Goal: Task Accomplishment & Management: Complete application form

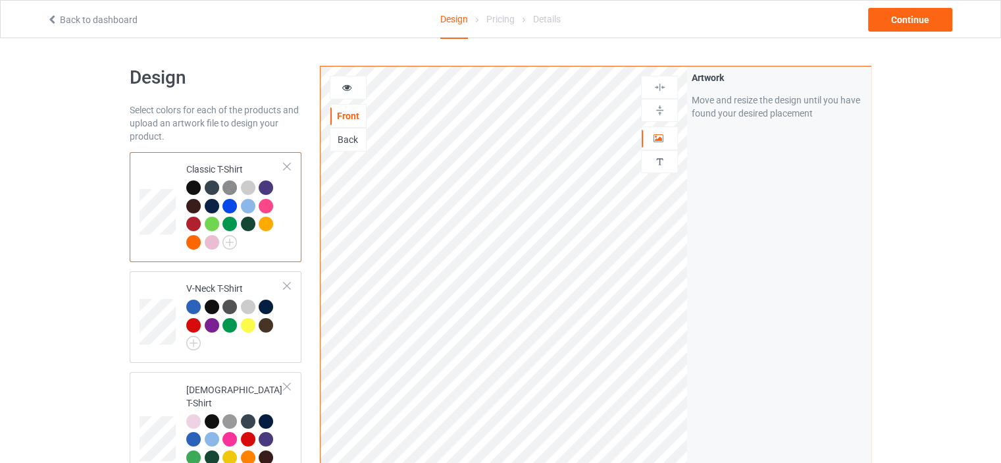
scroll to position [2398, 0]
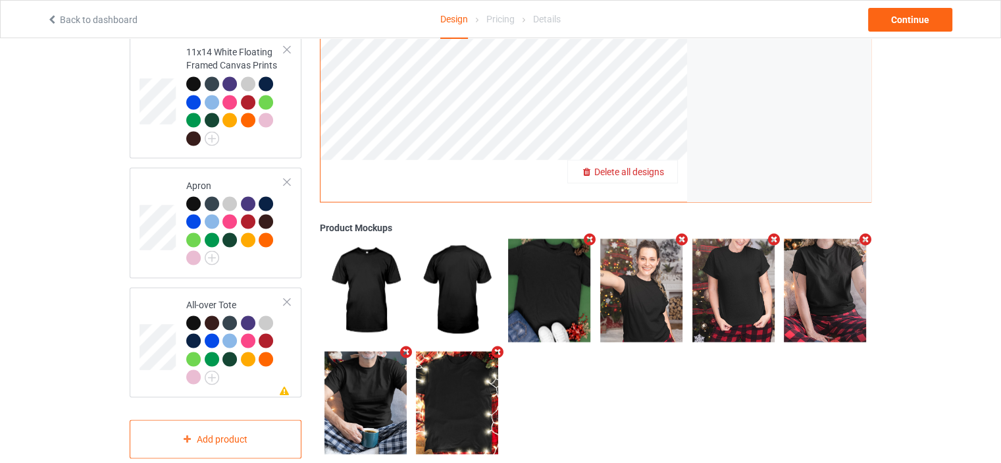
click at [653, 166] on span "Delete all designs" at bounding box center [629, 171] width 70 height 11
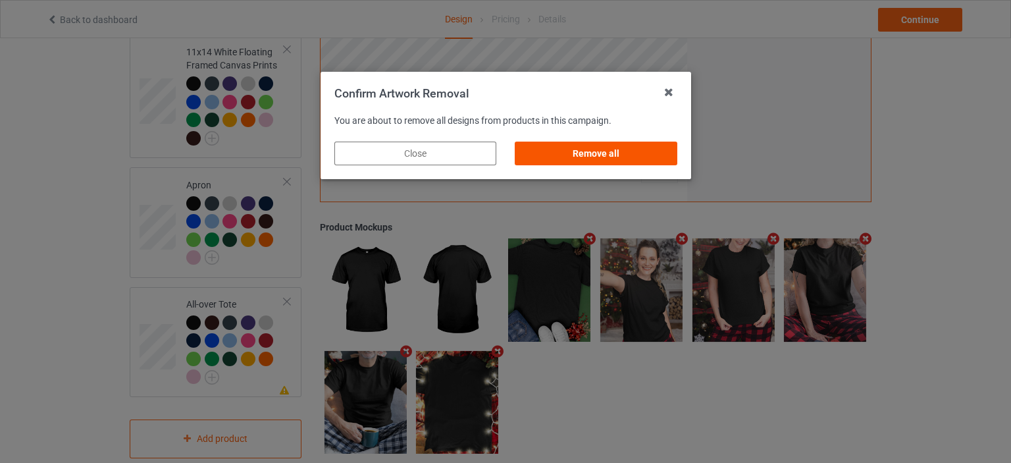
click at [623, 155] on div "Remove all" at bounding box center [596, 153] width 162 height 24
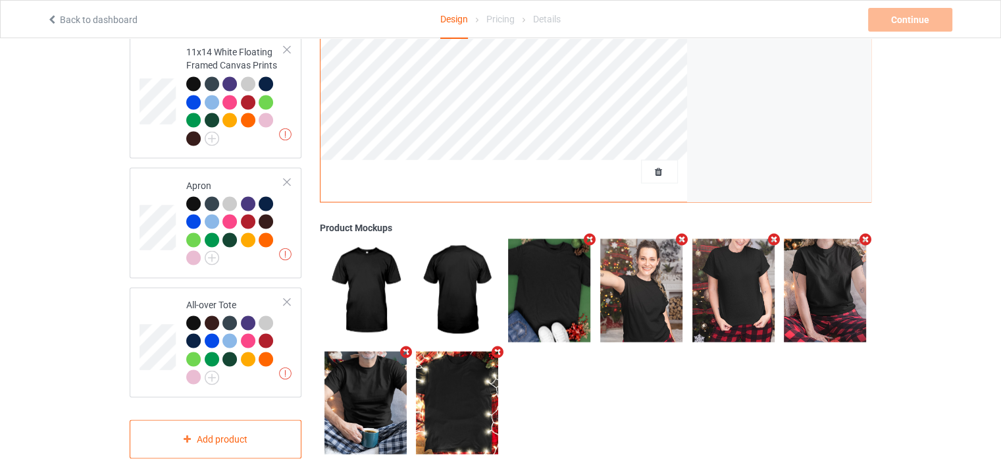
scroll to position [0, 0]
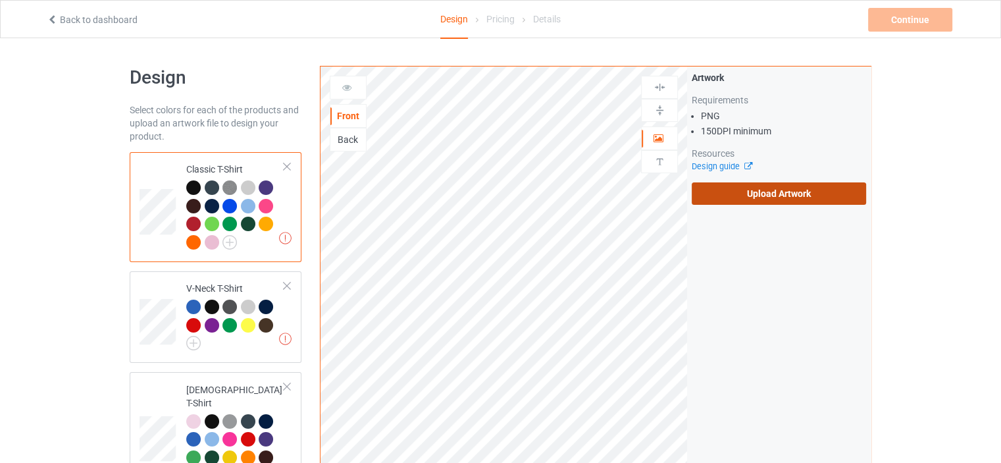
click at [803, 192] on label "Upload Artwork" at bounding box center [779, 193] width 174 height 22
click at [0, 0] on input "Upload Artwork" at bounding box center [0, 0] width 0 height 0
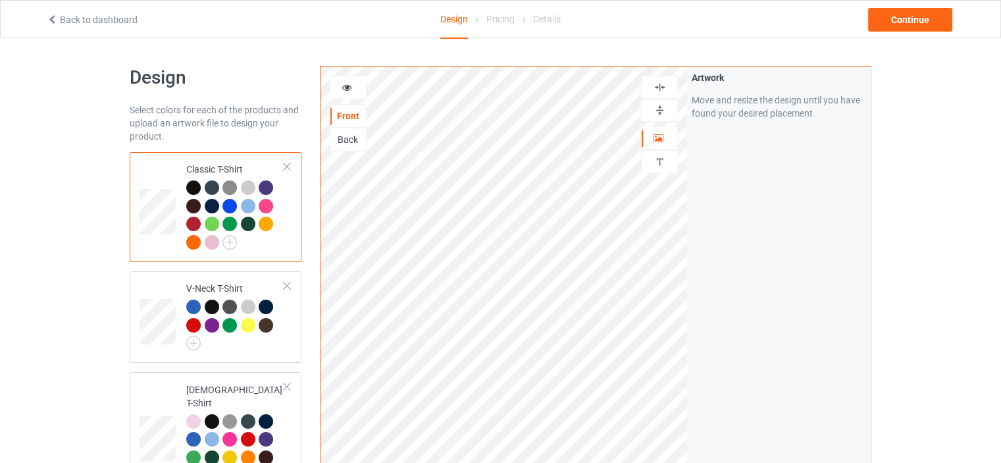
click at [351, 85] on icon at bounding box center [347, 85] width 11 height 9
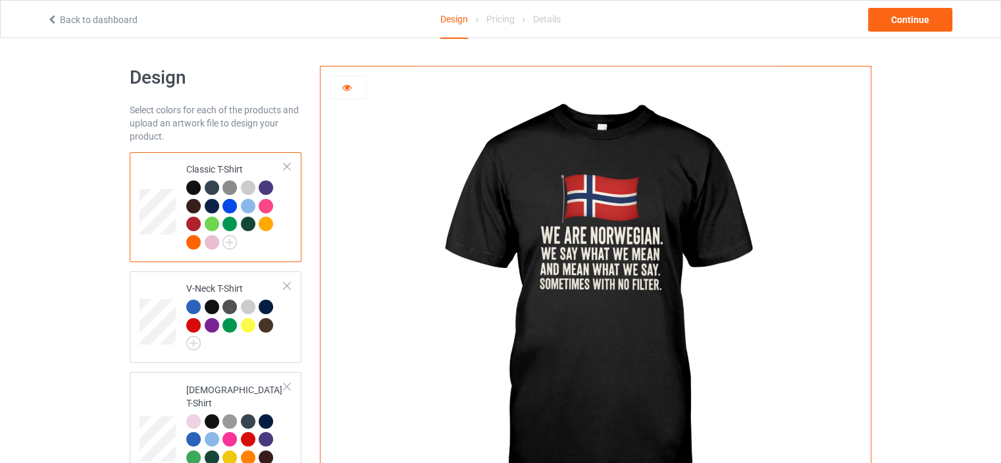
click at [351, 85] on icon at bounding box center [347, 85] width 11 height 9
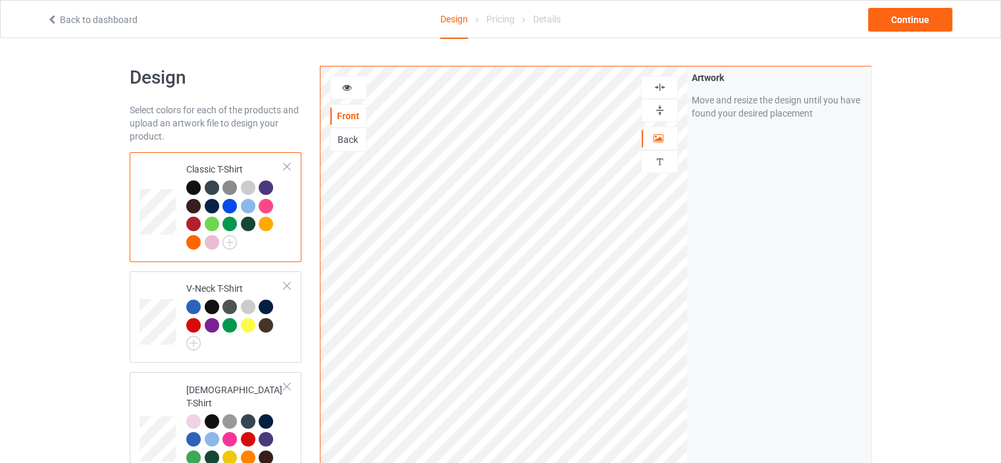
scroll to position [2398, 0]
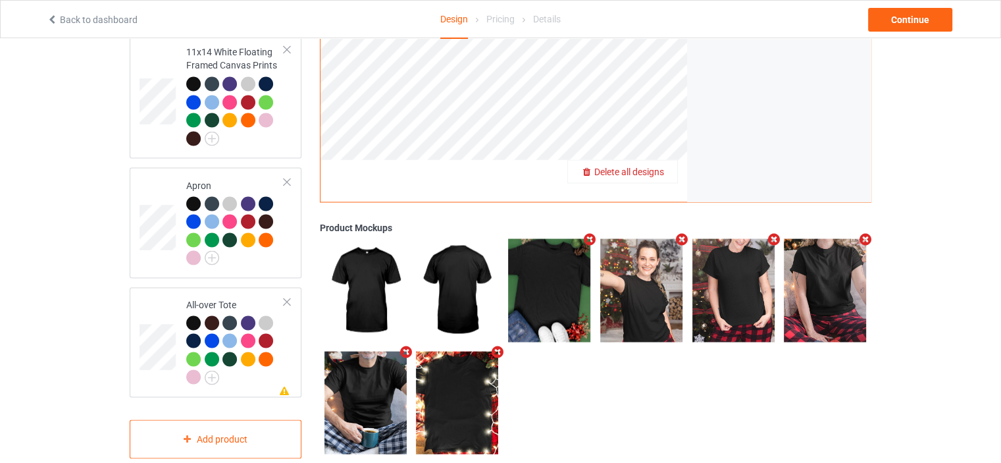
click at [663, 166] on span "Delete all designs" at bounding box center [629, 171] width 70 height 11
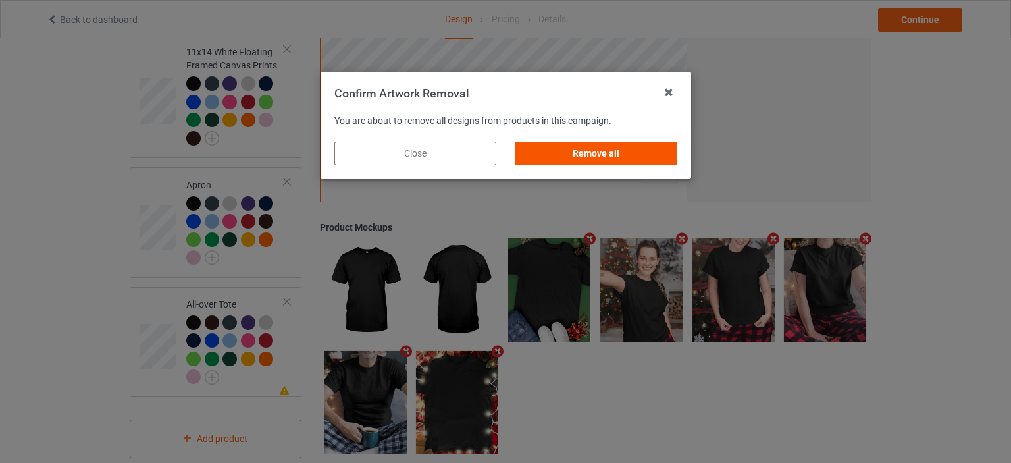
click at [606, 159] on div "Remove all" at bounding box center [596, 153] width 162 height 24
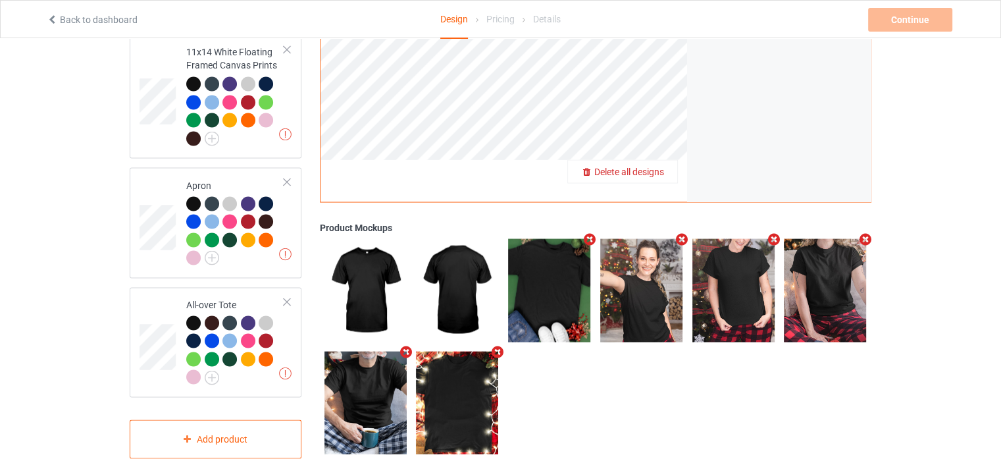
click at [653, 166] on span "Delete all designs" at bounding box center [629, 171] width 70 height 11
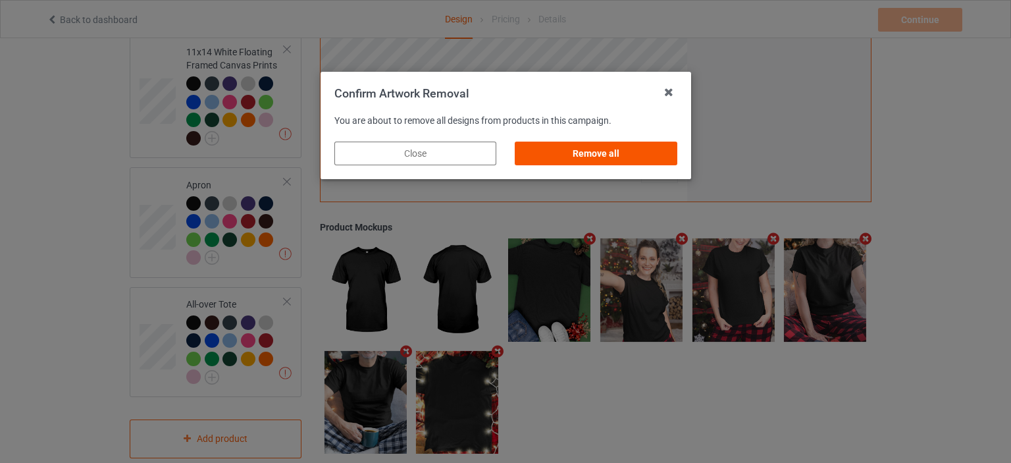
click at [590, 154] on div "Remove all" at bounding box center [596, 153] width 162 height 24
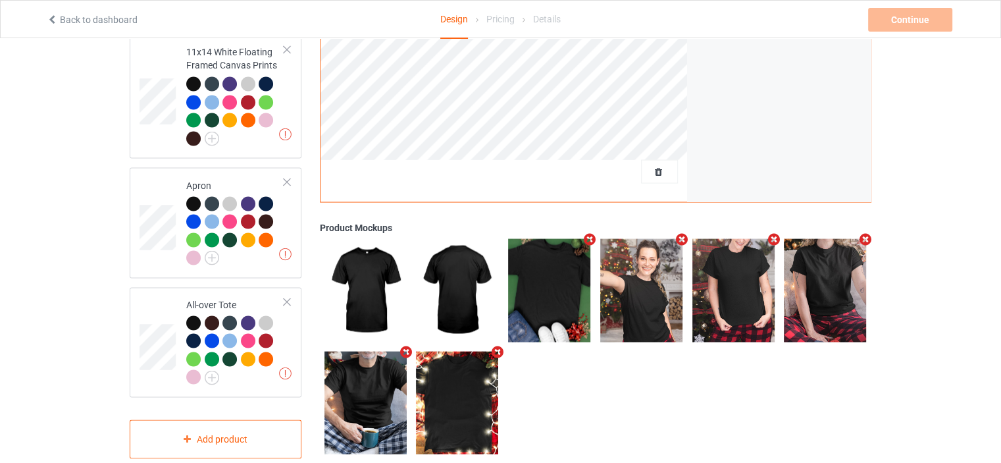
scroll to position [0, 0]
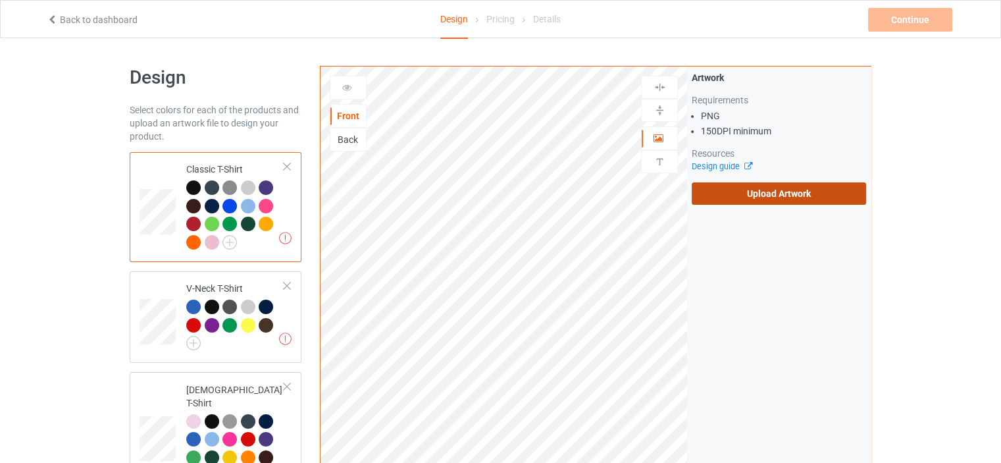
click at [769, 191] on label "Upload Artwork" at bounding box center [779, 193] width 174 height 22
click at [0, 0] on input "Upload Artwork" at bounding box center [0, 0] width 0 height 0
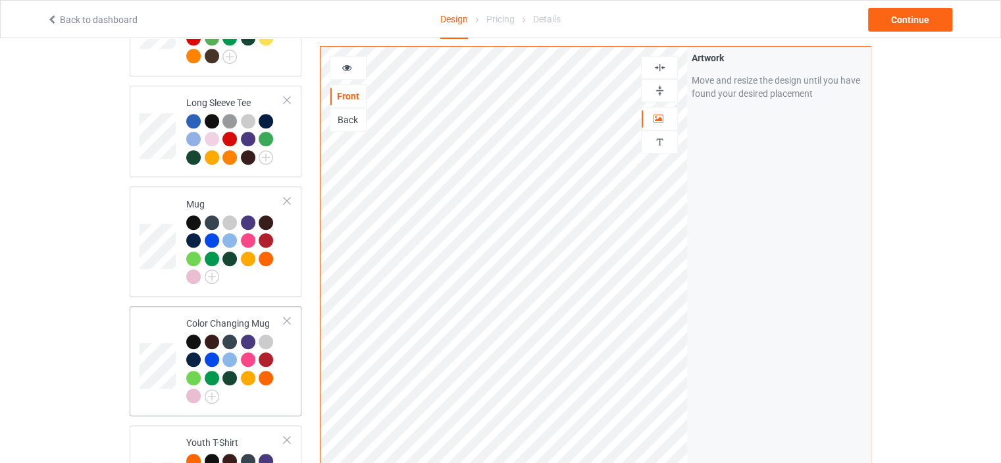
scroll to position [921, 0]
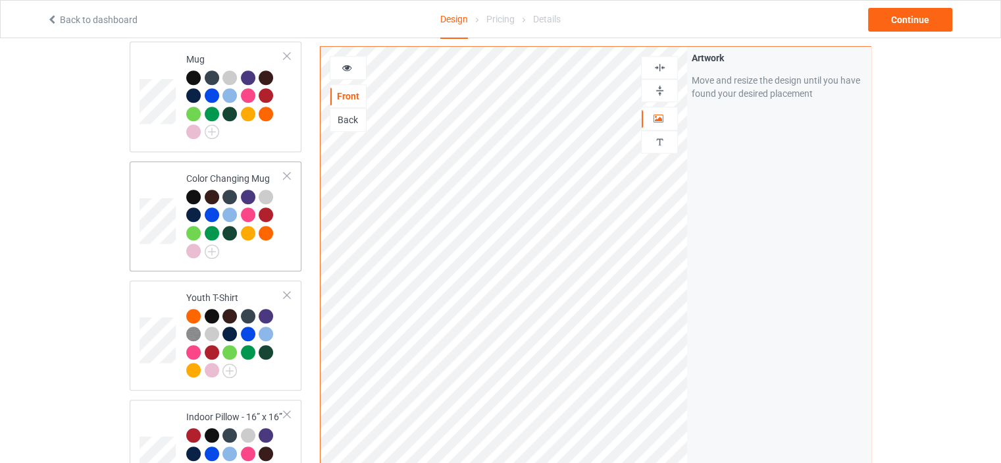
click at [232, 172] on div "Color Changing Mug" at bounding box center [235, 215] width 98 height 86
click at [658, 86] on img at bounding box center [659, 90] width 13 height 13
click at [351, 65] on icon at bounding box center [347, 65] width 11 height 9
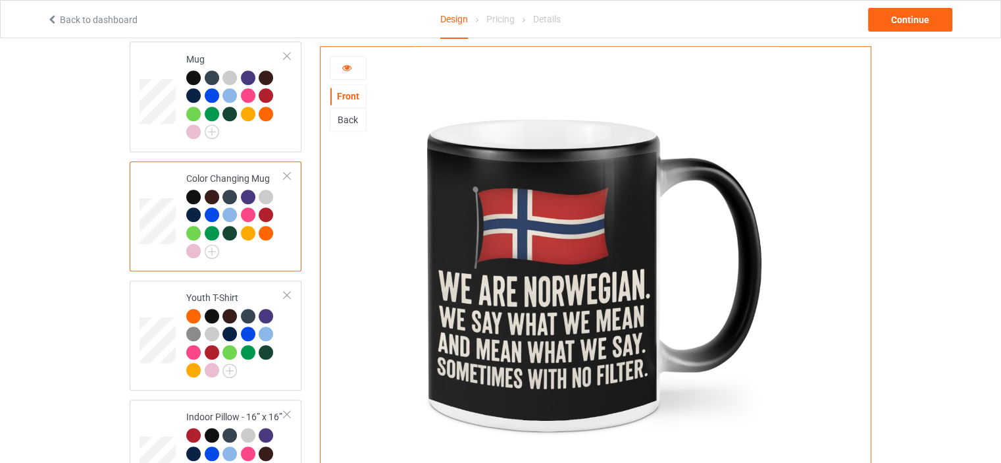
click at [345, 64] on icon at bounding box center [347, 65] width 11 height 9
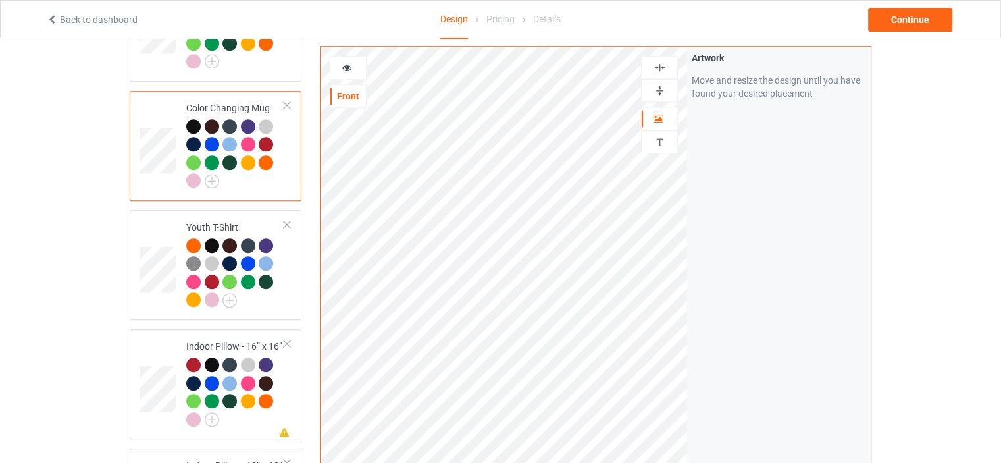
scroll to position [1119, 0]
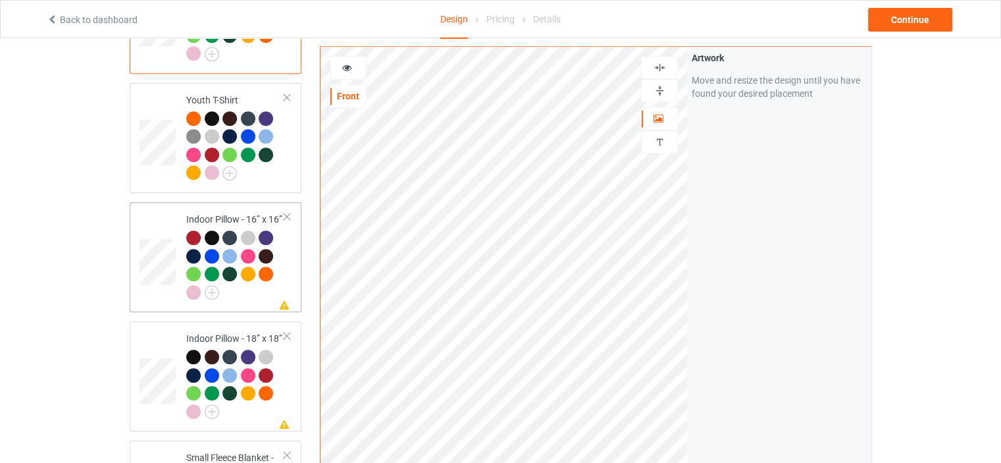
click at [226, 213] on div "Indoor Pillow - 16” x 16”" at bounding box center [235, 256] width 98 height 86
drag, startPoint x: 667, startPoint y: 91, endPoint x: 664, endPoint y: 76, distance: 14.7
click at [667, 89] on div at bounding box center [660, 90] width 36 height 13
click at [661, 64] on img at bounding box center [659, 67] width 13 height 13
click at [232, 332] on div "Indoor Pillow - 18” x 18”" at bounding box center [235, 375] width 98 height 86
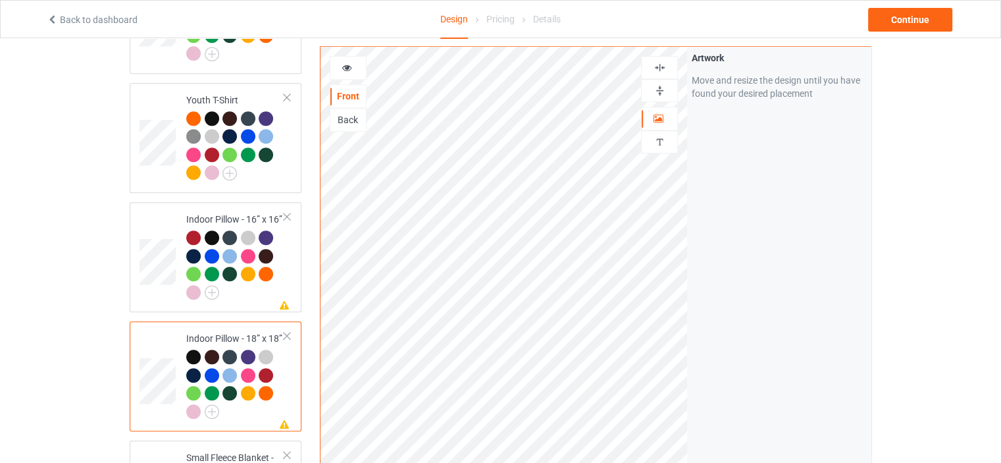
click at [665, 85] on img at bounding box center [659, 90] width 13 height 13
click at [663, 66] on img at bounding box center [659, 67] width 13 height 13
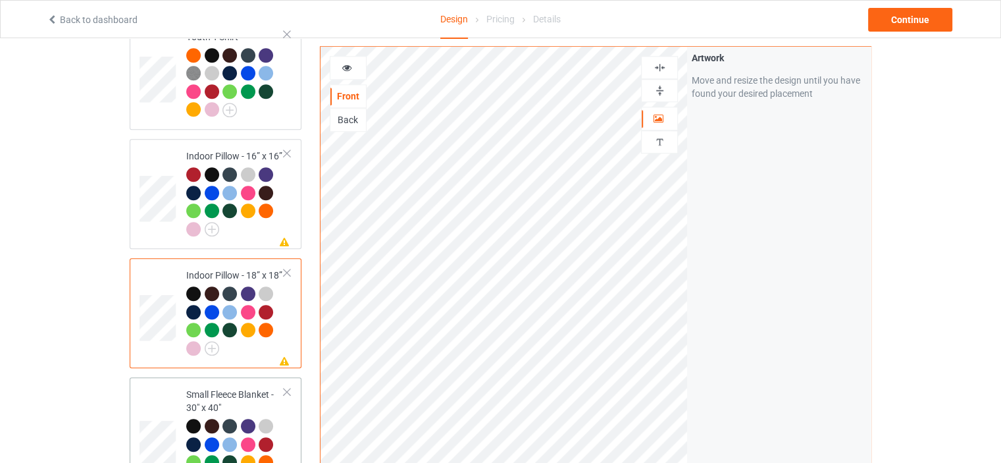
scroll to position [1316, 0]
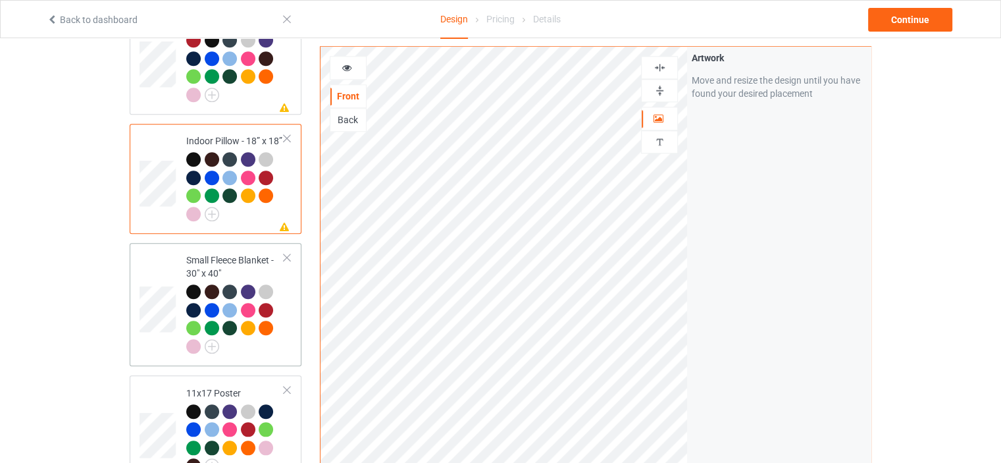
click at [232, 243] on div "Small Fleece Blanket - 30" x 40"" at bounding box center [216, 304] width 172 height 123
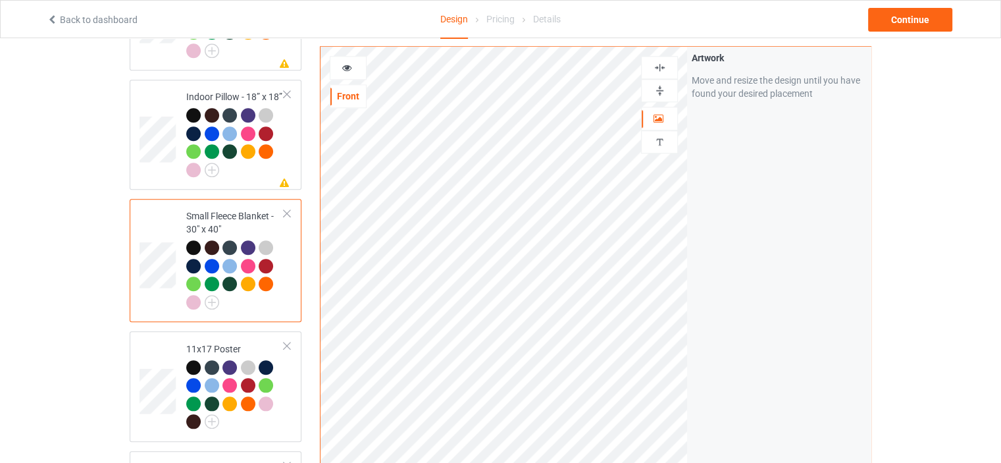
scroll to position [1448, 0]
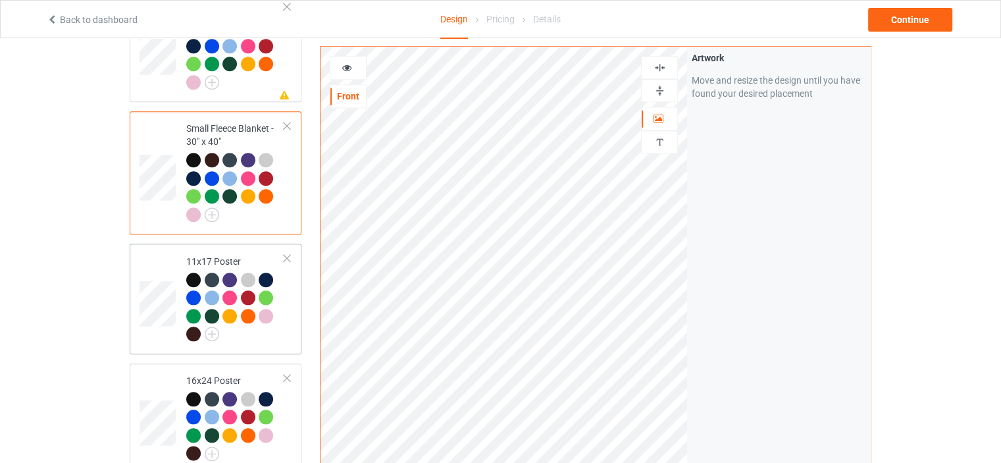
click at [235, 249] on td "11x17 Poster" at bounding box center [235, 298] width 113 height 99
click at [661, 84] on img at bounding box center [659, 90] width 13 height 13
click at [662, 68] on img at bounding box center [659, 67] width 13 height 13
click at [659, 88] on img at bounding box center [659, 90] width 13 height 13
click at [663, 60] on div at bounding box center [659, 67] width 37 height 23
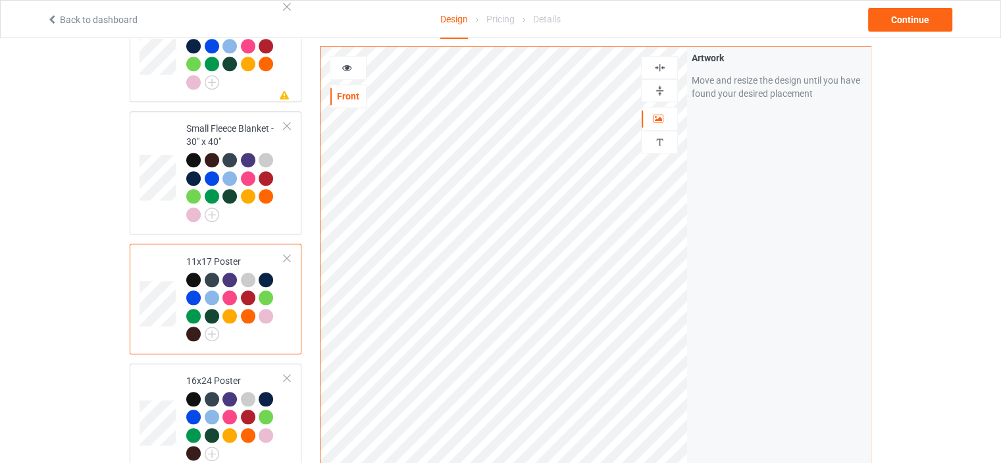
click at [663, 64] on img at bounding box center [659, 67] width 13 height 13
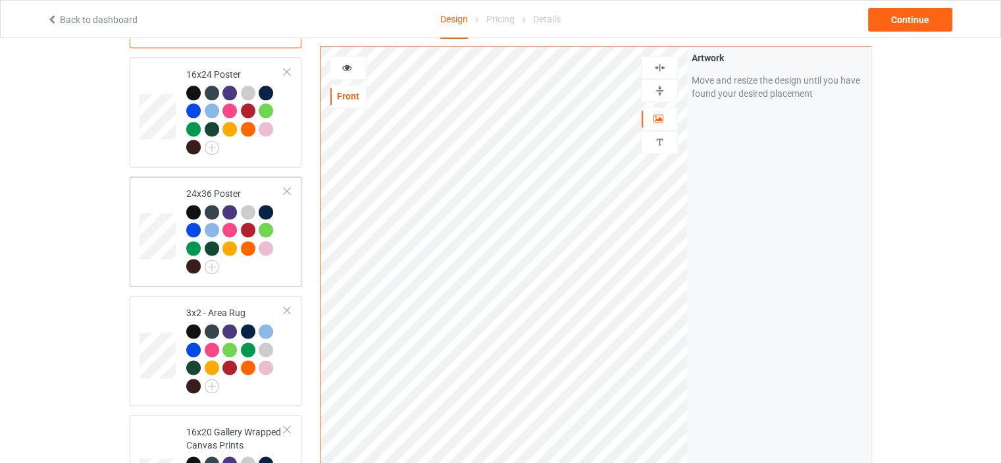
scroll to position [1777, 0]
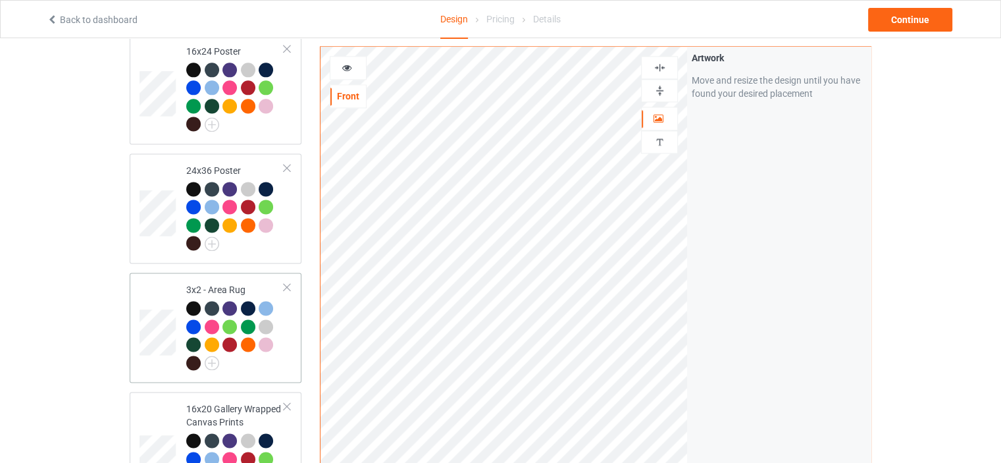
click at [224, 278] on td "3x2 - Area Rug" at bounding box center [235, 327] width 113 height 99
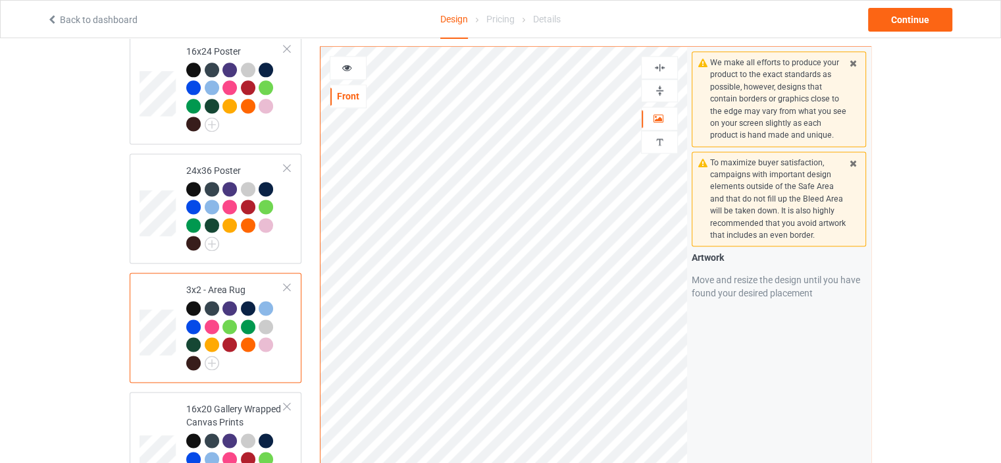
click at [661, 91] on img at bounding box center [659, 90] width 13 height 13
click at [663, 67] on img at bounding box center [659, 67] width 13 height 13
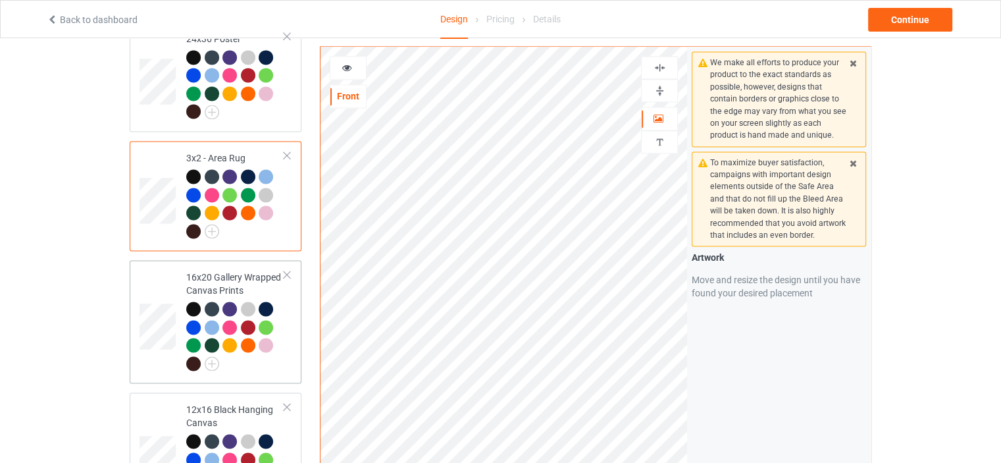
click at [229, 270] on div "16x20 Gallery Wrapped Canvas Prints" at bounding box center [235, 319] width 98 height 99
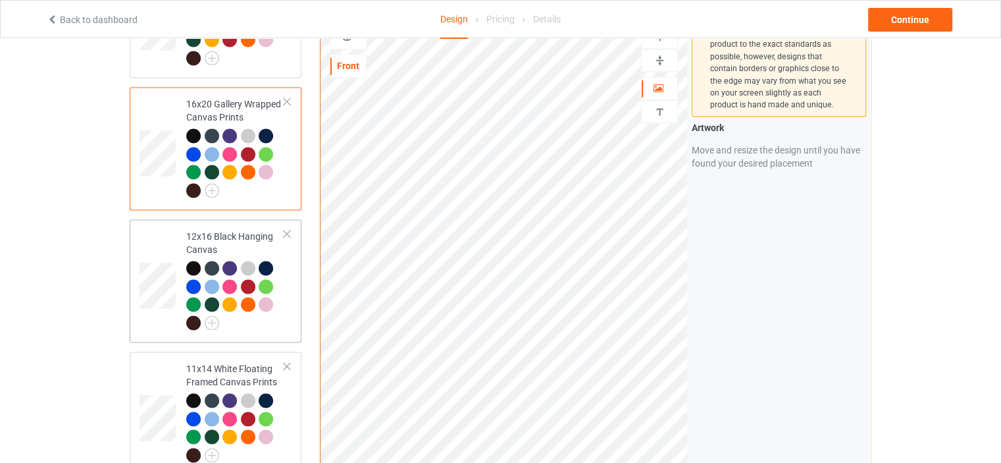
scroll to position [2106, 0]
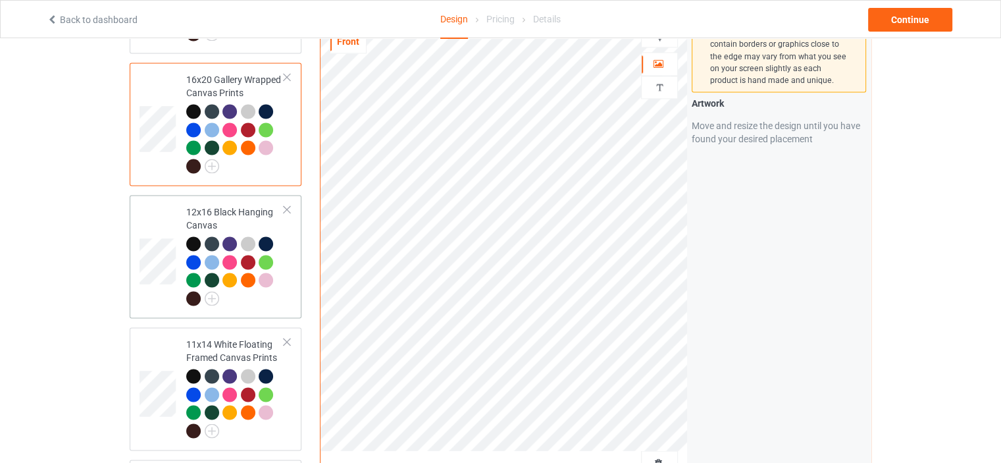
click at [228, 205] on div "12x16 Black Hanging Canvas" at bounding box center [235, 254] width 98 height 99
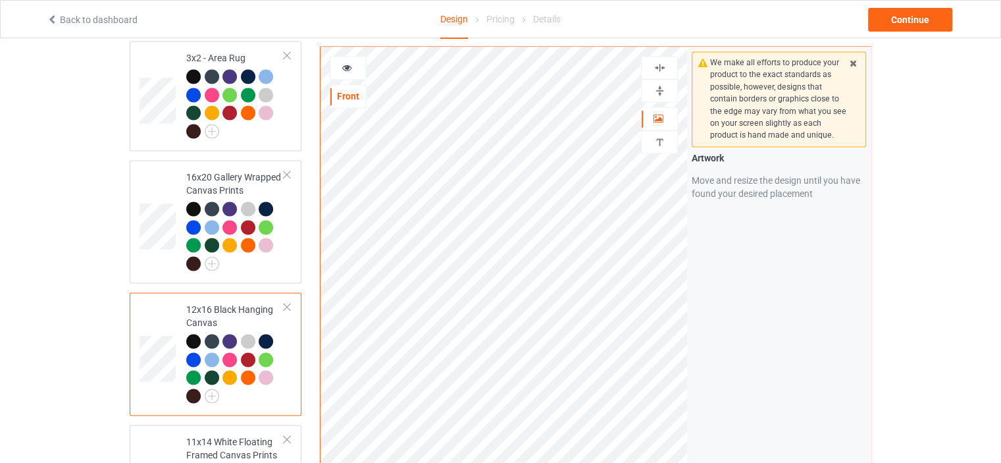
scroll to position [1974, 0]
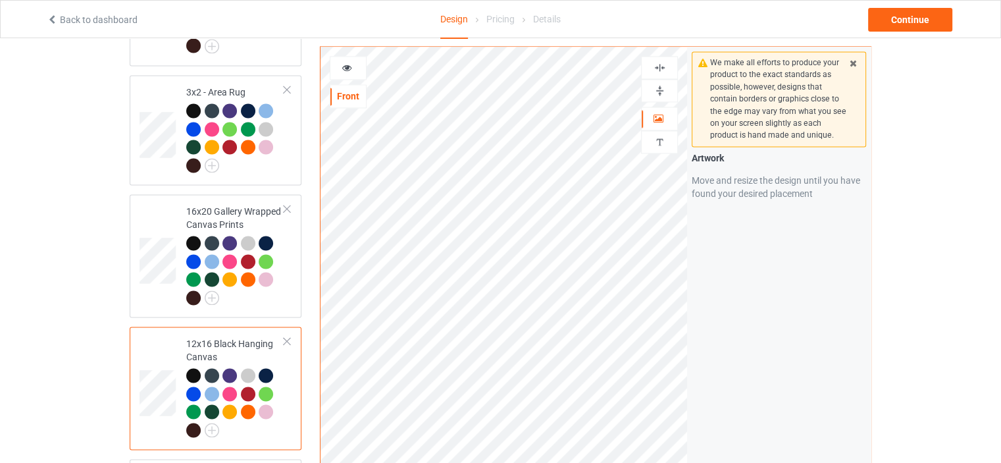
drag, startPoint x: 660, startPoint y: 85, endPoint x: 667, endPoint y: 61, distance: 25.4
click at [660, 84] on img at bounding box center [659, 90] width 13 height 13
click at [661, 68] on img at bounding box center [659, 67] width 13 height 13
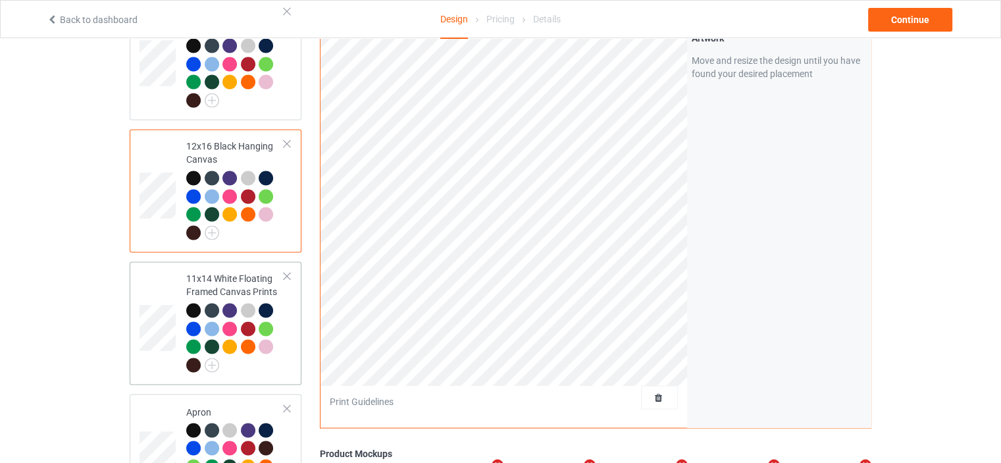
click at [230, 267] on td "11x14 White Floating Framed Canvas Prints" at bounding box center [235, 323] width 113 height 113
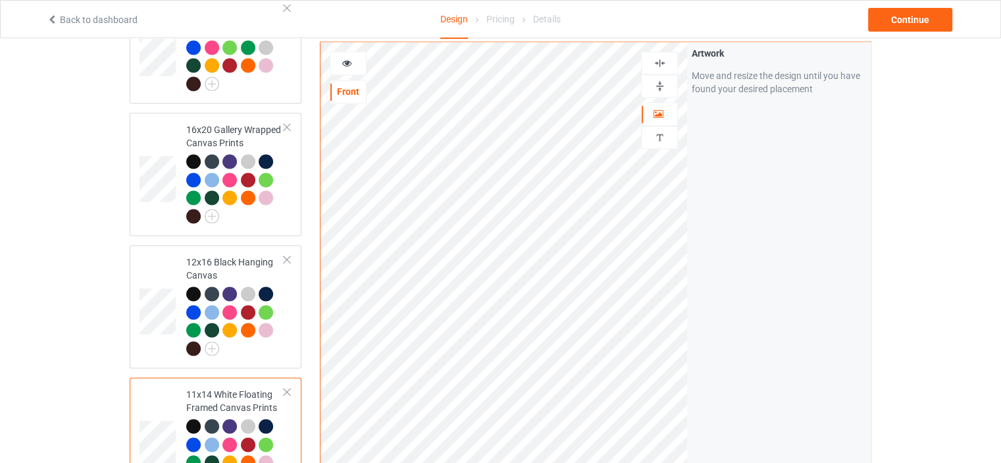
scroll to position [1974, 0]
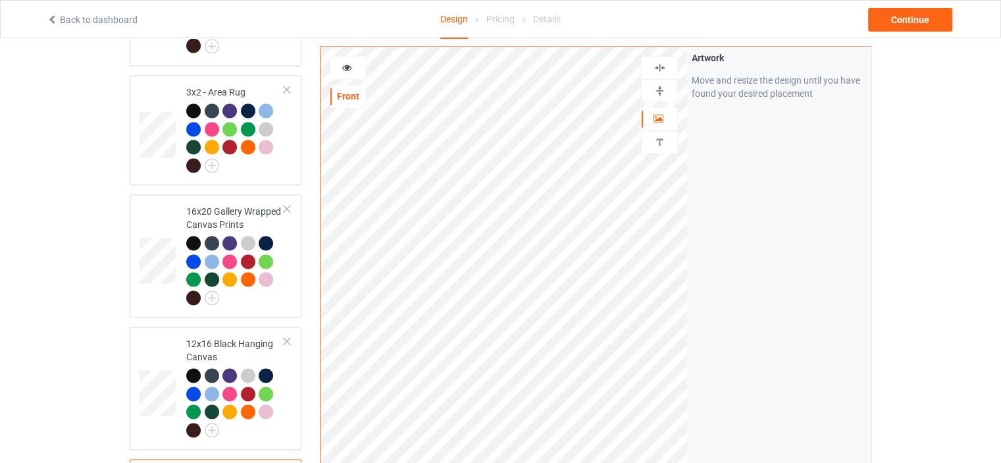
click at [663, 91] on img at bounding box center [659, 90] width 13 height 13
click at [662, 64] on img at bounding box center [659, 67] width 13 height 13
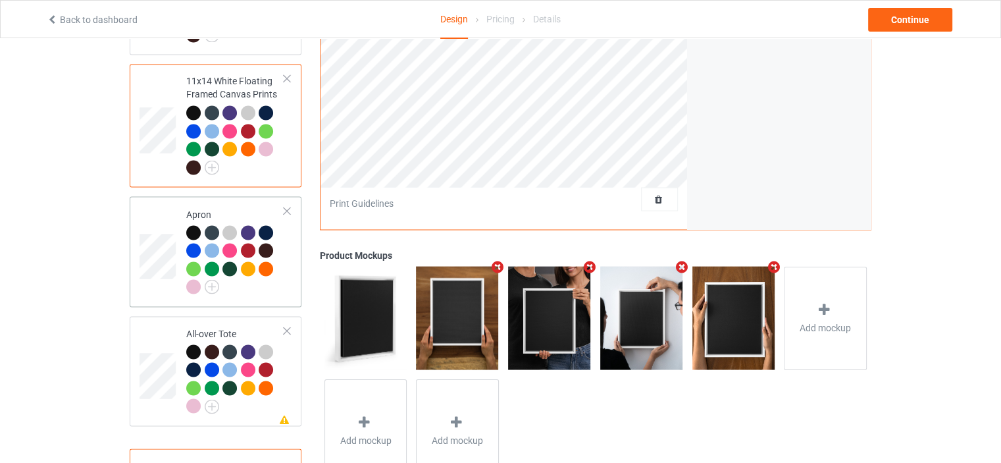
click at [246, 207] on div "Apron" at bounding box center [235, 250] width 98 height 86
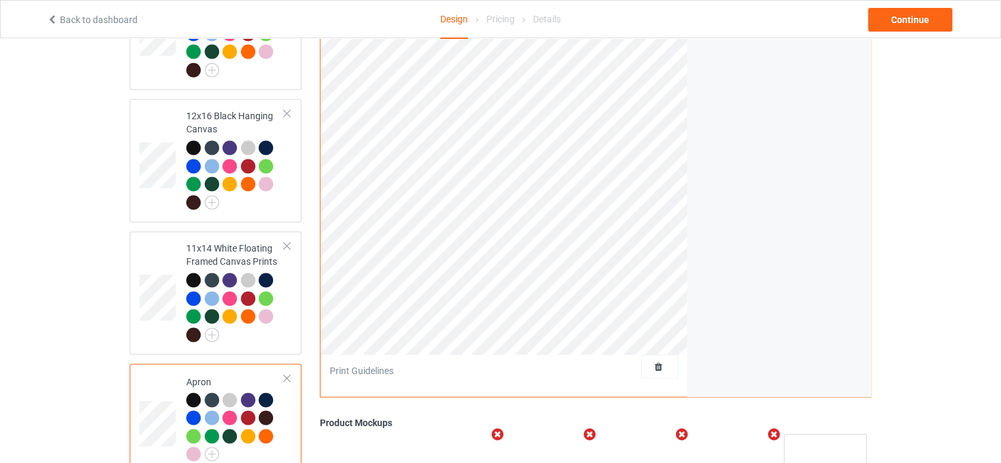
scroll to position [1908, 0]
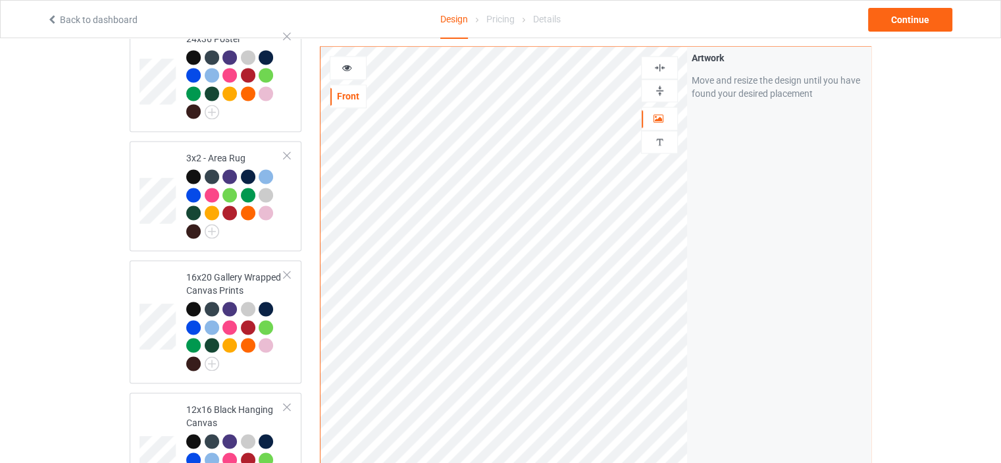
click at [663, 66] on img at bounding box center [659, 67] width 13 height 13
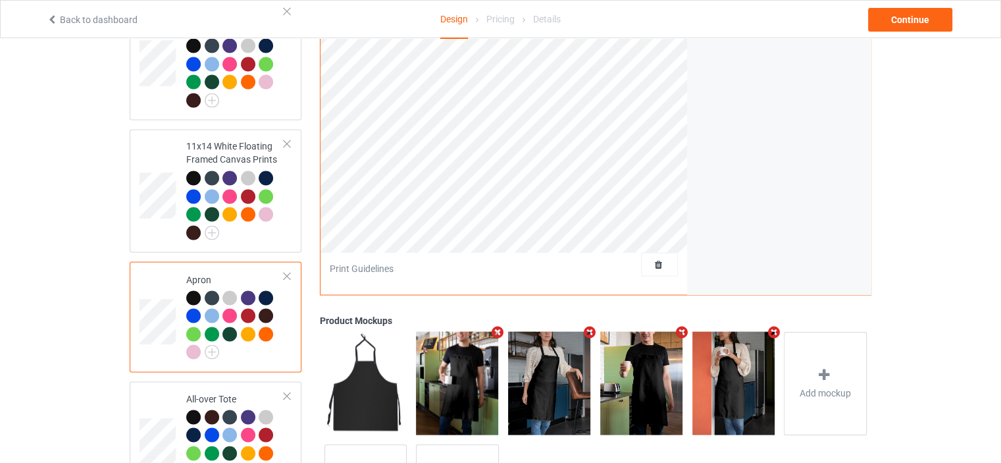
scroll to position [2398, 0]
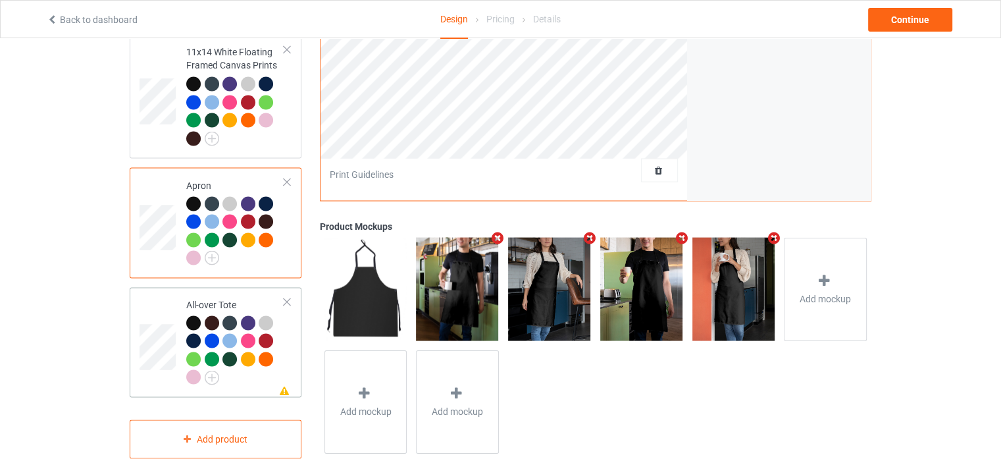
click at [223, 297] on div "All-over Tote" at bounding box center [235, 340] width 98 height 86
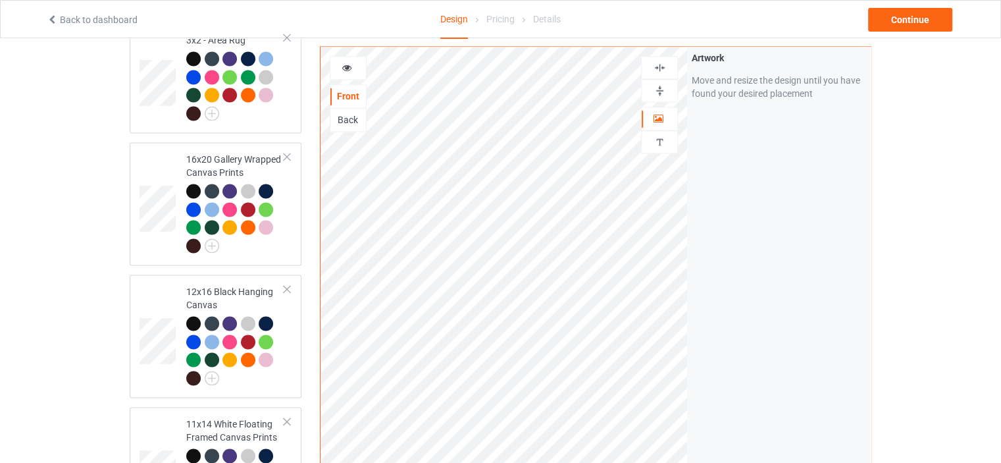
scroll to position [1937, 0]
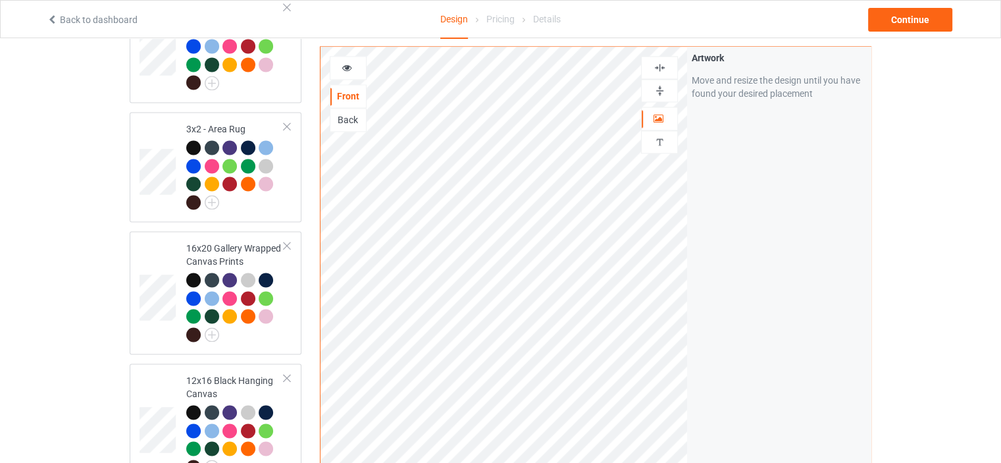
click at [666, 61] on div at bounding box center [660, 67] width 36 height 13
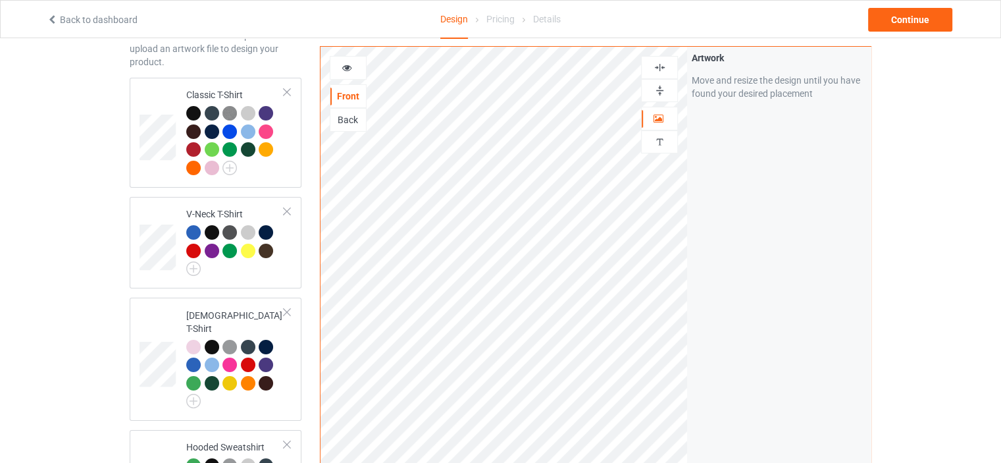
scroll to position [0, 0]
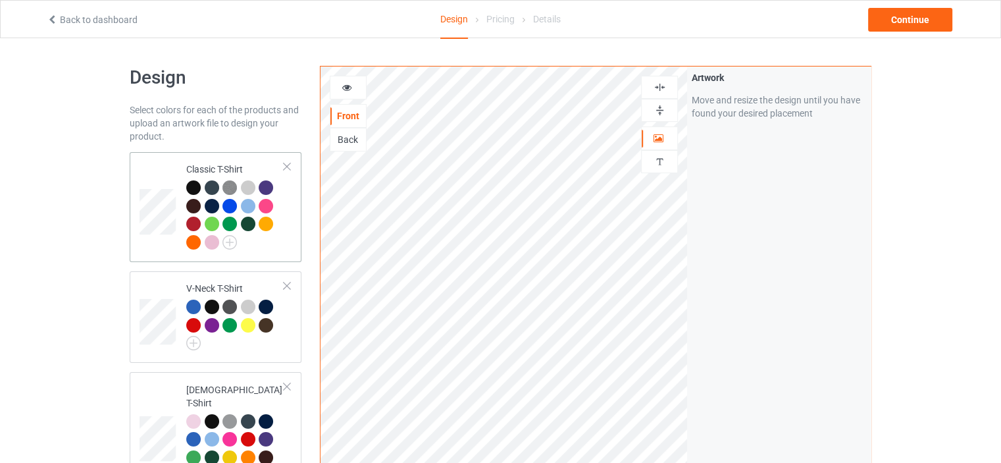
click at [250, 187] on div at bounding box center [248, 187] width 14 height 14
click at [232, 239] on img at bounding box center [229, 242] width 14 height 14
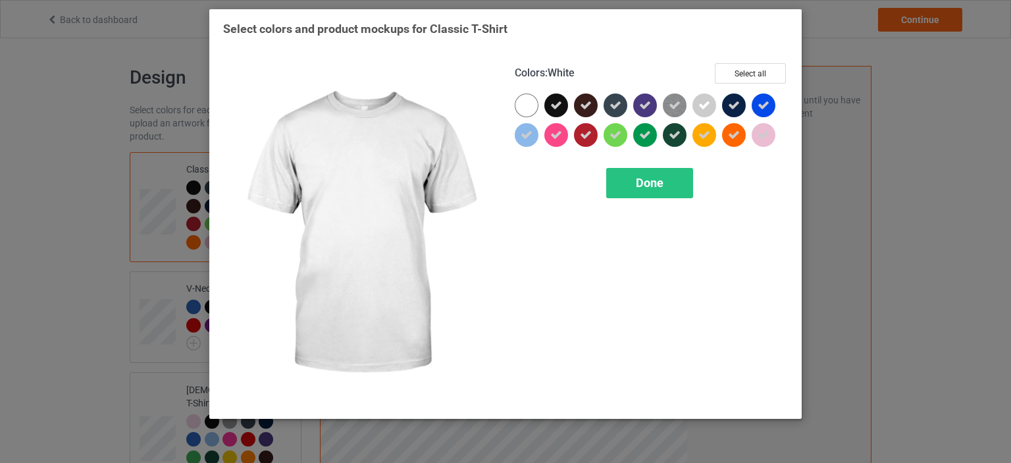
click at [521, 102] on div at bounding box center [527, 105] width 24 height 24
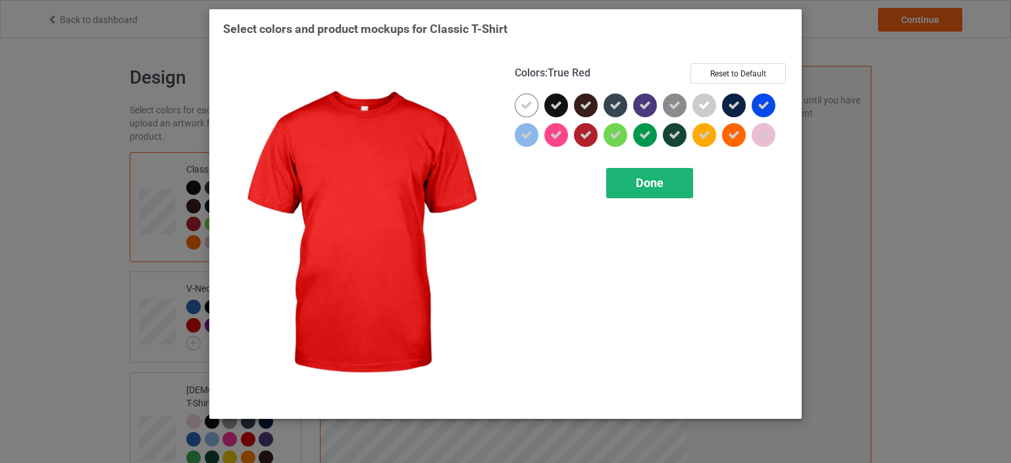
click at [676, 181] on div "Done" at bounding box center [649, 183] width 87 height 30
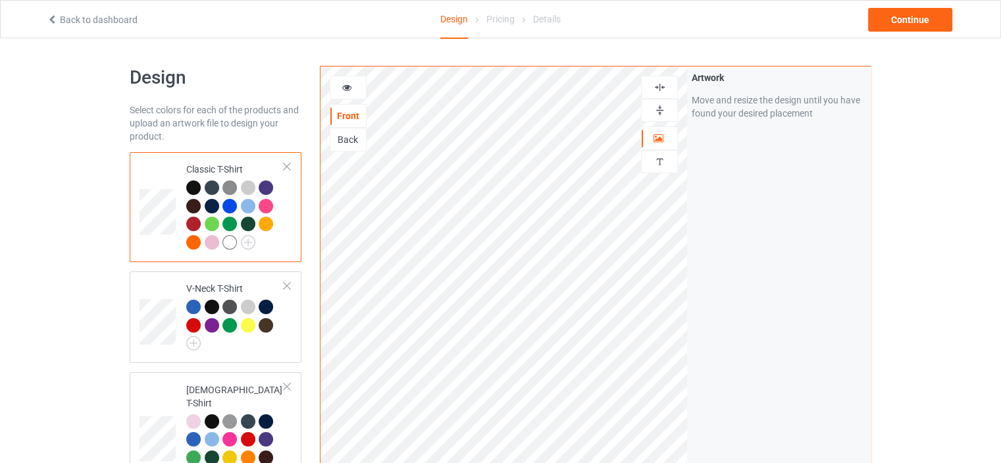
click at [231, 243] on div at bounding box center [229, 242] width 14 height 14
click at [353, 86] on div at bounding box center [348, 87] width 36 height 13
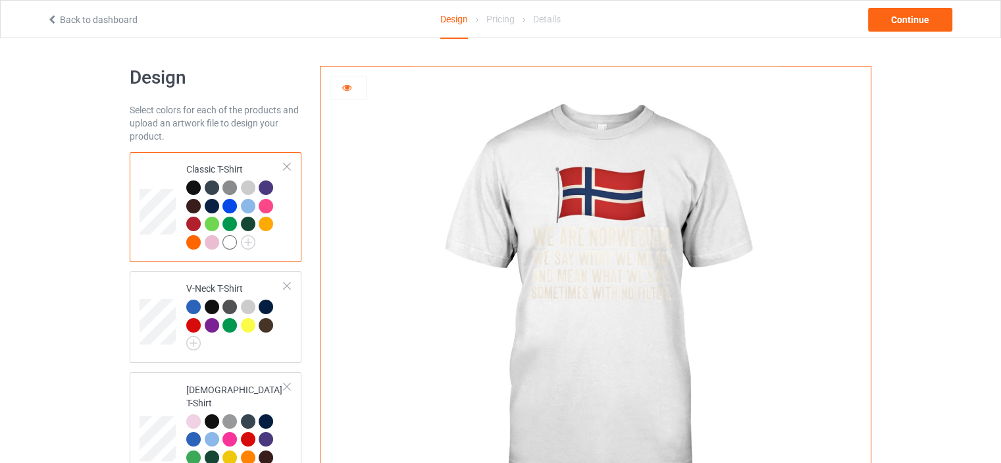
click at [353, 86] on div at bounding box center [348, 87] width 36 height 13
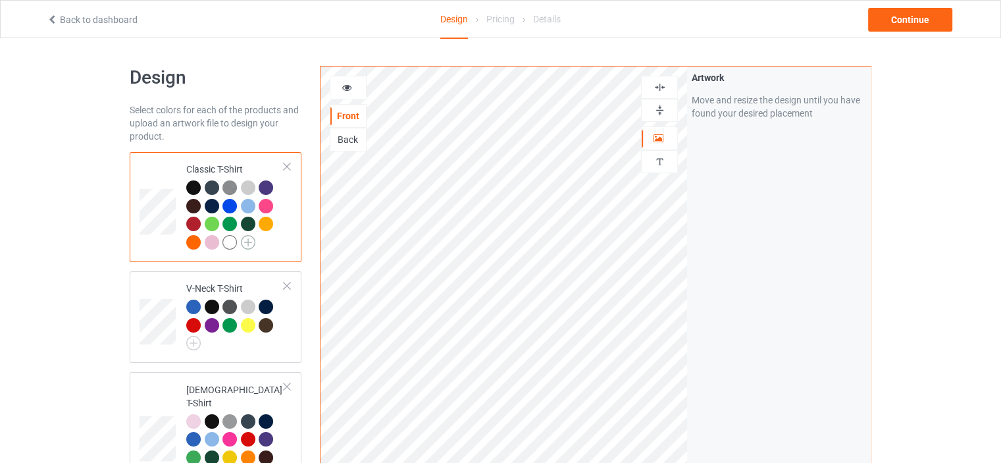
click at [250, 244] on img at bounding box center [248, 242] width 14 height 14
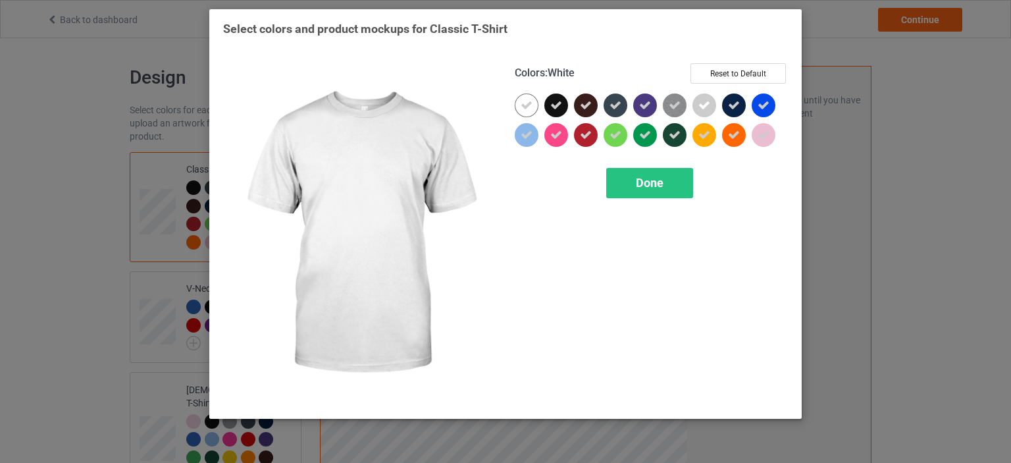
click at [526, 101] on icon at bounding box center [527, 105] width 12 height 12
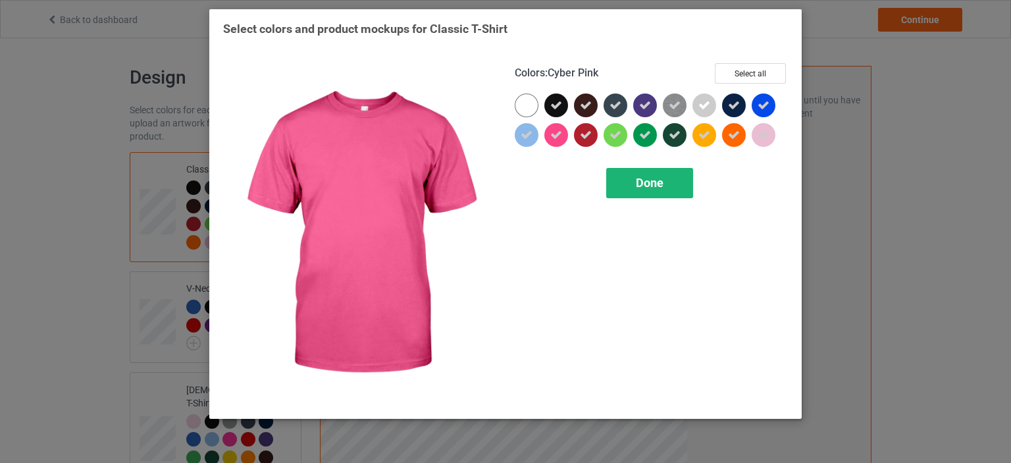
click at [632, 183] on div "Done" at bounding box center [649, 183] width 87 height 30
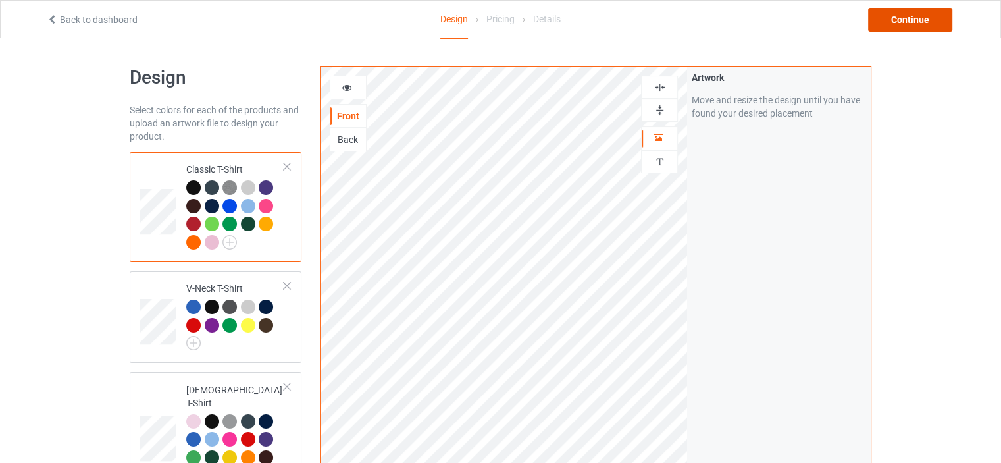
click at [924, 16] on div "Continue" at bounding box center [910, 20] width 84 height 24
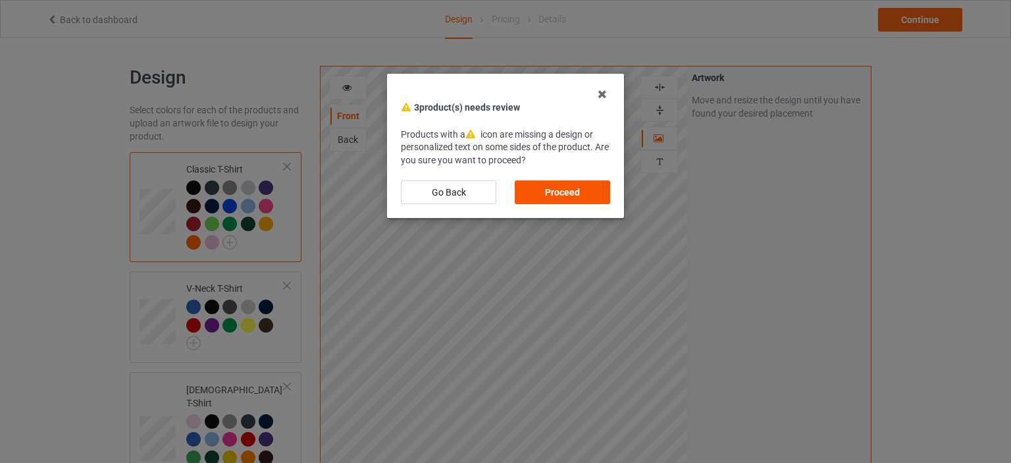
click at [571, 186] on div "Proceed" at bounding box center [562, 192] width 95 height 24
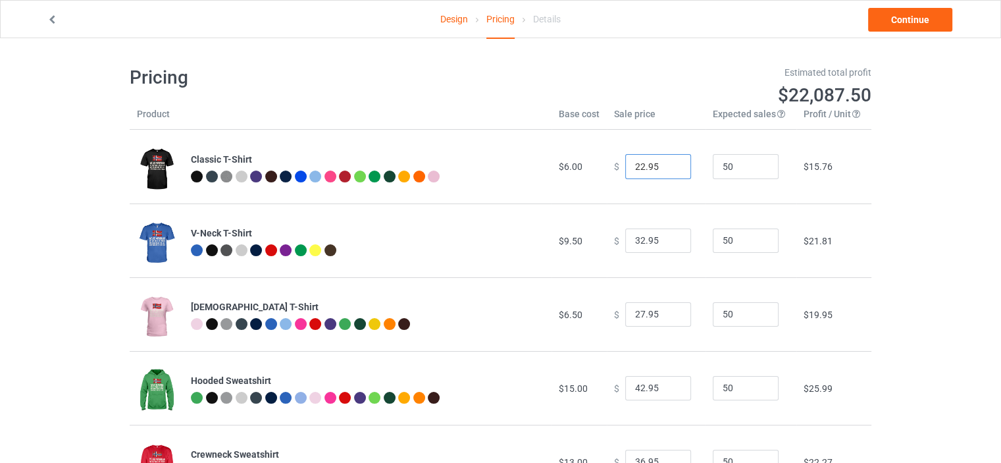
click at [632, 167] on input "22.95" at bounding box center [658, 166] width 66 height 25
type input "27.95"
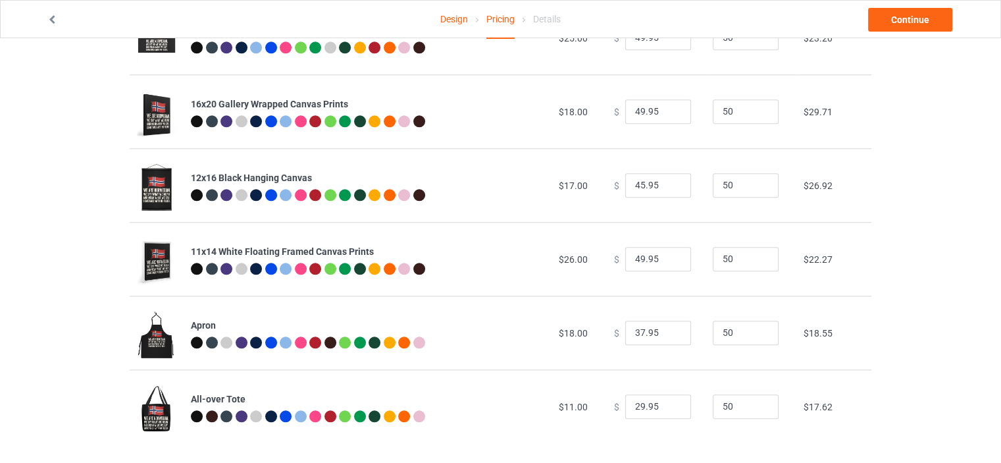
scroll to position [1316, 0]
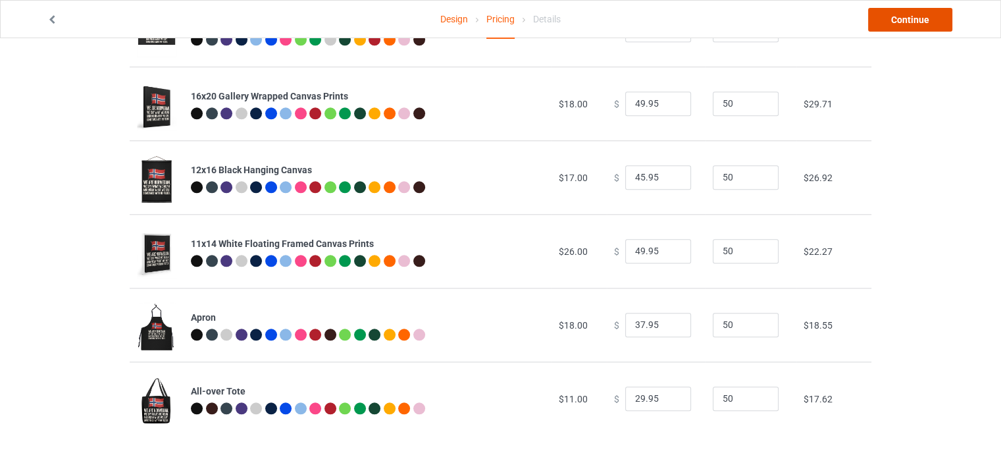
click at [912, 20] on link "Continue" at bounding box center [910, 20] width 84 height 24
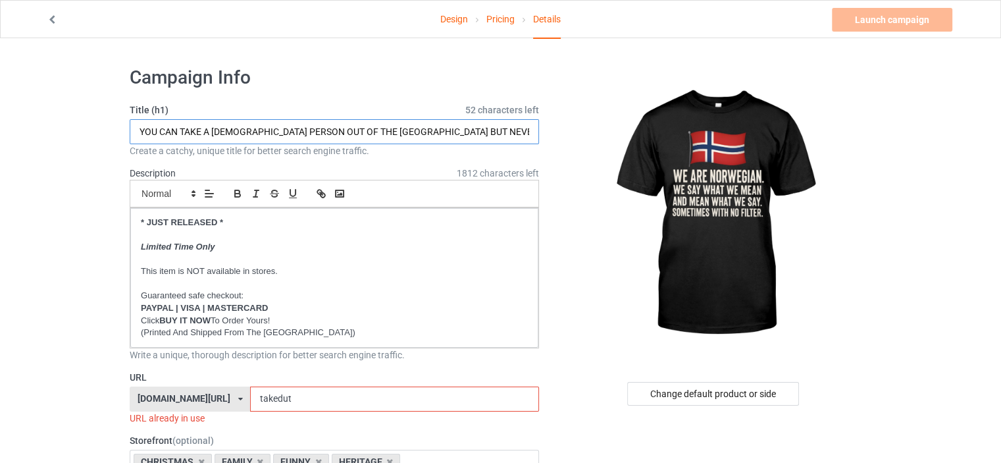
click at [469, 131] on input "YOU CAN TAKE A DUTCH PERSON OUT OF THE NETHERLANDS BUT NEVER THE NETHERLANDS OU…" at bounding box center [334, 131] width 409 height 25
type input "WE ARE NORWEGIAN WE SAY WHAT WE MEAN AND MEAN WHAT WE SAY SOMETIMES WITH NO FIL…"
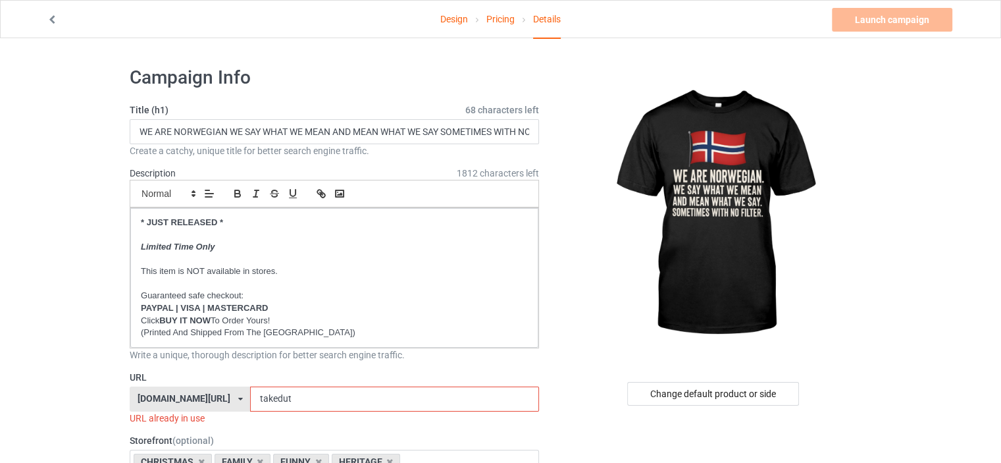
click at [213, 396] on div "[DOMAIN_NAME][URL]" at bounding box center [184, 398] width 93 height 9
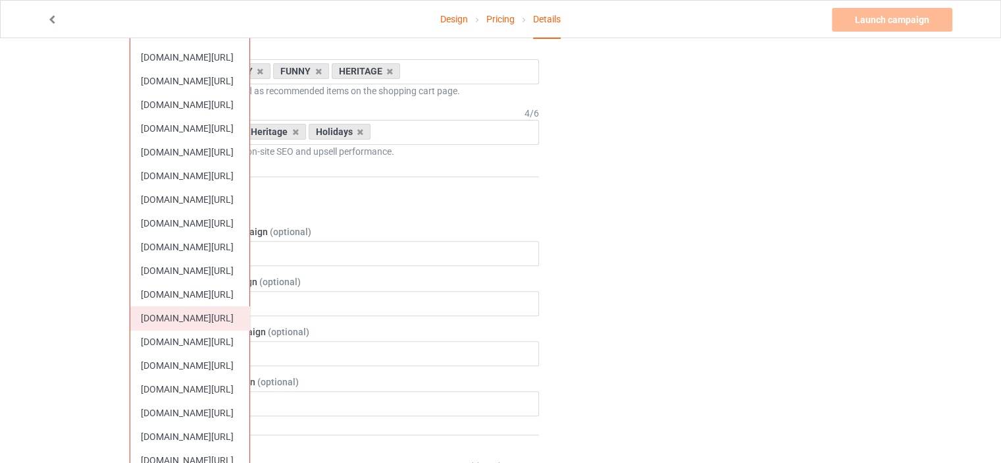
scroll to position [461, 0]
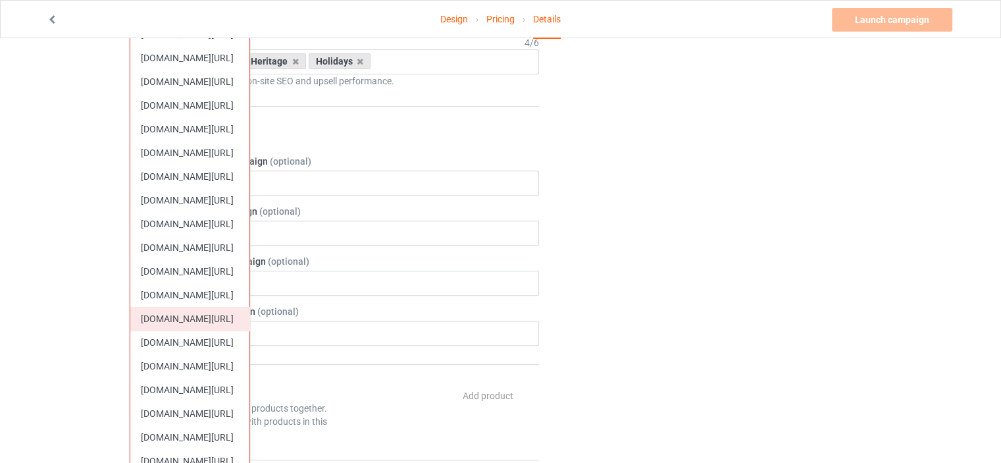
click at [201, 320] on div "[DOMAIN_NAME][URL]" at bounding box center [189, 319] width 119 height 24
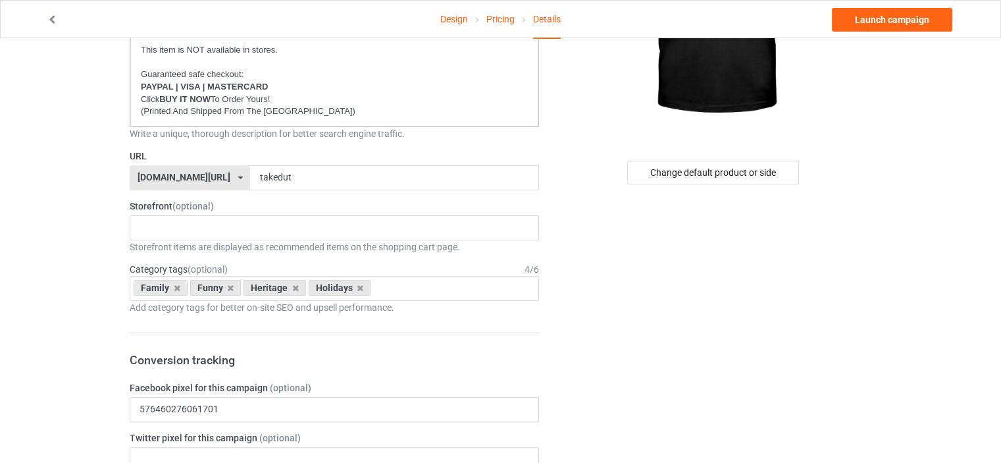
scroll to position [66, 0]
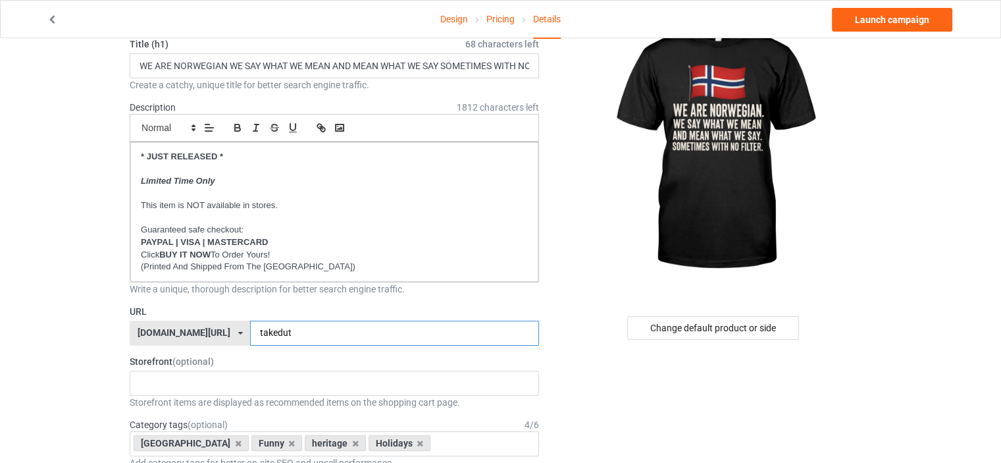
drag, startPoint x: 102, startPoint y: 313, endPoint x: 6, endPoint y: 267, distance: 106.3
type input "norwegiandirestness"
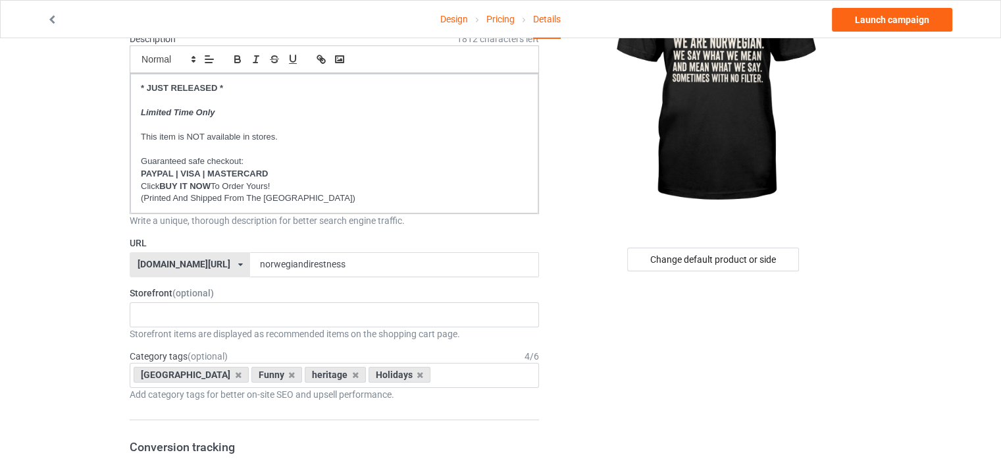
scroll to position [197, 0]
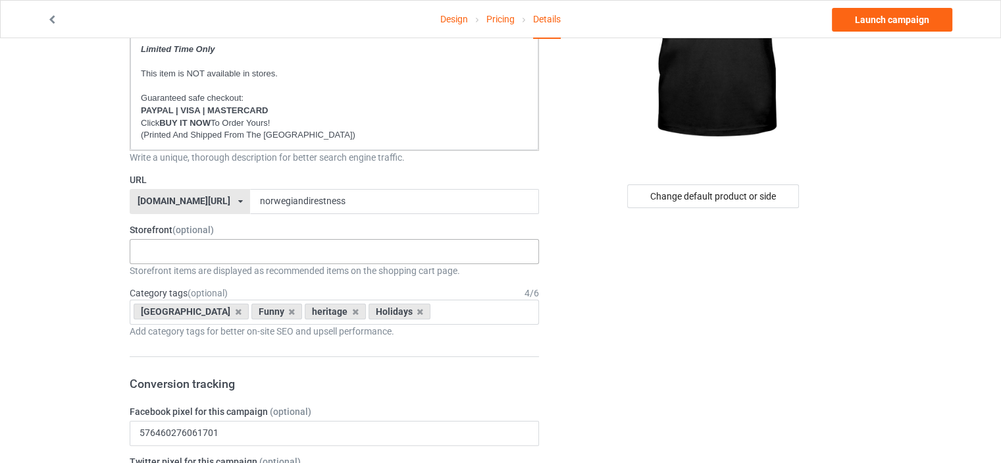
click at [176, 245] on div "HERITAGE FUNNY FAMILY GOD JUL 5d6bcb4e2529ac1019a14f22 5d6ac466a2bc470ae84ea502…" at bounding box center [334, 251] width 409 height 25
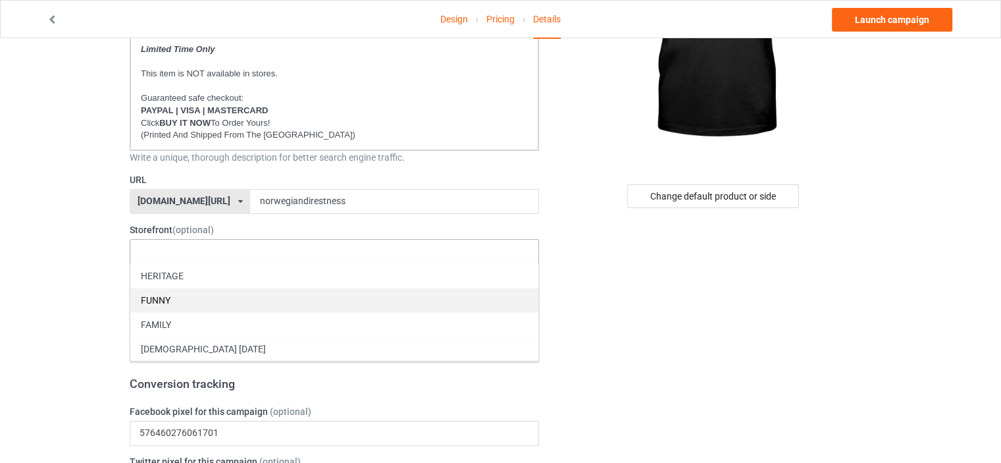
click at [163, 291] on div "FUNNY" at bounding box center [334, 300] width 408 height 24
click at [166, 290] on div "FAMILY" at bounding box center [334, 300] width 408 height 24
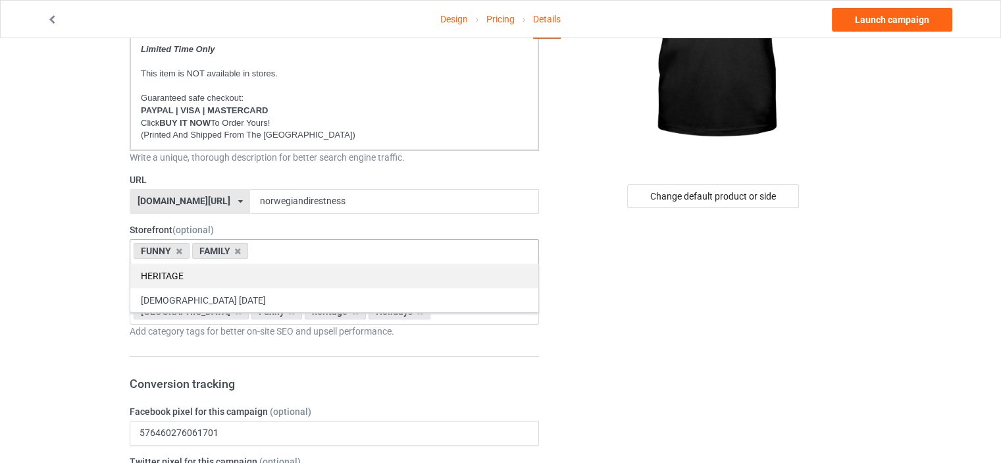
click at [161, 272] on div "HERITAGE" at bounding box center [334, 275] width 408 height 24
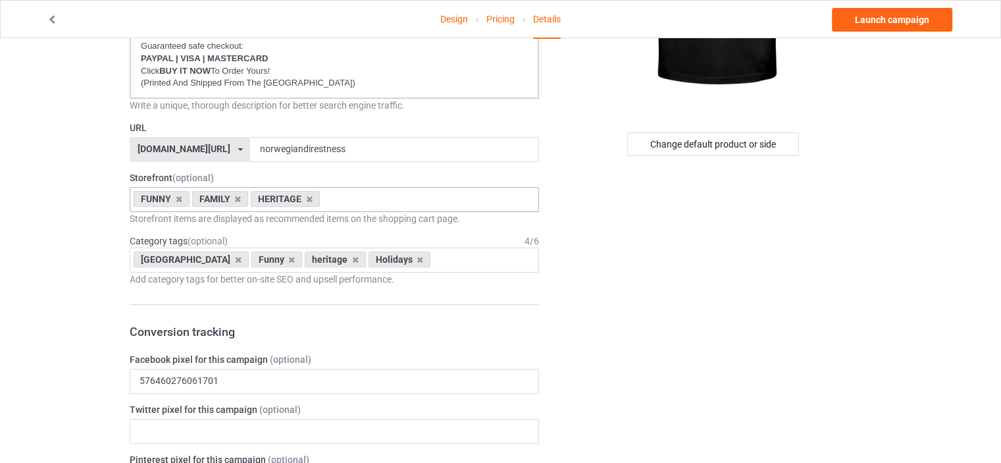
scroll to position [329, 0]
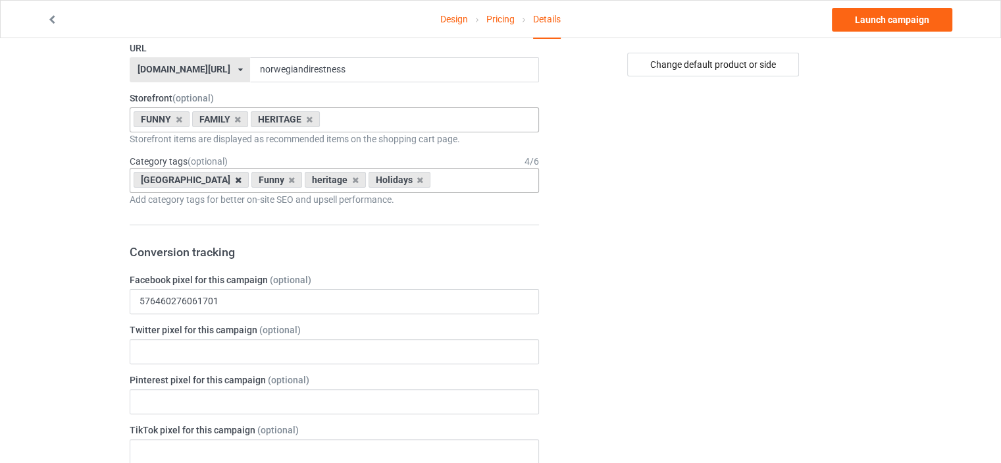
click at [235, 179] on icon at bounding box center [238, 180] width 7 height 9
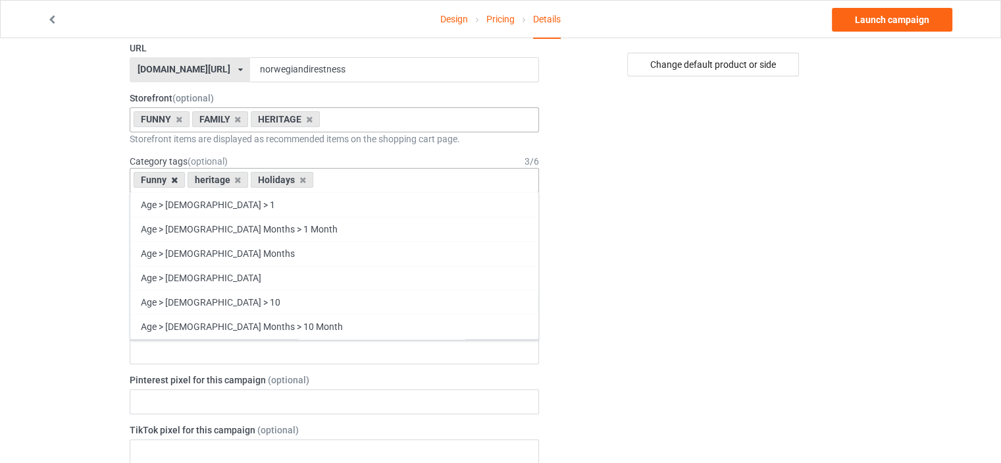
click at [171, 178] on icon at bounding box center [174, 180] width 7 height 9
click at [176, 178] on div "heritage" at bounding box center [164, 180] width 61 height 16
click at [182, 178] on icon at bounding box center [184, 180] width 7 height 9
click at [184, 178] on icon at bounding box center [184, 180] width 7 height 9
drag, startPoint x: 246, startPoint y: 179, endPoint x: 209, endPoint y: 178, distance: 37.5
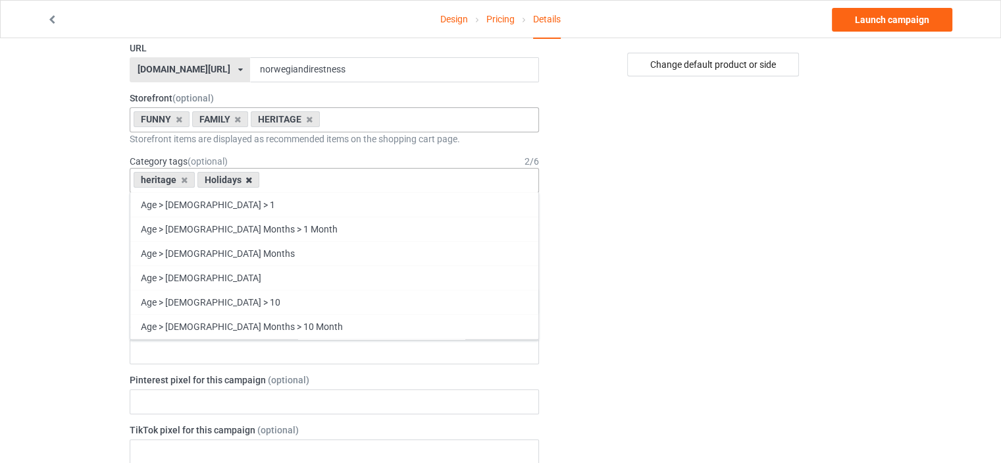
click at [245, 178] on icon at bounding box center [248, 180] width 7 height 9
click at [182, 178] on icon at bounding box center [184, 180] width 7 height 9
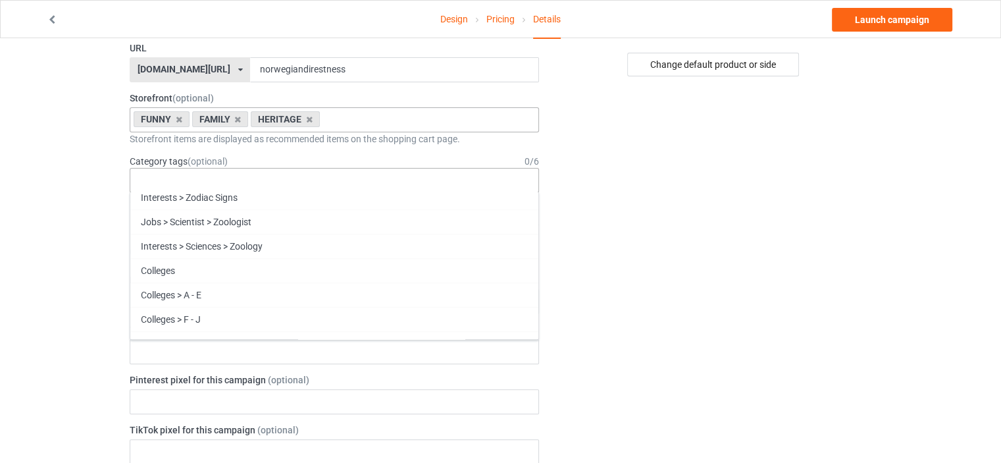
scroll to position [56366, 0]
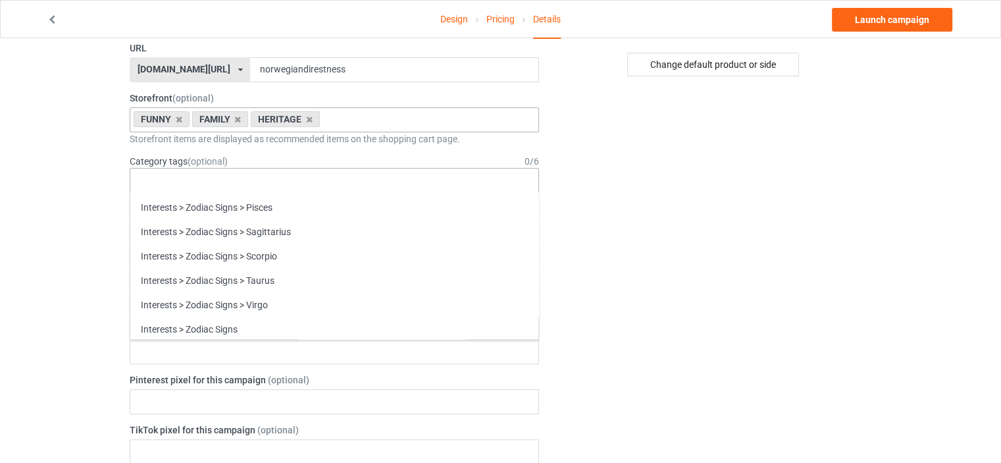
click at [816, 257] on div "Change default product or side" at bounding box center [714, 434] width 332 height 1412
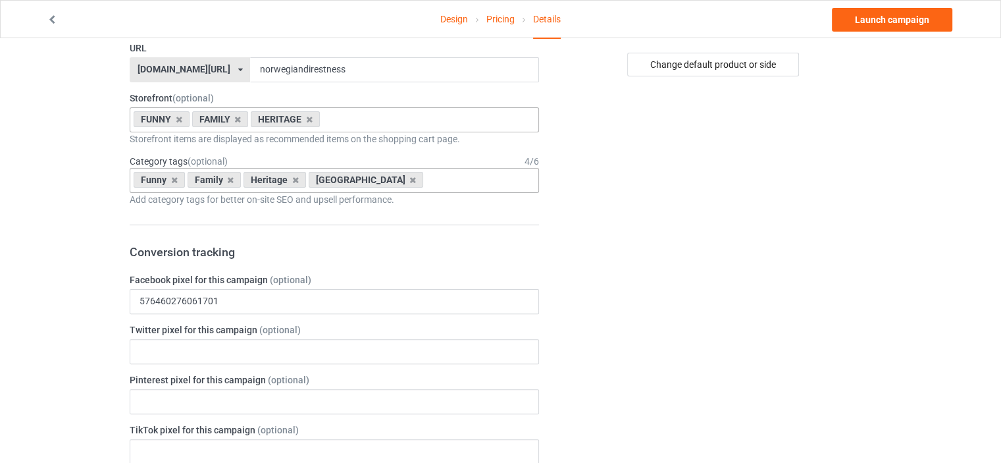
click at [882, 187] on div "Design Pricing Details Launch campaign Campaign Info Title (h1) 68 characters l…" at bounding box center [500, 433] width 1001 height 1448
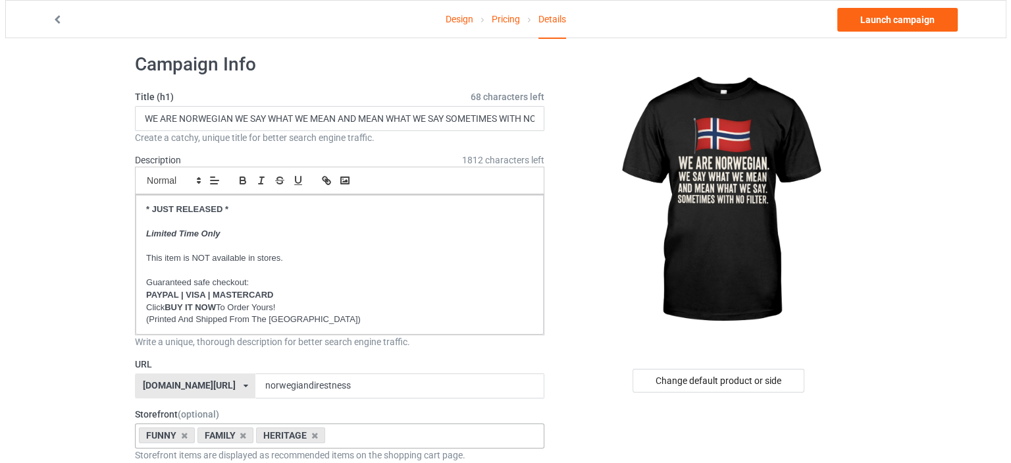
scroll to position [0, 0]
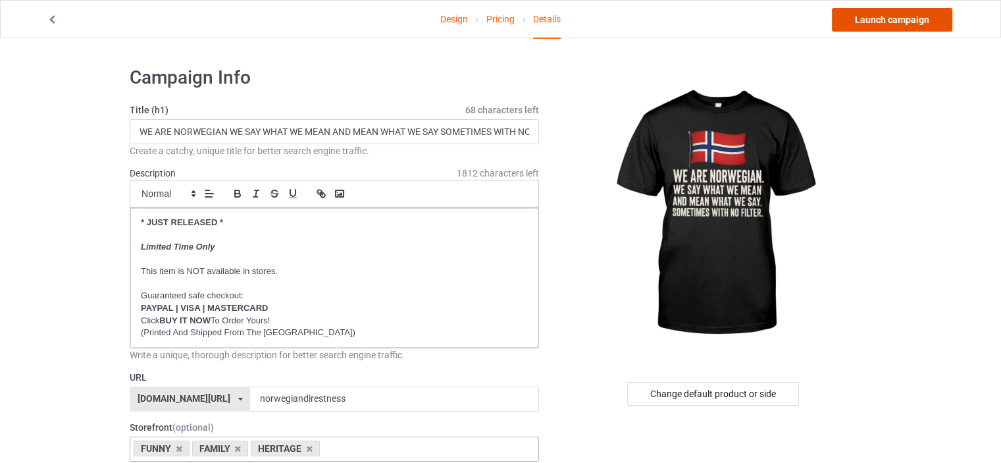
click at [900, 18] on link "Launch campaign" at bounding box center [892, 20] width 120 height 24
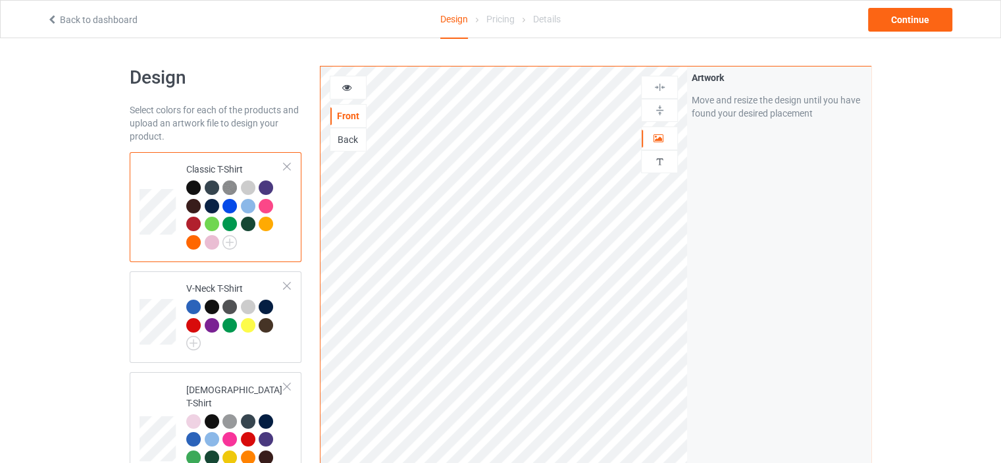
scroll to position [2398, 0]
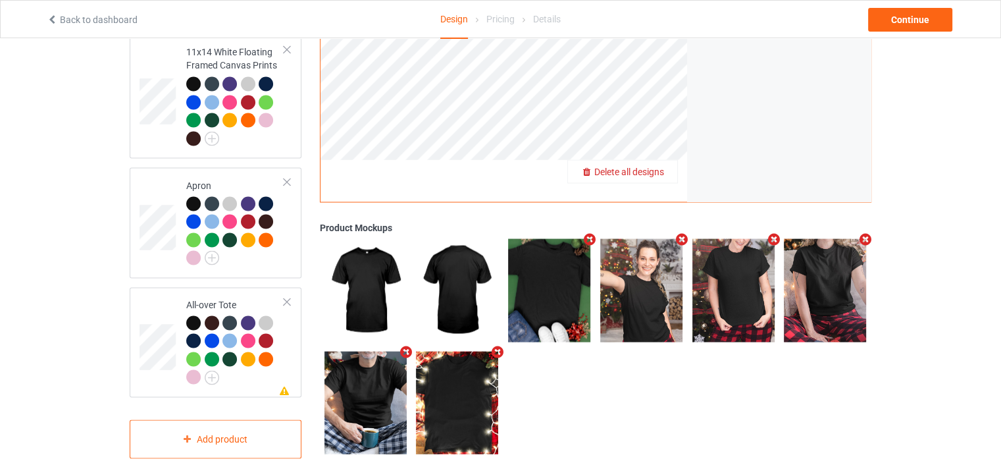
click at [646, 166] on span "Delete all designs" at bounding box center [629, 171] width 70 height 11
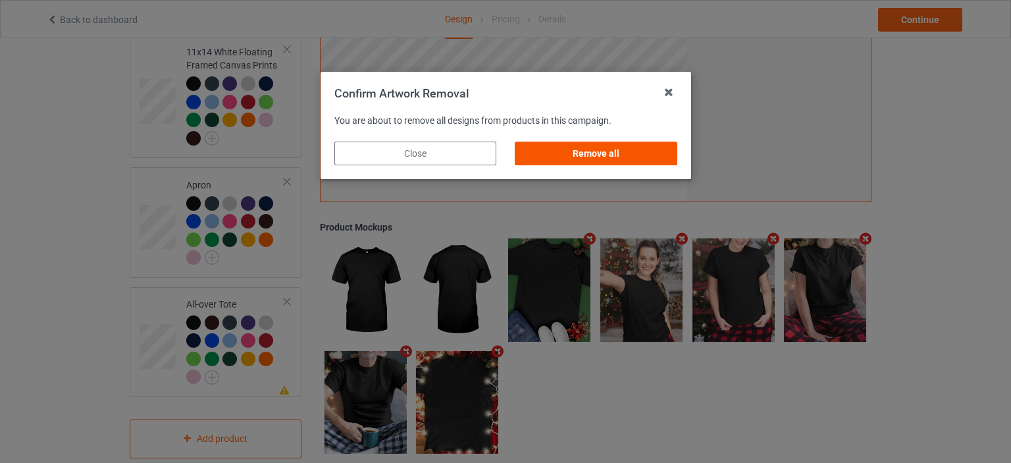
click at [615, 151] on div "Remove all" at bounding box center [596, 153] width 162 height 24
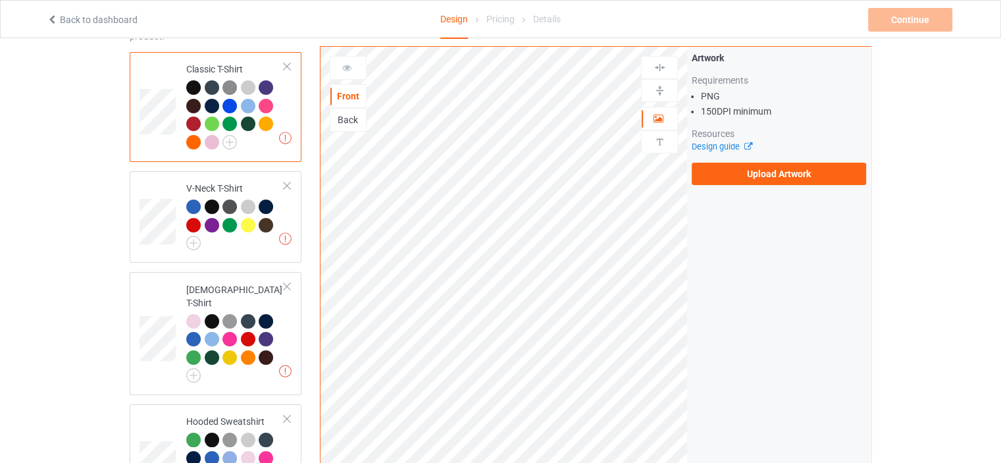
scroll to position [0, 0]
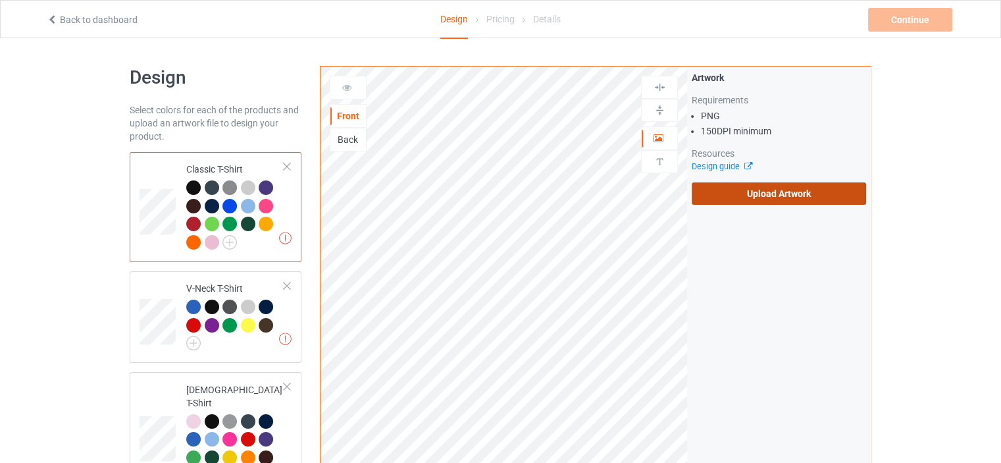
click at [800, 194] on label "Upload Artwork" at bounding box center [779, 193] width 174 height 22
click at [0, 0] on input "Upload Artwork" at bounding box center [0, 0] width 0 height 0
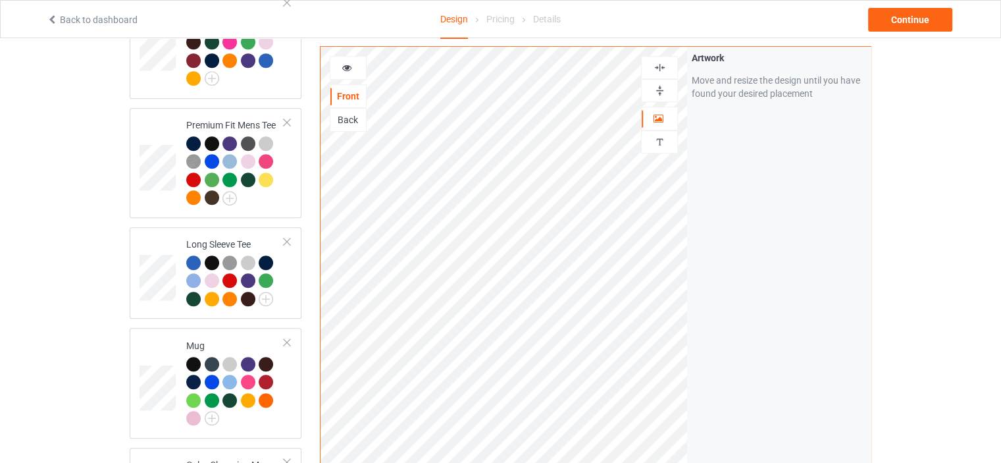
scroll to position [724, 0]
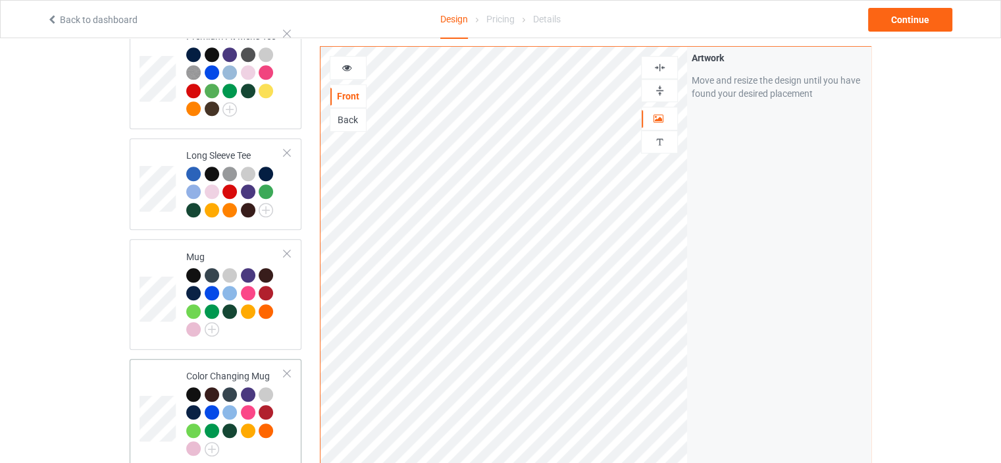
click at [221, 364] on td "Color Changing Mug" at bounding box center [235, 413] width 113 height 99
click at [661, 87] on img at bounding box center [659, 90] width 13 height 13
click at [355, 63] on div at bounding box center [348, 67] width 36 height 13
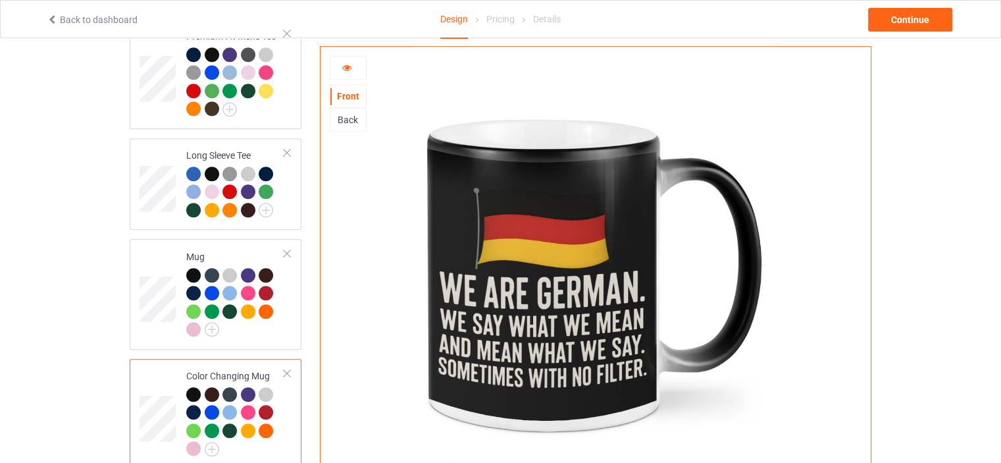
click at [351, 63] on icon at bounding box center [347, 65] width 11 height 9
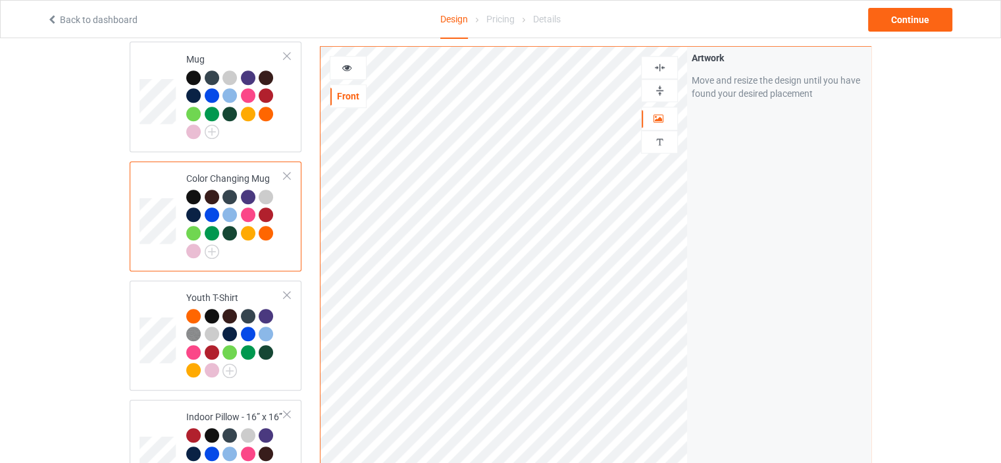
scroll to position [1053, 0]
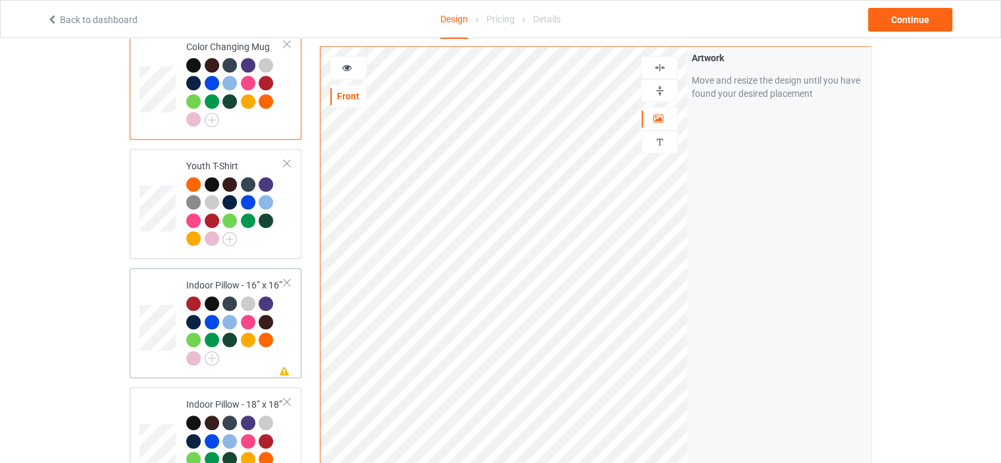
click at [230, 273] on td "Missing artwork on 1 side(s) Indoor Pillow - 16” x 16”" at bounding box center [235, 322] width 113 height 99
click at [660, 89] on img at bounding box center [659, 90] width 13 height 13
click at [661, 65] on img at bounding box center [659, 67] width 13 height 13
click at [242, 392] on td "Missing artwork on 1 side(s) Indoor Pillow - 18” x 18”" at bounding box center [235, 441] width 113 height 99
click at [657, 92] on img at bounding box center [659, 90] width 13 height 13
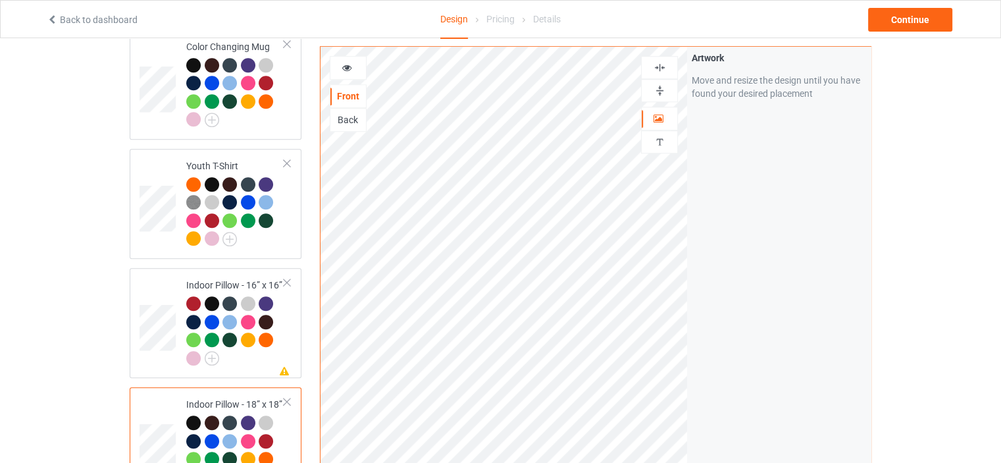
click at [659, 68] on img at bounding box center [659, 67] width 13 height 13
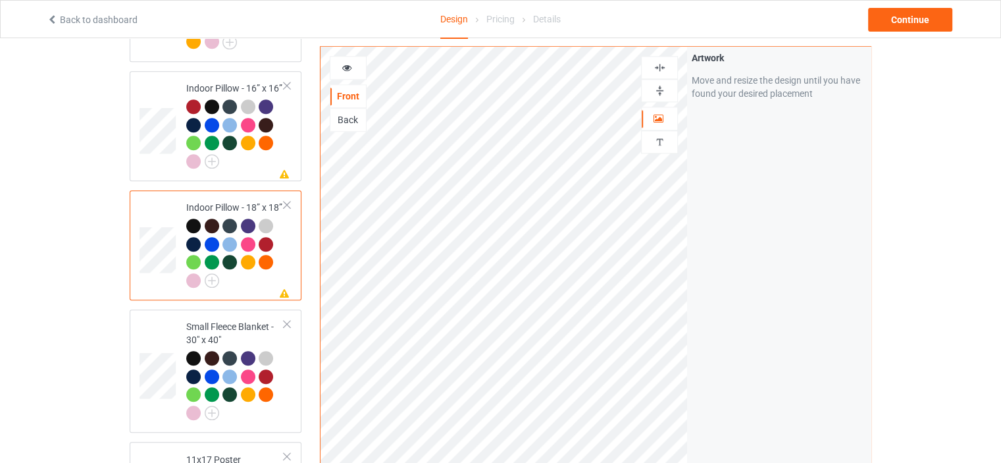
scroll to position [1250, 0]
click at [233, 319] on div "Small Fleece Blanket - 30" x 40"" at bounding box center [235, 368] width 98 height 99
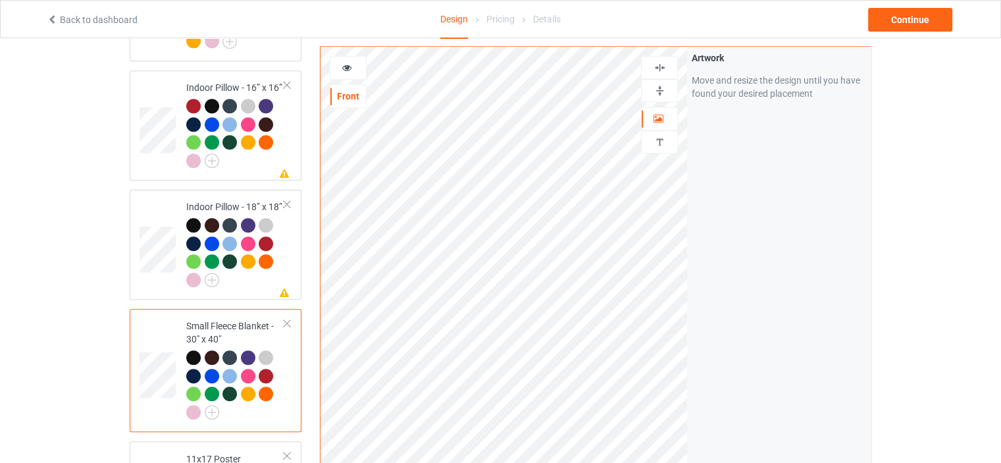
drag, startPoint x: 669, startPoint y: 89, endPoint x: 664, endPoint y: 66, distance: 22.8
click at [668, 87] on div at bounding box center [660, 90] width 36 height 13
click at [664, 65] on img at bounding box center [659, 67] width 13 height 13
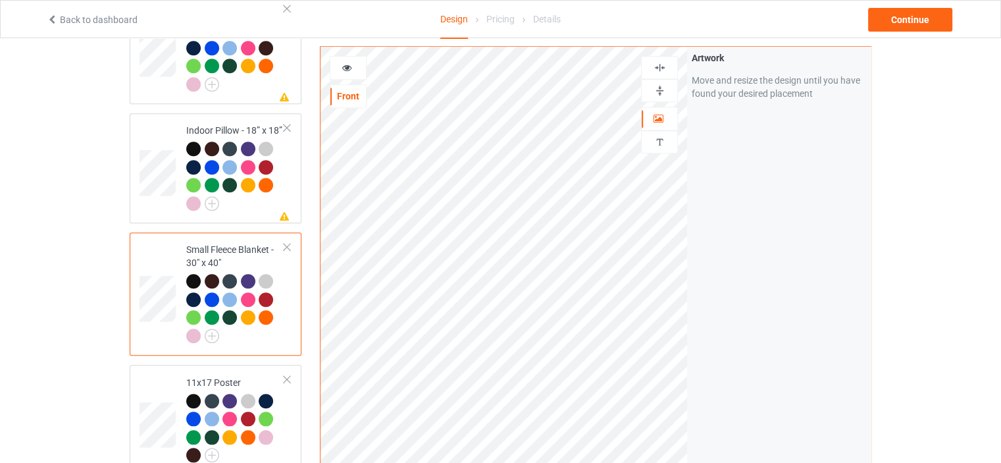
scroll to position [1382, 0]
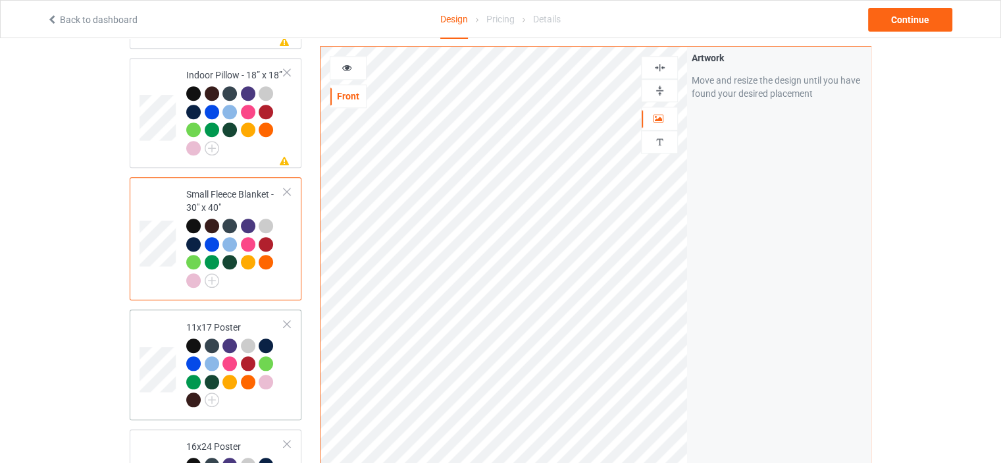
click at [215, 320] on div "11x17 Poster" at bounding box center [235, 363] width 98 height 86
drag, startPoint x: 659, startPoint y: 85, endPoint x: 661, endPoint y: 70, distance: 14.6
click at [659, 84] on img at bounding box center [659, 90] width 13 height 13
click at [661, 66] on img at bounding box center [659, 67] width 13 height 13
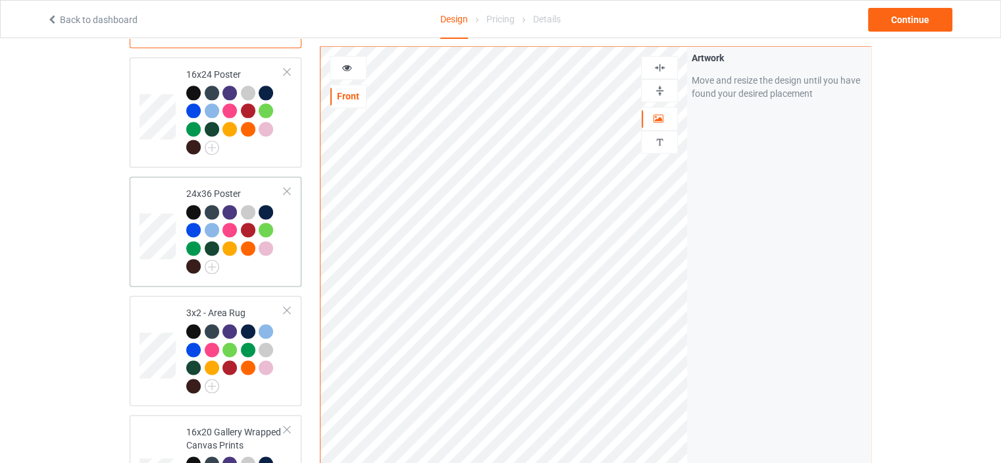
scroll to position [1777, 0]
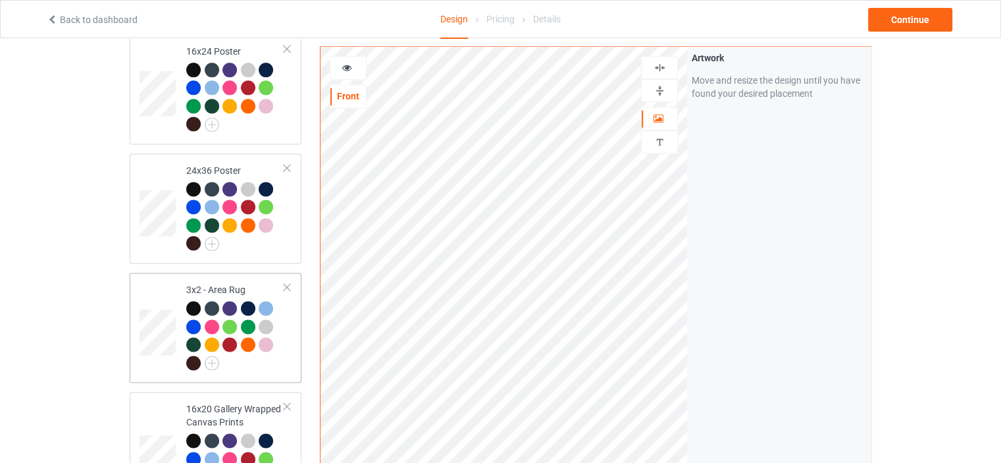
click at [216, 283] on div "3x2 - Area Rug" at bounding box center [235, 326] width 98 height 86
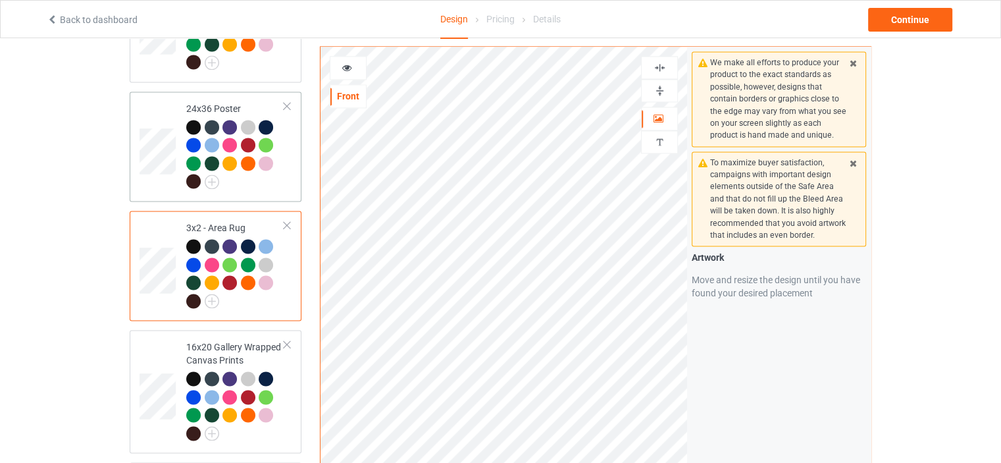
scroll to position [1908, 0]
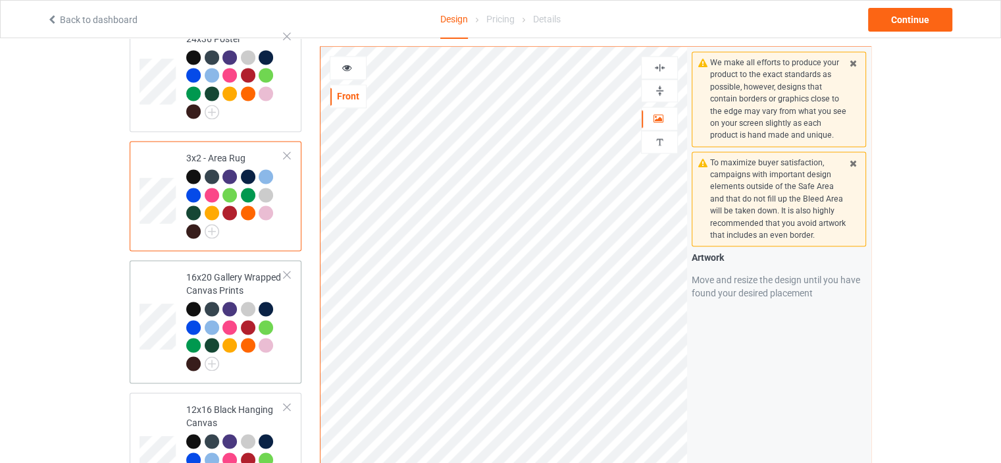
click at [226, 270] on div "16x20 Gallery Wrapped Canvas Prints" at bounding box center [235, 319] width 98 height 99
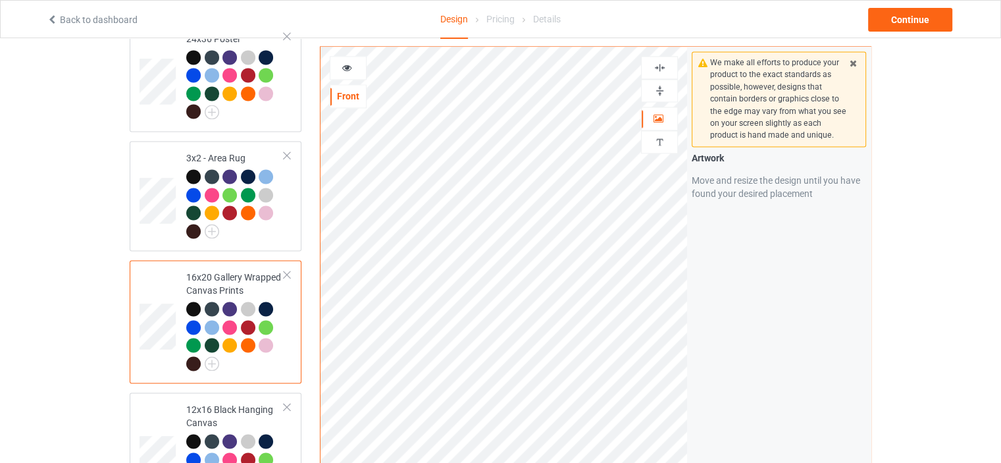
scroll to position [2040, 0]
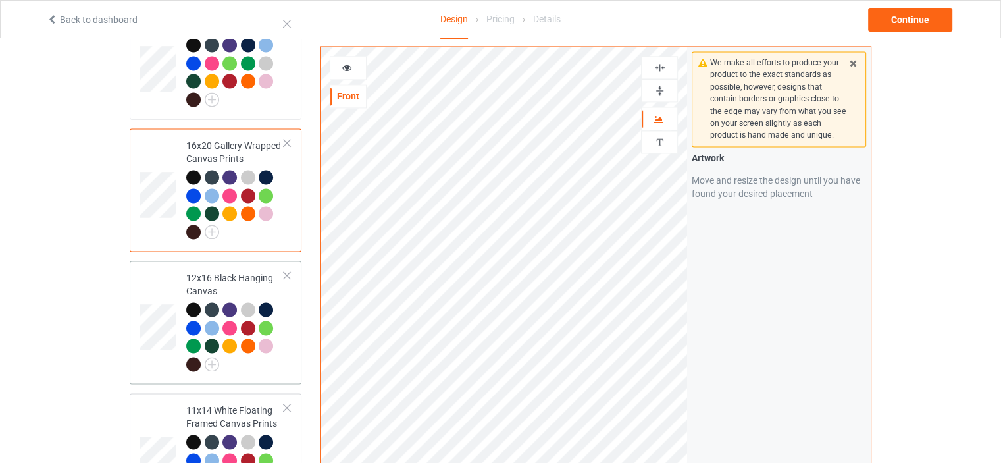
click at [217, 271] on div "12x16 Black Hanging Canvas" at bounding box center [235, 320] width 98 height 99
click at [661, 84] on img at bounding box center [659, 90] width 13 height 13
click at [663, 61] on img at bounding box center [659, 67] width 13 height 13
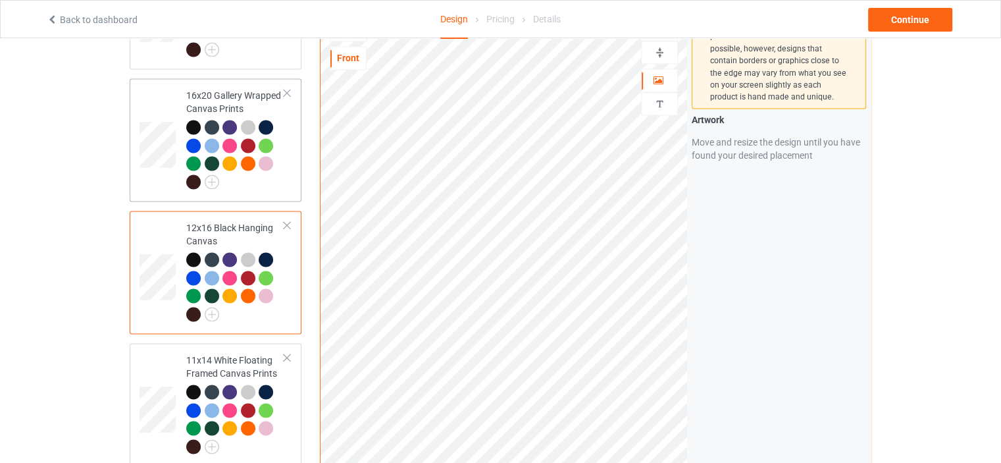
scroll to position [2172, 0]
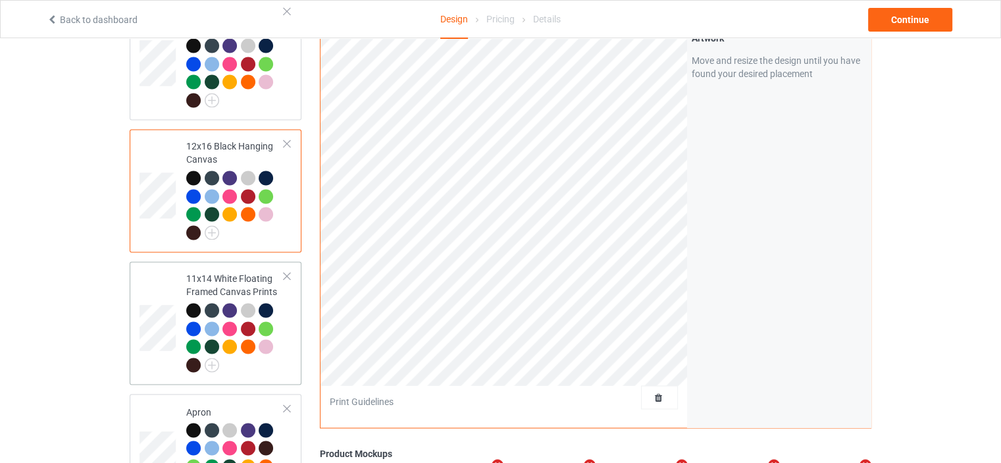
click at [226, 267] on td "11x14 White Floating Framed Canvas Prints" at bounding box center [235, 323] width 113 height 113
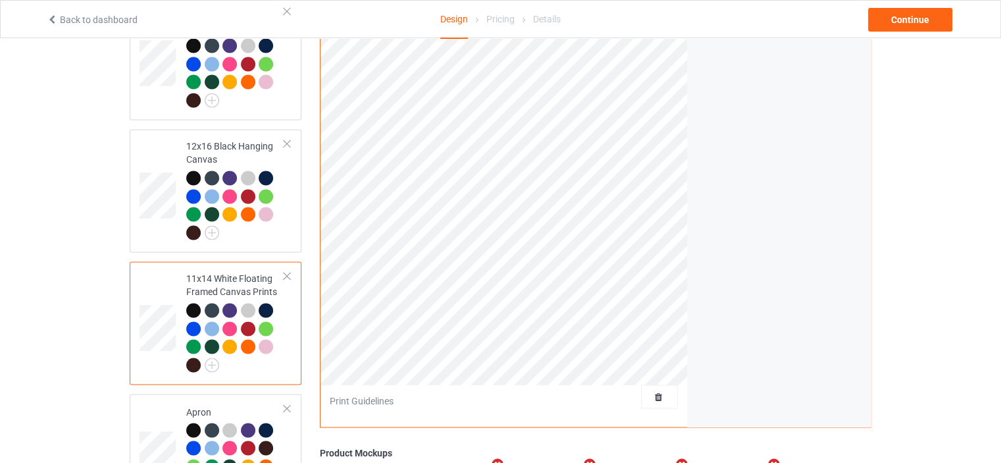
scroll to position [1974, 0]
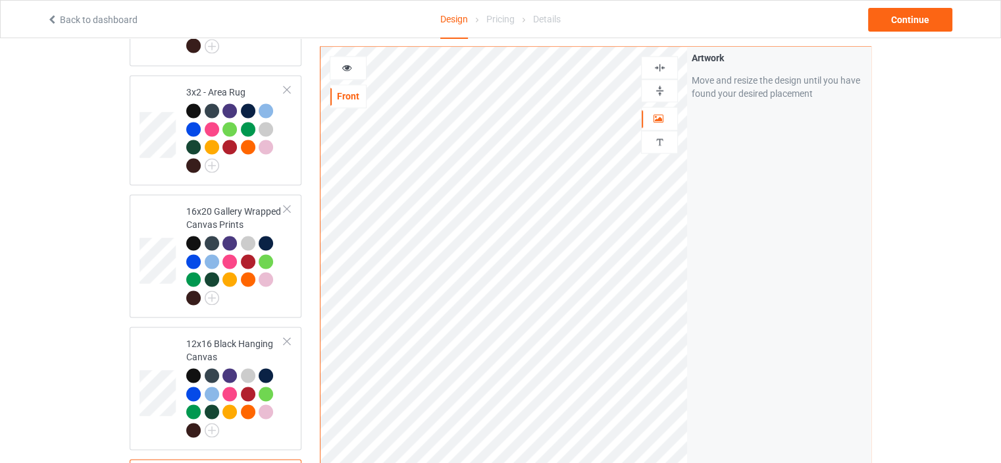
click at [657, 83] on div at bounding box center [659, 90] width 37 height 23
click at [661, 68] on img at bounding box center [659, 67] width 13 height 13
click at [665, 88] on img at bounding box center [659, 90] width 13 height 13
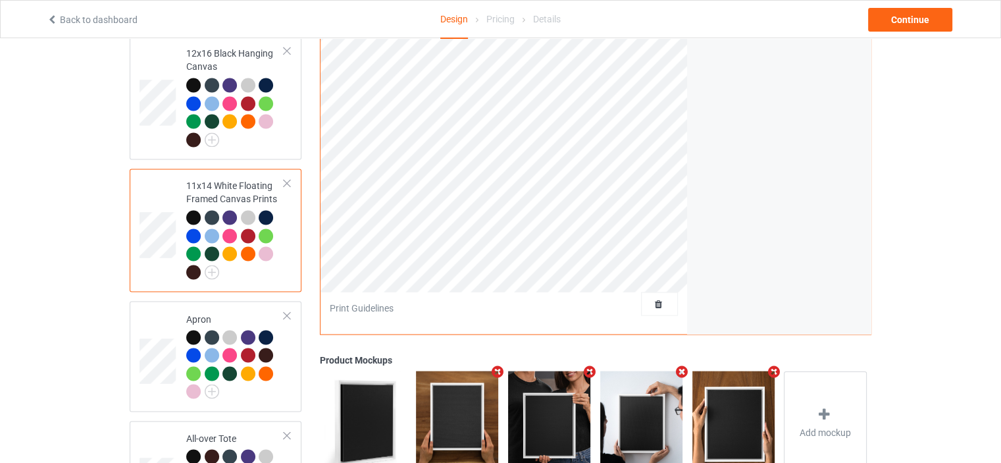
scroll to position [2369, 0]
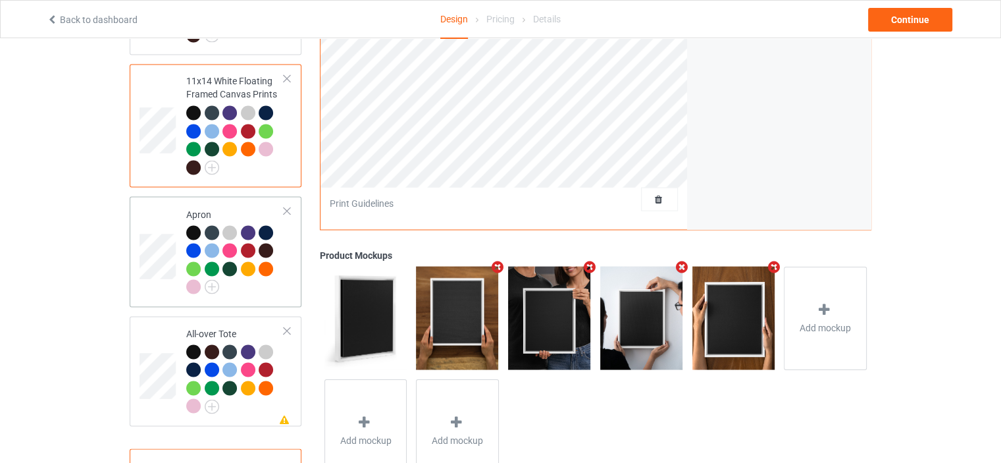
click at [228, 207] on div "Apron" at bounding box center [235, 250] width 98 height 86
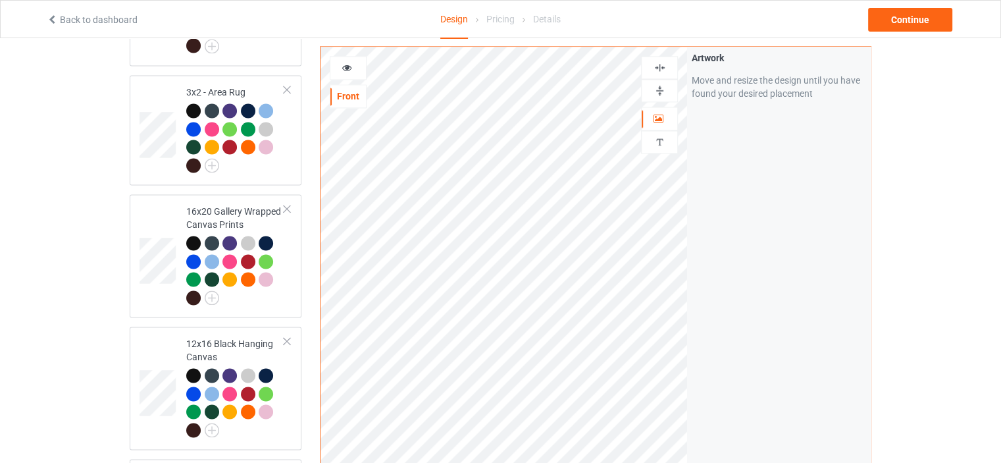
scroll to position [1843, 0]
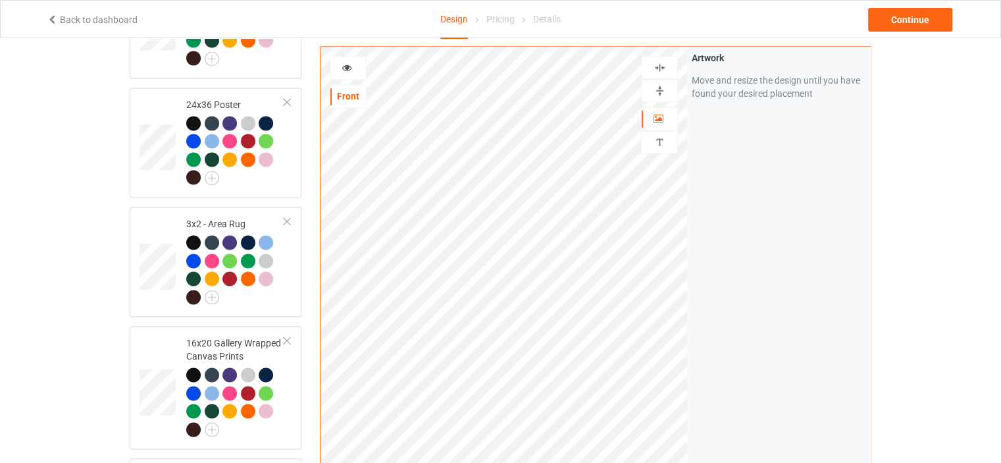
click at [663, 61] on img at bounding box center [659, 67] width 13 height 13
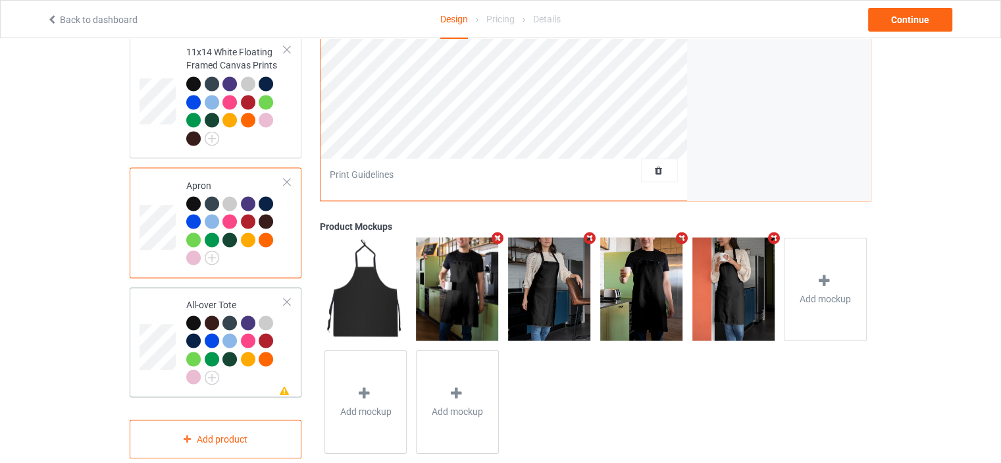
click at [238, 292] on td "Missing artwork on 1 side(s) All-over Tote" at bounding box center [235, 341] width 113 height 99
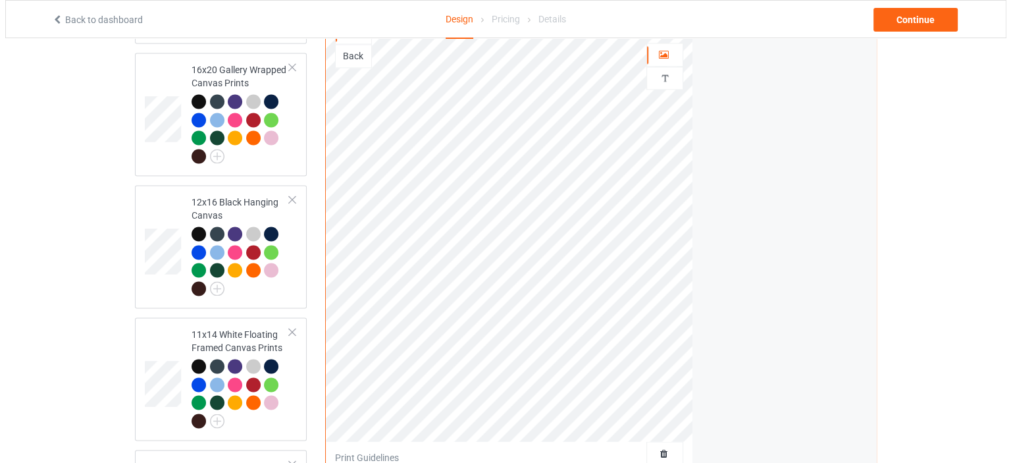
scroll to position [2398, 0]
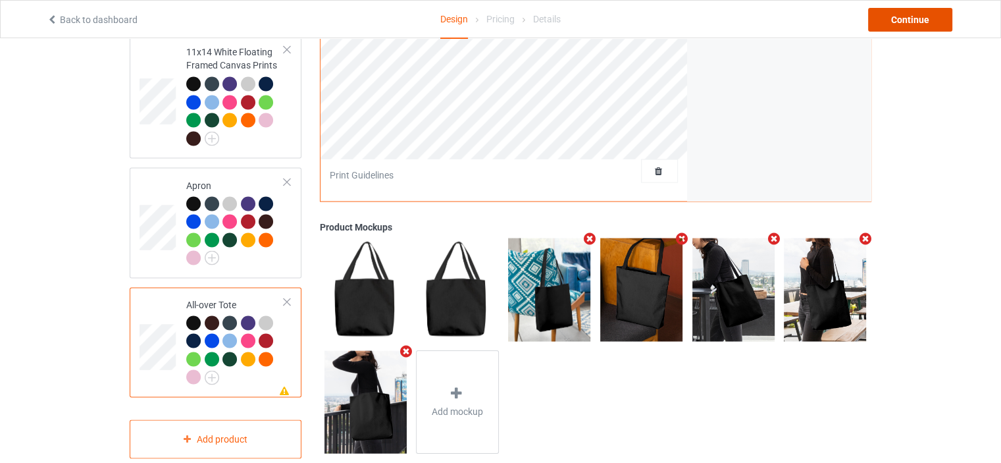
click at [919, 15] on div "Continue" at bounding box center [910, 20] width 84 height 24
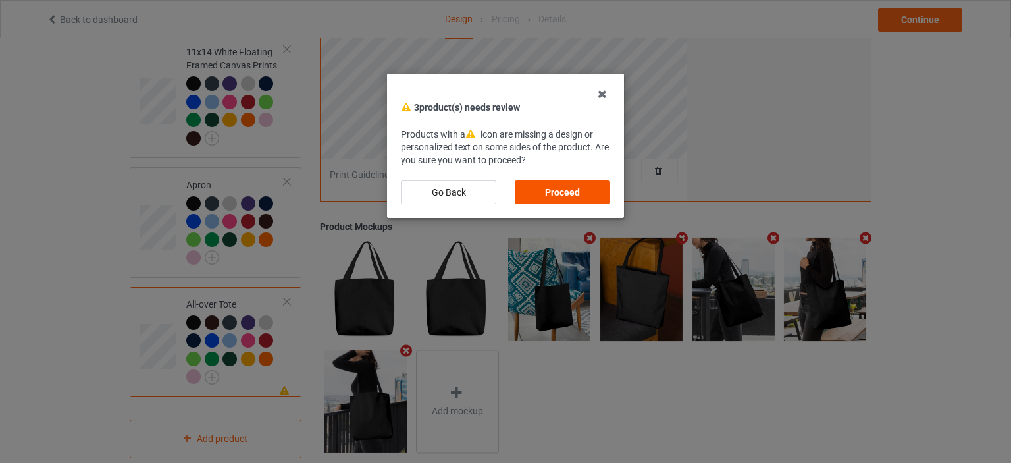
click at [545, 195] on div "Proceed" at bounding box center [562, 192] width 95 height 24
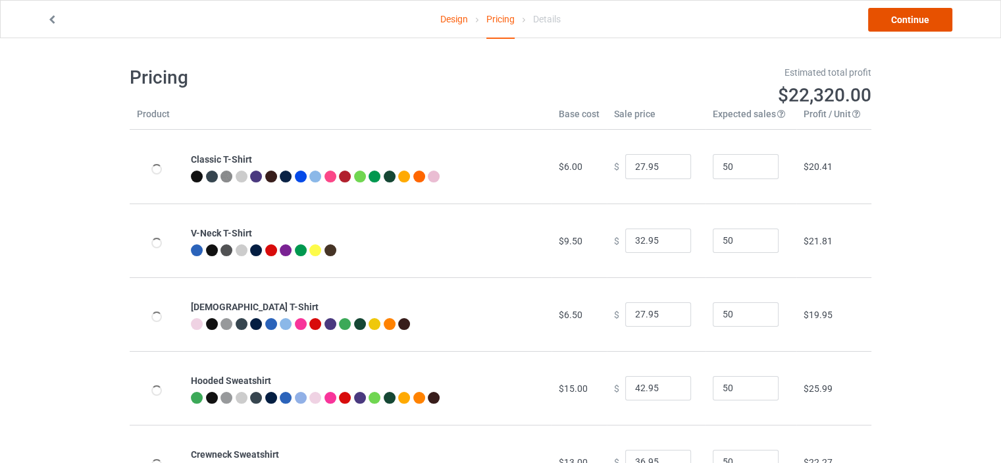
click at [919, 22] on link "Continue" at bounding box center [910, 20] width 84 height 24
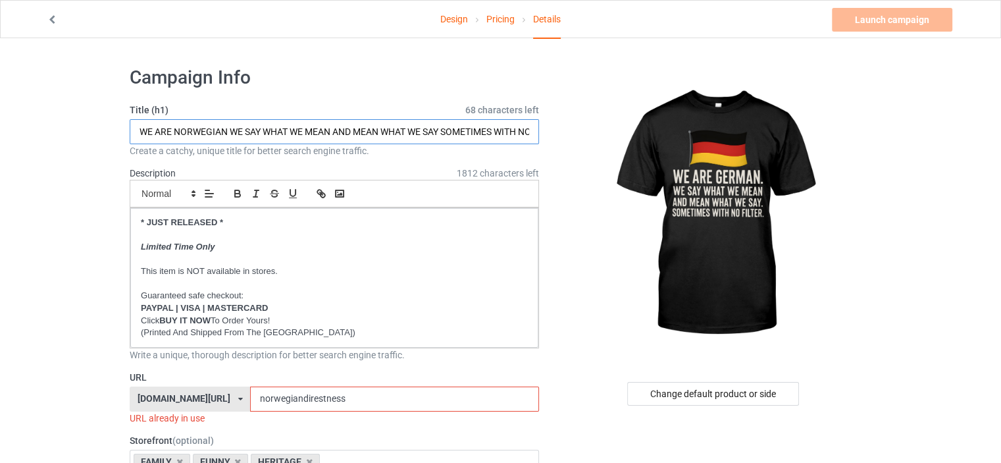
drag, startPoint x: 226, startPoint y: 133, endPoint x: 176, endPoint y: 131, distance: 50.7
click at [176, 131] on input "WE ARE NORWEGIAN WE SAY WHAT WE MEAN AND MEAN WHAT WE SAY SOMETIMES WITH NO FIL…" at bounding box center [334, 131] width 409 height 25
type input "WE ARE GERMAN WE SAY WHAT WE MEAN AND MEAN WHAT WE SAY SOMETIMES WITH NO FILTER"
click at [721, 401] on div "Change default product or side" at bounding box center [713, 394] width 172 height 24
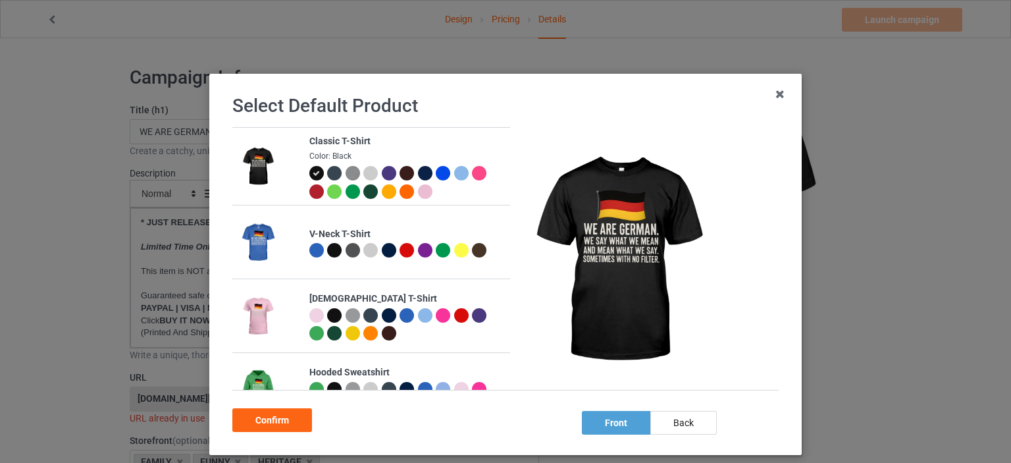
click at [345, 174] on img at bounding box center [352, 173] width 14 height 14
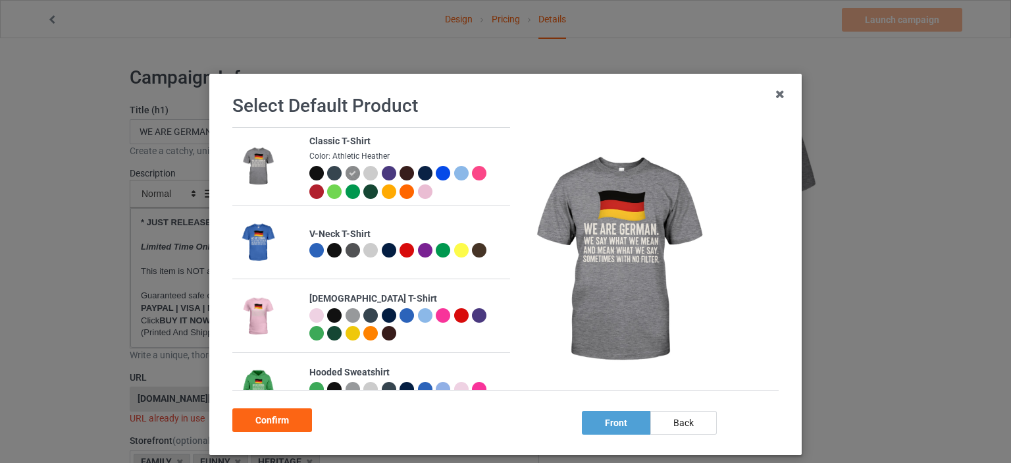
click at [363, 173] on div at bounding box center [370, 173] width 14 height 14
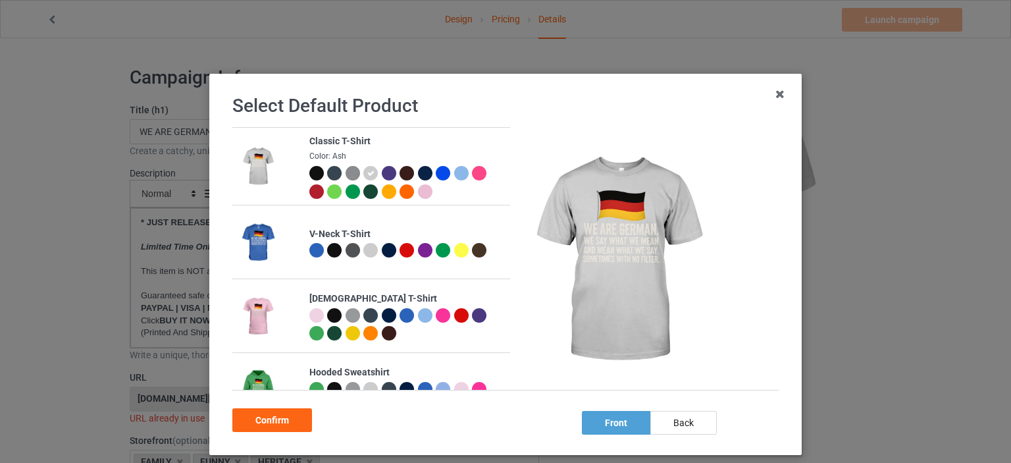
click at [347, 173] on img at bounding box center [352, 173] width 14 height 14
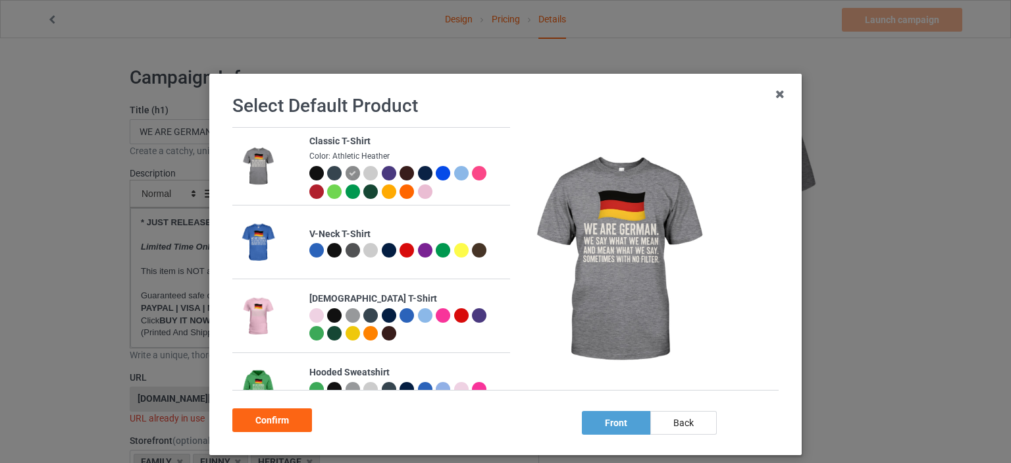
click at [331, 175] on div at bounding box center [334, 173] width 14 height 14
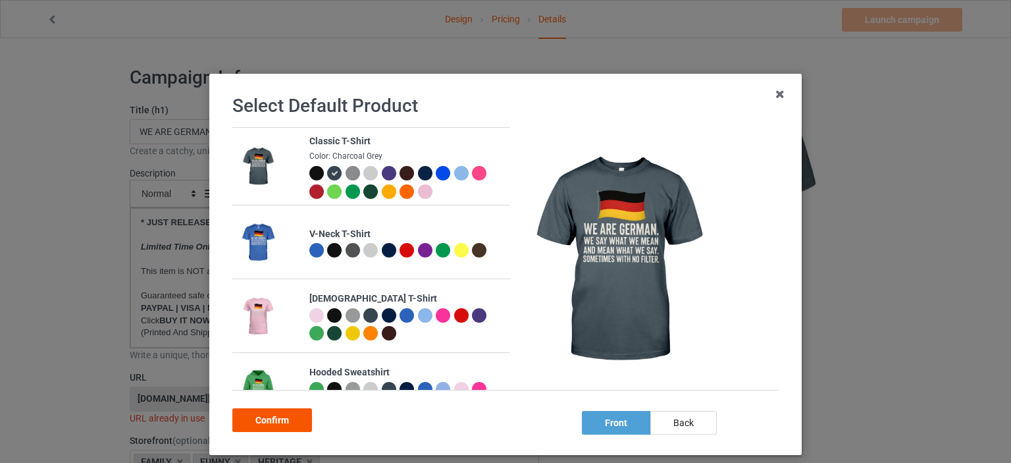
click at [276, 421] on div "Confirm" at bounding box center [272, 420] width 80 height 24
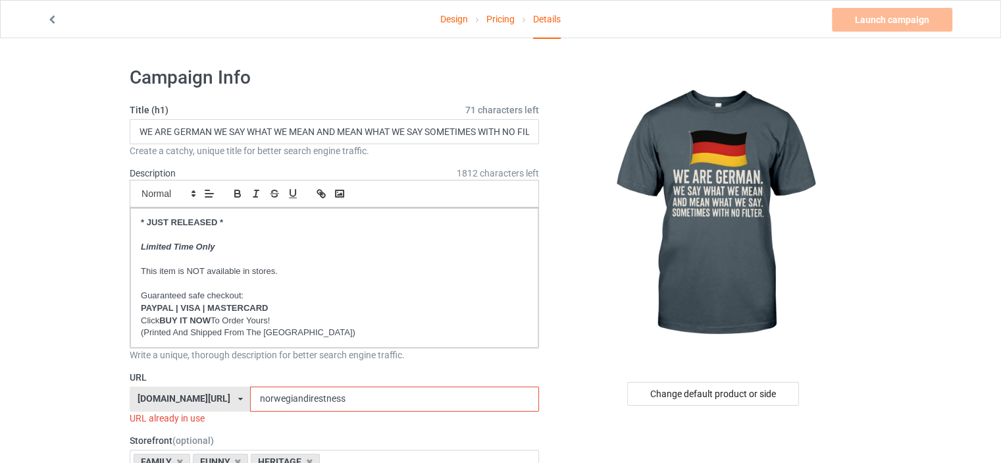
scroll to position [66, 0]
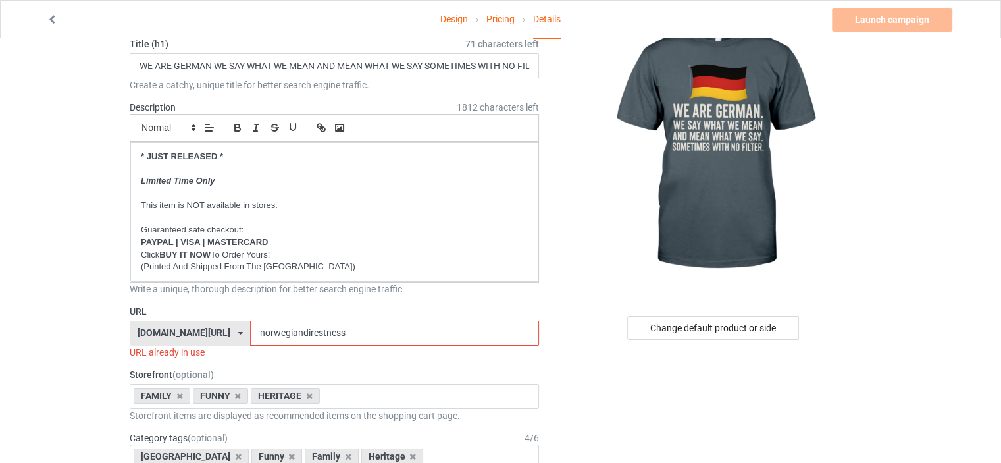
click at [215, 333] on div "[DOMAIN_NAME][URL]" at bounding box center [184, 332] width 93 height 9
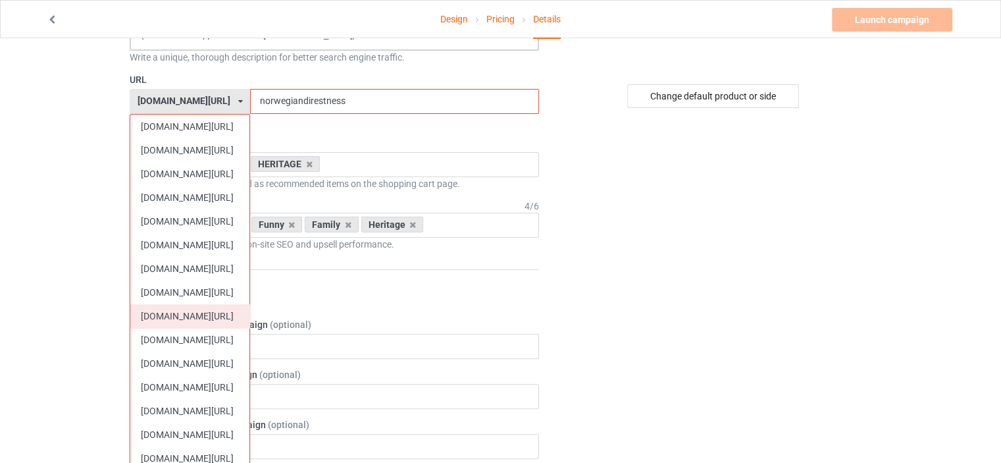
scroll to position [329, 0]
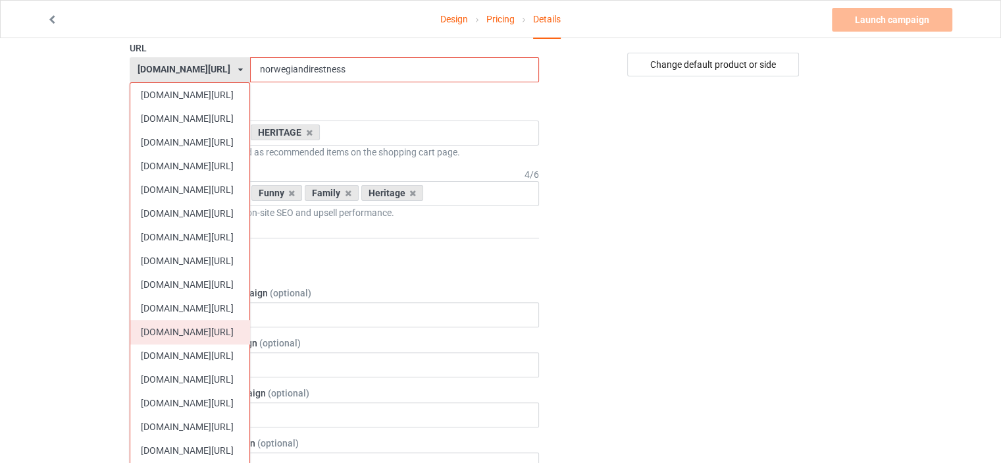
click at [219, 334] on div "[DOMAIN_NAME][URL]" at bounding box center [189, 332] width 119 height 24
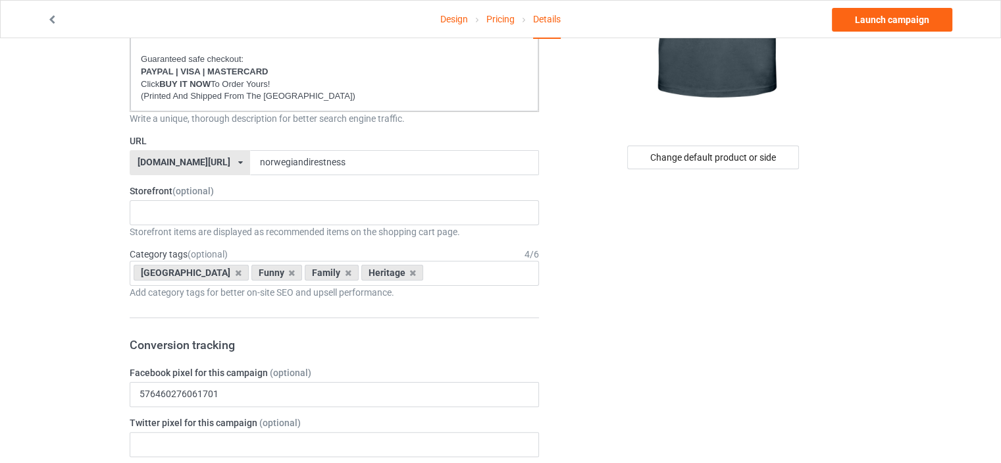
scroll to position [132, 0]
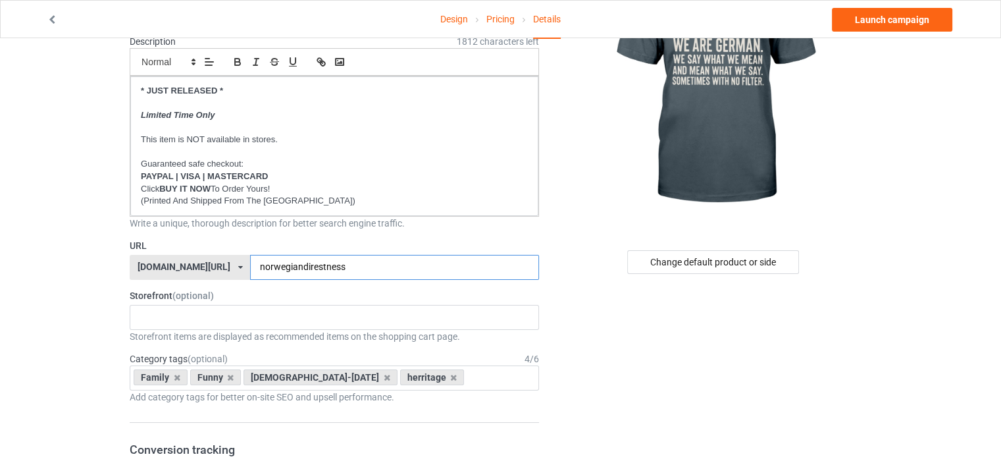
drag, startPoint x: 303, startPoint y: 267, endPoint x: 170, endPoint y: 265, distance: 132.3
click at [178, 267] on div "ilovemygermany.com/ britishlook.net/ danishlegends.com/ familyworldgifts.com/ f…" at bounding box center [334, 267] width 409 height 25
type input "germandirestness"
click at [183, 315] on div "HERITAGE FUNNY FAMILY CHRISTMAS 5d793c099ddb371f9f0c3c2e 5d7820cd2b9df008358ece…" at bounding box center [334, 317] width 409 height 25
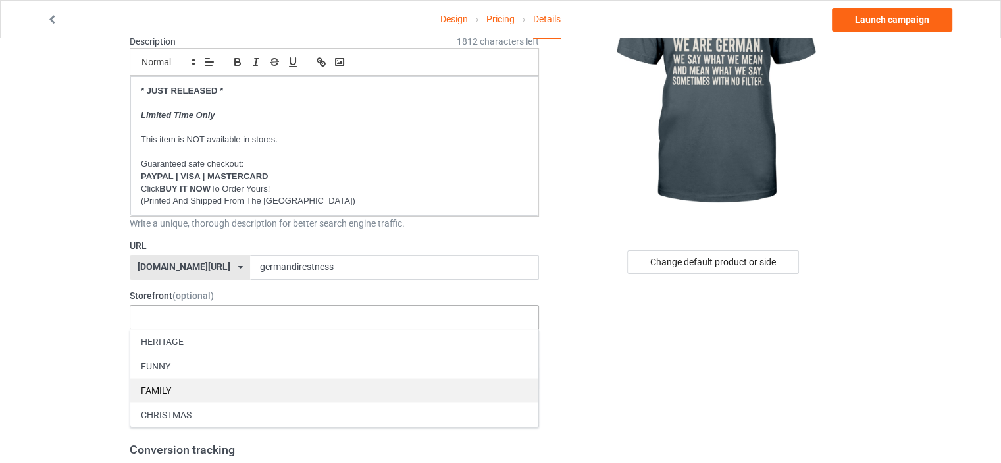
click at [195, 363] on div "FUNNY" at bounding box center [334, 365] width 408 height 24
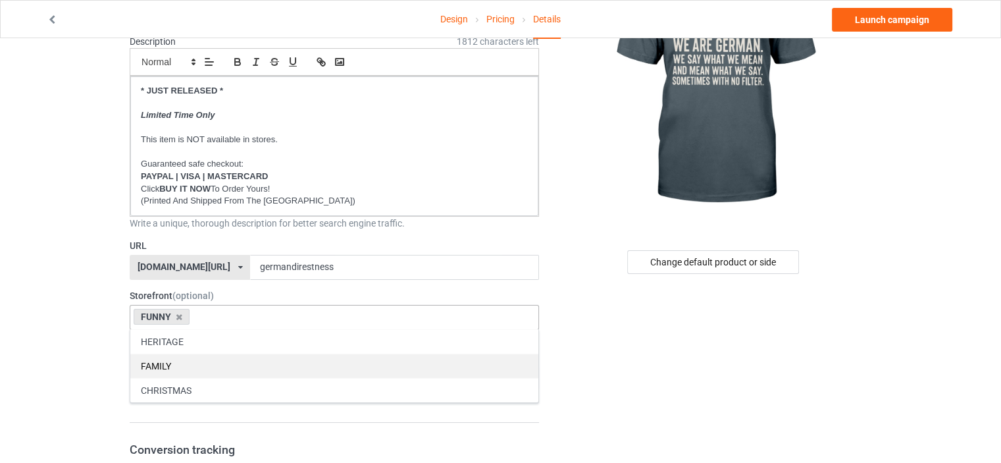
click at [195, 362] on div "FAMILY" at bounding box center [334, 365] width 408 height 24
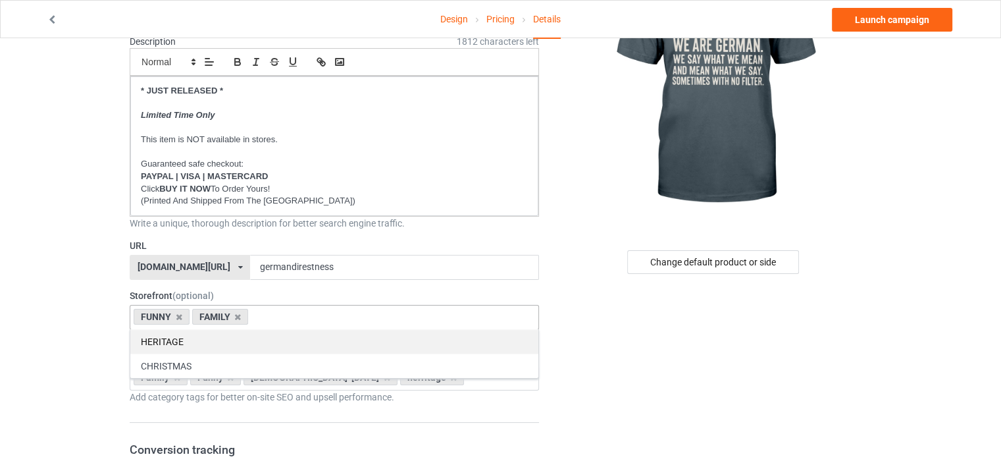
click at [197, 340] on div "HERITAGE" at bounding box center [334, 341] width 408 height 24
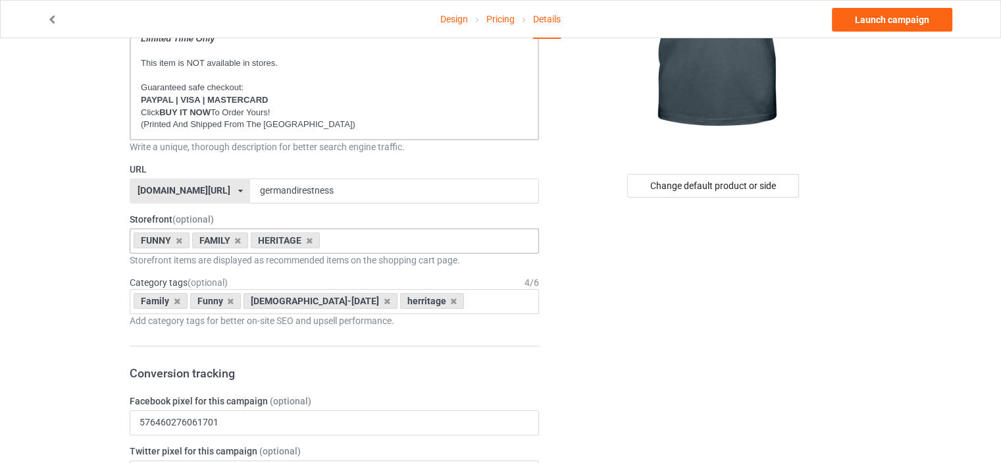
scroll to position [263, 0]
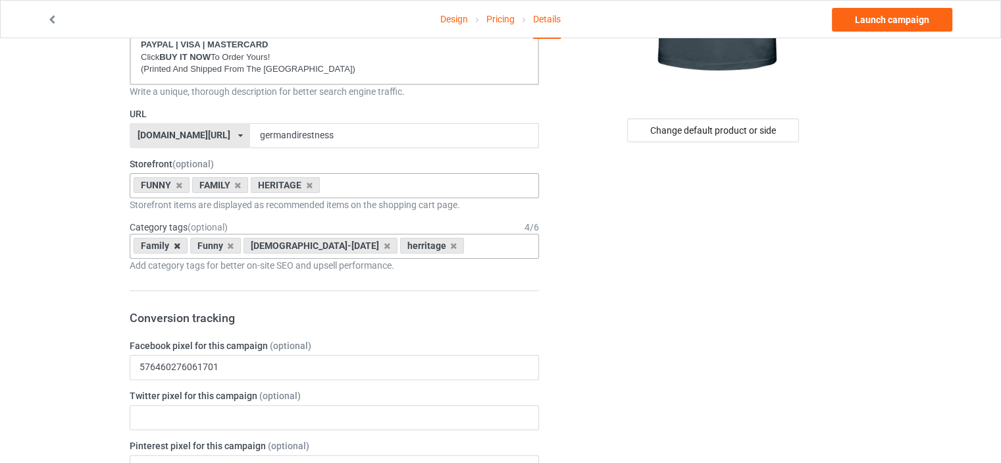
click at [178, 245] on div "Family" at bounding box center [161, 246] width 54 height 16
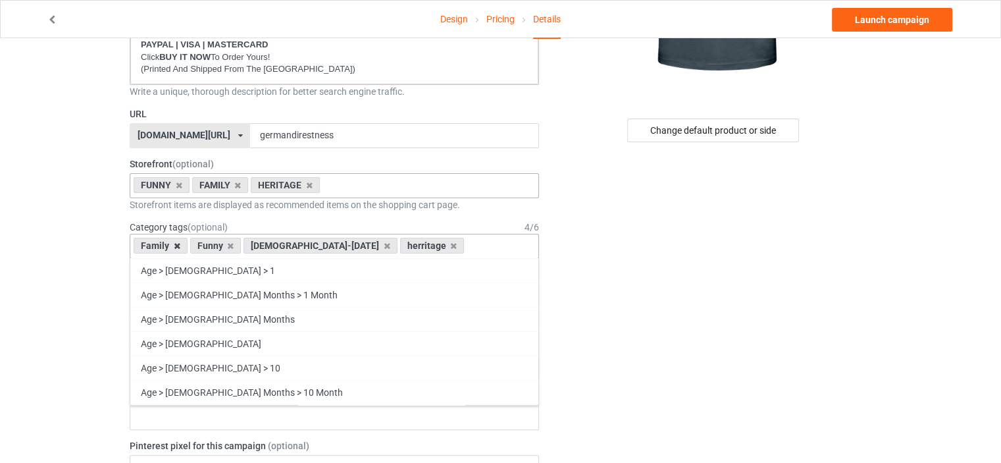
click at [174, 245] on icon at bounding box center [177, 246] width 7 height 9
click at [171, 243] on icon at bounding box center [174, 246] width 7 height 9
click at [274, 244] on icon at bounding box center [277, 246] width 7 height 9
click at [180, 244] on div "herritage" at bounding box center [166, 246] width 64 height 16
click at [185, 244] on icon at bounding box center [187, 246] width 7 height 9
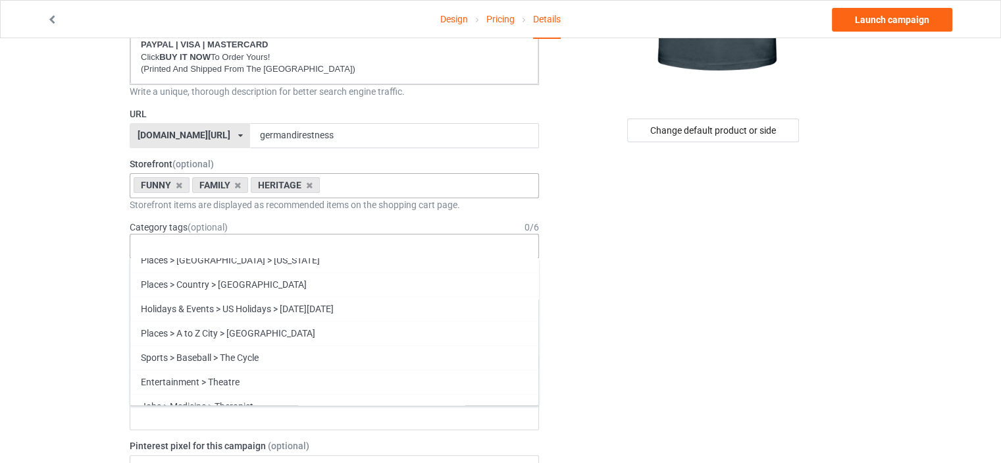
scroll to position [56401, 0]
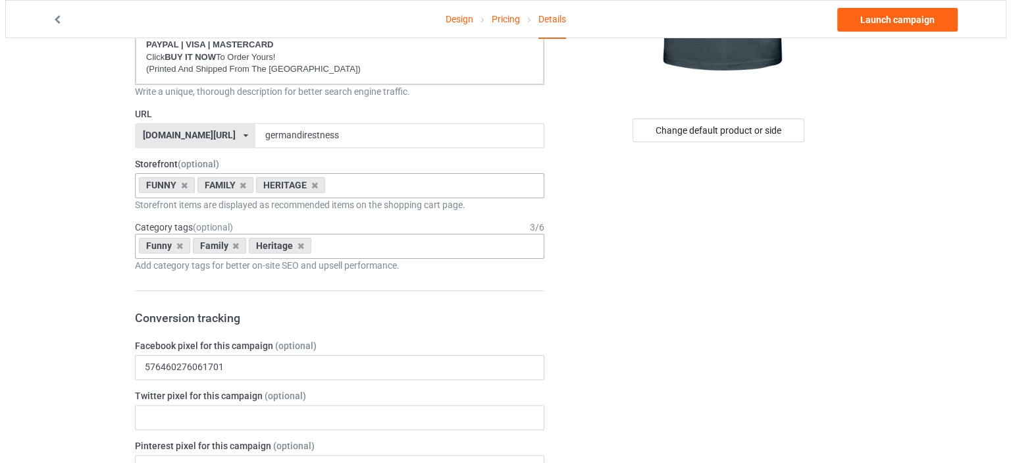
scroll to position [0, 0]
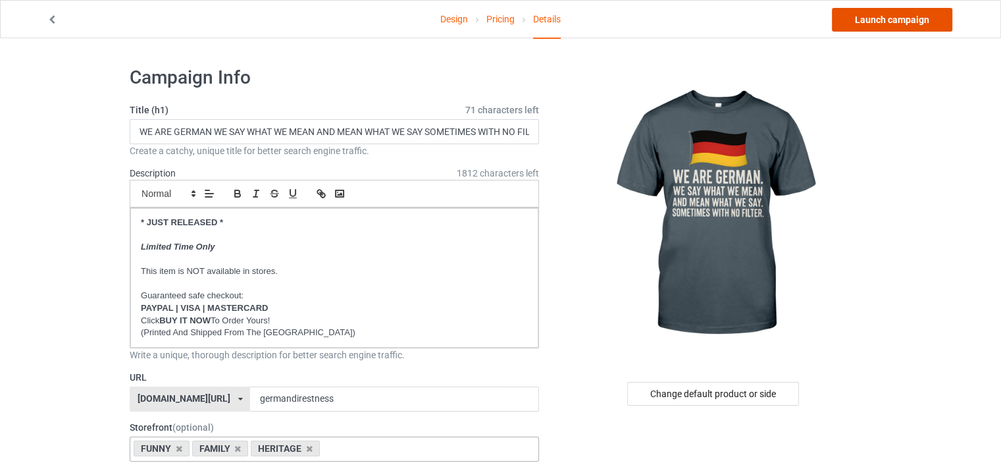
click at [904, 20] on link "Launch campaign" at bounding box center [892, 20] width 120 height 24
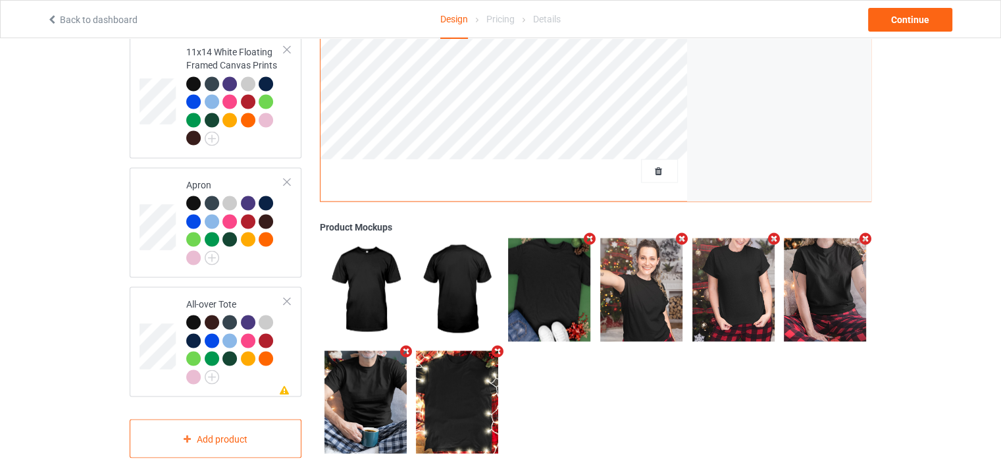
scroll to position [2398, 0]
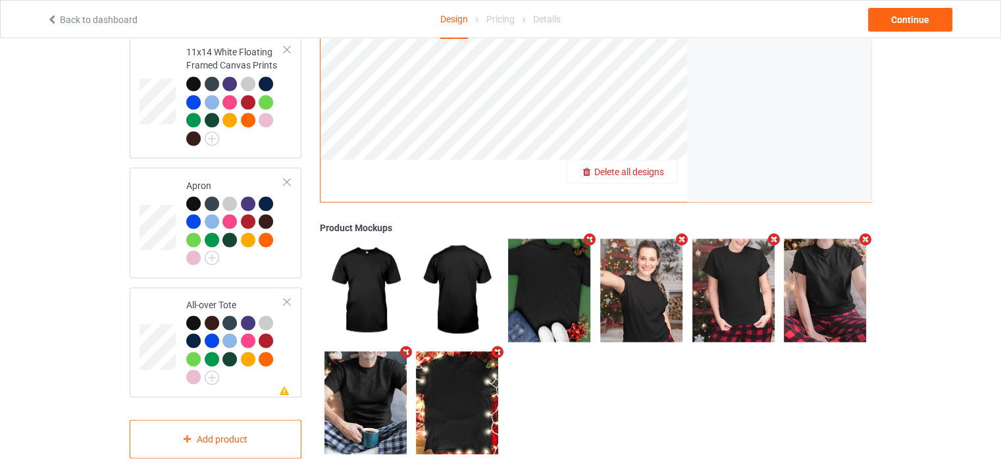
click at [655, 166] on span "Delete all designs" at bounding box center [629, 171] width 70 height 11
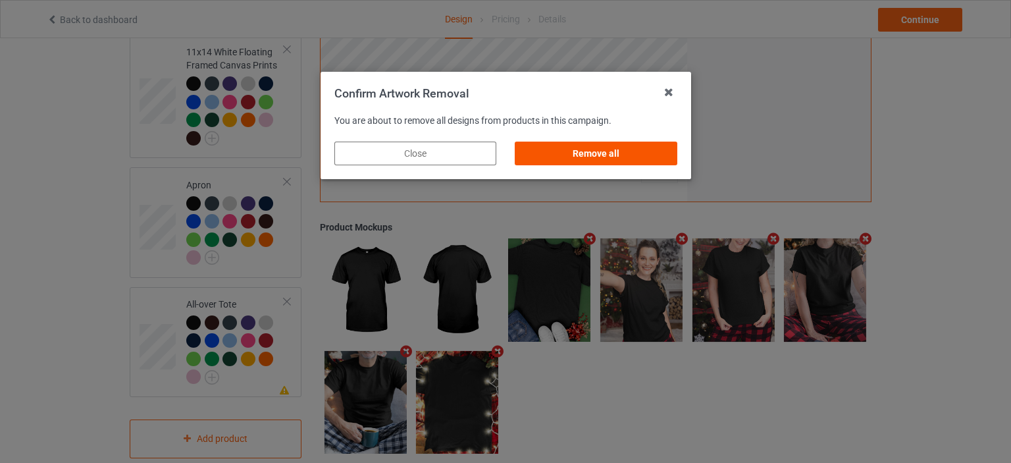
click at [600, 152] on div "Remove all" at bounding box center [596, 153] width 162 height 24
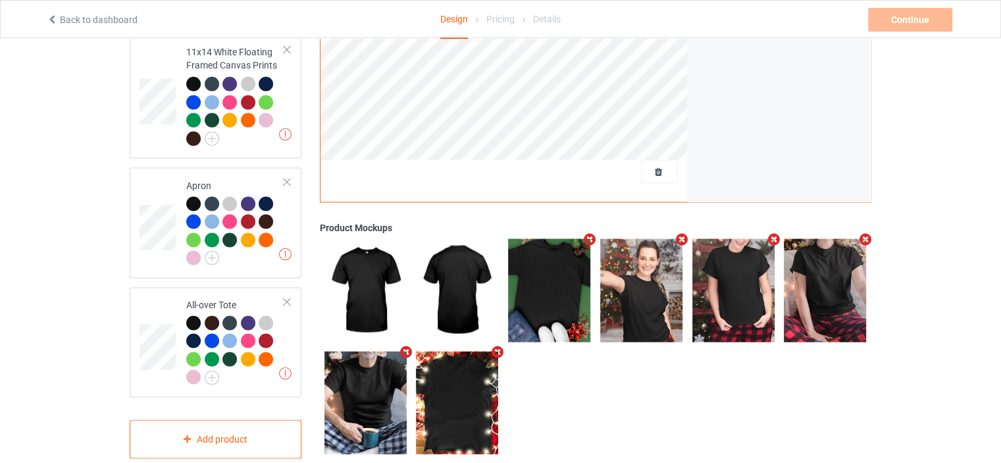
scroll to position [0, 0]
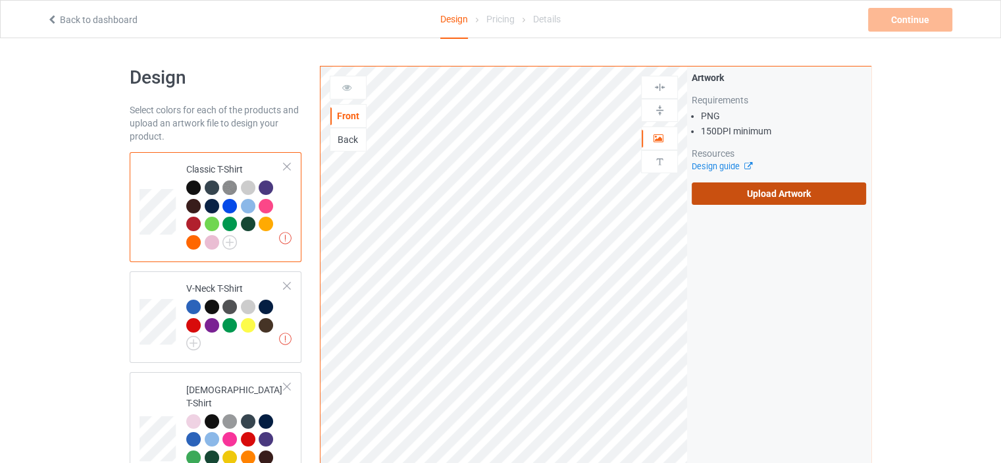
click at [784, 190] on label "Upload Artwork" at bounding box center [779, 193] width 174 height 22
click at [0, 0] on input "Upload Artwork" at bounding box center [0, 0] width 0 height 0
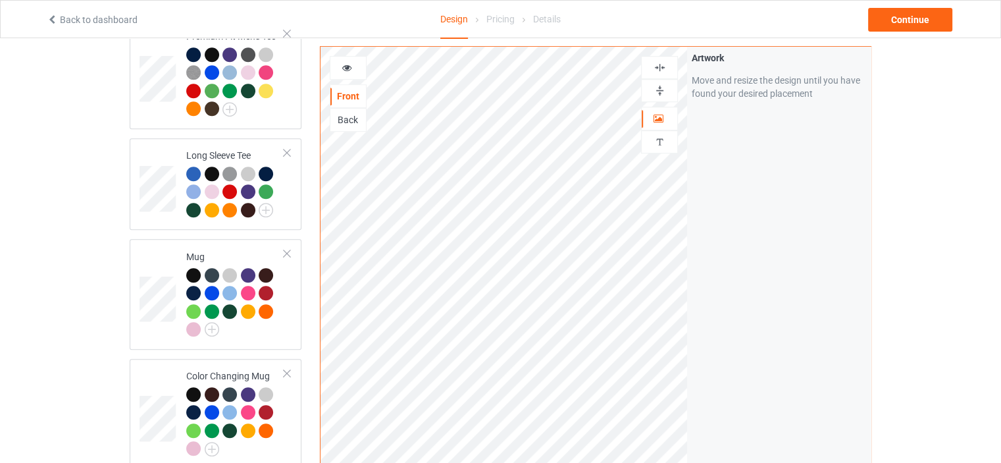
scroll to position [856, 0]
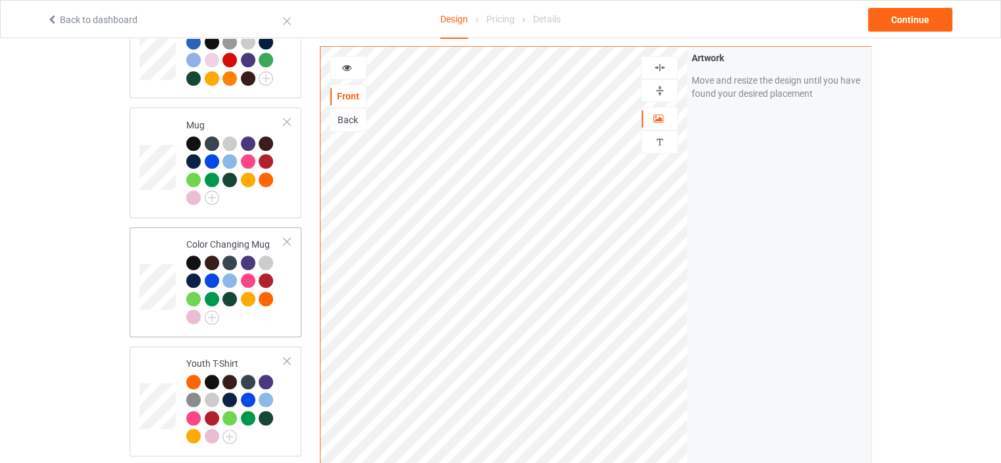
click at [229, 238] on div "Color Changing Mug" at bounding box center [235, 281] width 98 height 86
click at [660, 87] on img at bounding box center [659, 90] width 13 height 13
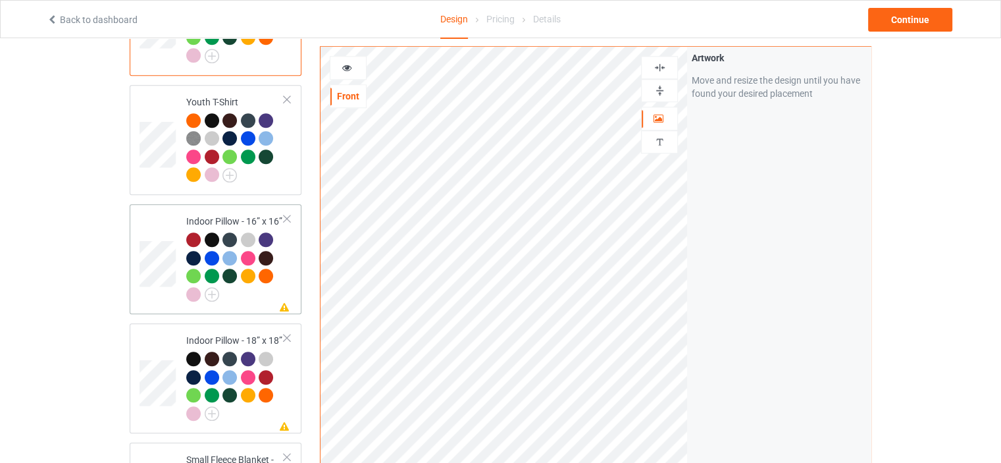
scroll to position [1119, 0]
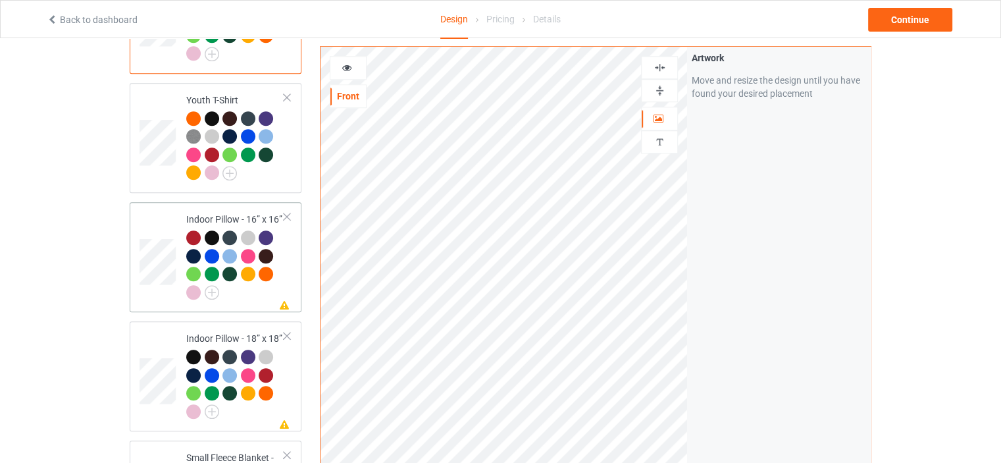
click at [223, 213] on div "Indoor Pillow - 16” x 16”" at bounding box center [235, 256] width 98 height 86
click at [658, 91] on img at bounding box center [659, 90] width 13 height 13
click at [656, 61] on img at bounding box center [659, 67] width 13 height 13
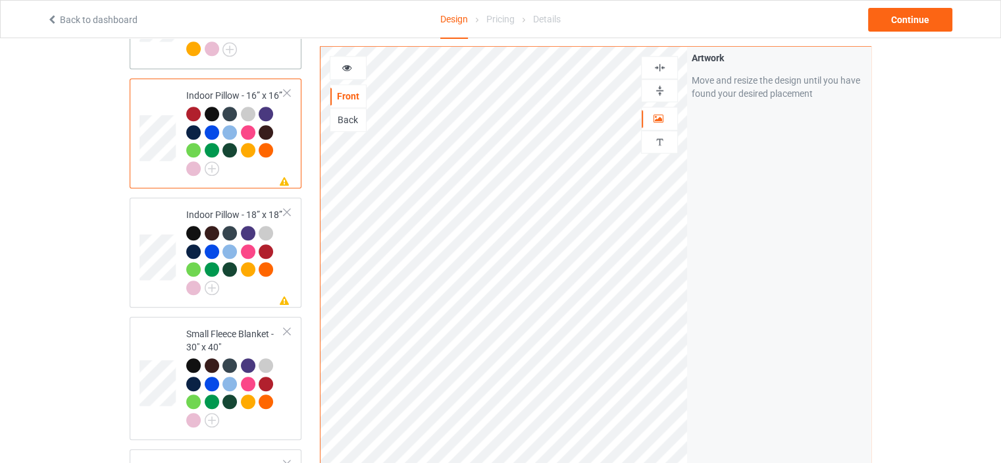
scroll to position [1250, 0]
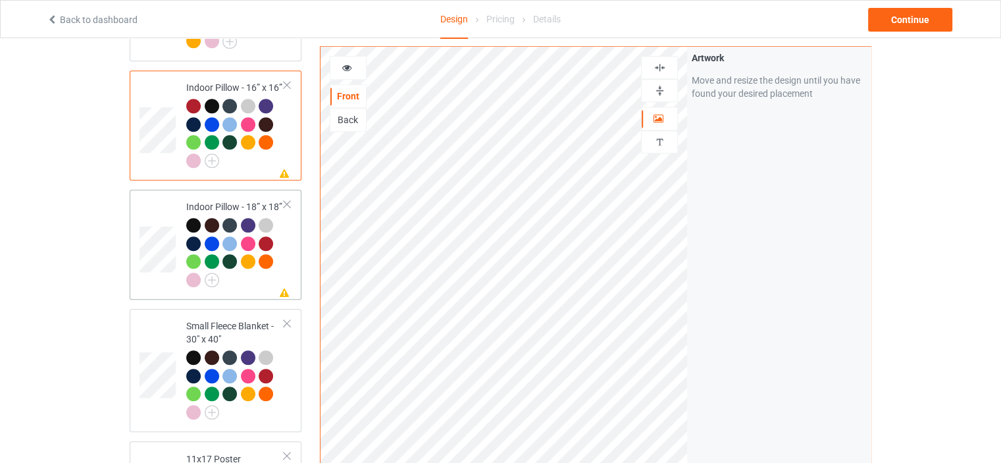
click at [221, 200] on div "Indoor Pillow - 18” x 18”" at bounding box center [235, 243] width 98 height 86
click at [663, 85] on img at bounding box center [659, 90] width 13 height 13
click at [663, 66] on img at bounding box center [659, 67] width 13 height 13
click at [231, 319] on div "Small Fleece Blanket - 30" x 40"" at bounding box center [235, 368] width 98 height 99
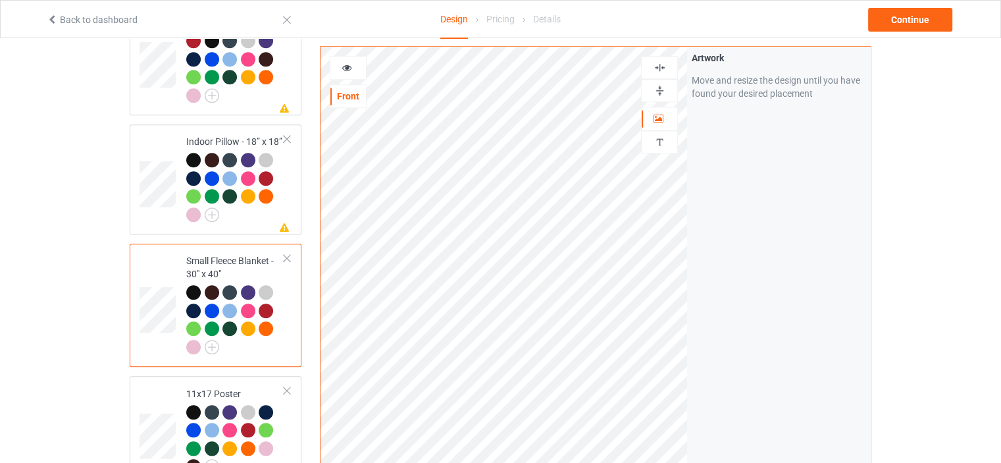
scroll to position [1316, 0]
click at [221, 380] on td "11x17 Poster" at bounding box center [235, 429] width 113 height 99
click at [662, 86] on img at bounding box center [659, 90] width 13 height 13
click at [667, 63] on div at bounding box center [660, 67] width 36 height 13
click at [665, 87] on img at bounding box center [659, 90] width 13 height 13
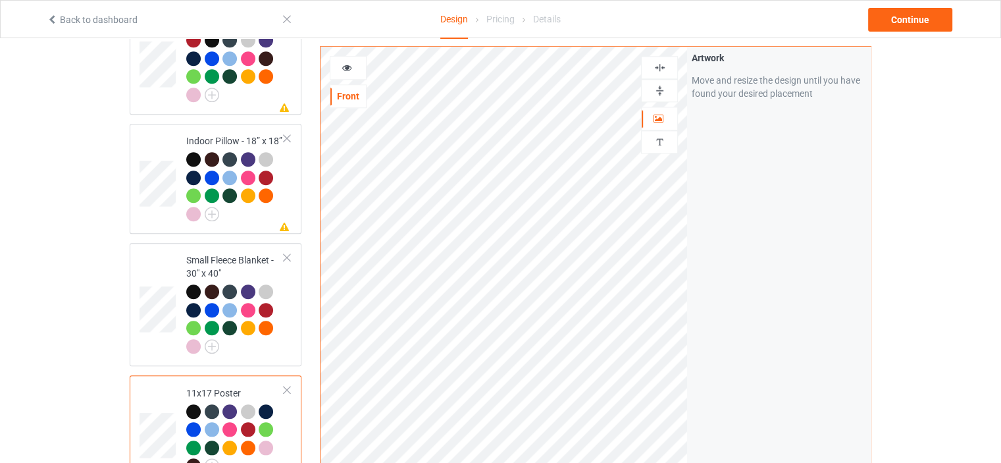
click at [663, 68] on img at bounding box center [659, 67] width 13 height 13
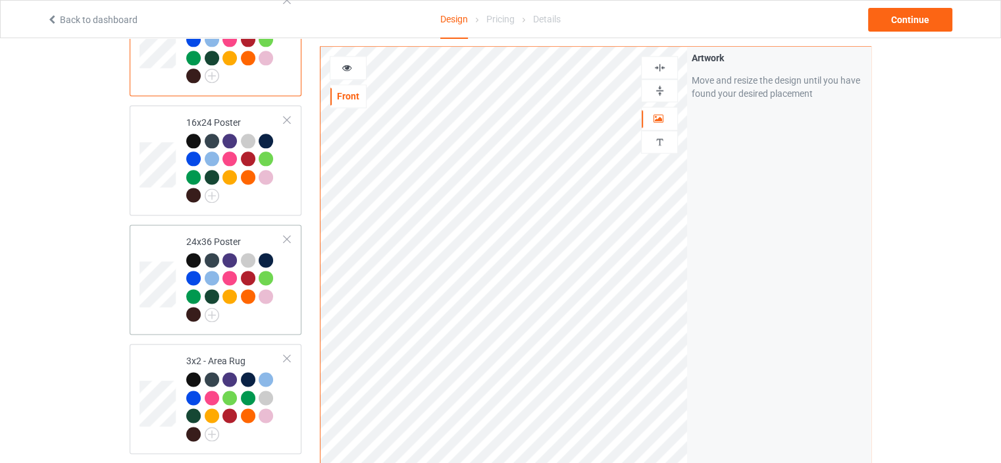
scroll to position [1711, 0]
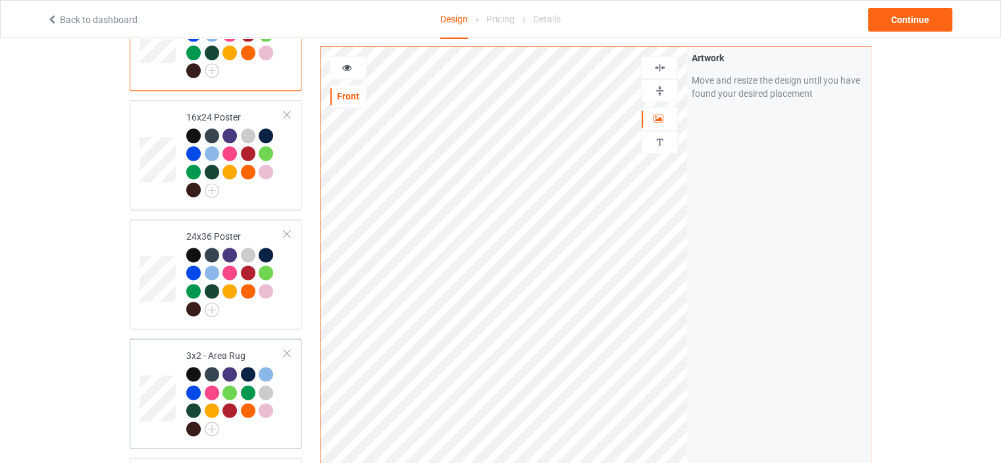
click at [222, 349] on div "3x2 - Area Rug" at bounding box center [235, 392] width 98 height 86
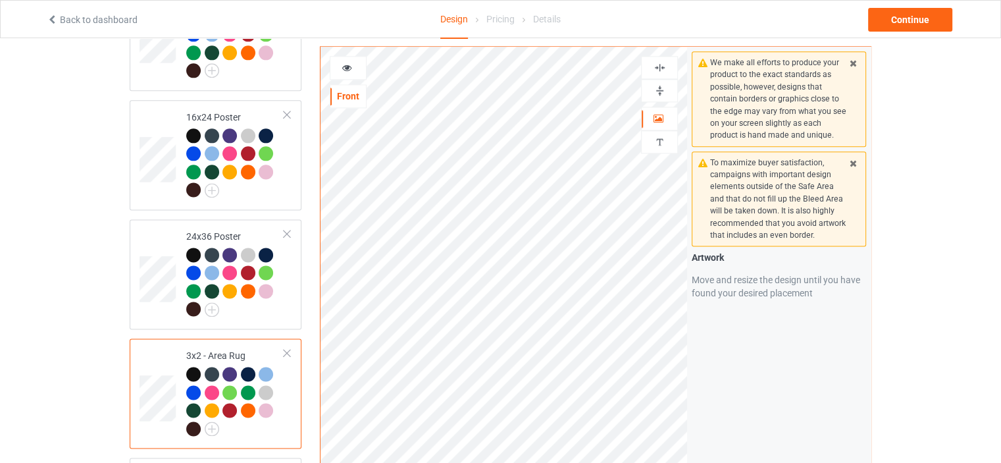
click at [656, 91] on img at bounding box center [659, 90] width 13 height 13
click at [661, 60] on div at bounding box center [659, 67] width 37 height 23
click at [661, 63] on img at bounding box center [659, 67] width 13 height 13
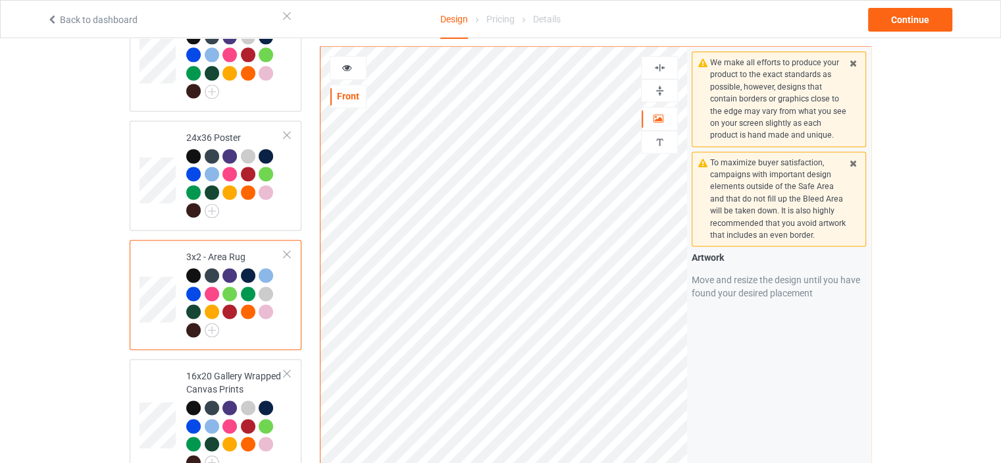
scroll to position [1908, 0]
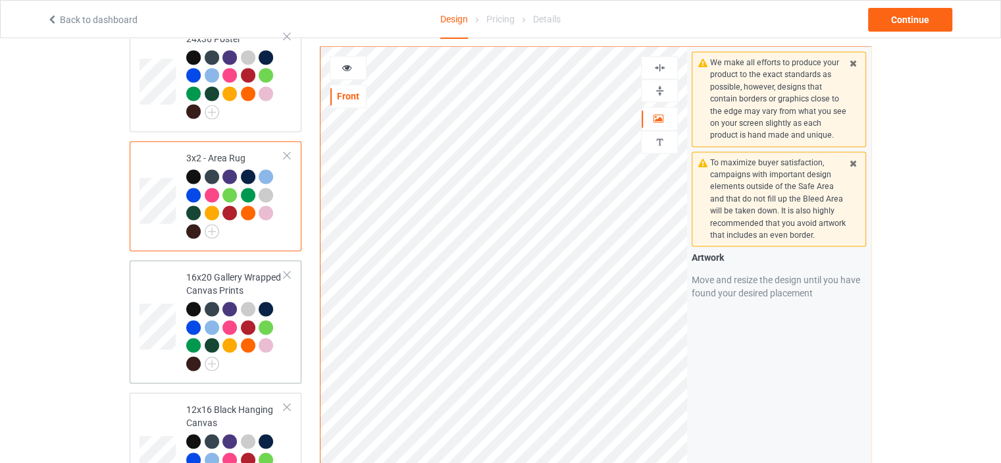
click at [218, 260] on div "16x20 Gallery Wrapped Canvas Prints" at bounding box center [216, 321] width 172 height 123
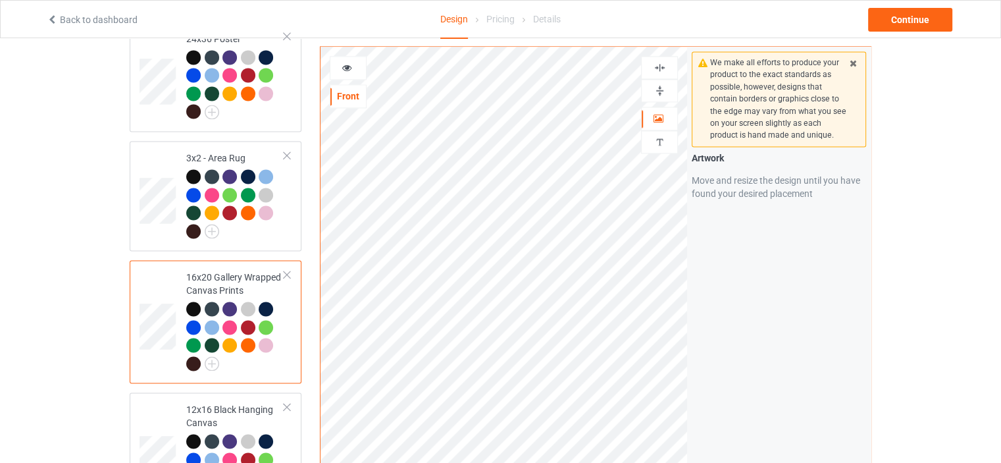
scroll to position [1974, 0]
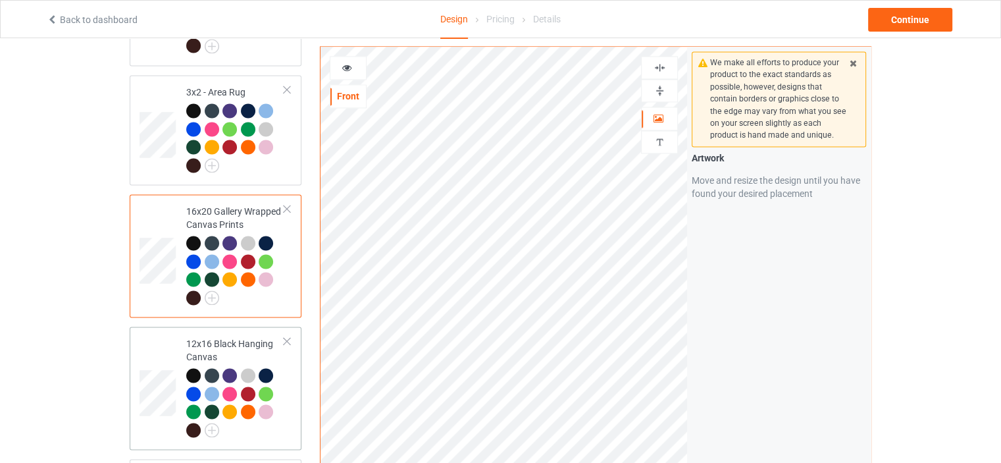
click at [237, 337] on div "12x16 Black Hanging Canvas" at bounding box center [235, 386] width 98 height 99
click at [660, 84] on img at bounding box center [659, 90] width 13 height 13
click at [665, 68] on img at bounding box center [659, 67] width 13 height 13
click at [654, 89] on img at bounding box center [659, 90] width 13 height 13
click at [664, 63] on img at bounding box center [659, 67] width 13 height 13
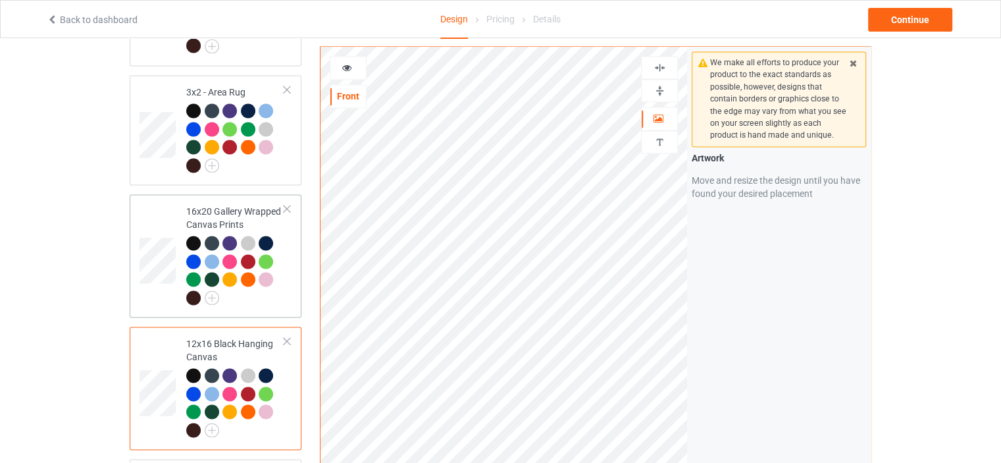
scroll to position [2172, 0]
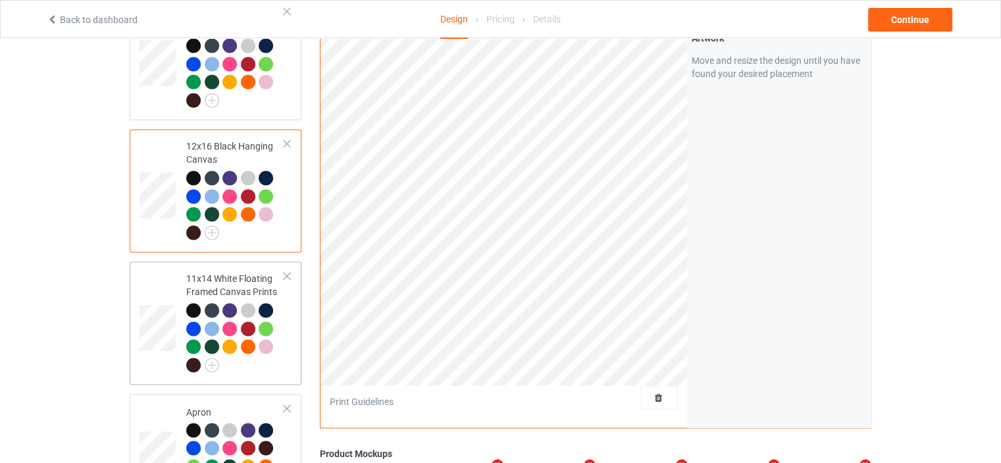
click at [224, 267] on td "11x14 White Floating Framed Canvas Prints" at bounding box center [235, 323] width 113 height 113
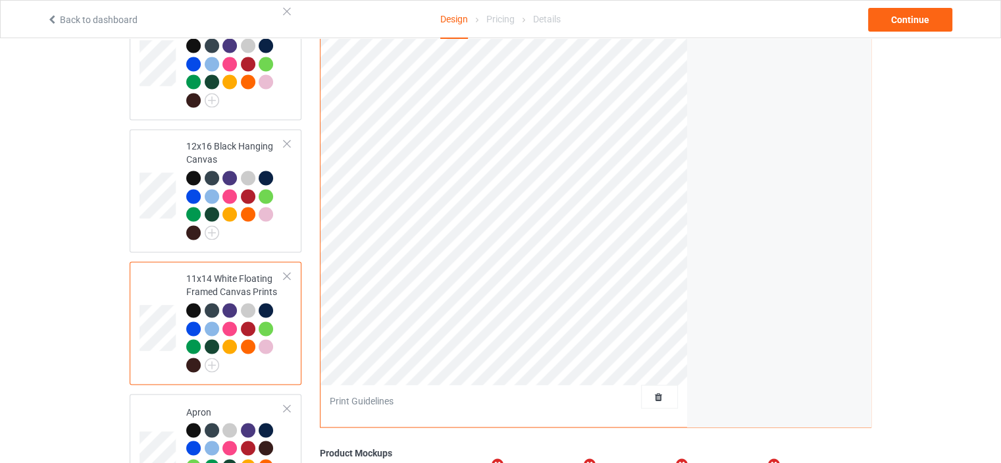
scroll to position [1974, 0]
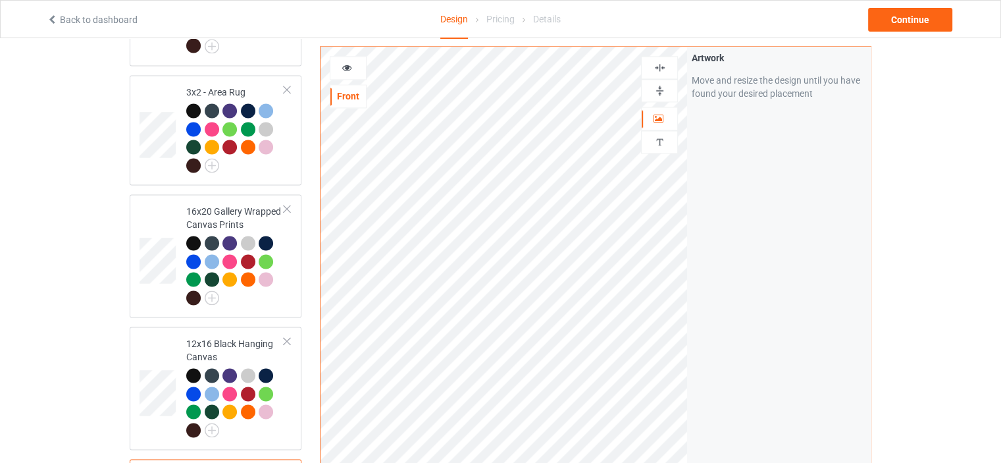
click at [666, 88] on div at bounding box center [660, 90] width 36 height 13
click at [663, 68] on img at bounding box center [659, 67] width 13 height 13
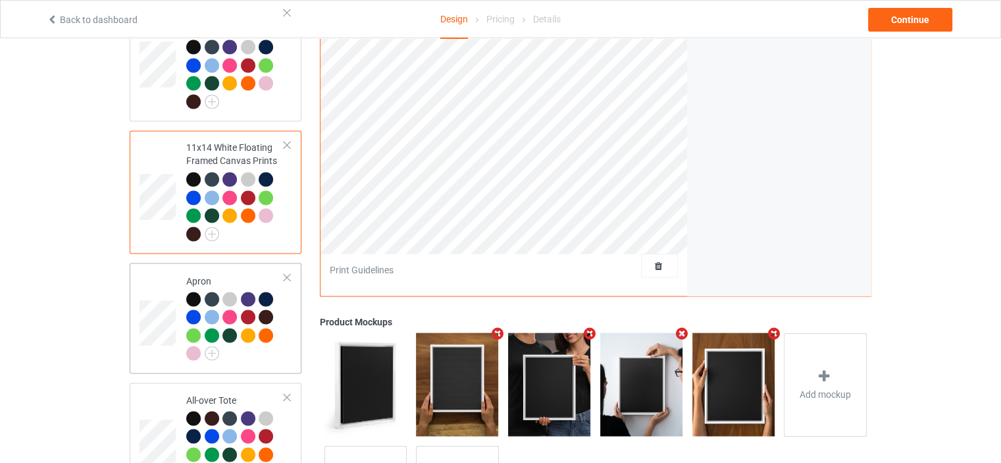
scroll to position [2303, 0]
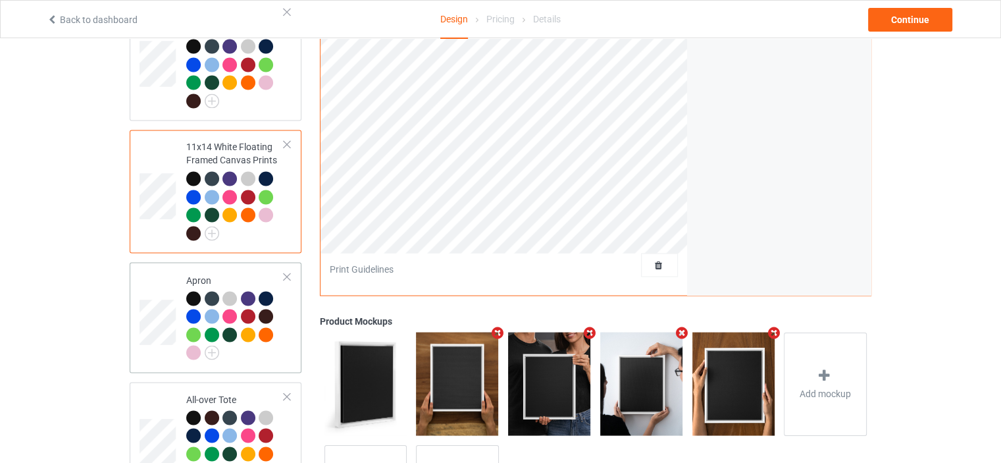
click at [224, 273] on div "Apron" at bounding box center [235, 316] width 98 height 86
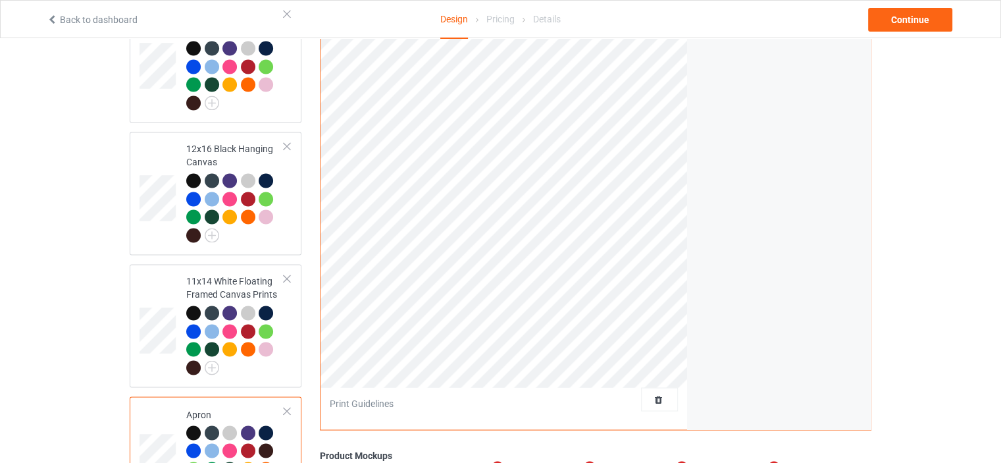
scroll to position [2040, 0]
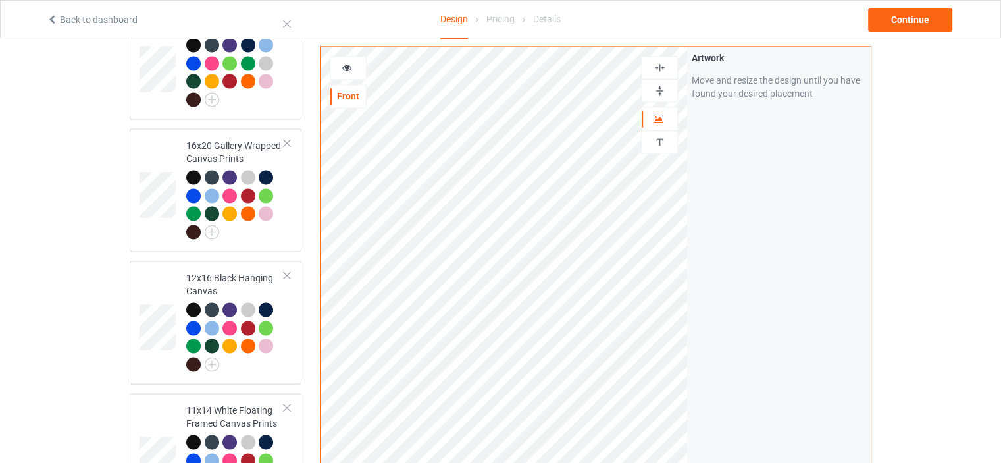
click at [663, 61] on img at bounding box center [659, 67] width 13 height 13
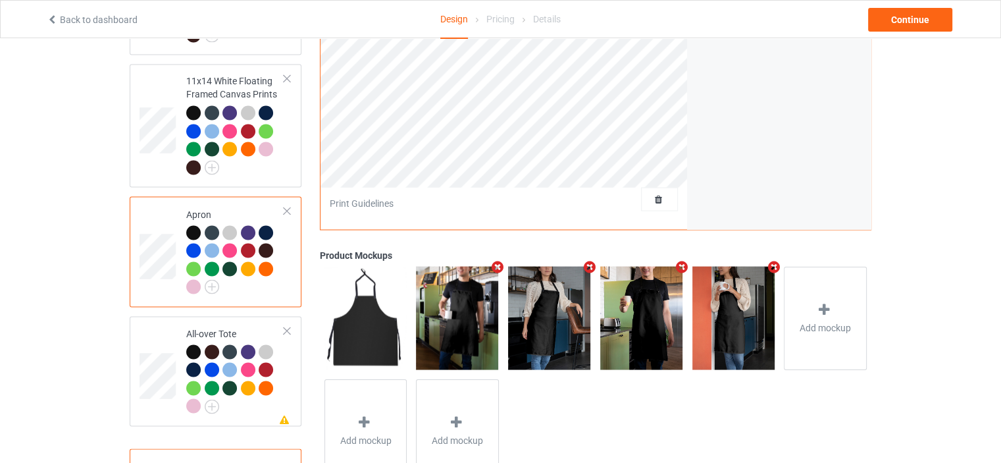
scroll to position [2398, 0]
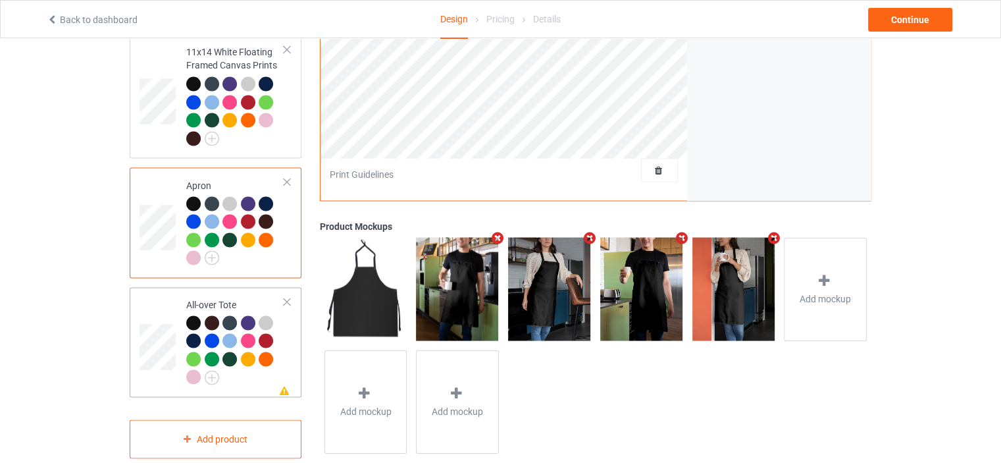
click at [232, 297] on div "All-over Tote" at bounding box center [235, 340] width 98 height 86
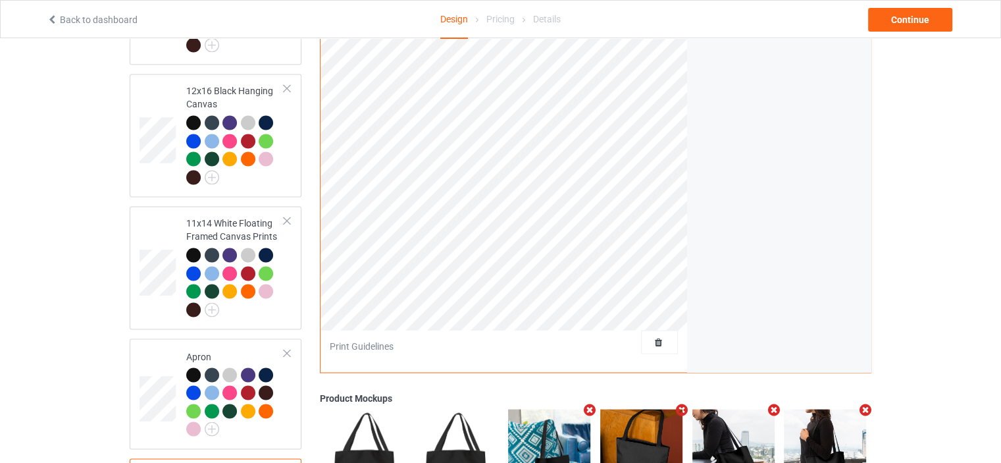
scroll to position [1937, 0]
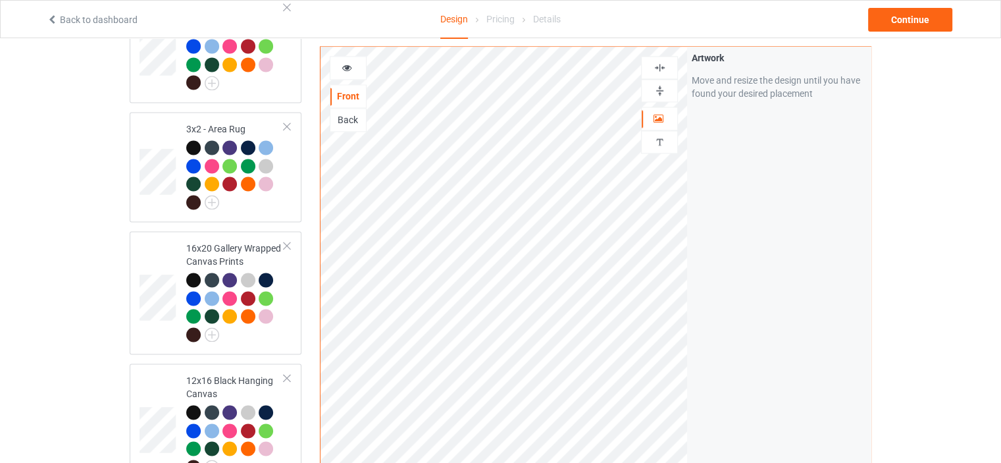
click at [663, 66] on img at bounding box center [659, 67] width 13 height 13
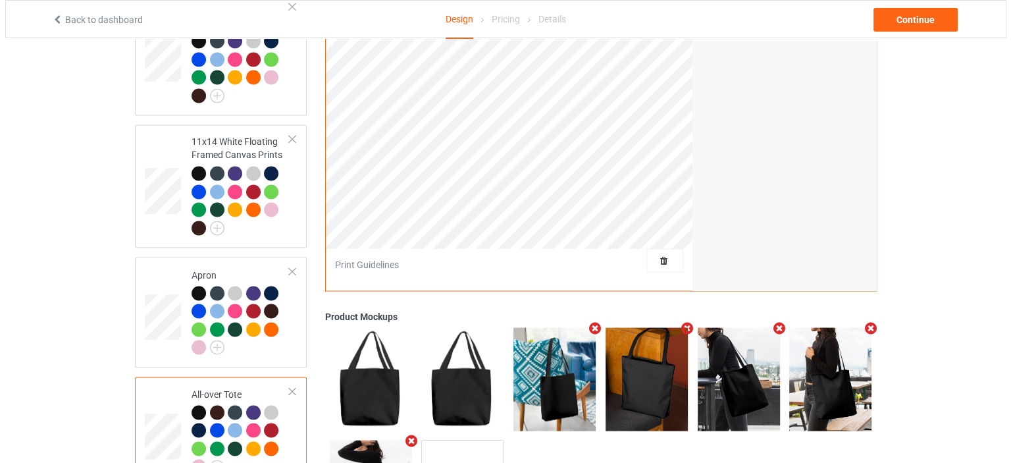
scroll to position [2398, 0]
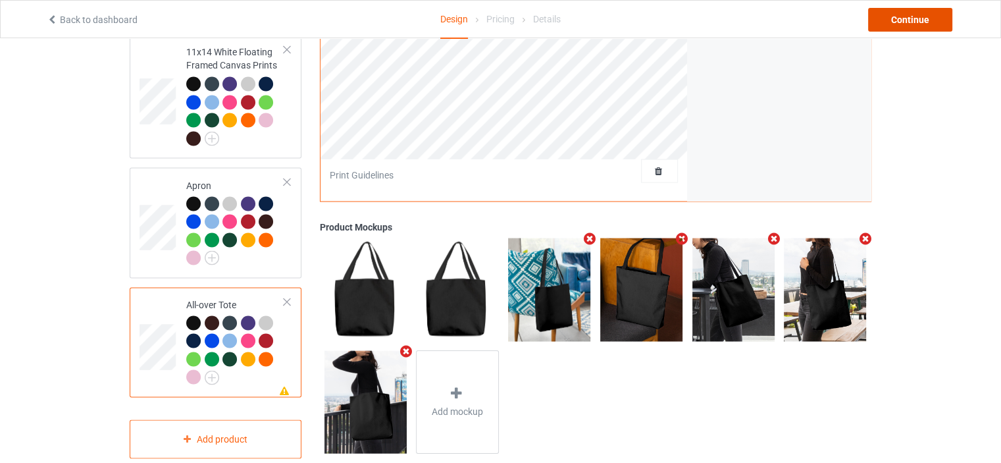
click at [933, 22] on div "Continue" at bounding box center [910, 20] width 84 height 24
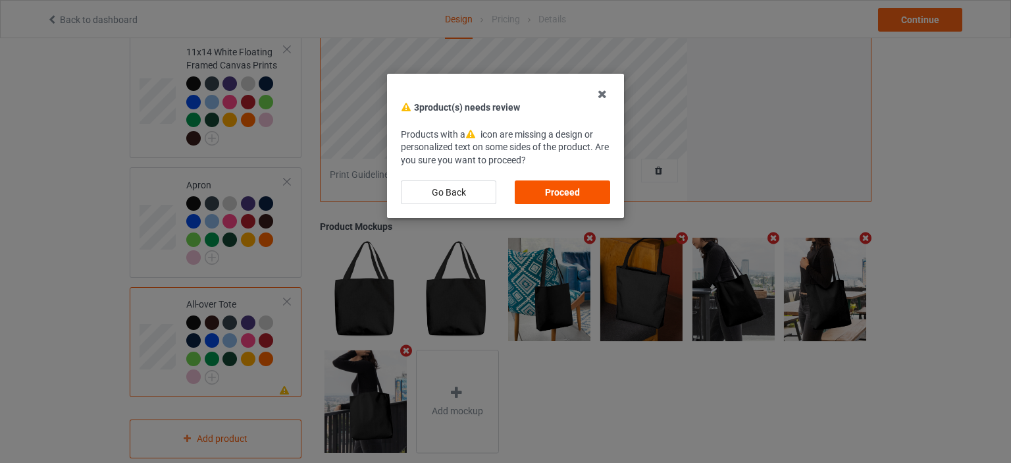
click at [576, 184] on div "Proceed" at bounding box center [562, 192] width 95 height 24
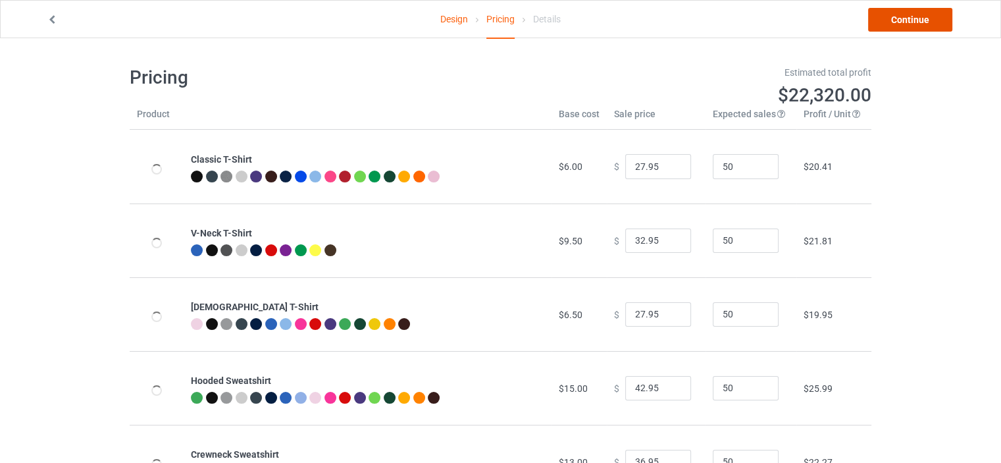
click at [925, 23] on link "Continue" at bounding box center [910, 20] width 84 height 24
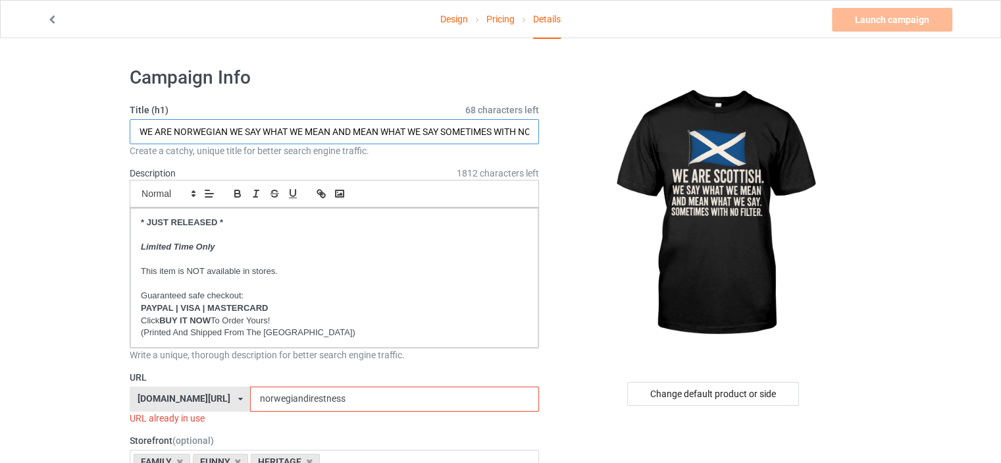
drag, startPoint x: 228, startPoint y: 131, endPoint x: 175, endPoint y: 131, distance: 52.6
click at [175, 131] on input "WE ARE NORWEGIAN WE SAY WHAT WE MEAN AND MEAN WHAT WE SAY SOMETIMES WITH NO FIL…" at bounding box center [334, 131] width 409 height 25
type input "WE ARE SCOTTISH WE SAY WHAT WE MEAN AND MEAN WHAT WE SAY SOMETIMES WITH NO FILT…"
drag, startPoint x: 295, startPoint y: 399, endPoint x: 184, endPoint y: 399, distance: 111.2
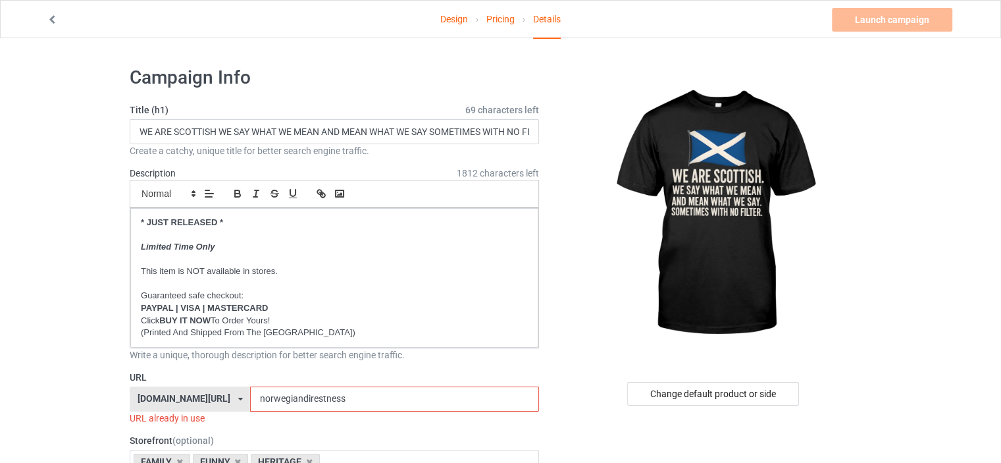
click at [184, 399] on div "[DOMAIN_NAME][URL] [DOMAIN_NAME][URL] [DOMAIN_NAME][URL] [DOMAIN_NAME][URL] [DO…" at bounding box center [334, 398] width 409 height 25
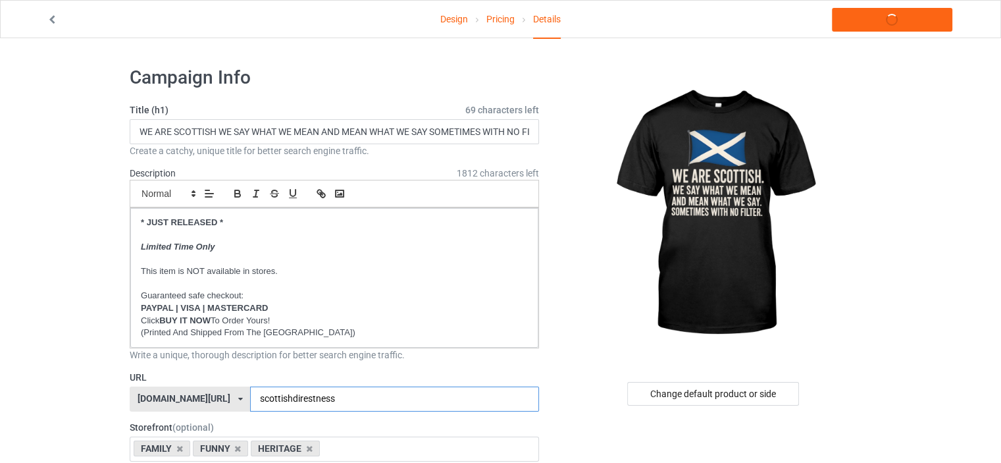
type input "scottishdirestness"
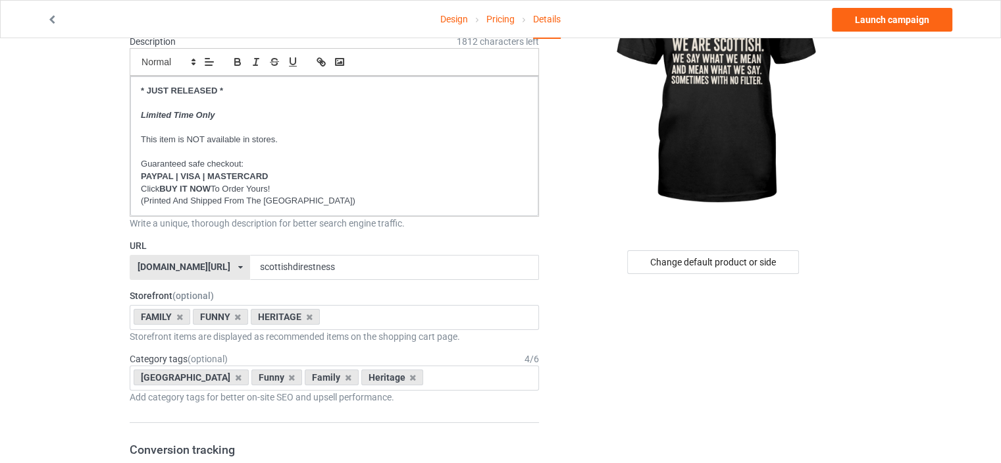
click at [205, 268] on div "[DOMAIN_NAME][URL]" at bounding box center [184, 266] width 93 height 9
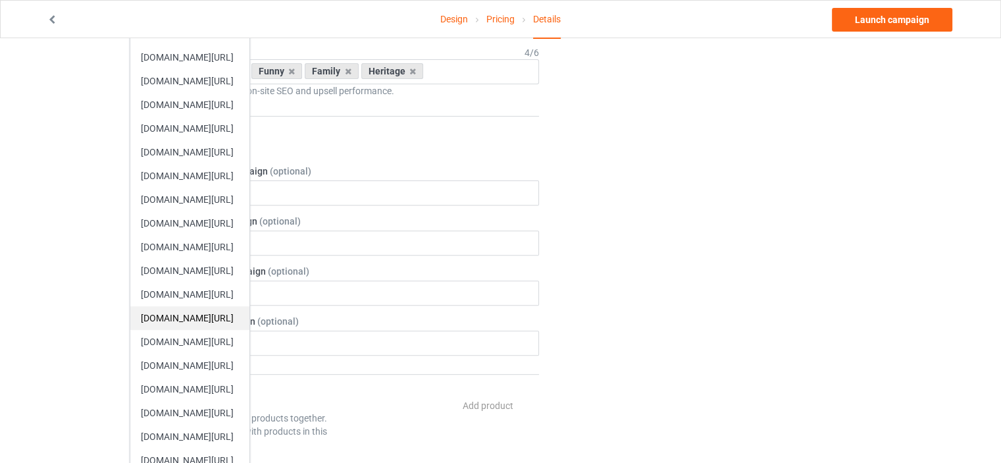
scroll to position [461, 0]
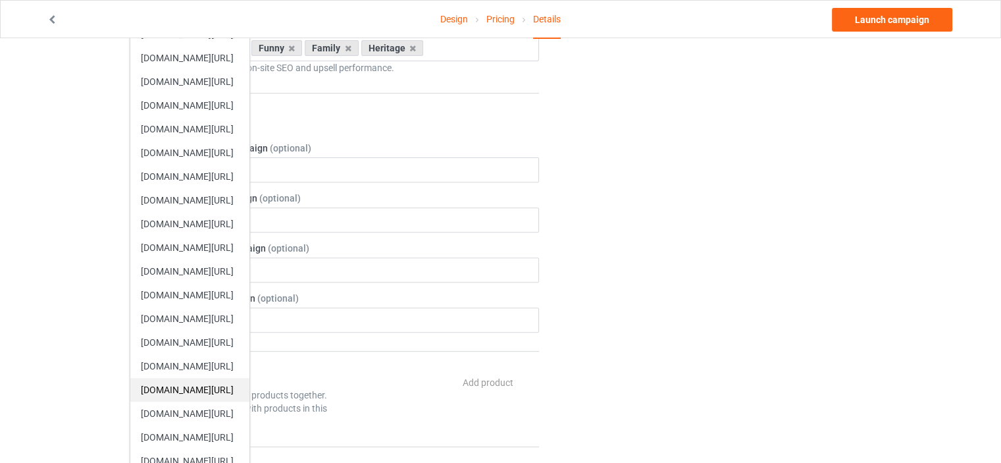
click at [207, 389] on div "[DOMAIN_NAME][URL]" at bounding box center [189, 390] width 119 height 24
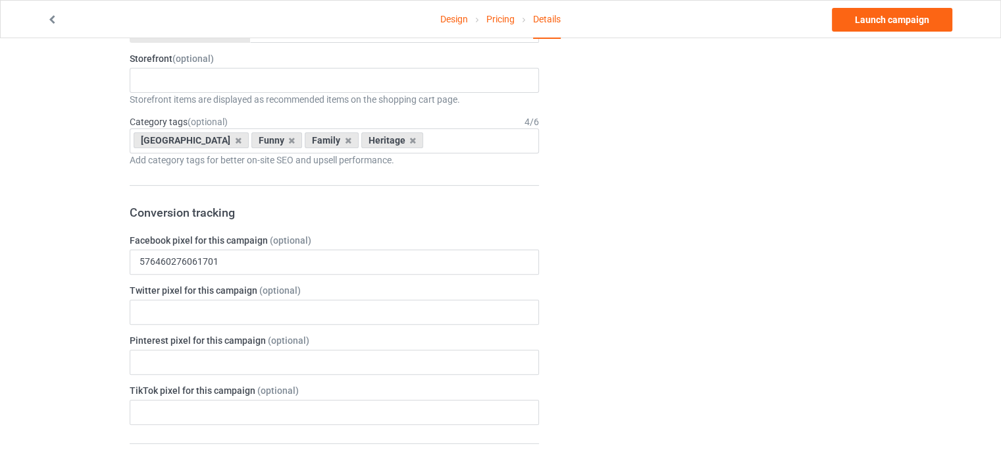
scroll to position [263, 0]
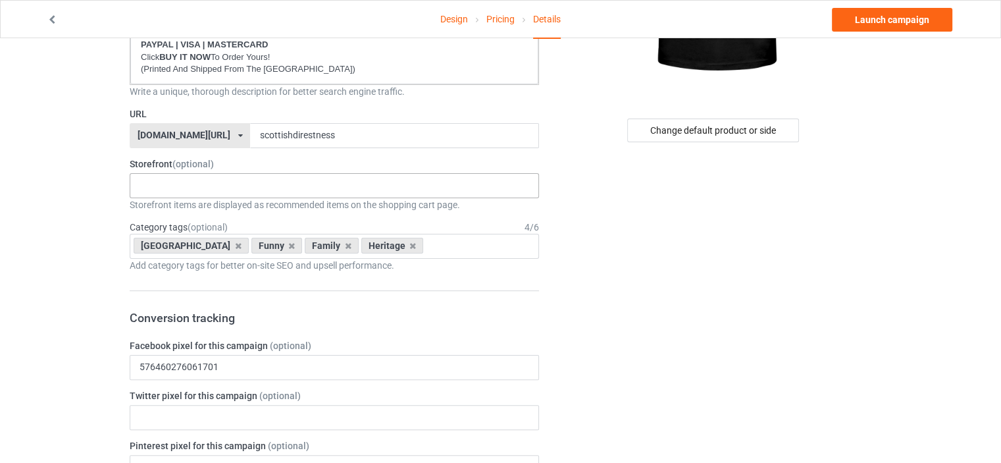
click at [184, 186] on div "HERITAGE FUNNY FAMILY CHRISTMAS 5d879a1bf3ac280bb4d65b21 5d877f155f766b44f031ed…" at bounding box center [334, 185] width 409 height 25
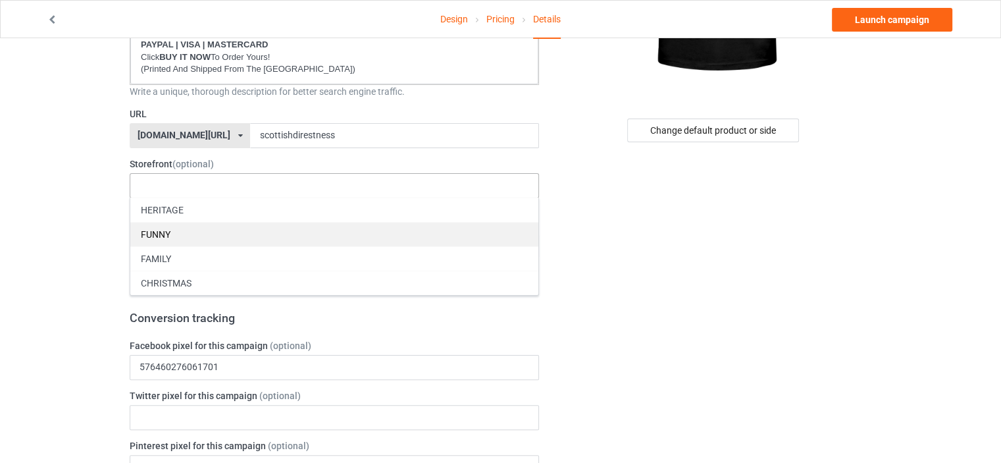
click at [182, 231] on div "FUNNY" at bounding box center [334, 234] width 408 height 24
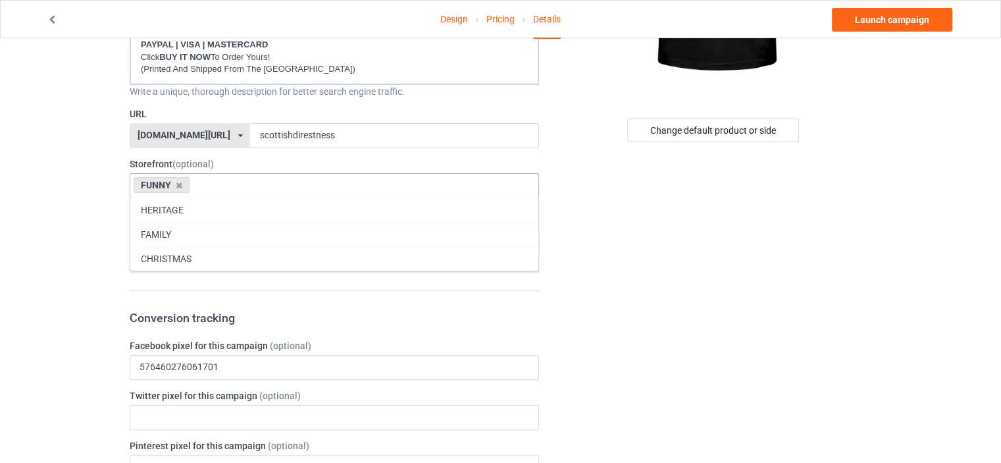
click at [182, 231] on div "FAMILY" at bounding box center [334, 234] width 408 height 24
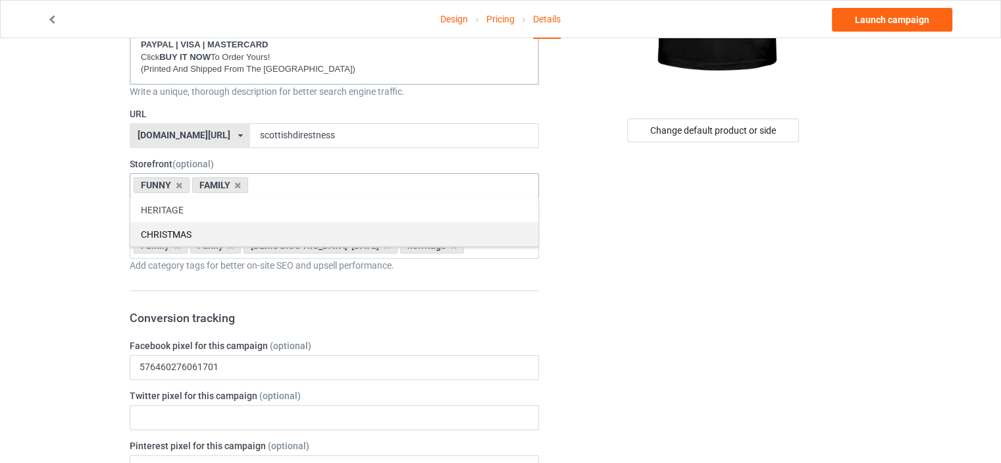
click at [176, 207] on div "HERITAGE" at bounding box center [334, 209] width 408 height 24
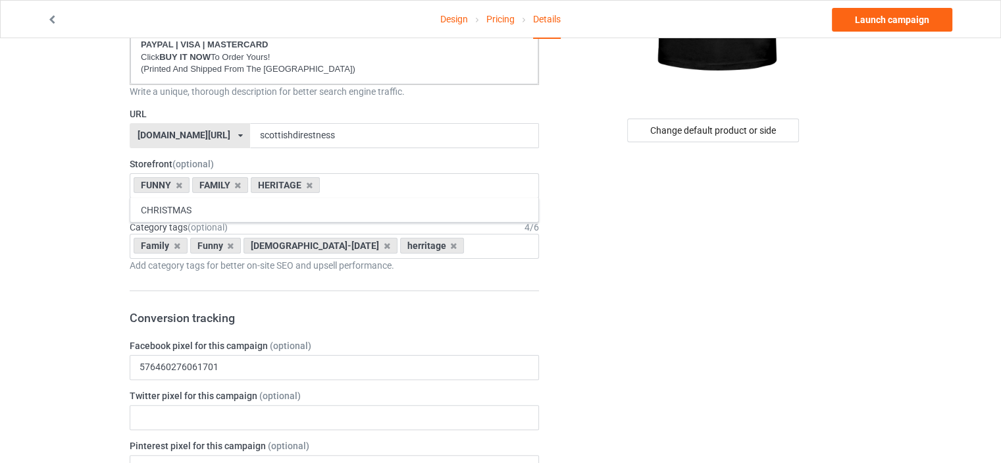
click at [175, 247] on icon at bounding box center [177, 246] width 7 height 9
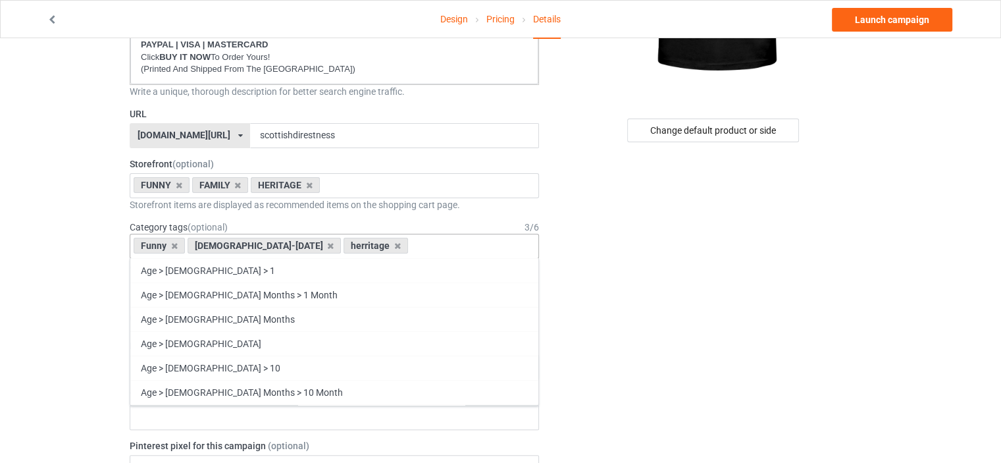
click at [175, 247] on icon at bounding box center [174, 246] width 7 height 9
click at [274, 245] on icon at bounding box center [277, 246] width 7 height 9
click at [184, 245] on icon at bounding box center [187, 246] width 7 height 9
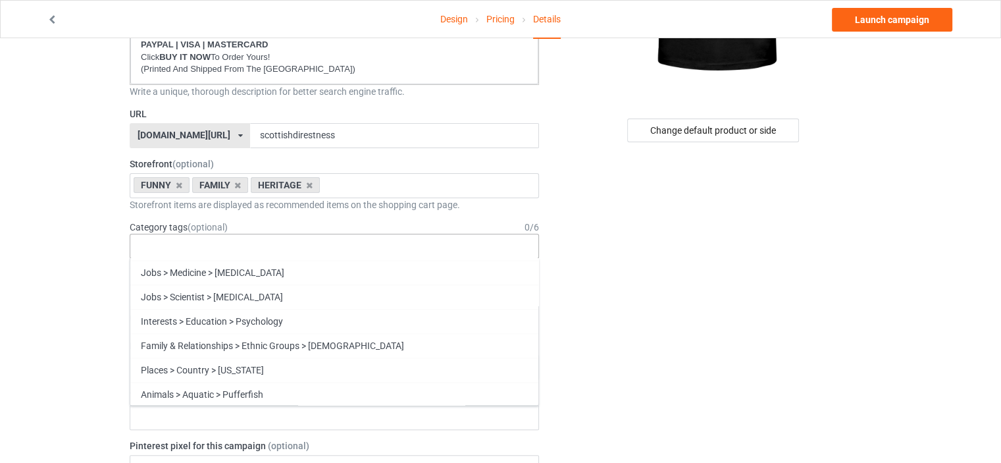
scroll to position [56401, 0]
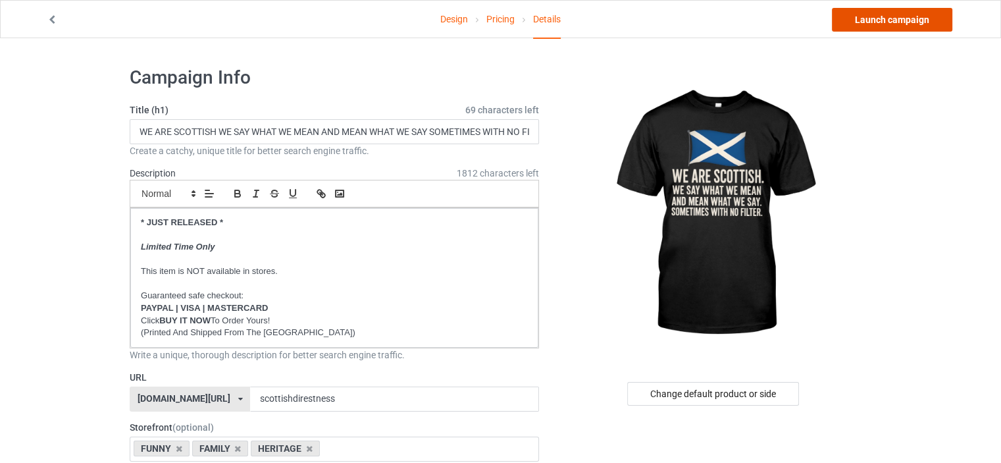
click at [924, 29] on link "Launch campaign" at bounding box center [892, 20] width 120 height 24
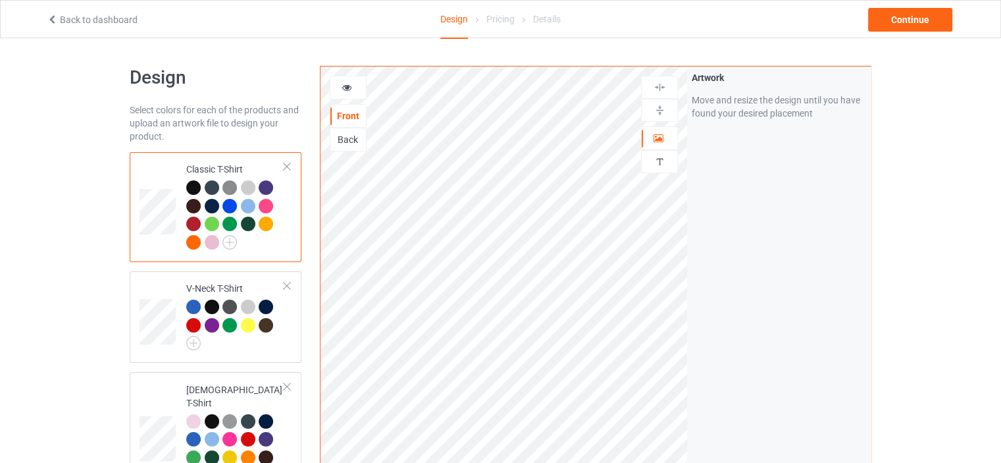
scroll to position [2398, 0]
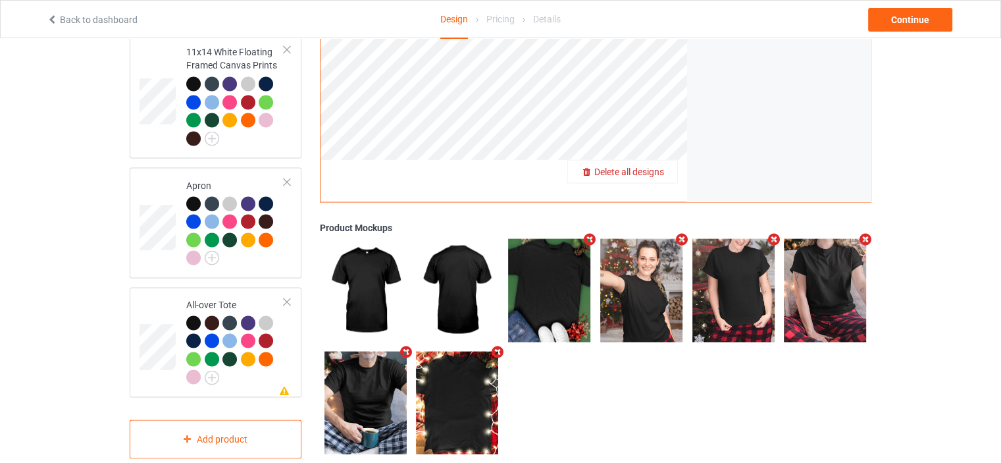
click at [649, 166] on span "Delete all designs" at bounding box center [629, 171] width 70 height 11
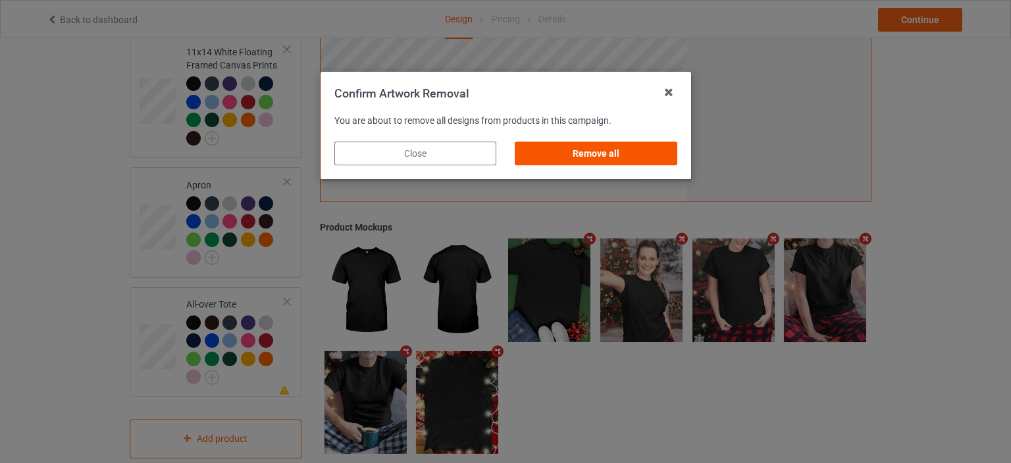
click at [621, 151] on div "Remove all" at bounding box center [596, 153] width 162 height 24
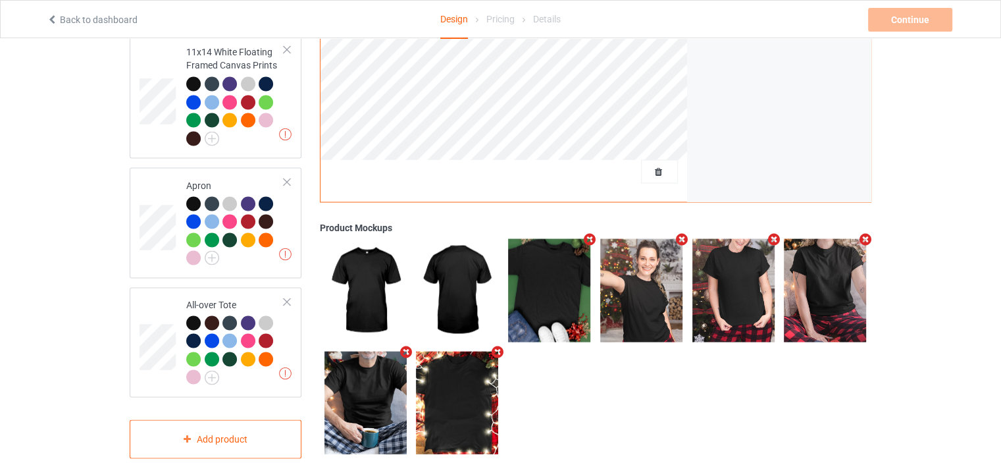
scroll to position [0, 0]
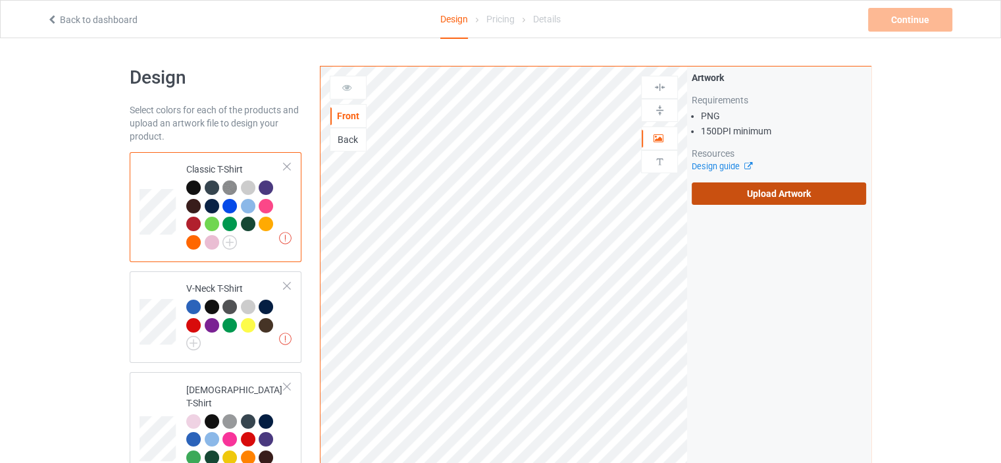
click at [759, 185] on label "Upload Artwork" at bounding box center [779, 193] width 174 height 22
click at [0, 0] on input "Upload Artwork" at bounding box center [0, 0] width 0 height 0
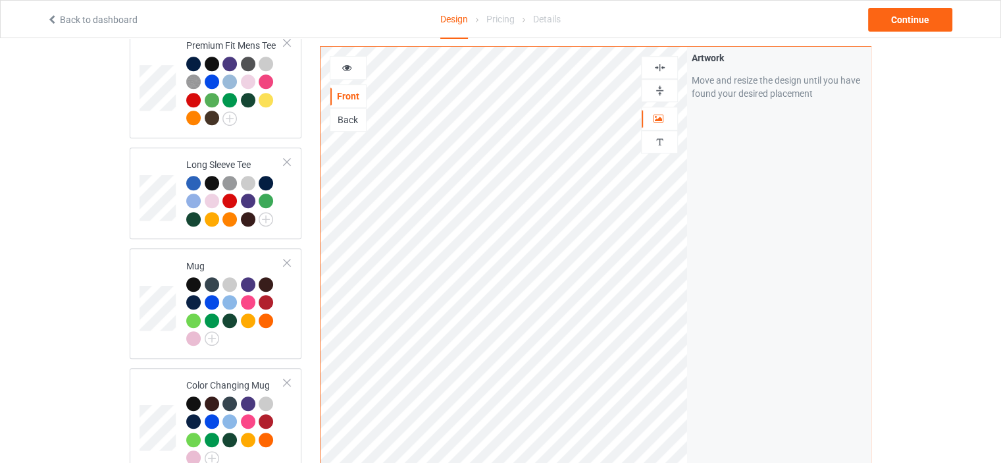
scroll to position [790, 0]
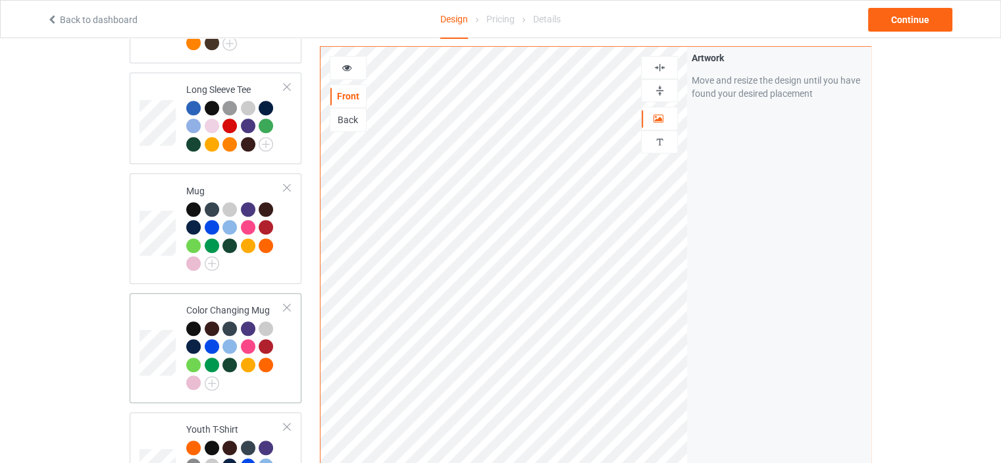
click at [226, 293] on div "Color Changing Mug" at bounding box center [216, 348] width 172 height 110
click at [671, 84] on div at bounding box center [660, 90] width 36 height 13
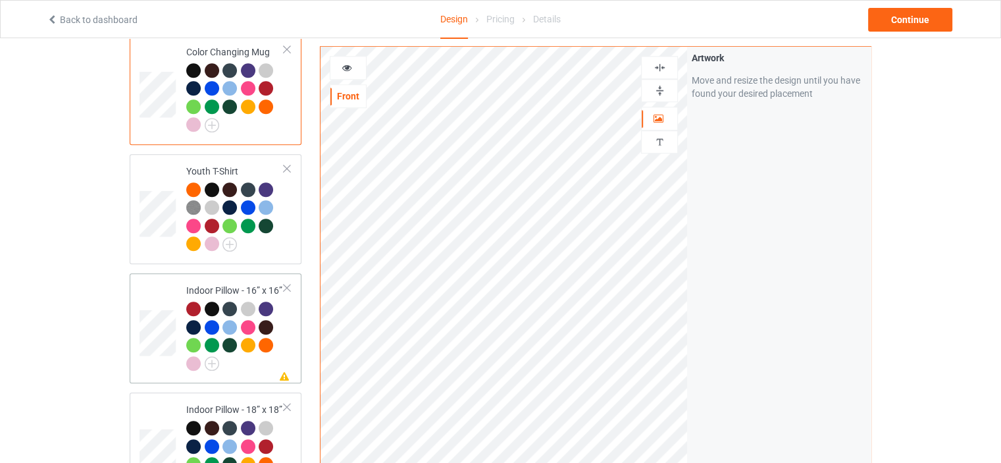
scroll to position [1119, 0]
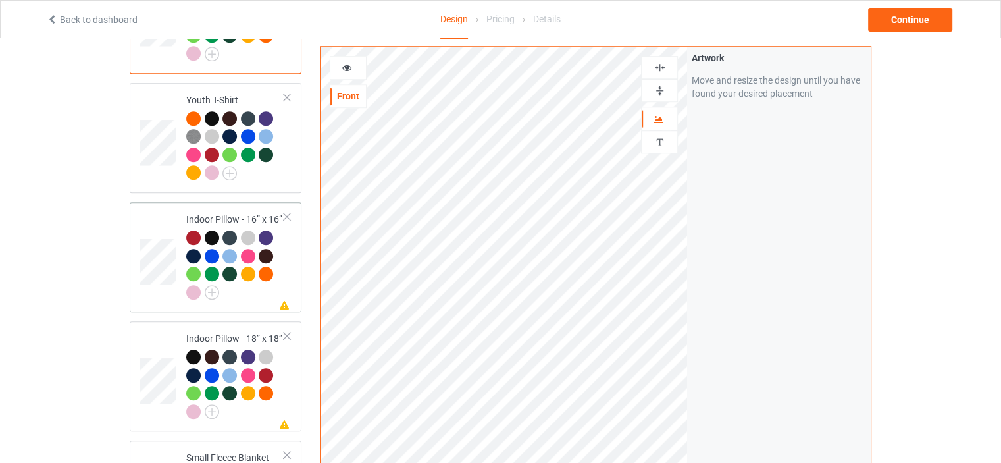
click at [236, 213] on div "Indoor Pillow - 16” x 16”" at bounding box center [235, 256] width 98 height 86
click at [657, 89] on img at bounding box center [659, 90] width 13 height 13
click at [664, 66] on img at bounding box center [659, 67] width 13 height 13
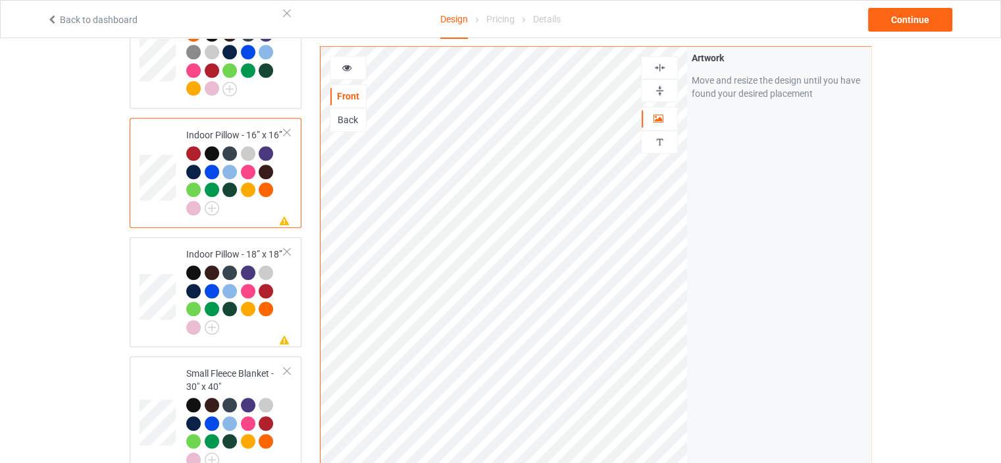
scroll to position [1250, 0]
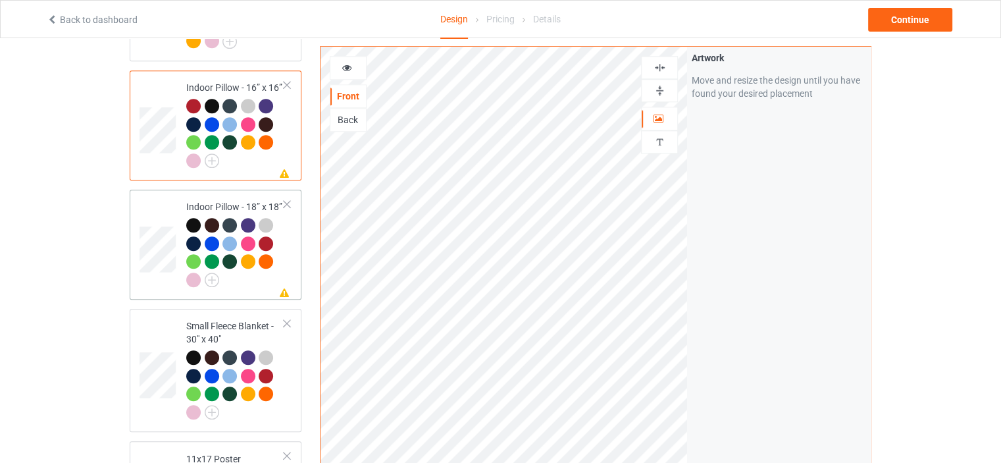
click at [230, 190] on div "Missing artwork on 1 side(s) Indoor Pillow - 18” x 18”" at bounding box center [216, 245] width 172 height 110
click at [666, 92] on div at bounding box center [660, 90] width 36 height 13
click at [661, 67] on img at bounding box center [659, 67] width 13 height 13
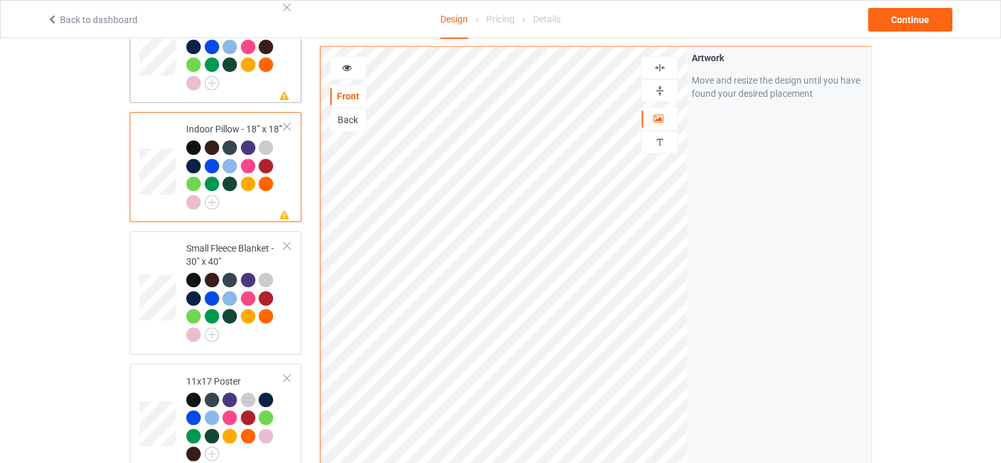
scroll to position [1448, 0]
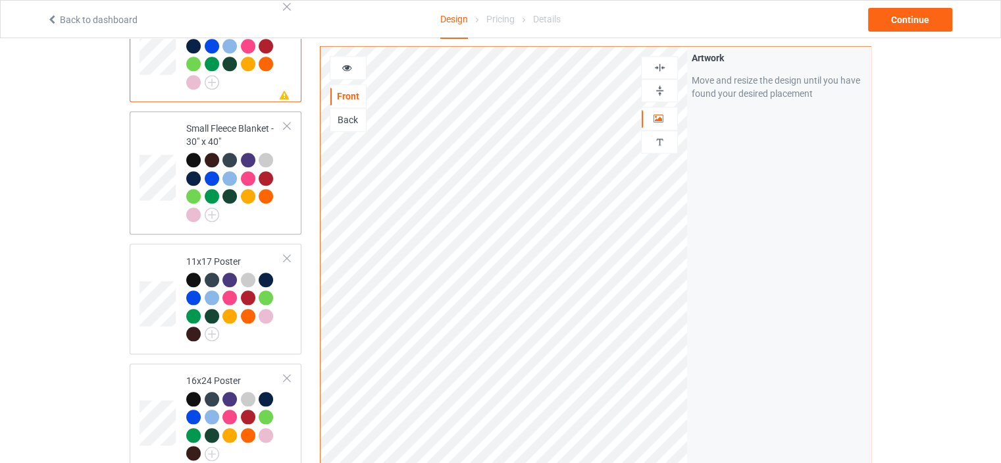
click at [238, 122] on div "Small Fleece Blanket - 30" x 40"" at bounding box center [235, 171] width 98 height 99
click at [228, 249] on td "11x17 Poster" at bounding box center [235, 298] width 113 height 99
click at [662, 89] on img at bounding box center [659, 90] width 13 height 13
click at [657, 63] on img at bounding box center [659, 67] width 13 height 13
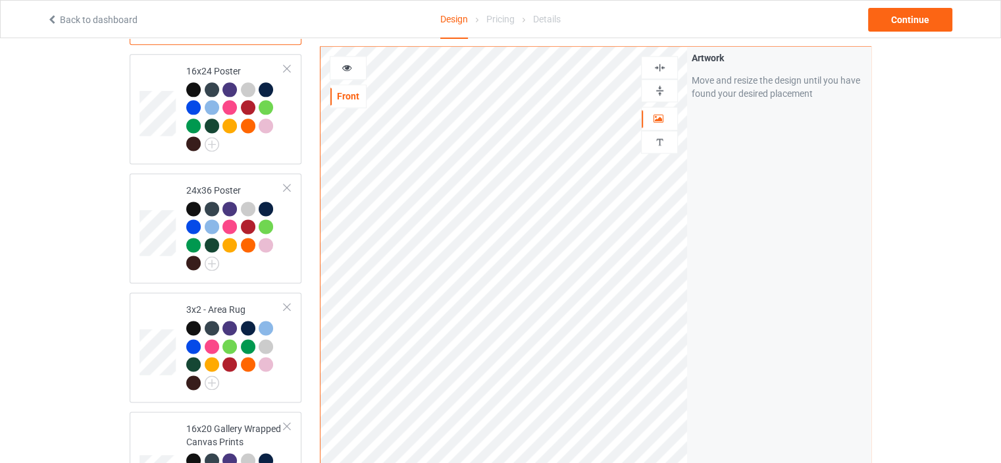
scroll to position [1777, 0]
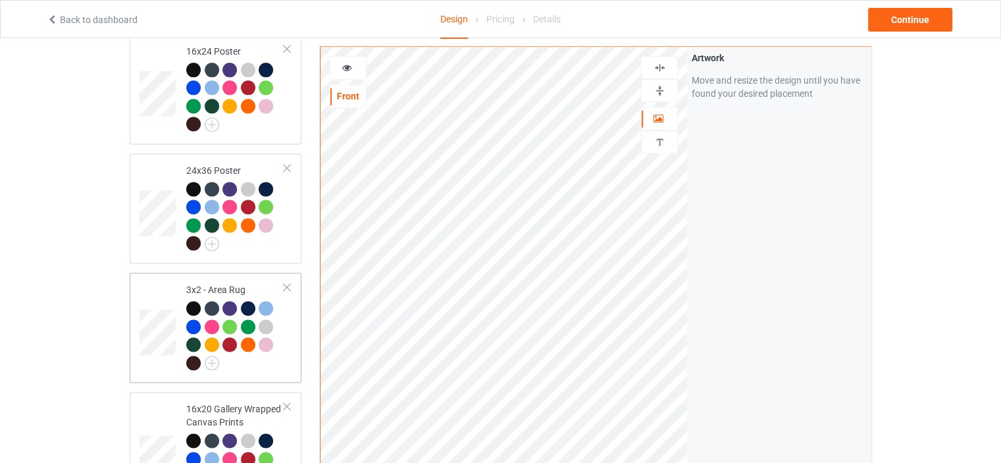
click at [228, 278] on td "3x2 - Area Rug" at bounding box center [235, 327] width 113 height 99
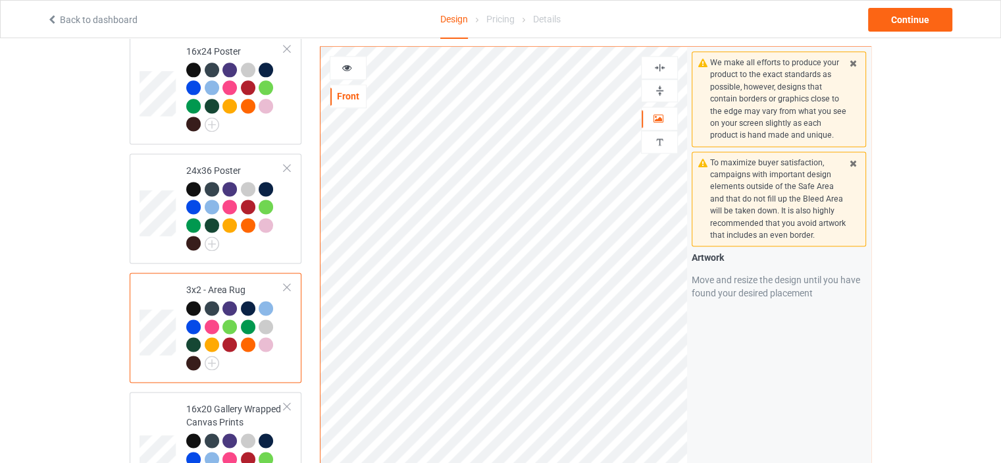
scroll to position [1974, 0]
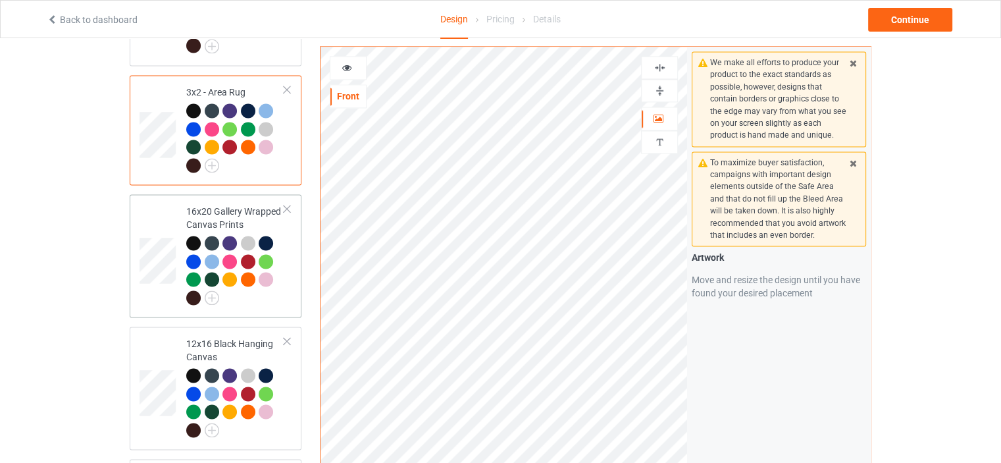
click at [236, 205] on div "16x20 Gallery Wrapped Canvas Prints" at bounding box center [235, 254] width 98 height 99
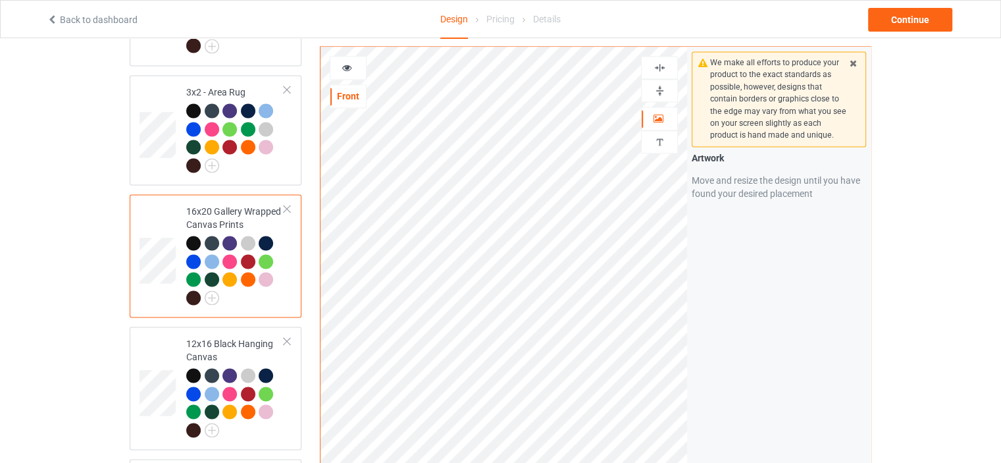
scroll to position [2040, 0]
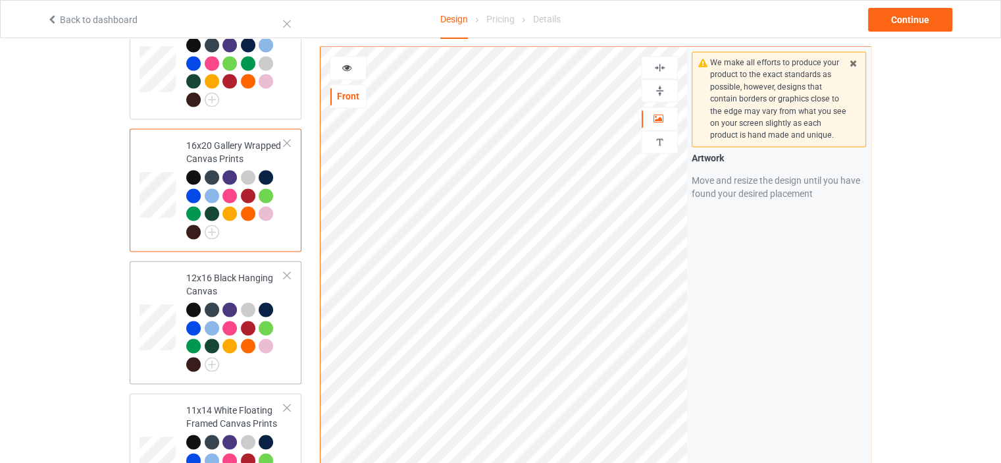
click at [242, 266] on td "12x16 Black Hanging Canvas" at bounding box center [235, 322] width 113 height 113
drag, startPoint x: 659, startPoint y: 82, endPoint x: 661, endPoint y: 70, distance: 11.3
click at [659, 84] on img at bounding box center [659, 90] width 13 height 13
click at [660, 61] on img at bounding box center [659, 67] width 13 height 13
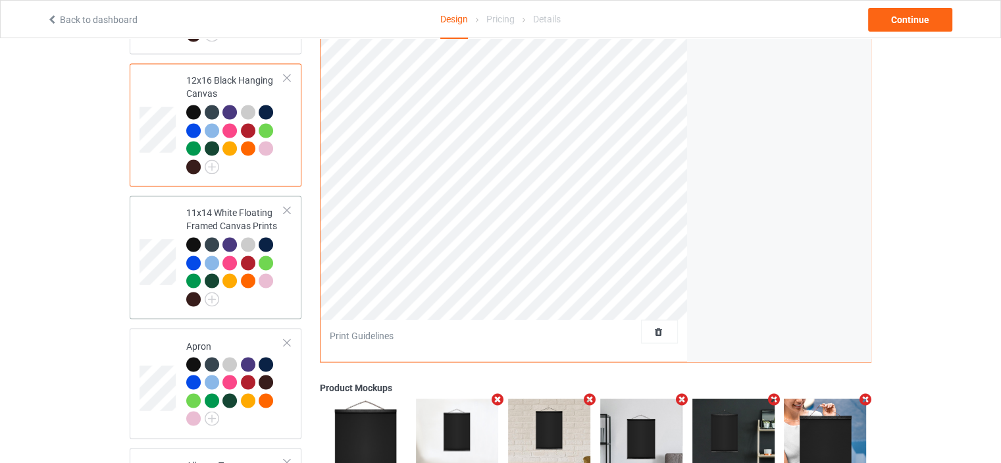
click at [228, 206] on div "11x14 White Floating Framed Canvas Prints" at bounding box center [235, 255] width 98 height 99
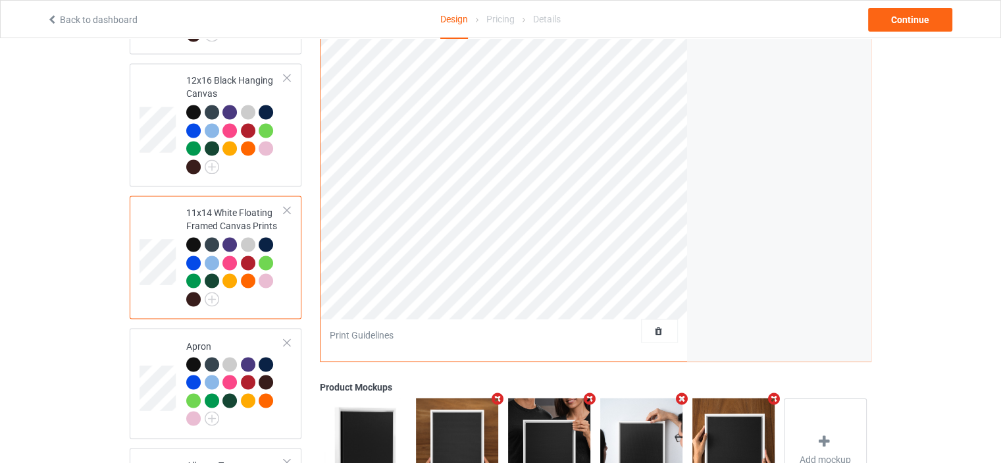
scroll to position [2040, 0]
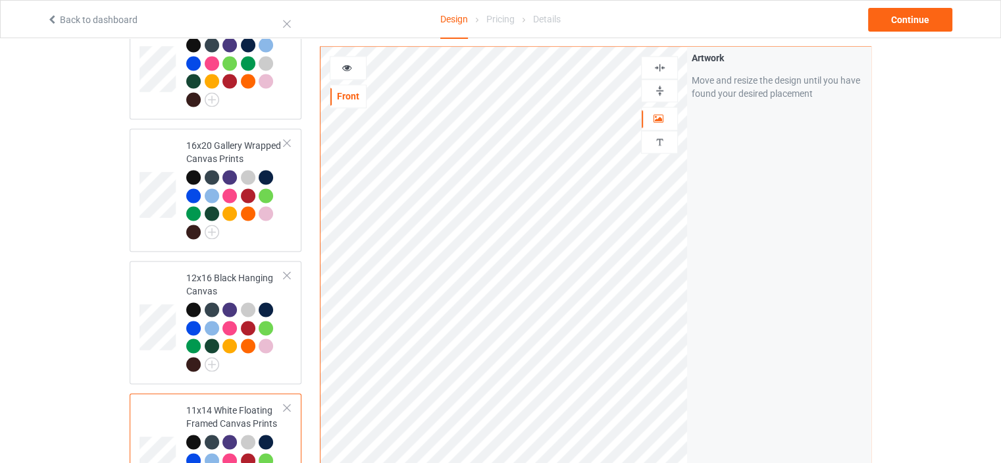
click at [661, 84] on img at bounding box center [659, 90] width 13 height 13
click at [664, 61] on img at bounding box center [659, 67] width 13 height 13
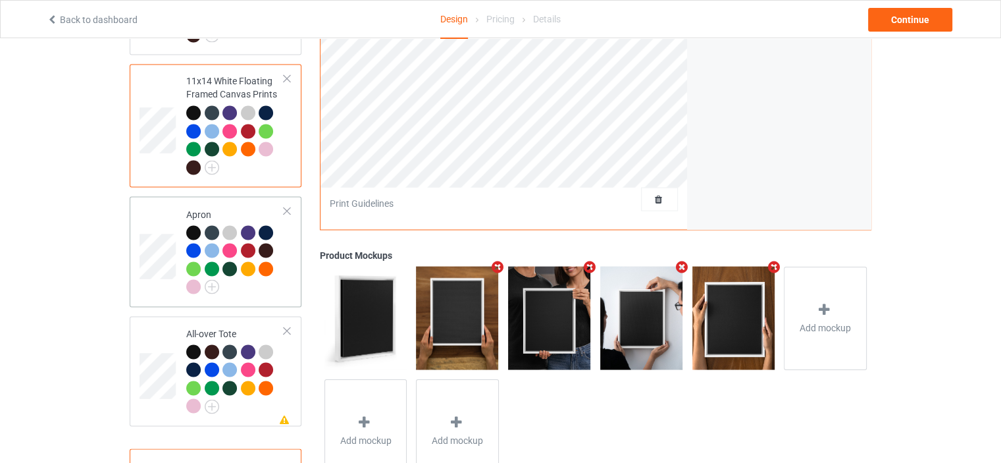
click at [228, 207] on div "Apron" at bounding box center [235, 250] width 98 height 86
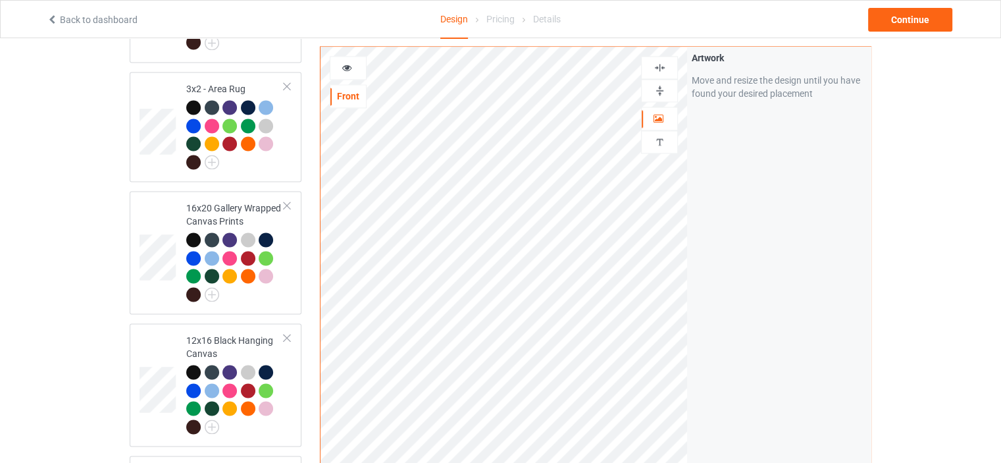
scroll to position [1974, 0]
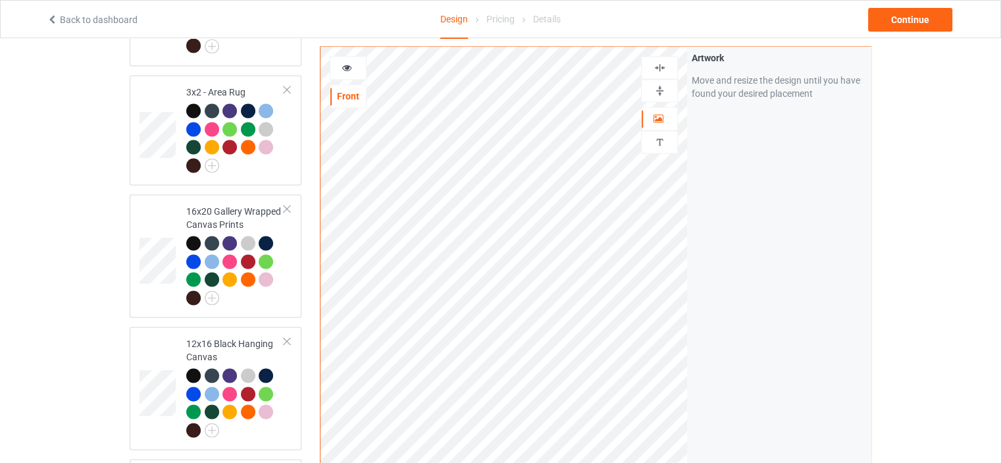
click at [653, 59] on div at bounding box center [659, 67] width 37 height 23
click at [658, 63] on img at bounding box center [659, 67] width 13 height 13
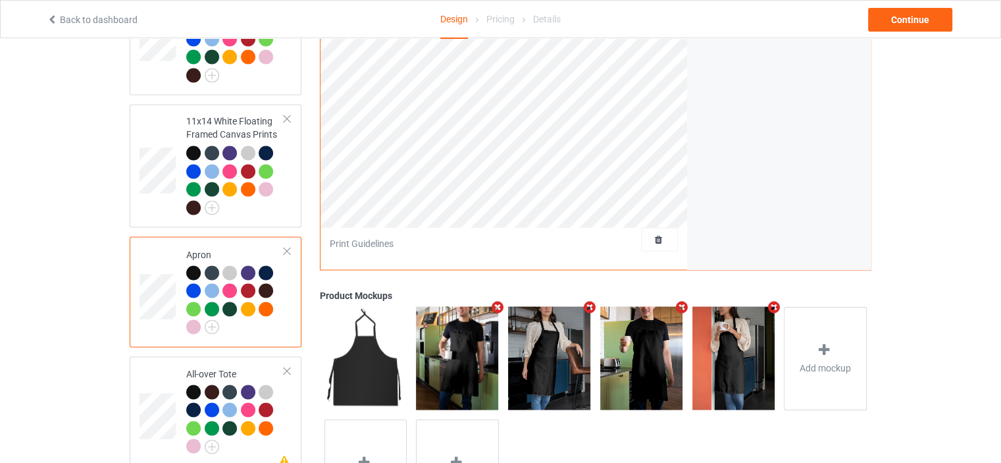
scroll to position [2398, 0]
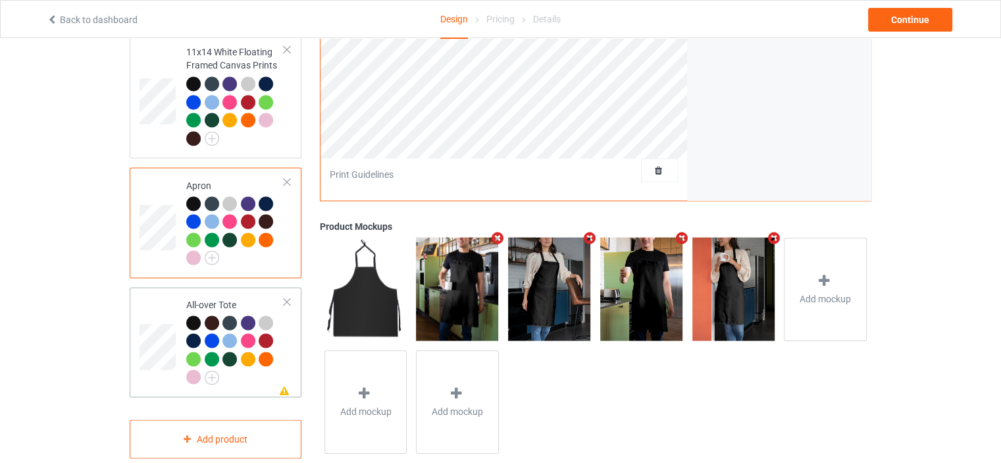
click at [221, 287] on div "Missing artwork on 1 side(s) All-over Tote" at bounding box center [216, 342] width 172 height 110
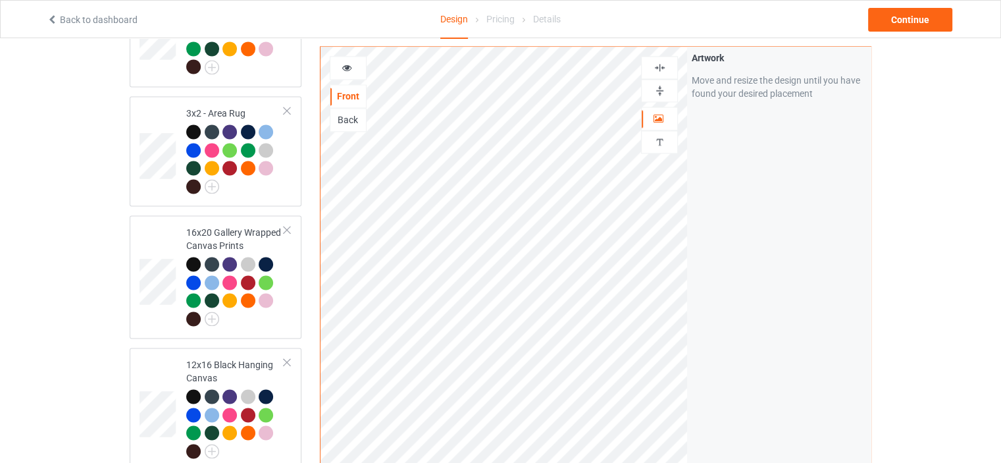
scroll to position [1937, 0]
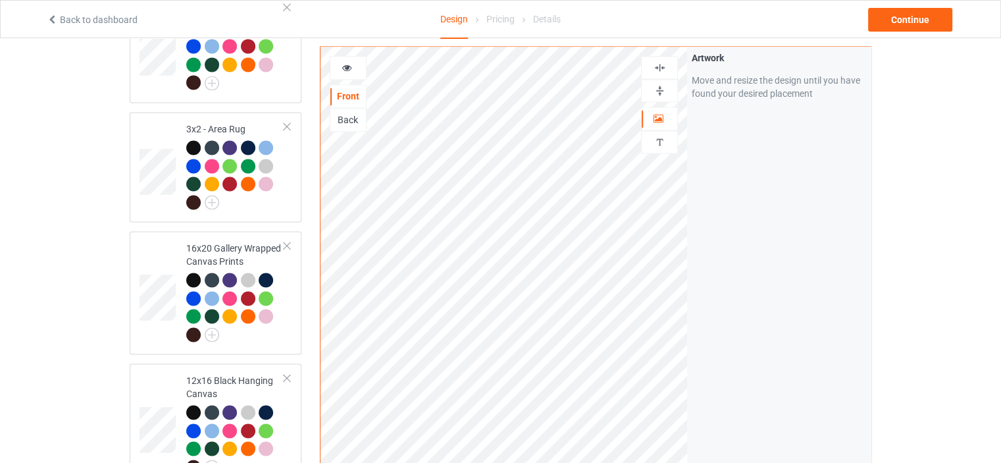
click at [657, 62] on img at bounding box center [659, 67] width 13 height 13
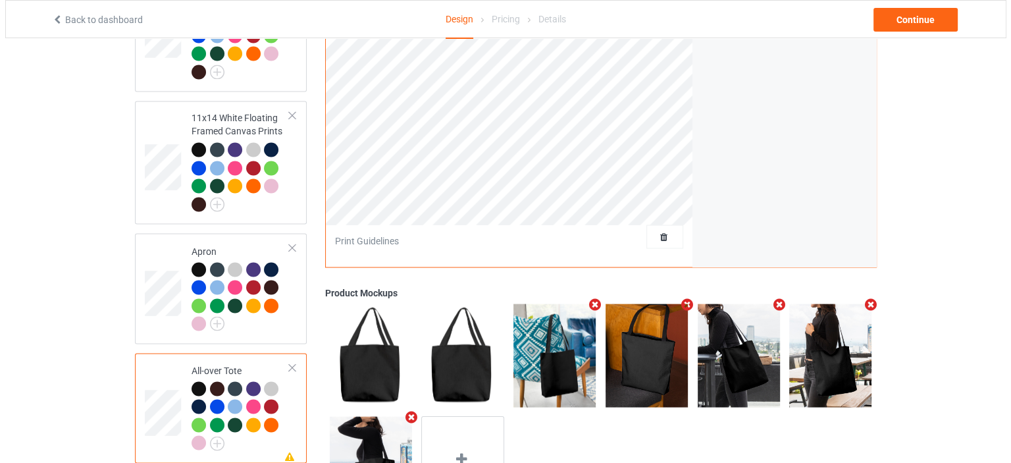
scroll to position [2398, 0]
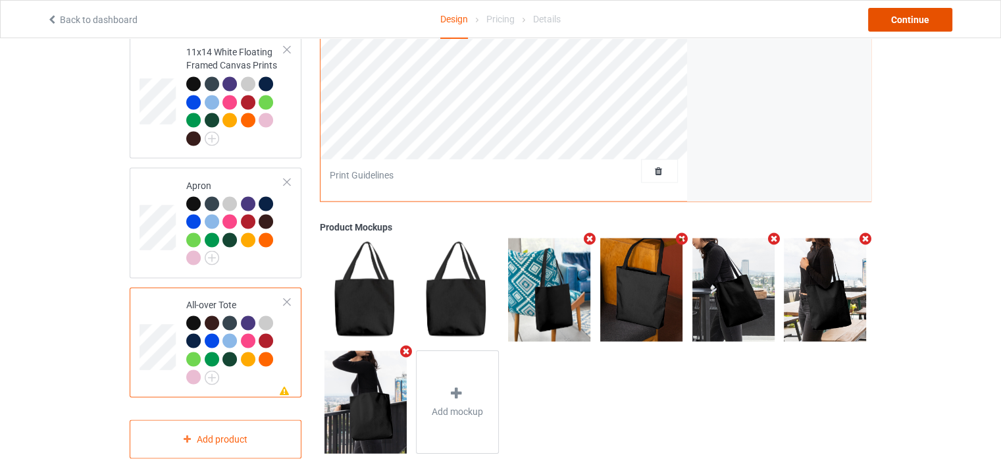
click at [935, 13] on div "Continue" at bounding box center [910, 20] width 84 height 24
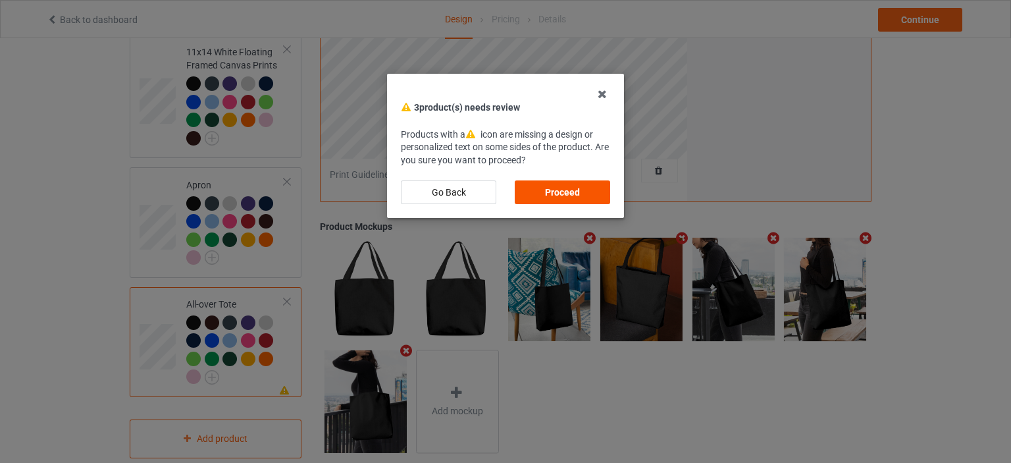
click at [566, 184] on div "Proceed" at bounding box center [562, 192] width 95 height 24
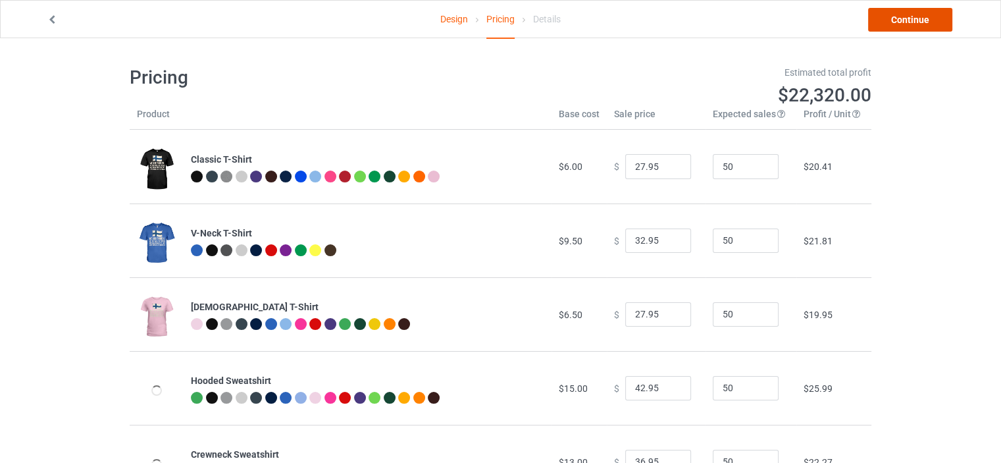
click at [929, 18] on link "Continue" at bounding box center [910, 20] width 84 height 24
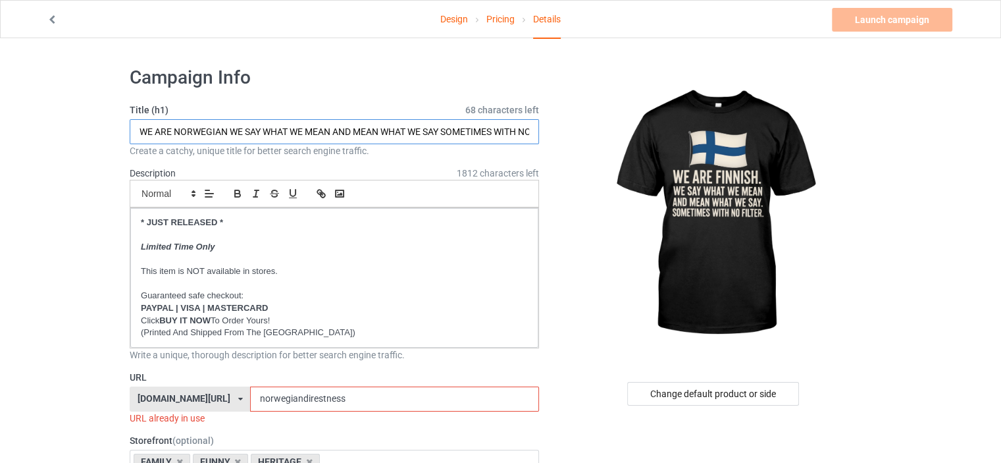
drag, startPoint x: 226, startPoint y: 133, endPoint x: 177, endPoint y: 130, distance: 49.4
click at [177, 130] on input "WE ARE NORWEGIAN WE SAY WHAT WE MEAN AND MEAN WHAT WE SAY SOMETIMES WITH NO FIL…" at bounding box center [334, 131] width 409 height 25
type input "WE ARE FINNISH WE SAY WHAT WE MEAN AND MEAN WHAT WE SAY SOMETIMES WITH NO FILTER"
drag, startPoint x: 295, startPoint y: 397, endPoint x: 147, endPoint y: 394, distance: 148.1
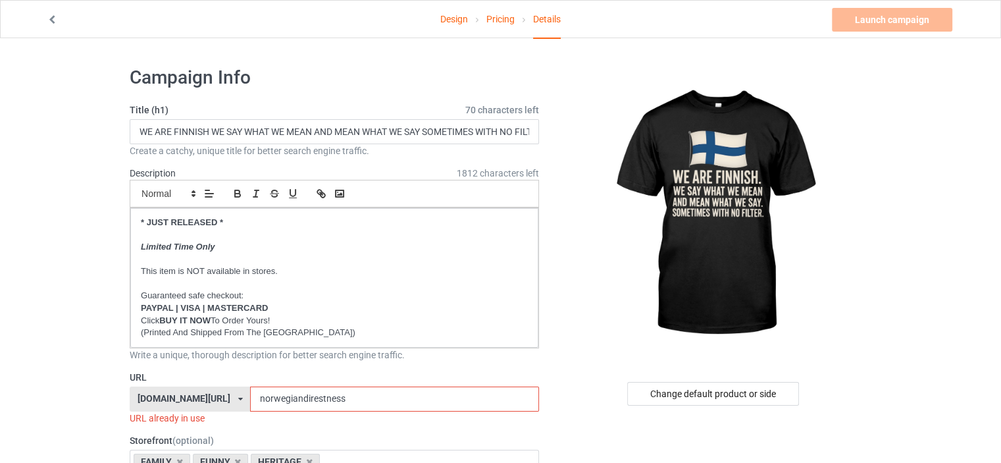
click at [147, 394] on div "[DOMAIN_NAME][URL] [DOMAIN_NAME][URL] [DOMAIN_NAME][URL] [DOMAIN_NAME][URL] [DO…" at bounding box center [334, 398] width 409 height 25
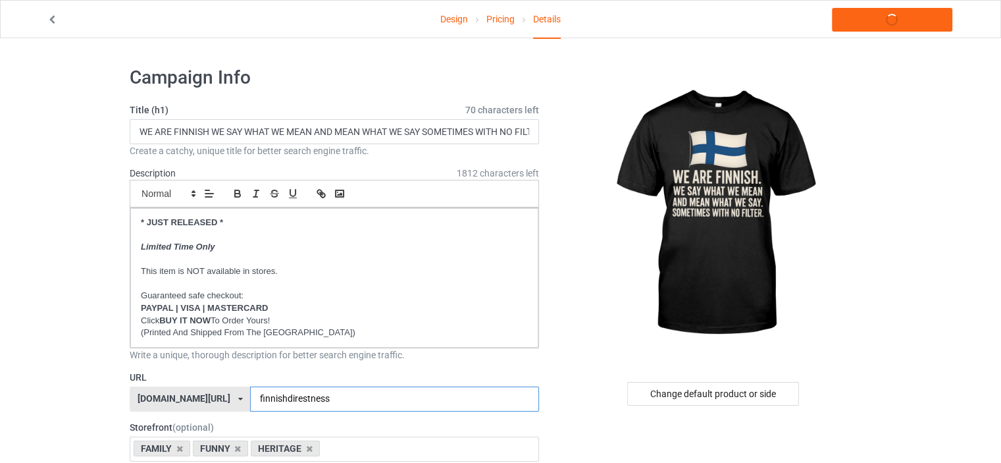
type input "finnishdirestness"
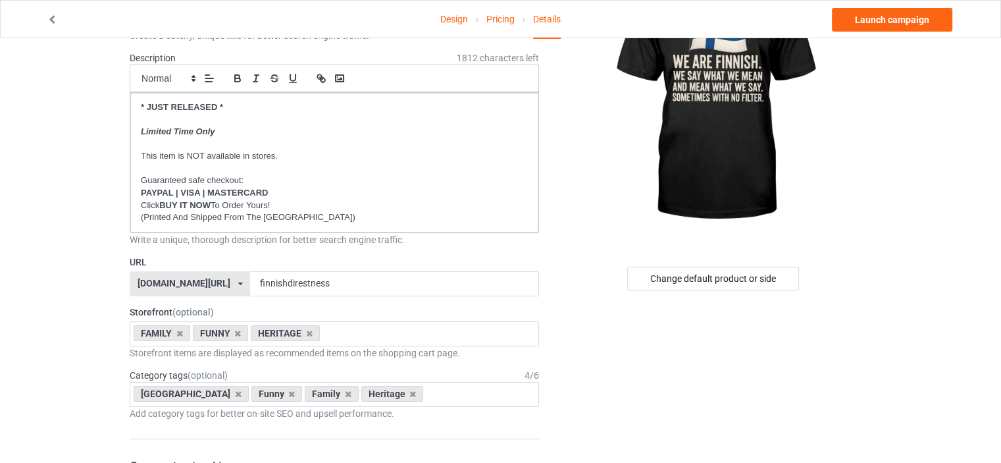
scroll to position [197, 0]
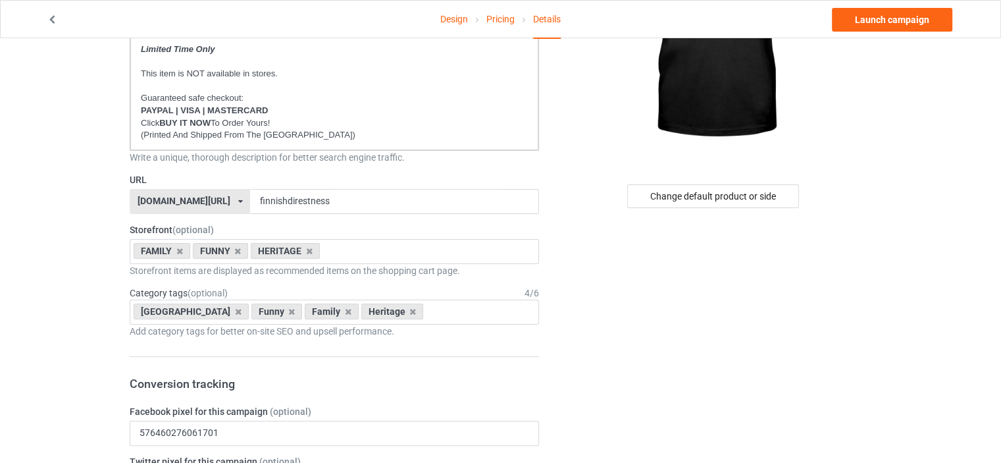
click at [182, 207] on div "[DOMAIN_NAME][URL] [DOMAIN_NAME][URL] [DOMAIN_NAME][URL] [DOMAIN_NAME][URL] [DO…" at bounding box center [190, 201] width 120 height 25
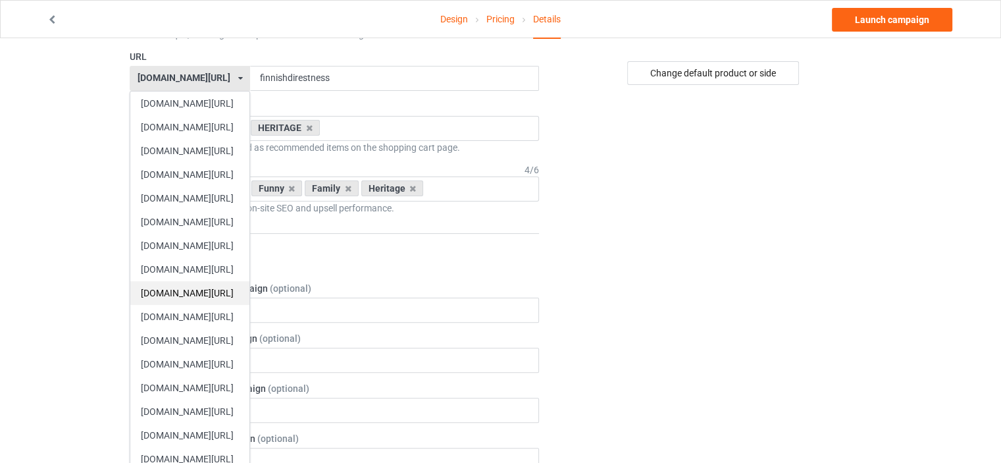
scroll to position [329, 0]
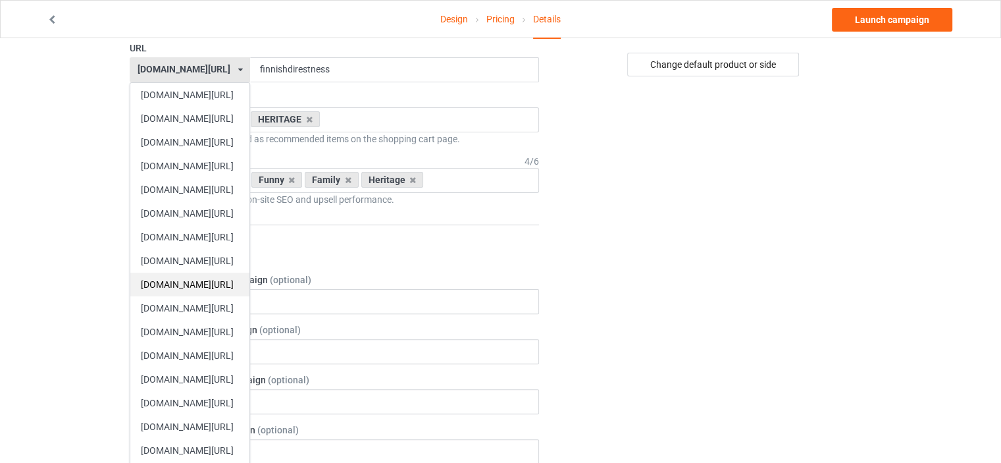
click at [210, 281] on div "[DOMAIN_NAME][URL]" at bounding box center [189, 284] width 119 height 24
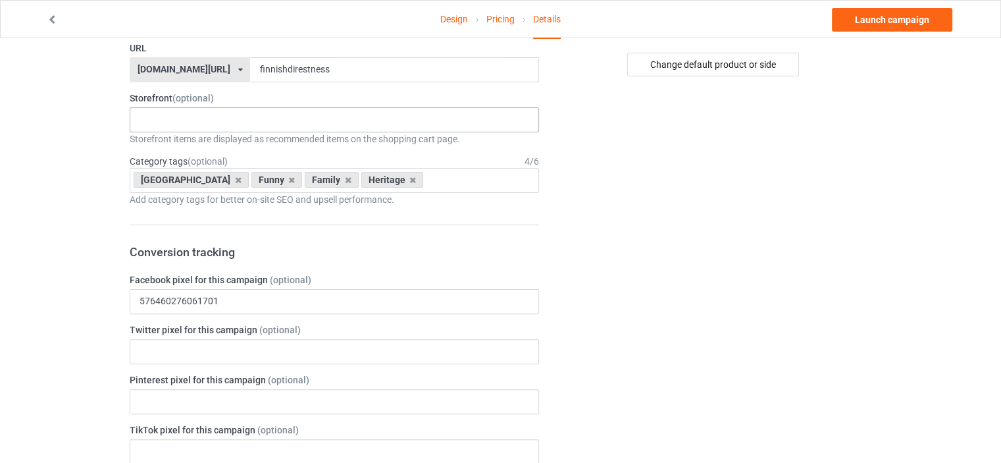
click at [192, 123] on div "HERITAGE FUNNY FAMILY CHRISTMAS 5d92794f22b7df25fe74d9b4 5d926bd622b7df25fe74d9…" at bounding box center [334, 119] width 409 height 25
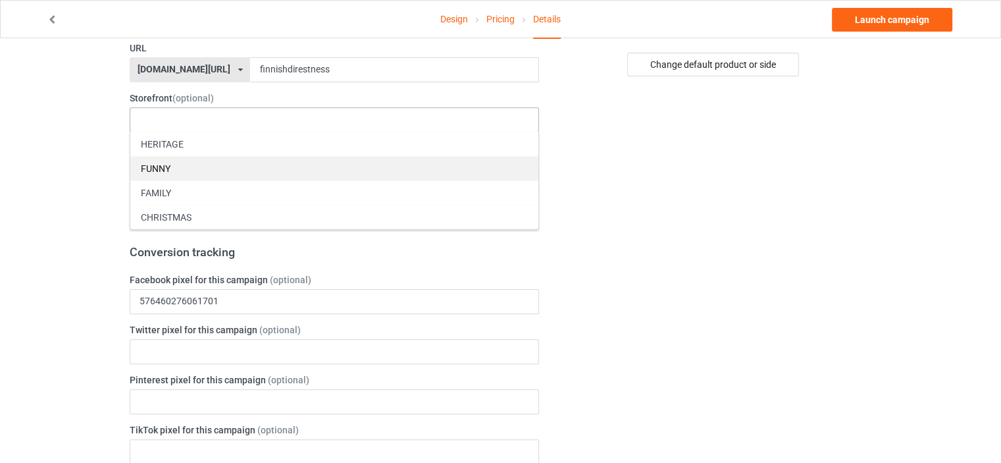
click at [176, 165] on div "FUNNY" at bounding box center [334, 168] width 408 height 24
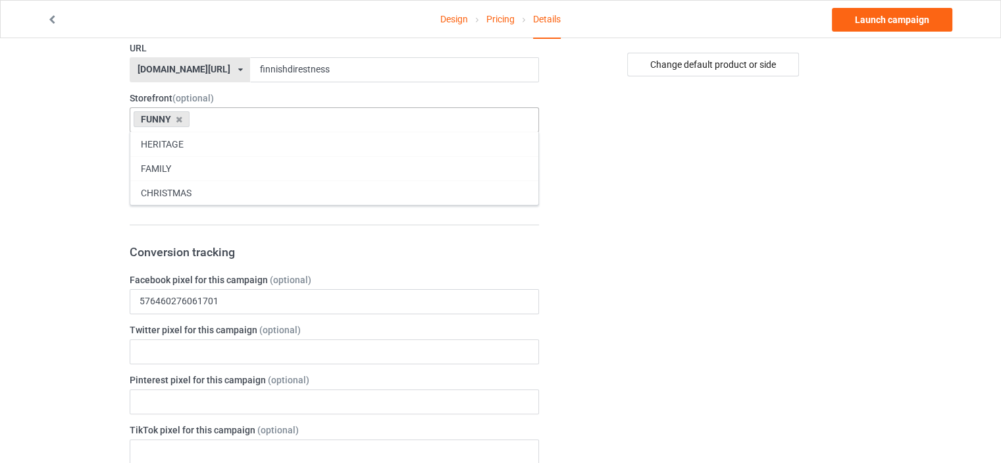
click at [176, 165] on div "FAMILY" at bounding box center [334, 168] width 408 height 24
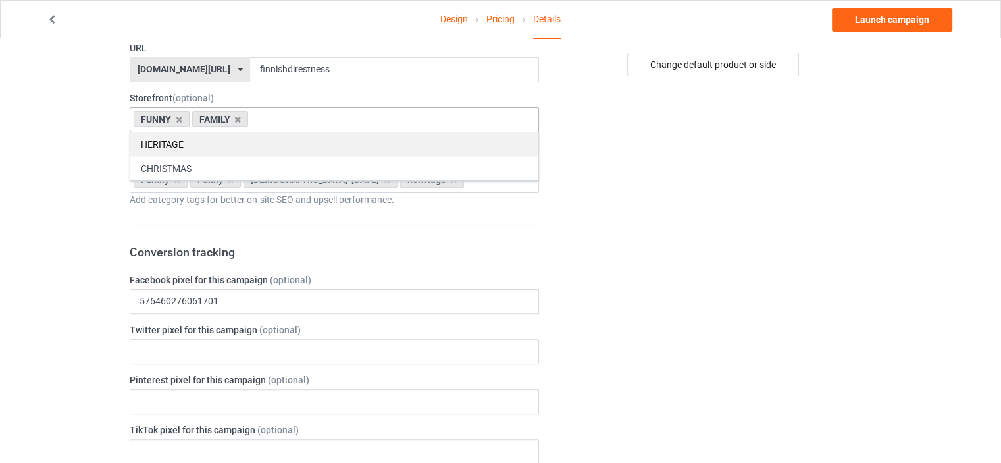
click at [174, 143] on div "HERITAGE" at bounding box center [334, 144] width 408 height 24
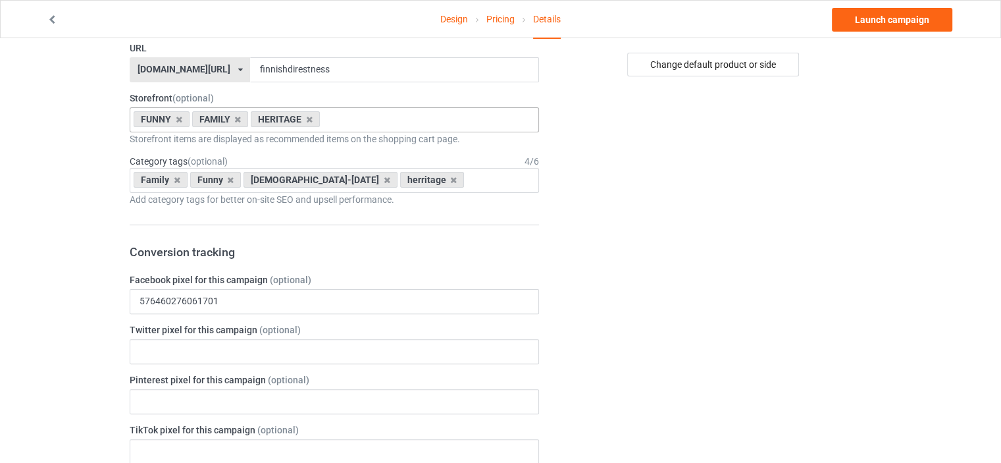
click at [89, 144] on div "Design Pricing Details Launch campaign Campaign Info Title (h1) 70 characters l…" at bounding box center [500, 433] width 1001 height 1448
click at [177, 184] on div "Family" at bounding box center [161, 180] width 54 height 16
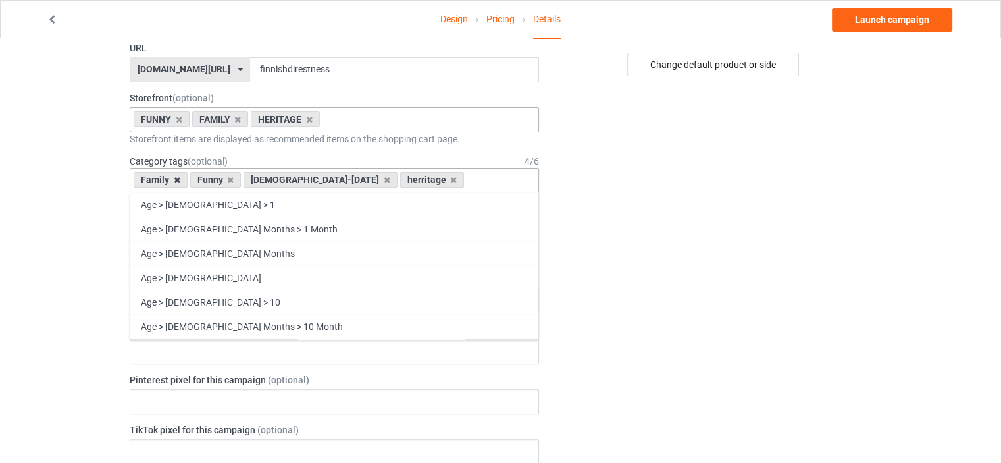
click at [175, 180] on icon at bounding box center [177, 180] width 7 height 9
click at [176, 180] on icon at bounding box center [174, 180] width 7 height 9
click at [274, 180] on icon at bounding box center [277, 180] width 7 height 9
click at [184, 180] on icon at bounding box center [187, 180] width 7 height 9
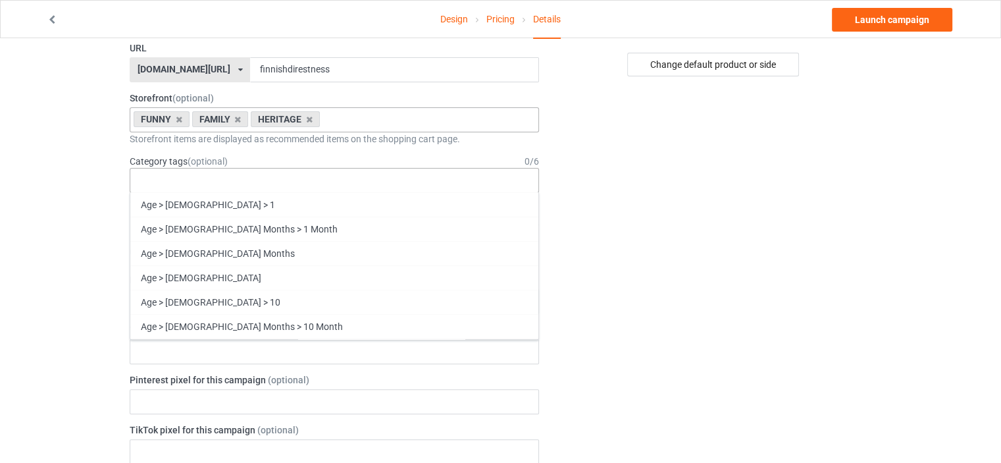
scroll to position [56401, 0]
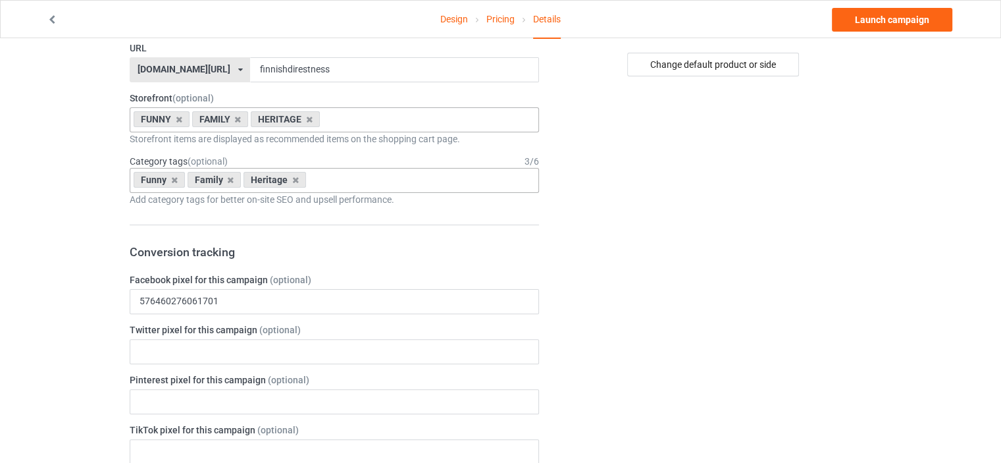
click at [757, 259] on div "Change default product or side" at bounding box center [714, 434] width 332 height 1412
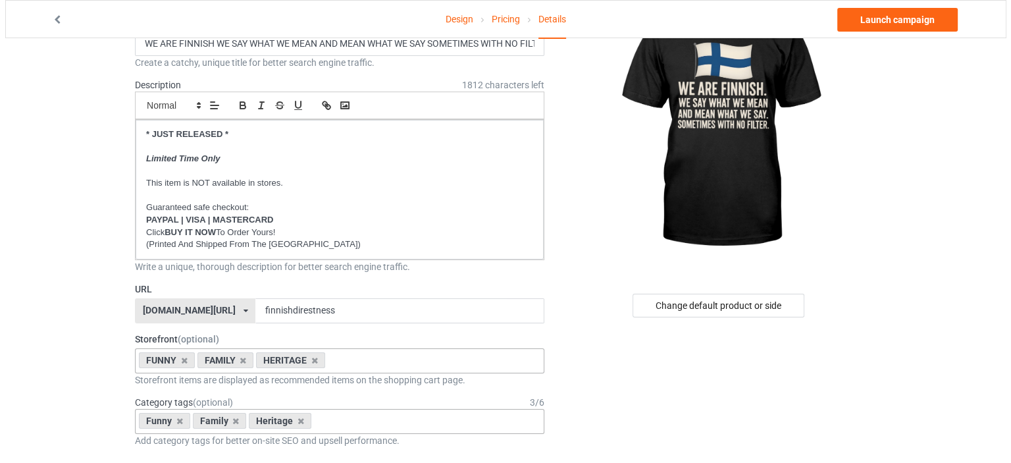
scroll to position [0, 0]
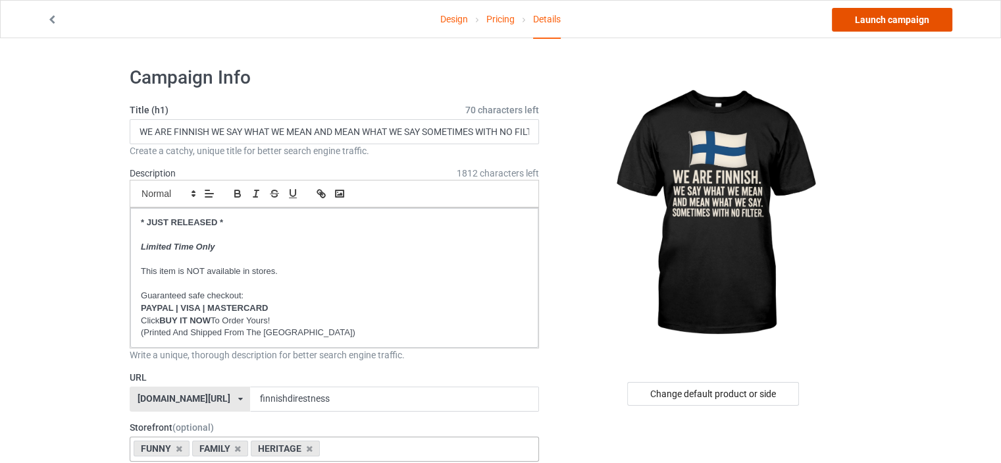
click at [925, 13] on link "Launch campaign" at bounding box center [892, 20] width 120 height 24
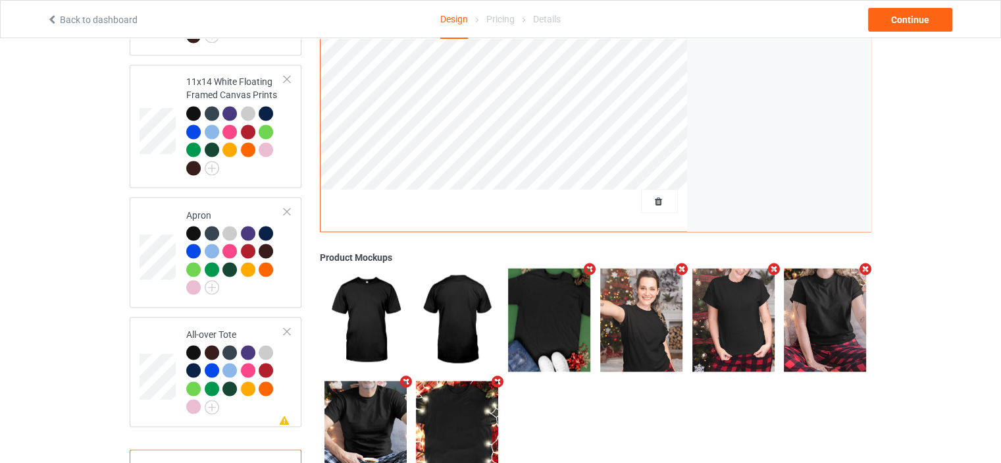
scroll to position [2398, 0]
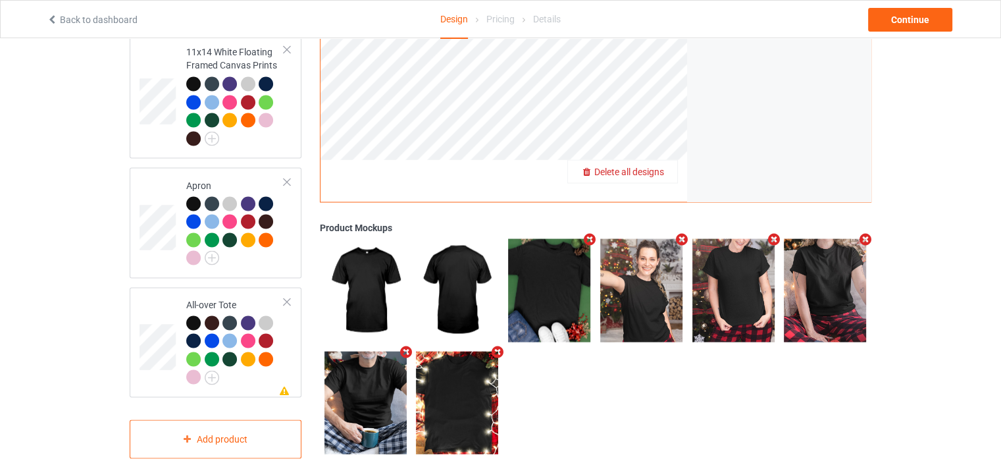
click at [656, 166] on span "Delete all designs" at bounding box center [629, 171] width 70 height 11
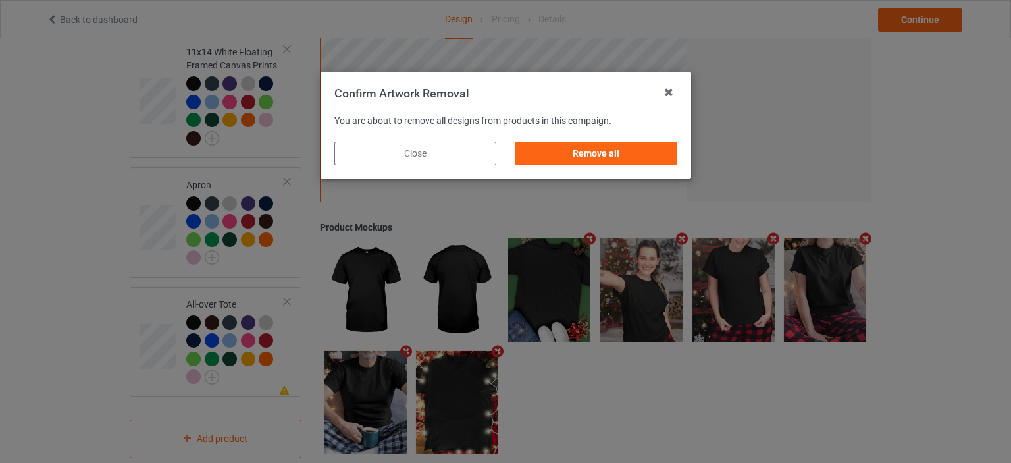
click at [621, 152] on div "Remove all" at bounding box center [596, 153] width 162 height 24
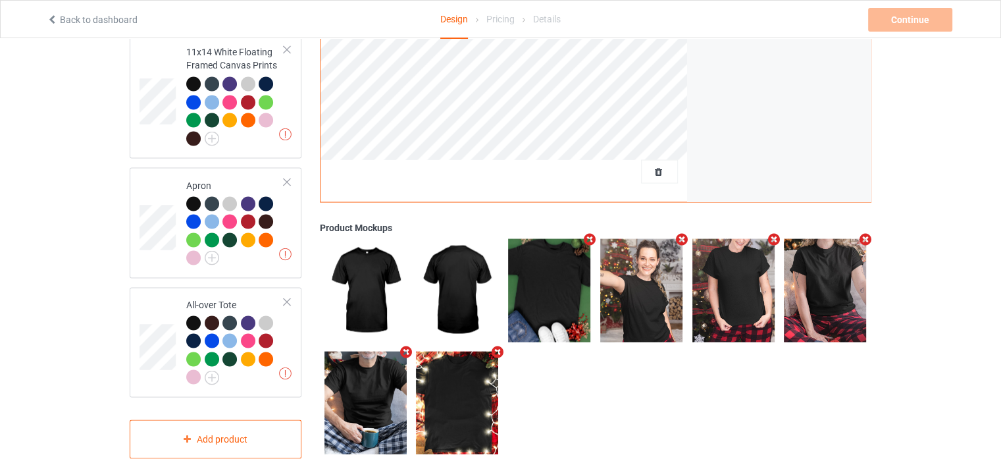
scroll to position [0, 0]
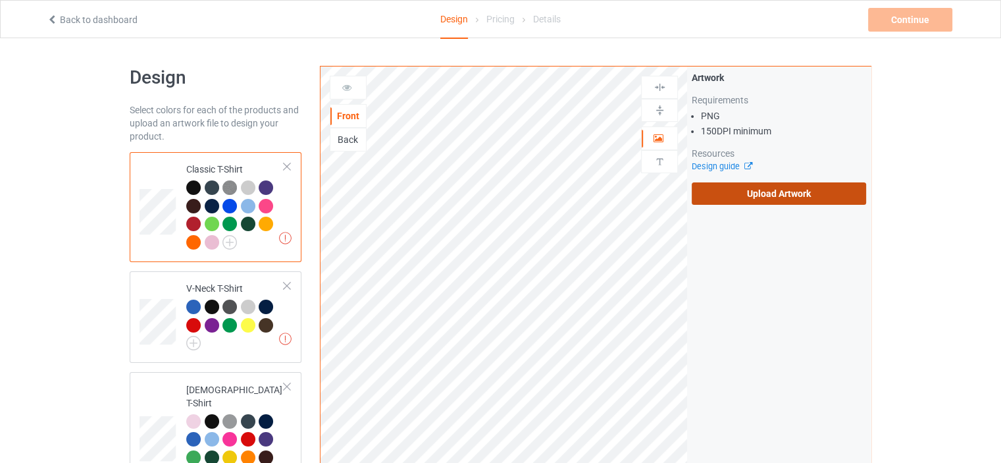
click at [761, 198] on label "Upload Artwork" at bounding box center [779, 193] width 174 height 22
click at [0, 0] on input "Upload Artwork" at bounding box center [0, 0] width 0 height 0
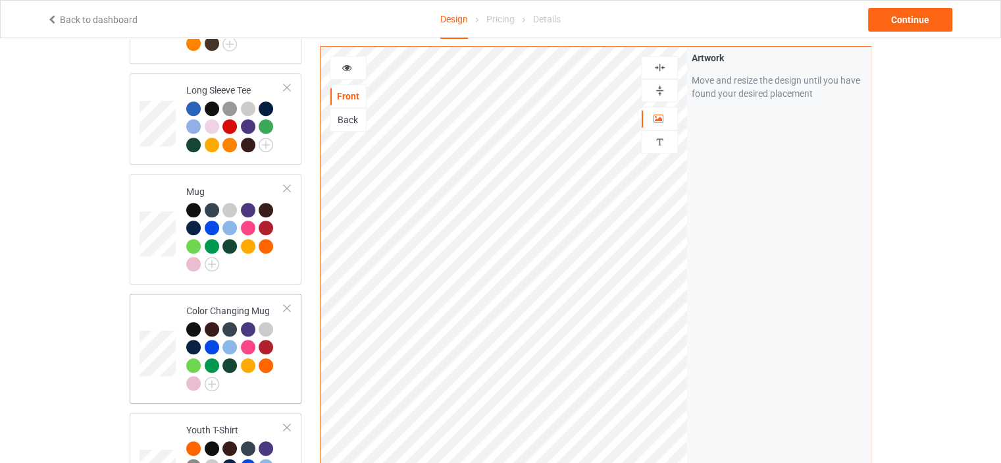
scroll to position [790, 0]
click at [217, 303] on div "Color Changing Mug" at bounding box center [235, 346] width 98 height 86
click at [661, 89] on img at bounding box center [659, 90] width 13 height 13
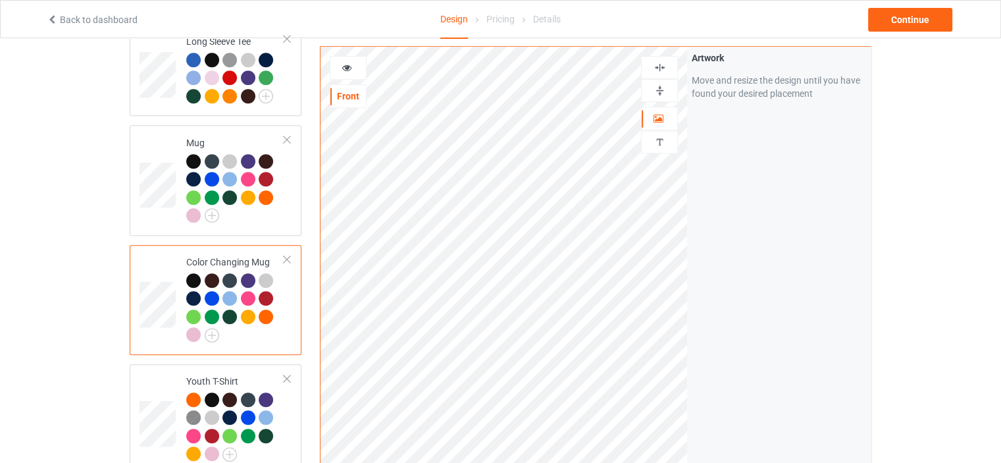
scroll to position [987, 0]
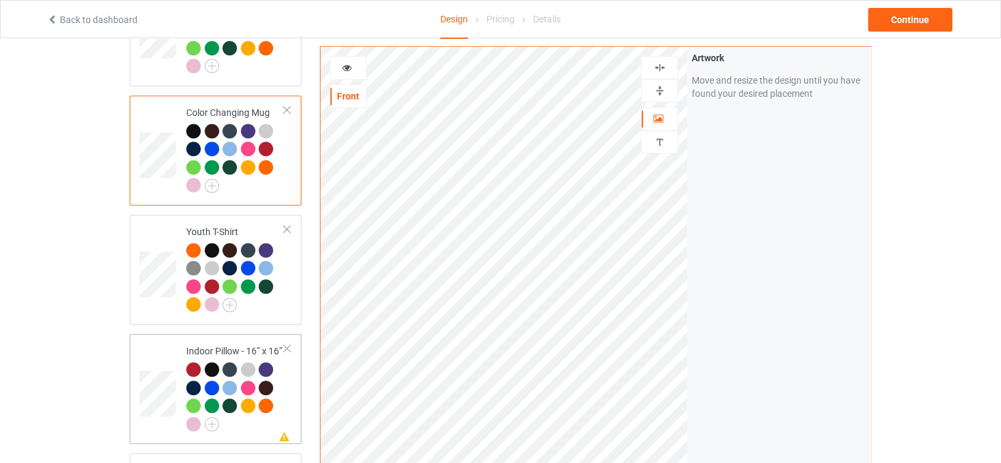
click at [226, 339] on td "Missing artwork on 1 side(s) Indoor Pillow - 16” x 16”" at bounding box center [235, 388] width 113 height 99
drag, startPoint x: 666, startPoint y: 87, endPoint x: 663, endPoint y: 77, distance: 10.2
click at [666, 86] on div at bounding box center [660, 90] width 36 height 13
click at [664, 66] on img at bounding box center [659, 67] width 13 height 13
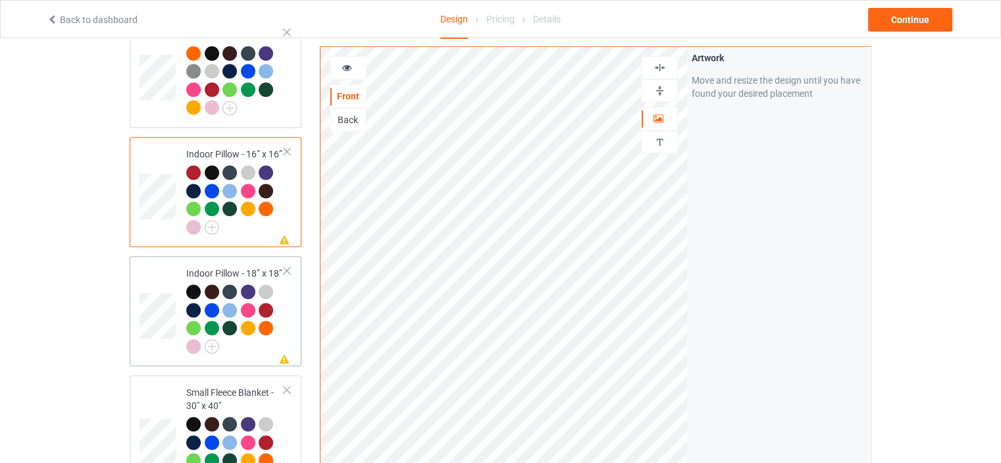
scroll to position [1185, 0]
click at [238, 266] on div "Indoor Pillow - 18” x 18”" at bounding box center [235, 309] width 98 height 86
click at [665, 84] on img at bounding box center [659, 90] width 13 height 13
click at [663, 68] on img at bounding box center [659, 67] width 13 height 13
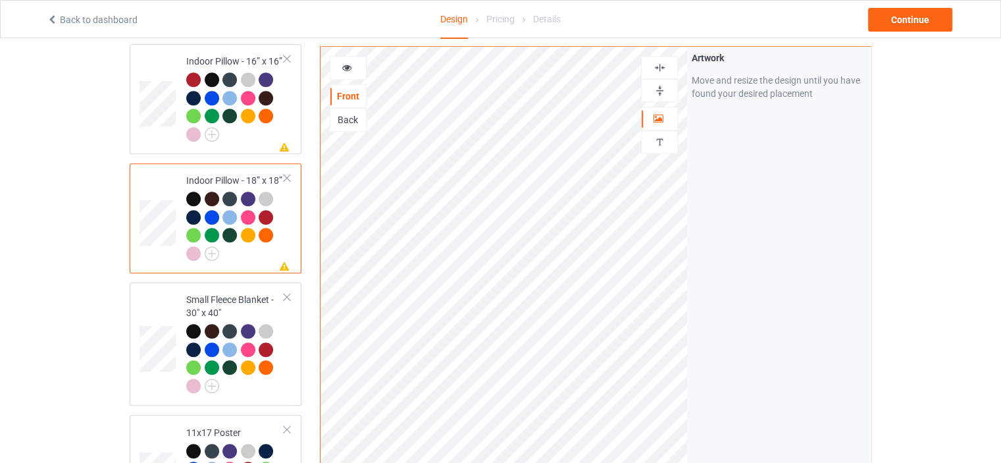
scroll to position [1316, 0]
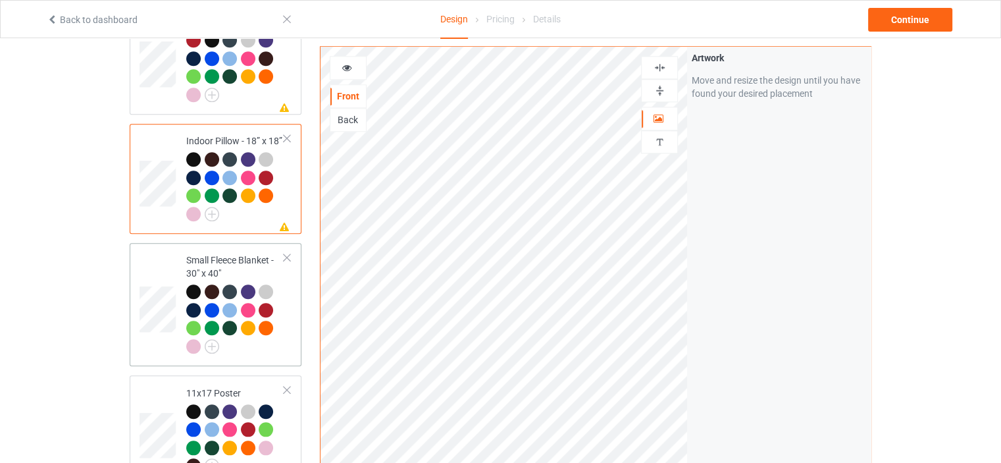
click at [234, 253] on div "Small Fleece Blanket - 30" x 40"" at bounding box center [235, 302] width 98 height 99
click at [237, 386] on div "11x17 Poster" at bounding box center [235, 429] width 98 height 86
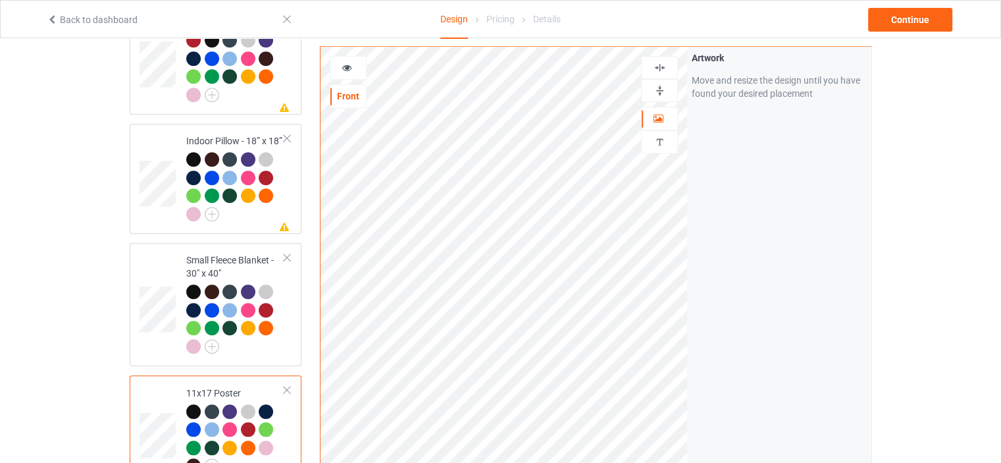
click at [658, 90] on img at bounding box center [659, 90] width 13 height 13
drag, startPoint x: 661, startPoint y: 68, endPoint x: 671, endPoint y: 65, distance: 10.4
click at [661, 68] on img at bounding box center [659, 67] width 13 height 13
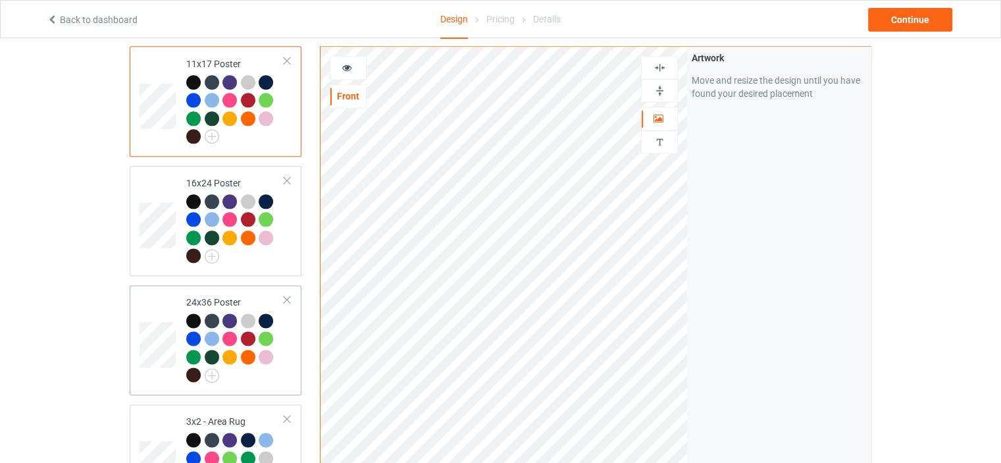
scroll to position [1777, 0]
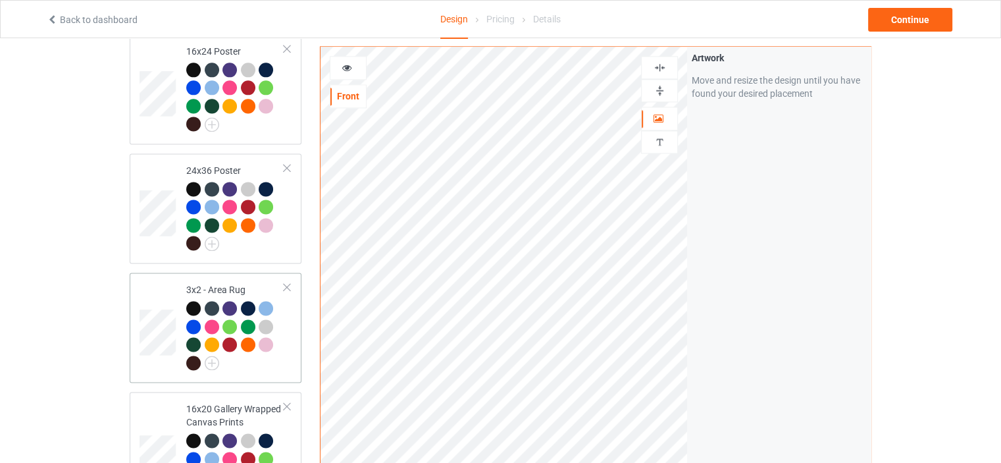
click at [207, 278] on td "3x2 - Area Rug" at bounding box center [235, 327] width 113 height 99
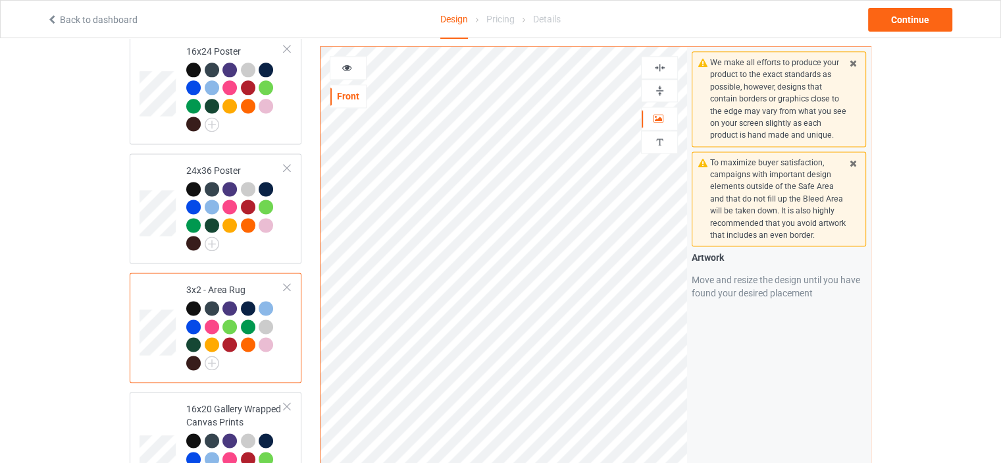
click at [663, 88] on img at bounding box center [659, 90] width 13 height 13
click at [663, 61] on img at bounding box center [659, 67] width 13 height 13
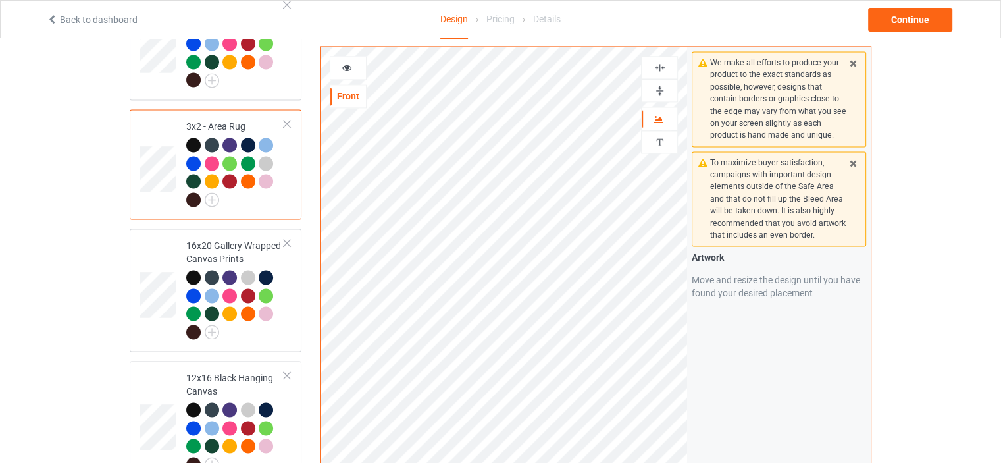
scroll to position [1974, 0]
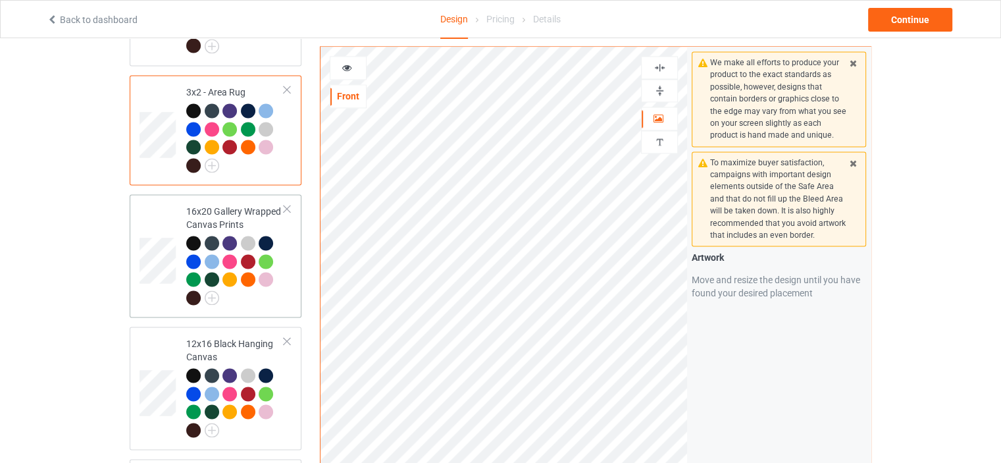
click at [211, 205] on div "16x20 Gallery Wrapped Canvas Prints" at bounding box center [235, 254] width 98 height 99
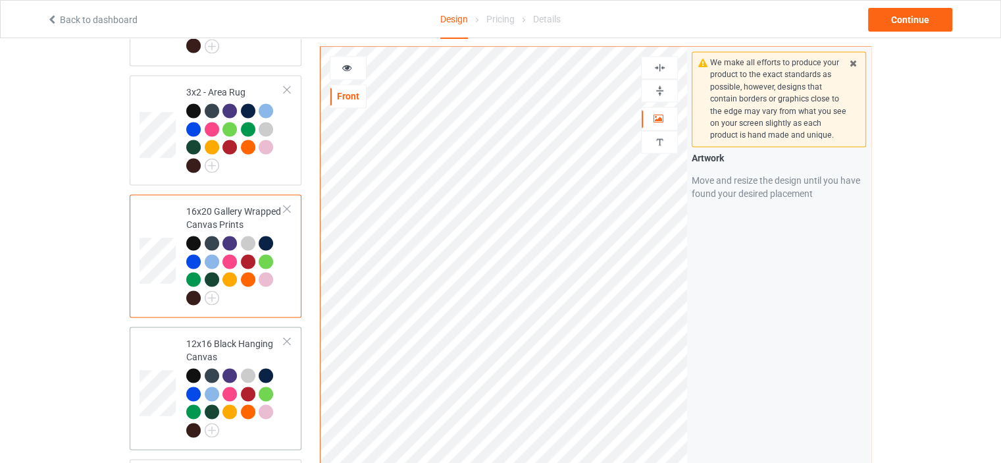
click at [245, 337] on div "12x16 Black Hanging Canvas" at bounding box center [235, 386] width 98 height 99
click at [662, 89] on img at bounding box center [659, 90] width 13 height 13
click at [660, 63] on img at bounding box center [659, 67] width 13 height 13
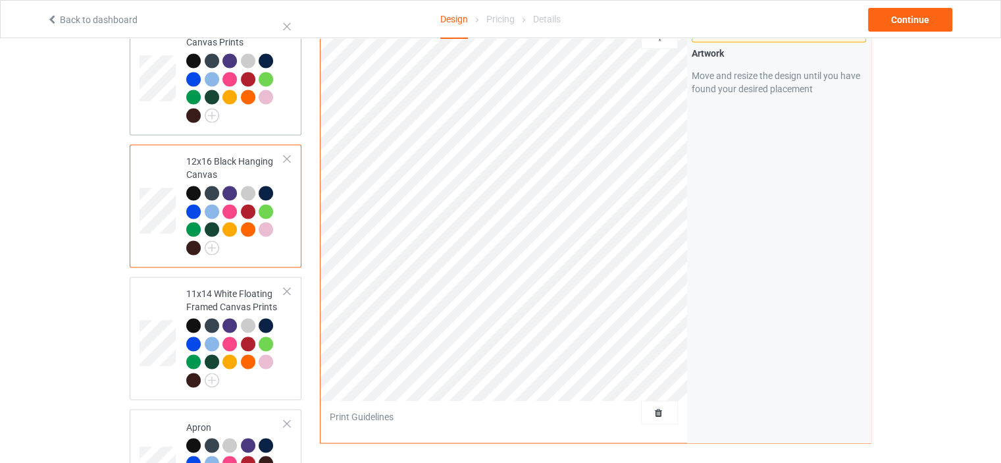
scroll to position [2172, 0]
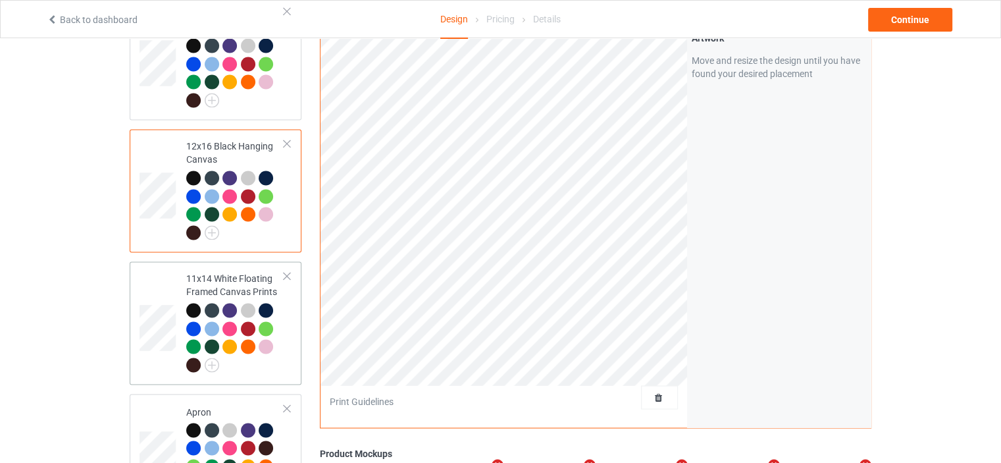
click at [208, 272] on div "11x14 White Floating Framed Canvas Prints" at bounding box center [235, 321] width 98 height 99
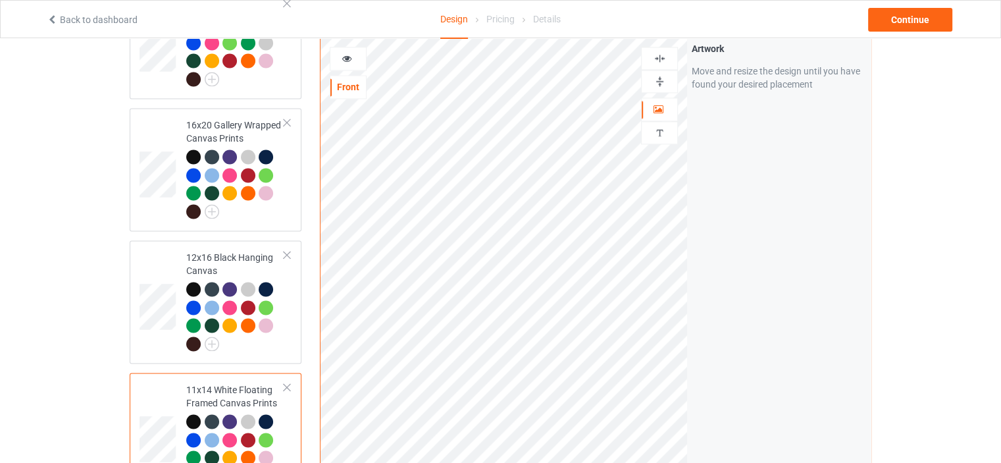
scroll to position [2040, 0]
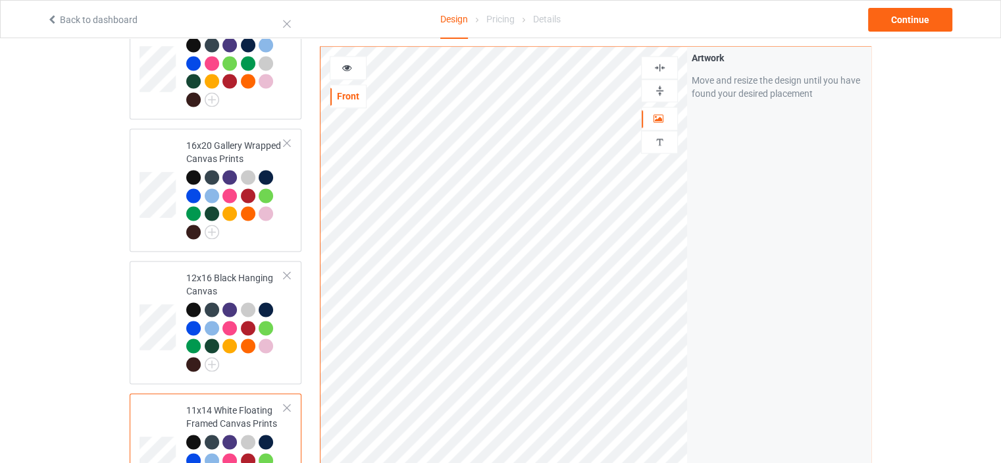
click at [662, 84] on img at bounding box center [659, 90] width 13 height 13
click at [664, 56] on div at bounding box center [659, 67] width 37 height 23
click at [661, 61] on img at bounding box center [659, 67] width 13 height 13
click at [659, 84] on img at bounding box center [659, 90] width 13 height 13
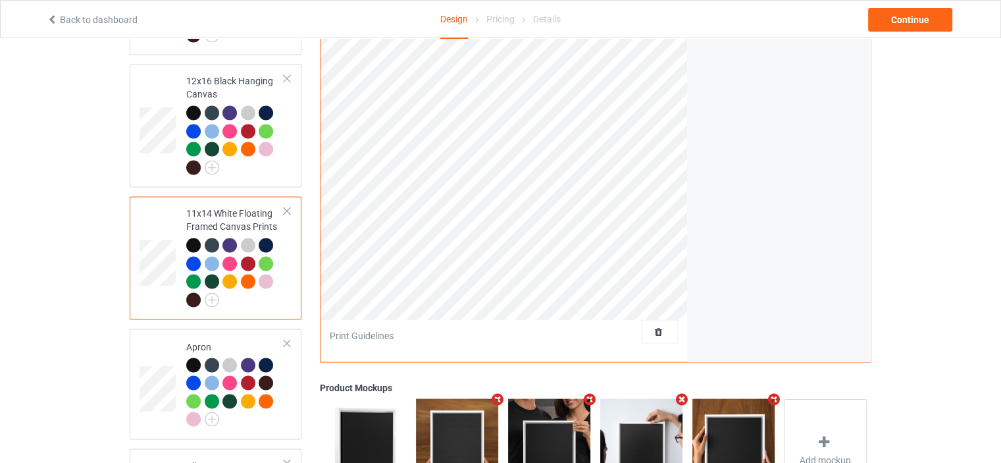
scroll to position [2303, 0]
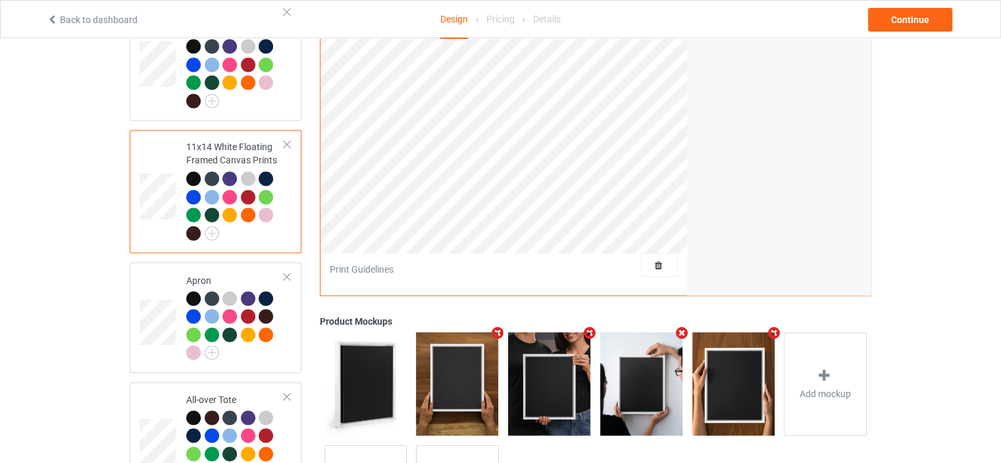
click at [220, 267] on td "Apron" at bounding box center [235, 316] width 113 height 99
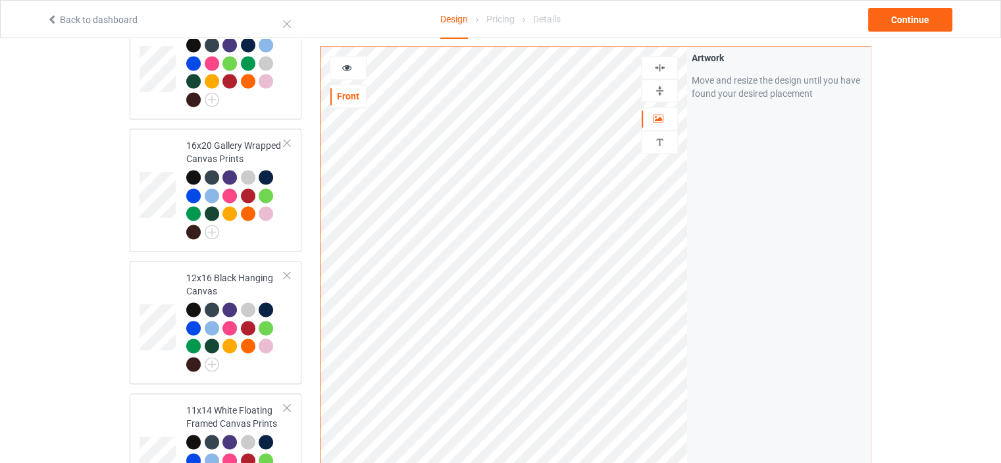
scroll to position [2040, 0]
click at [659, 61] on img at bounding box center [659, 67] width 13 height 13
click at [661, 61] on img at bounding box center [659, 67] width 13 height 13
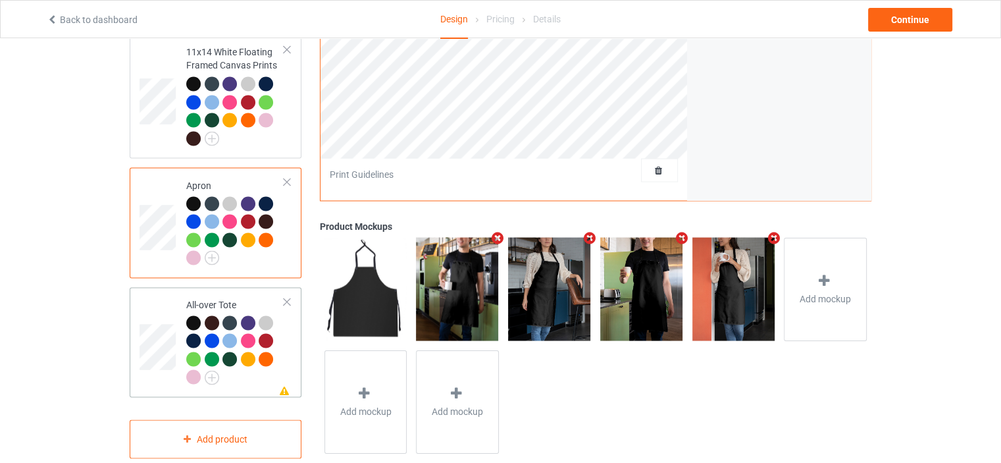
click at [236, 297] on div "All-over Tote" at bounding box center [235, 340] width 98 height 86
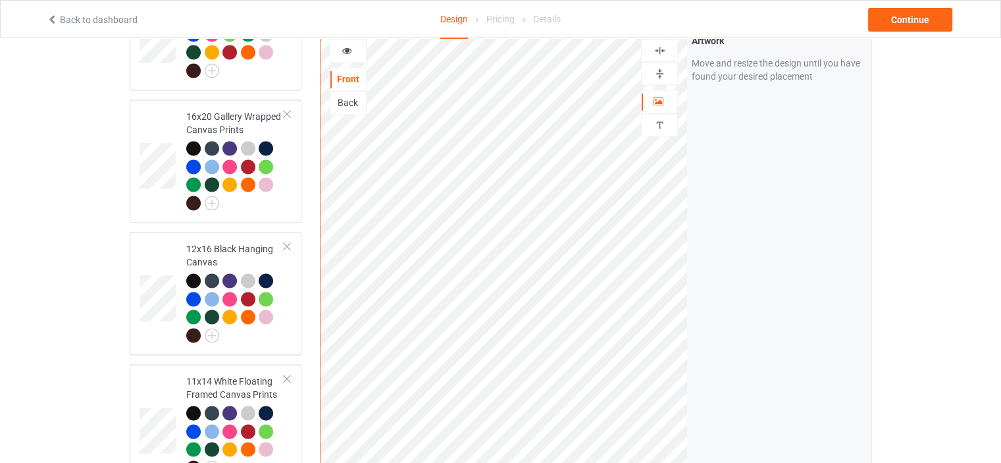
scroll to position [2003, 0]
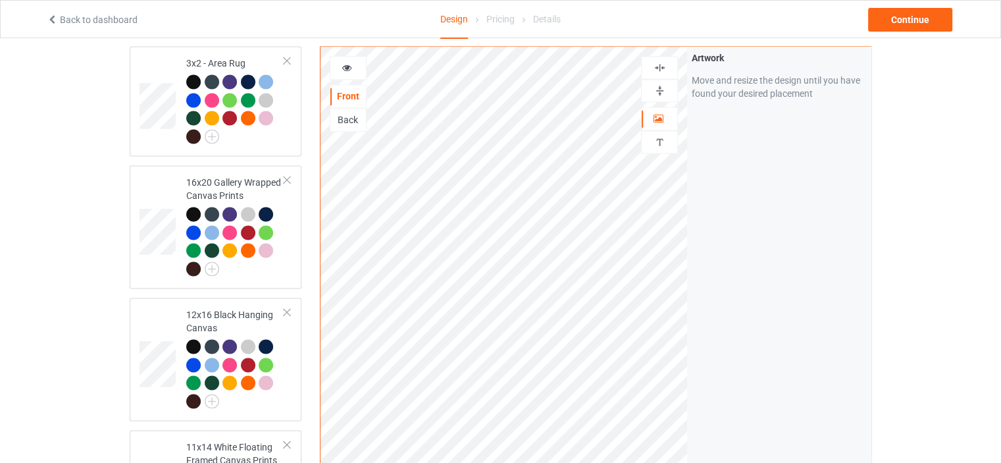
click at [661, 65] on img at bounding box center [659, 67] width 13 height 13
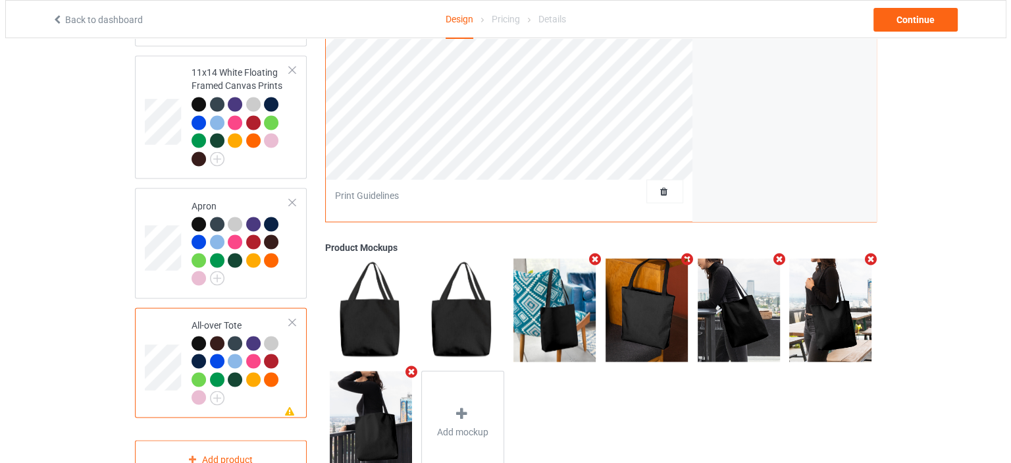
scroll to position [2398, 0]
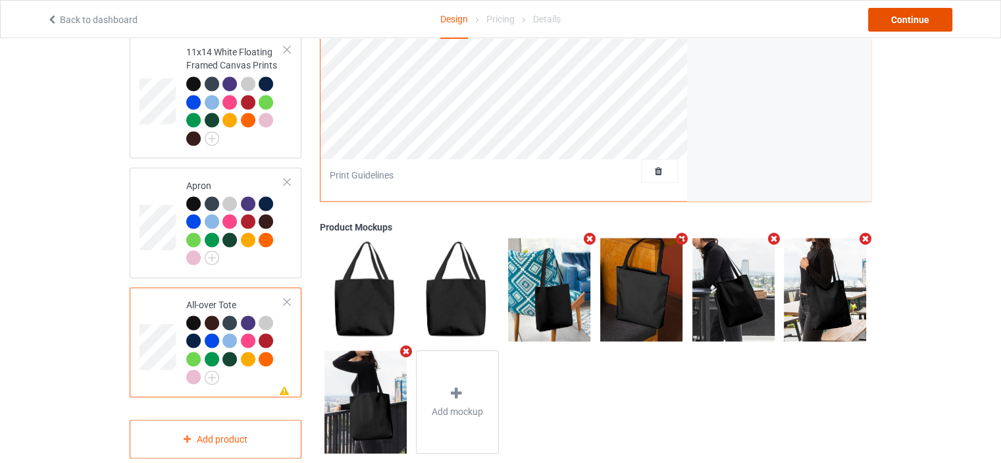
click at [929, 13] on div "Continue" at bounding box center [910, 20] width 84 height 24
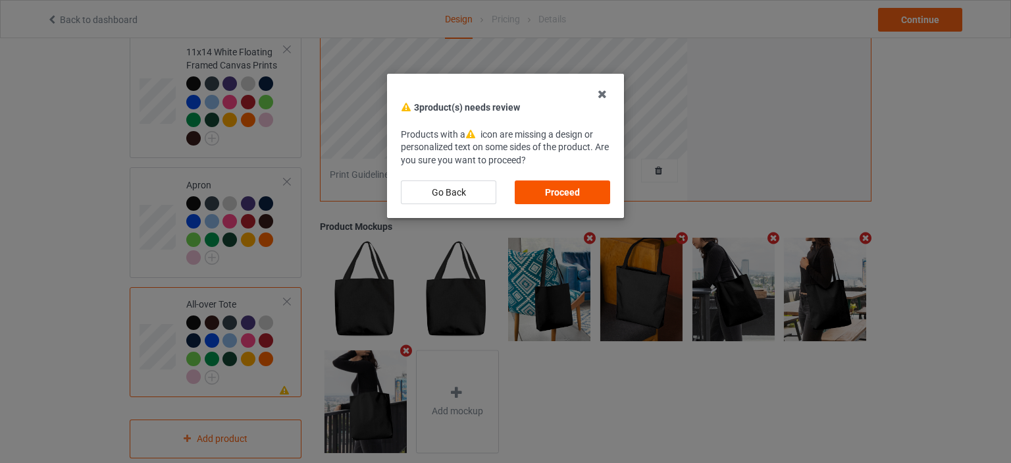
click at [546, 194] on div "Proceed" at bounding box center [562, 192] width 95 height 24
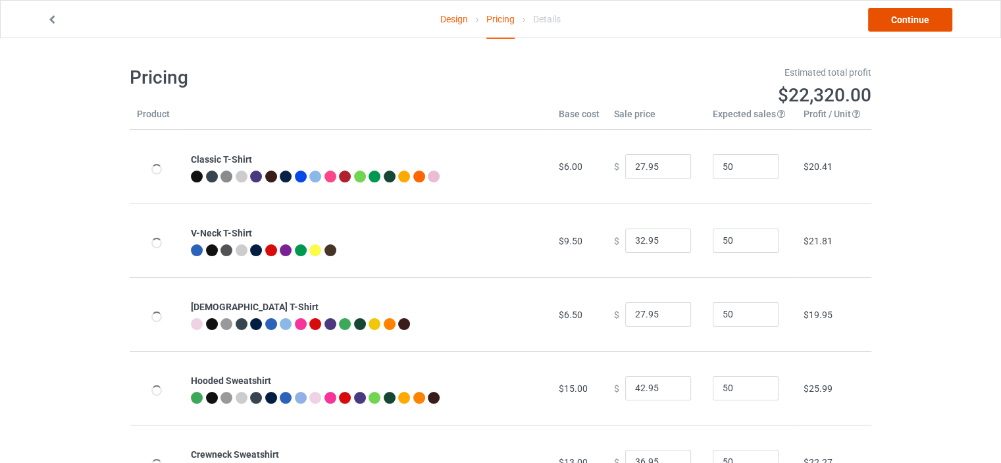
click at [922, 16] on link "Continue" at bounding box center [910, 20] width 84 height 24
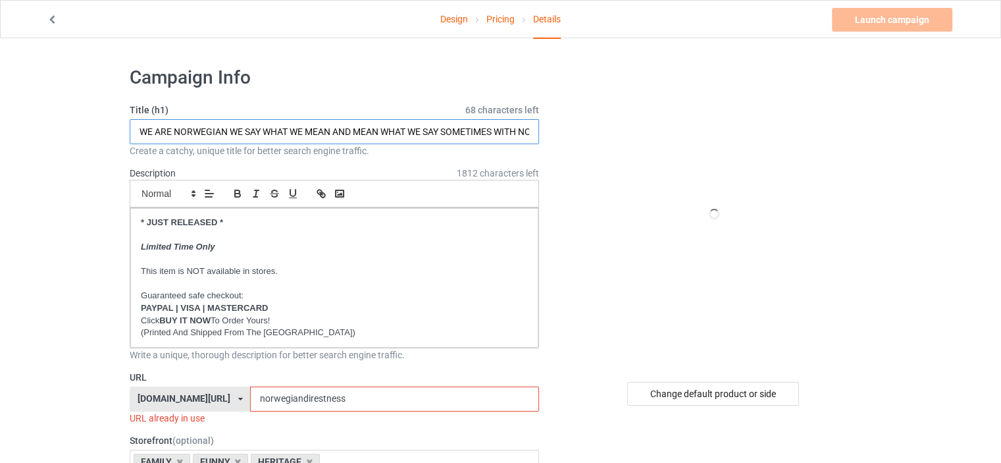
drag, startPoint x: 226, startPoint y: 131, endPoint x: 176, endPoint y: 133, distance: 50.7
click at [176, 133] on input "WE ARE NORWEGIAN WE SAY WHAT WE MEAN AND MEAN WHAT WE SAY SOMETIMES WITH NO FIL…" at bounding box center [334, 131] width 409 height 25
type input "WE ARE SWEDISH WE SAY WHAT WE MEAN AND MEAN WHAT WE SAY SOMETIMES WITH NO FILTER"
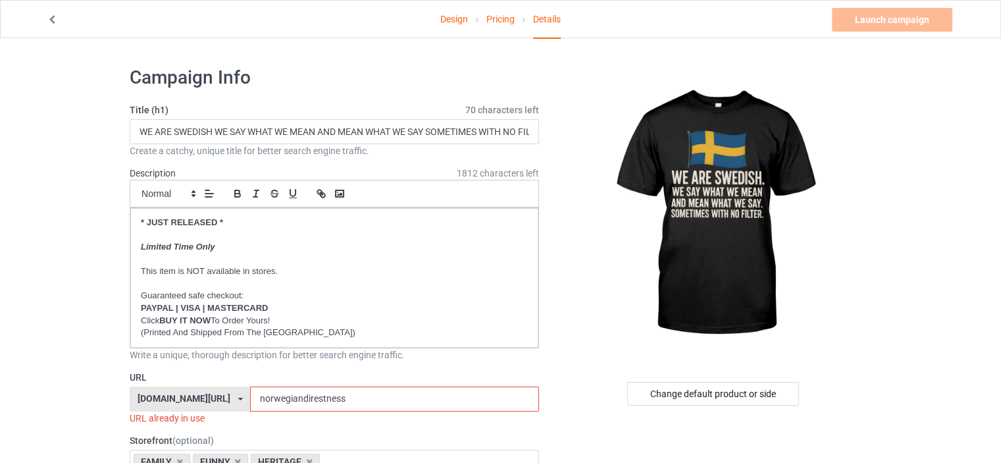
drag, startPoint x: 294, startPoint y: 396, endPoint x: 136, endPoint y: 397, distance: 158.6
click at [136, 397] on div "ilovemynorway.com/ britishlook.net/ danishlegends.com/ familyworldgifts.com/ fi…" at bounding box center [334, 398] width 409 height 25
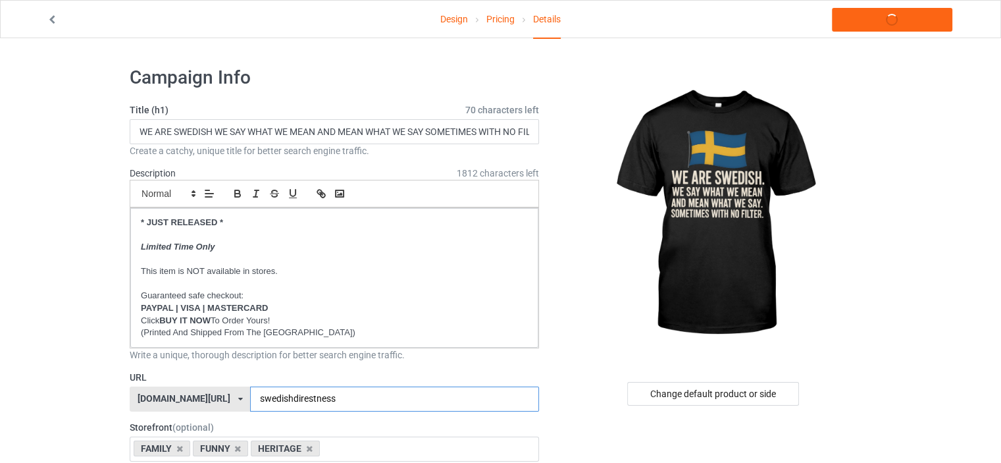
type input "swedishdirestness"
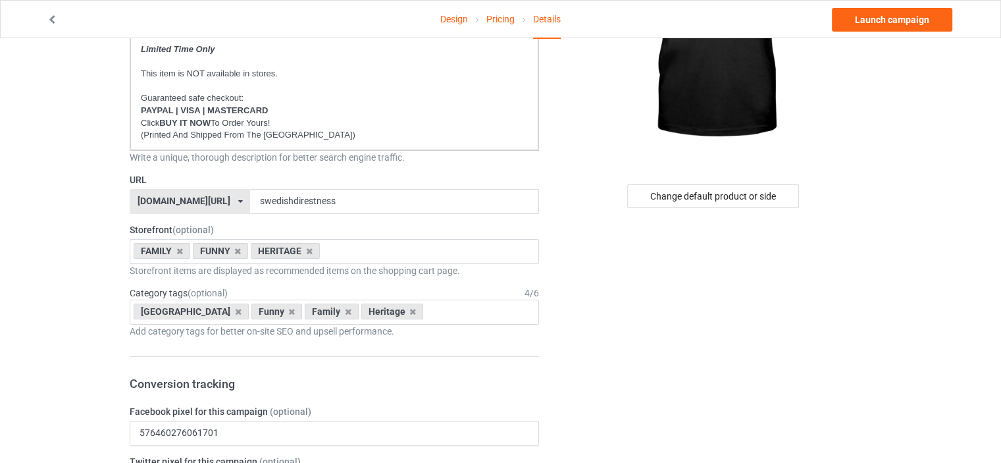
click at [192, 202] on div "[DOMAIN_NAME][URL]" at bounding box center [184, 200] width 93 height 9
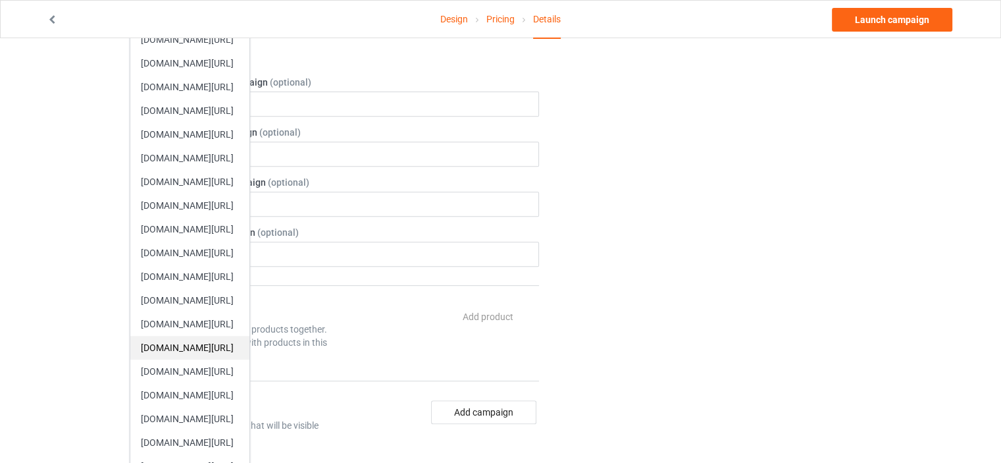
click at [212, 350] on div "[DOMAIN_NAME][URL]" at bounding box center [189, 348] width 119 height 24
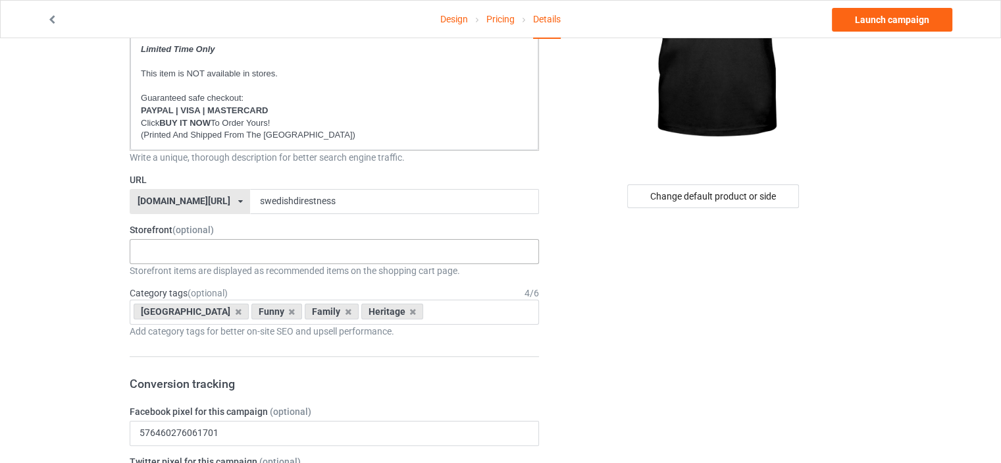
click at [180, 251] on div "HERITAGE FUNNY FAMILY CHRISTMAS 5d8fb5127f03040bb241b2d7 5d8f8c9c83a35907839785…" at bounding box center [334, 251] width 409 height 25
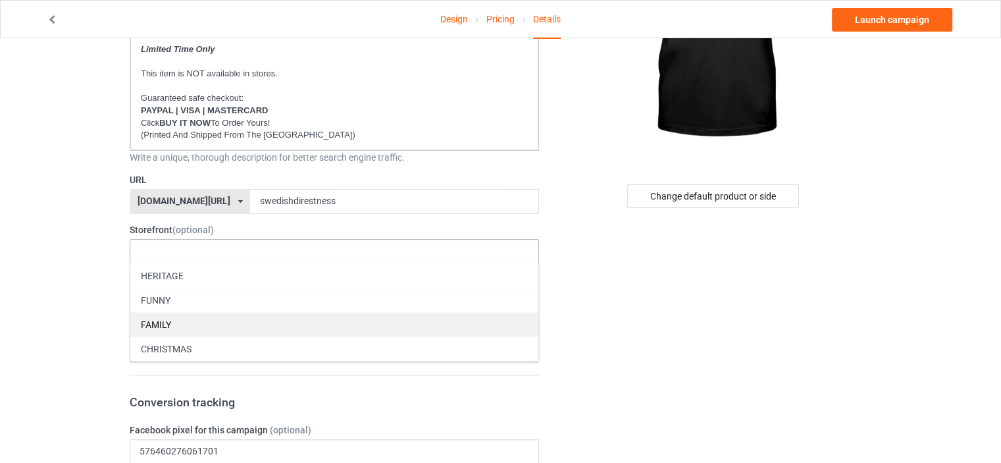
click at [180, 299] on div "FUNNY" at bounding box center [334, 300] width 408 height 24
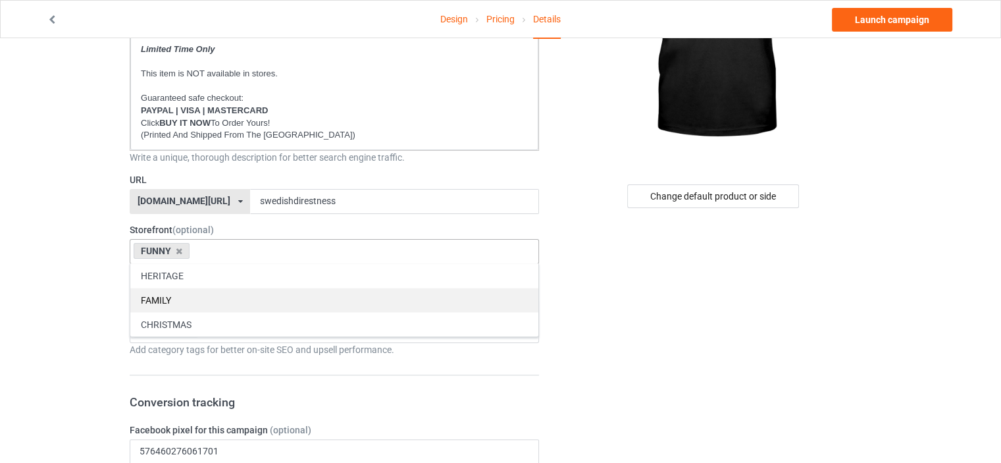
drag, startPoint x: 177, startPoint y: 295, endPoint x: 174, endPoint y: 272, distance: 22.6
click at [176, 294] on div "FAMILY" at bounding box center [334, 300] width 408 height 24
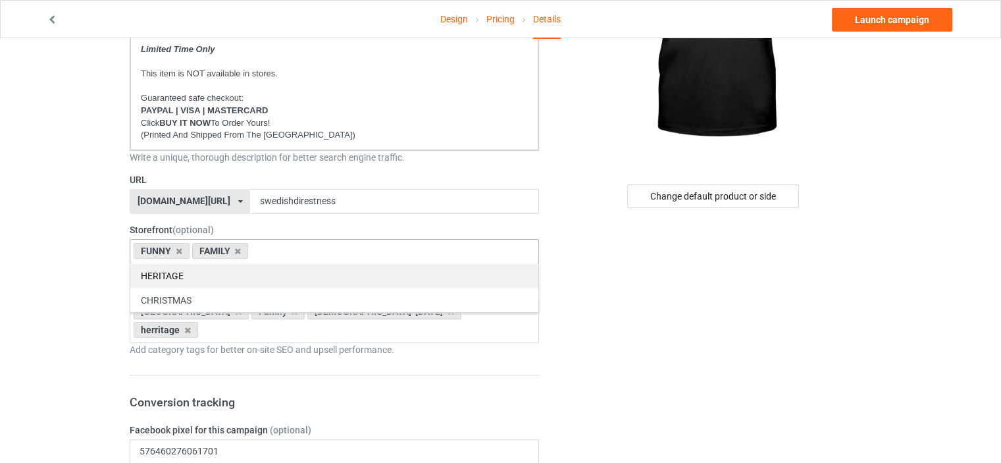
drag, startPoint x: 174, startPoint y: 272, endPoint x: 0, endPoint y: 243, distance: 176.1
click at [174, 272] on div "HERITAGE" at bounding box center [334, 275] width 408 height 24
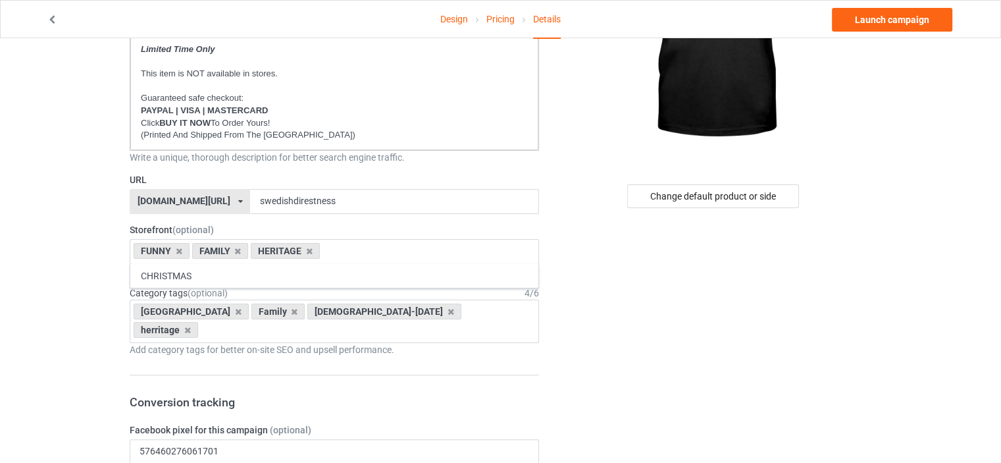
click at [235, 309] on icon at bounding box center [238, 311] width 7 height 9
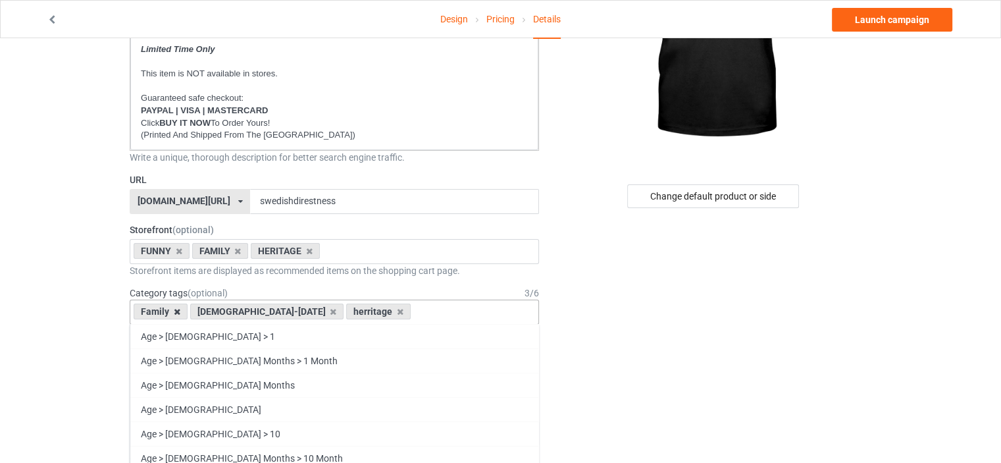
click at [176, 310] on icon at bounding box center [177, 311] width 7 height 9
click at [274, 310] on icon at bounding box center [277, 311] width 7 height 9
click at [184, 310] on icon at bounding box center [187, 311] width 7 height 9
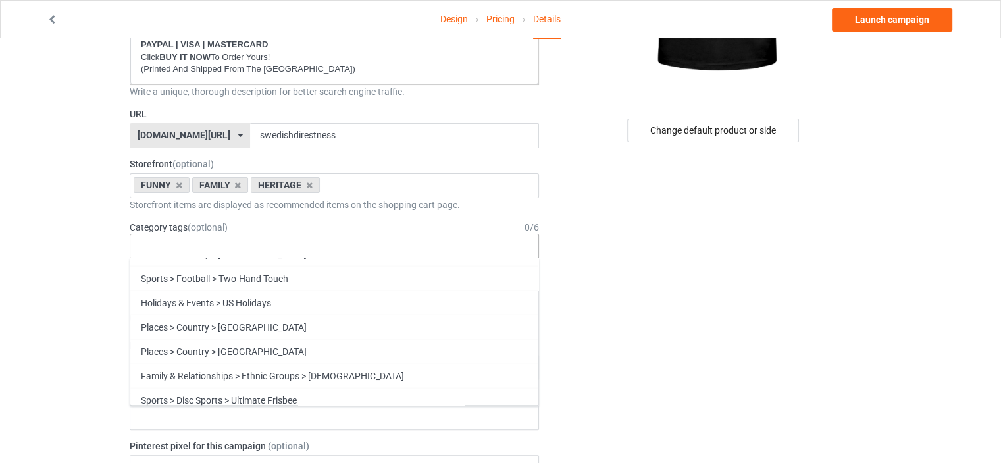
scroll to position [56424, 0]
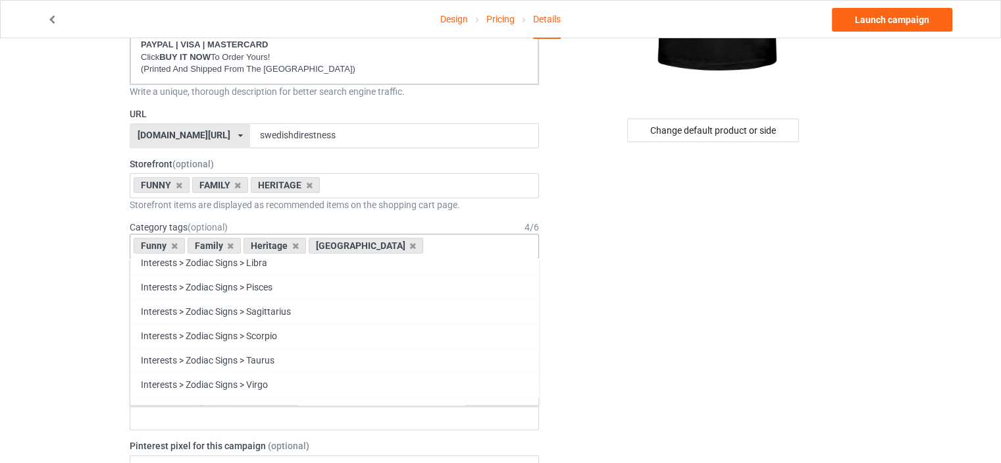
scroll to position [56328, 0]
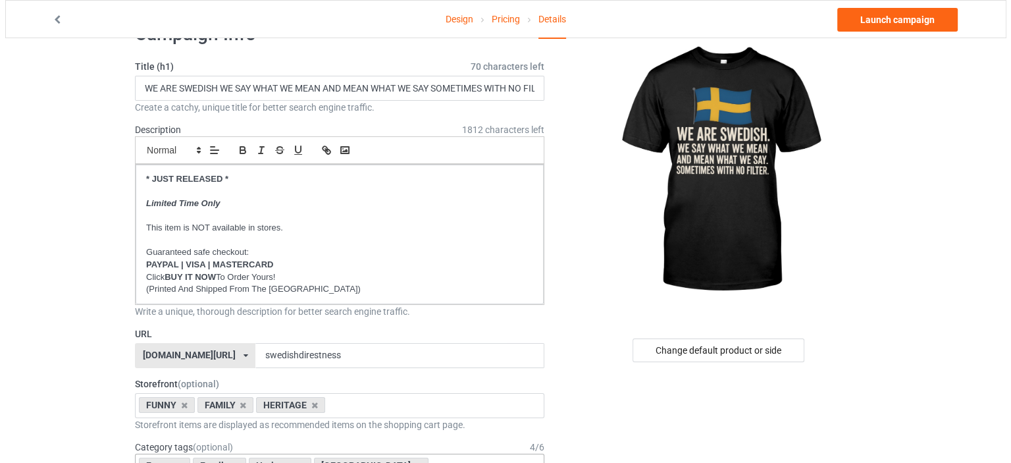
scroll to position [0, 0]
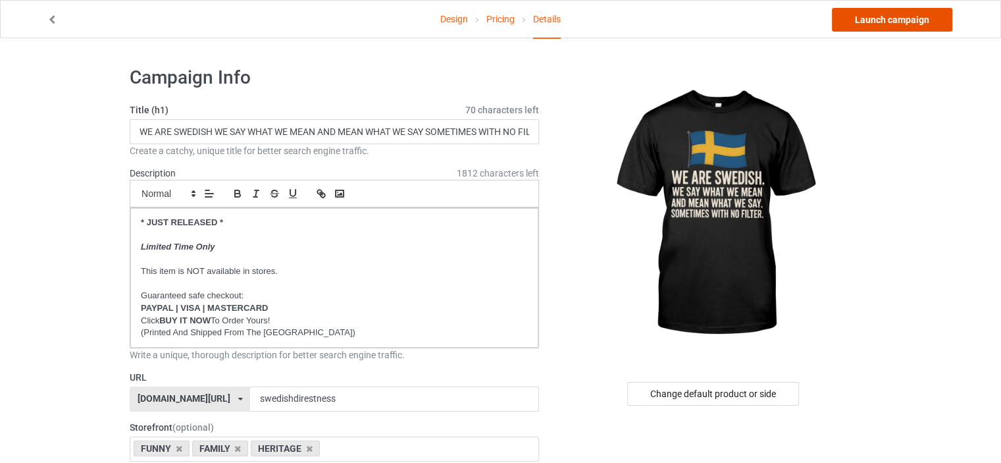
click at [900, 18] on link "Launch campaign" at bounding box center [892, 20] width 120 height 24
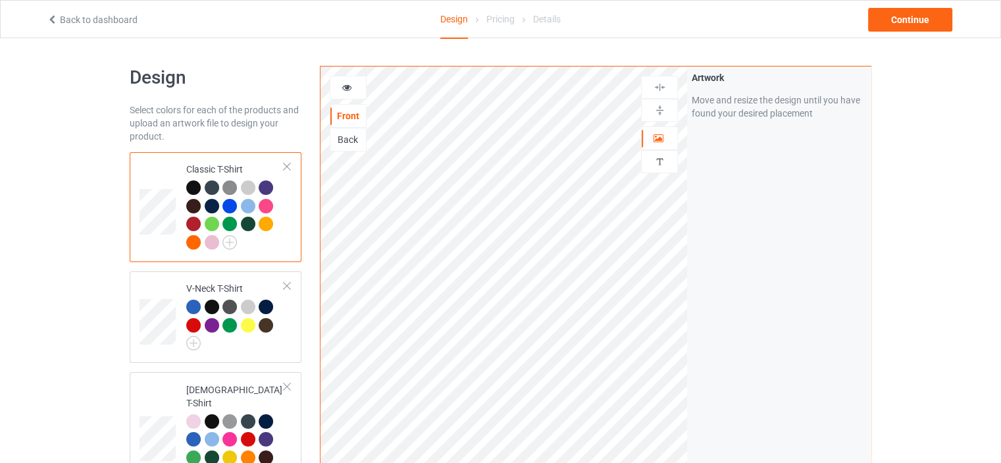
scroll to position [2398, 0]
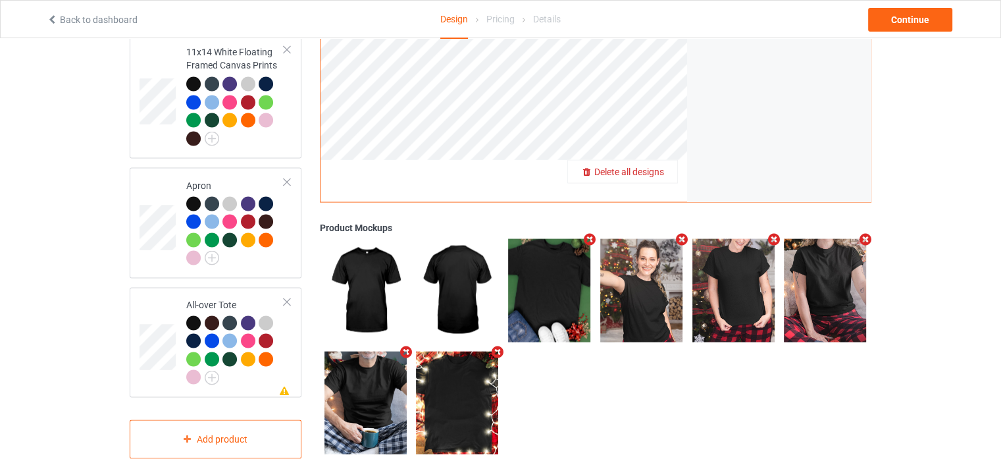
click at [642, 166] on span "Delete all designs" at bounding box center [629, 171] width 70 height 11
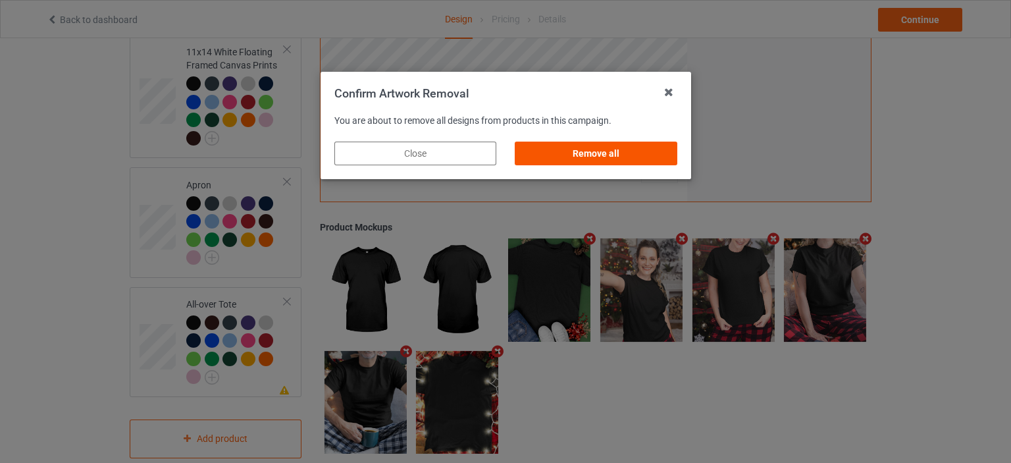
click at [613, 155] on div "Remove all" at bounding box center [596, 153] width 162 height 24
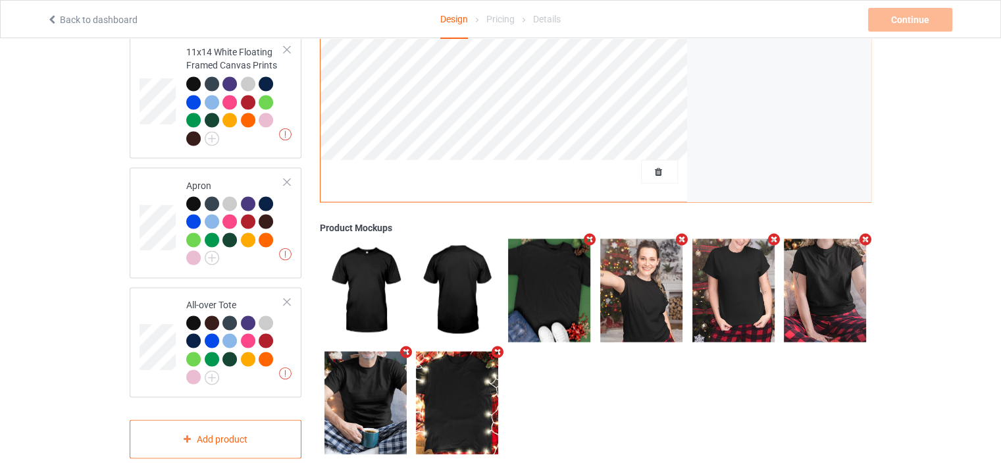
scroll to position [0, 0]
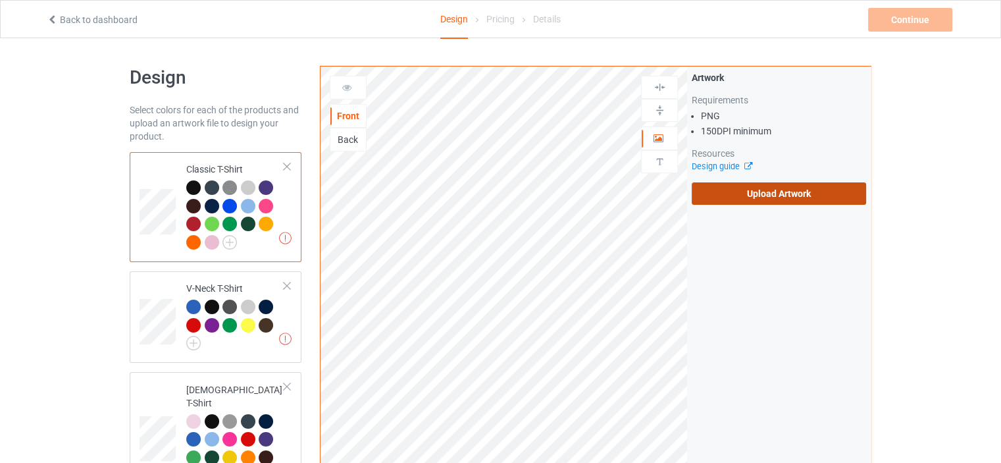
click at [819, 194] on label "Upload Artwork" at bounding box center [779, 193] width 174 height 22
click at [0, 0] on input "Upload Artwork" at bounding box center [0, 0] width 0 height 0
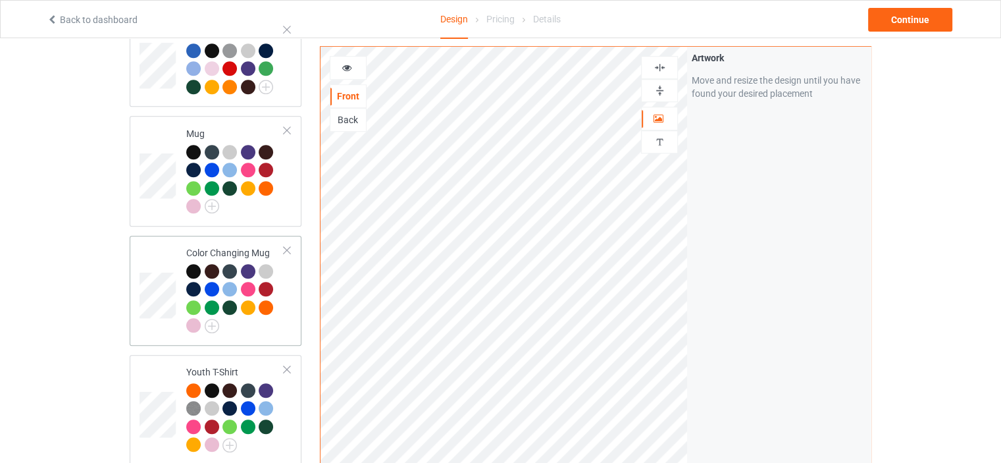
scroll to position [856, 0]
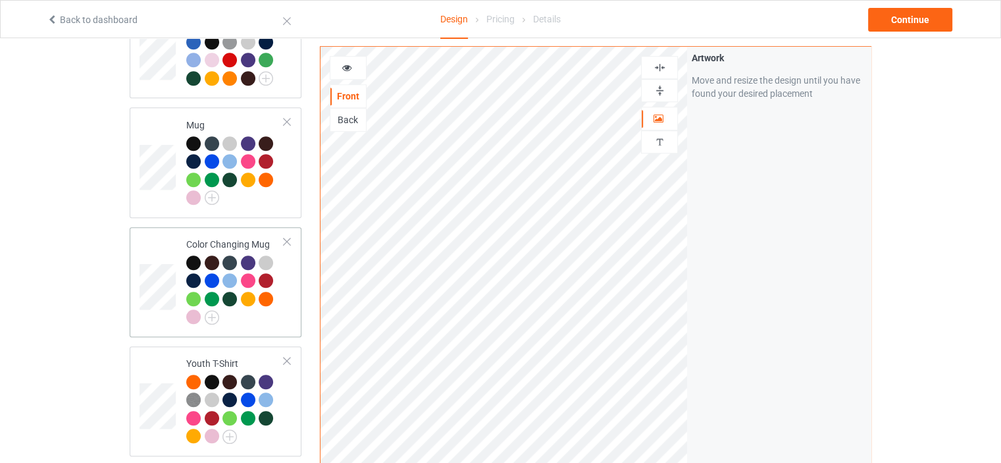
click at [226, 232] on td "Color Changing Mug" at bounding box center [235, 281] width 113 height 99
click at [658, 89] on img at bounding box center [659, 90] width 13 height 13
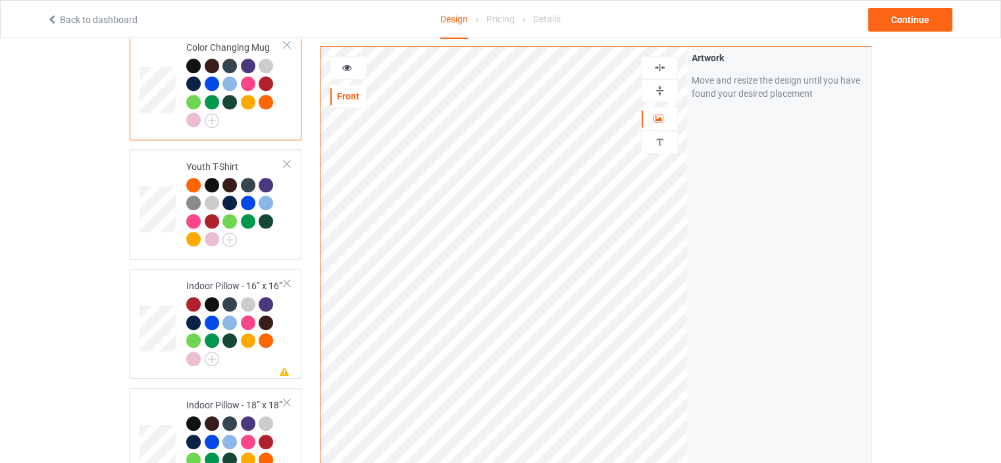
scroll to position [1053, 0]
click at [214, 278] on div "Indoor Pillow - 16” x 16”" at bounding box center [235, 321] width 98 height 86
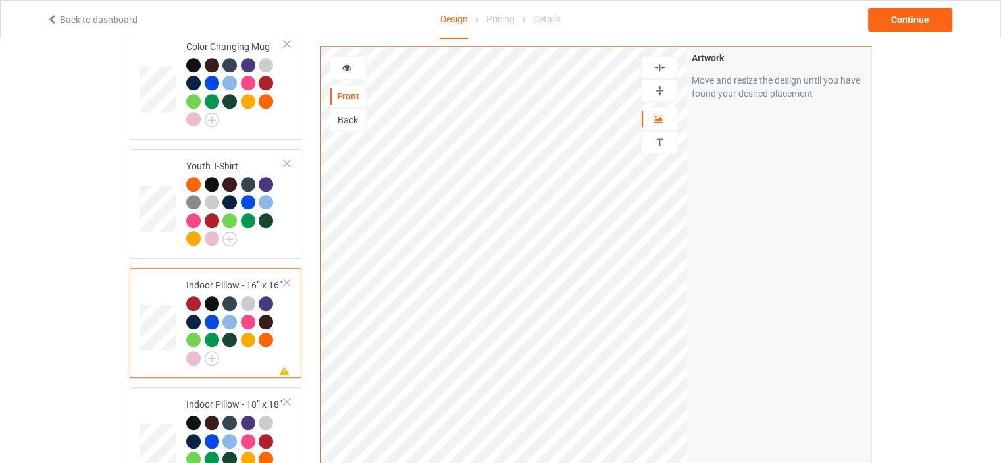
click at [659, 92] on img at bounding box center [659, 90] width 13 height 13
click at [661, 66] on img at bounding box center [659, 67] width 13 height 13
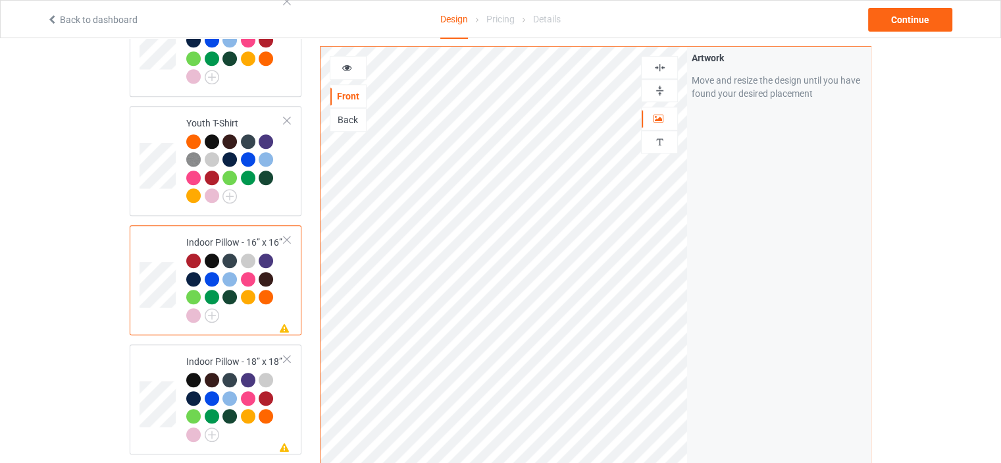
scroll to position [1119, 0]
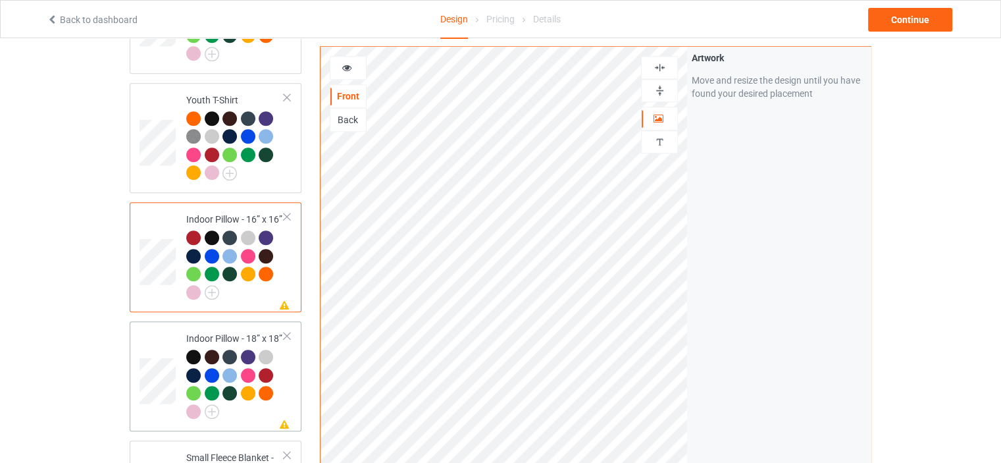
click at [237, 332] on div "Indoor Pillow - 18” x 18”" at bounding box center [235, 375] width 98 height 86
drag, startPoint x: 665, startPoint y: 88, endPoint x: 663, endPoint y: 76, distance: 12.7
click at [664, 87] on img at bounding box center [659, 90] width 13 height 13
click at [663, 65] on img at bounding box center [659, 67] width 13 height 13
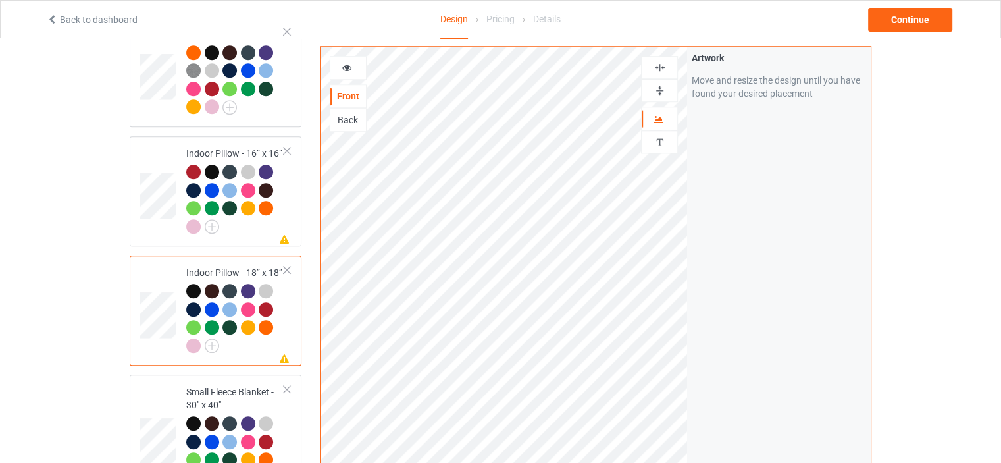
scroll to position [1250, 0]
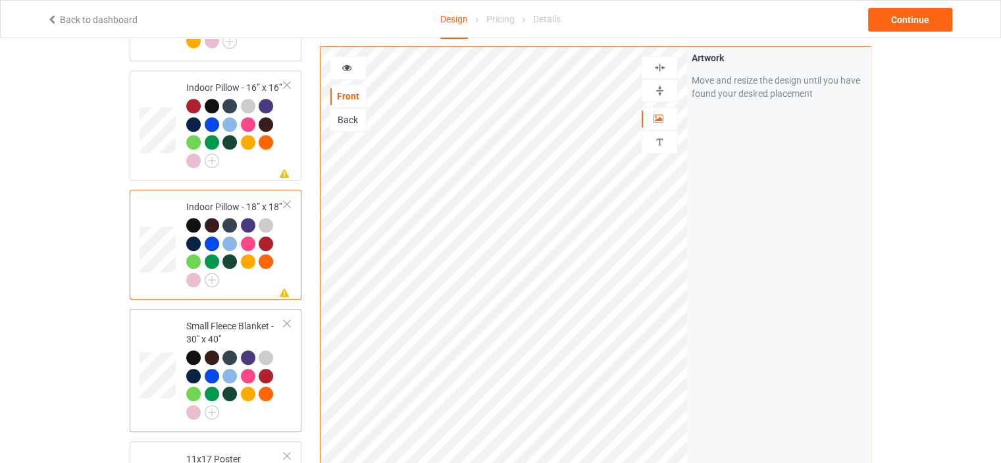
click at [223, 319] on div "Small Fleece Blanket - 30" x 40"" at bounding box center [235, 368] width 98 height 99
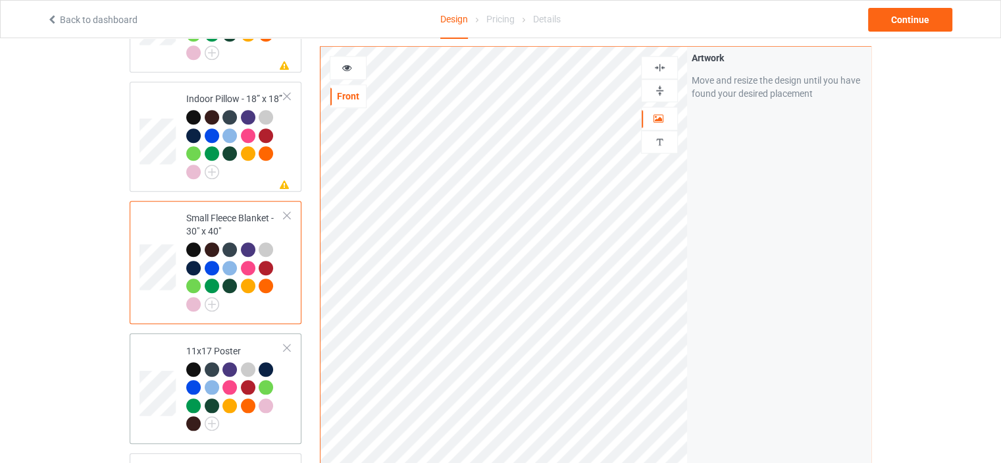
scroll to position [1382, 0]
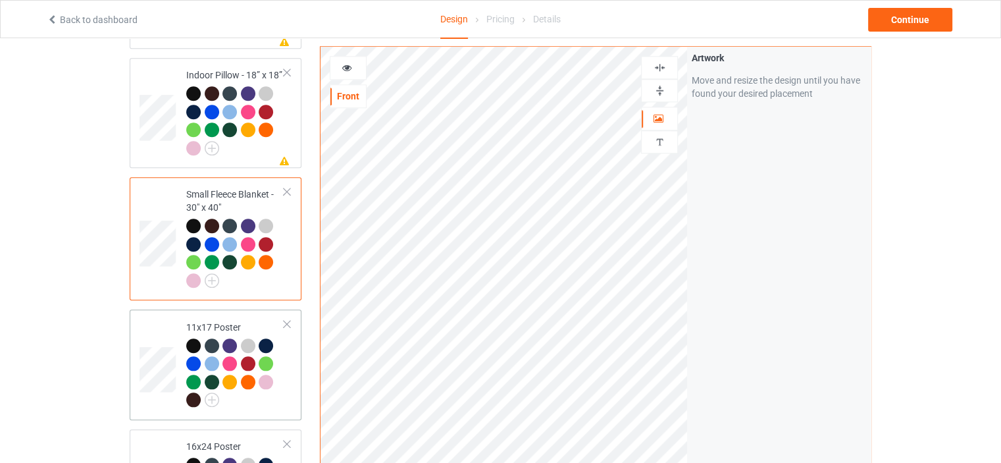
click at [236, 320] on div "11x17 Poster" at bounding box center [235, 363] width 98 height 86
click at [661, 88] on img at bounding box center [659, 90] width 13 height 13
click at [663, 63] on img at bounding box center [659, 67] width 13 height 13
click at [661, 89] on img at bounding box center [659, 90] width 13 height 13
click at [661, 63] on img at bounding box center [659, 67] width 13 height 13
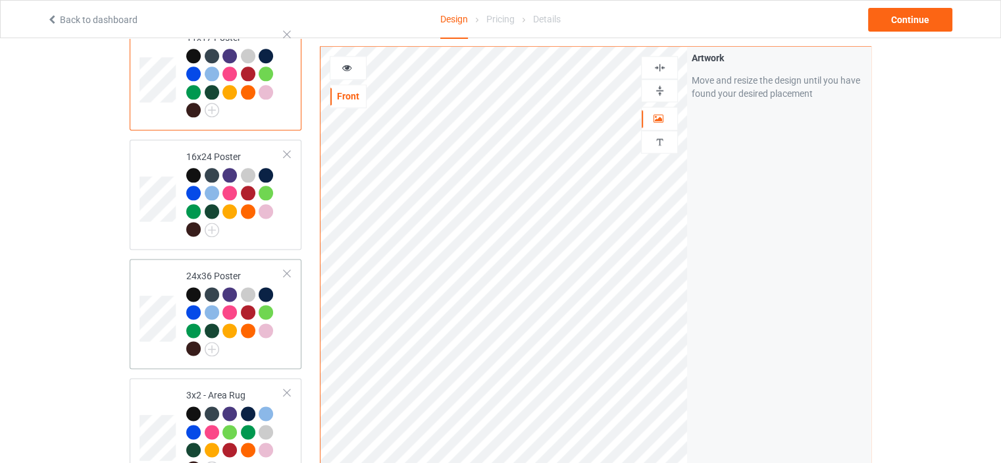
scroll to position [1777, 0]
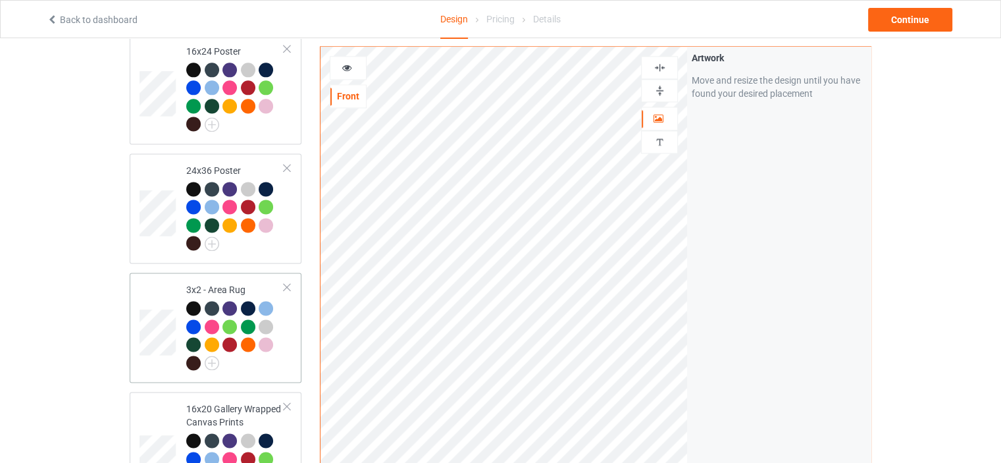
click at [222, 283] on div "3x2 - Area Rug" at bounding box center [235, 326] width 98 height 86
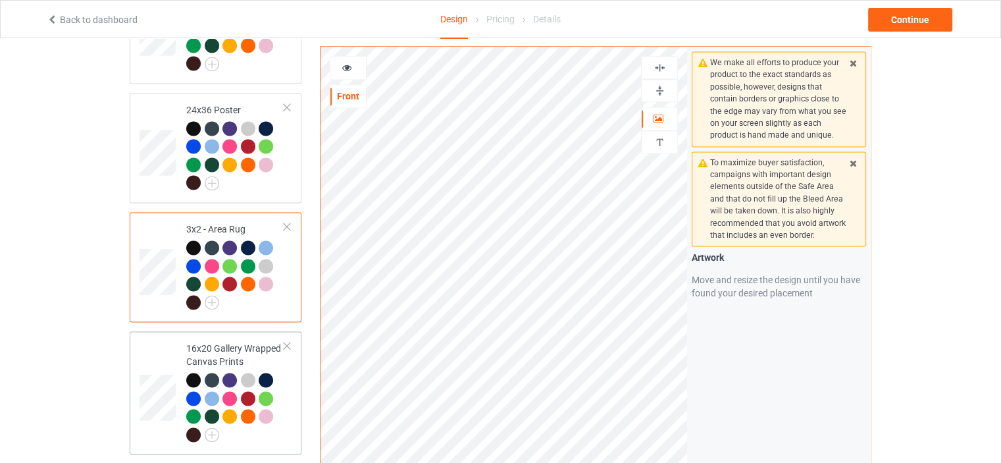
scroll to position [1908, 0]
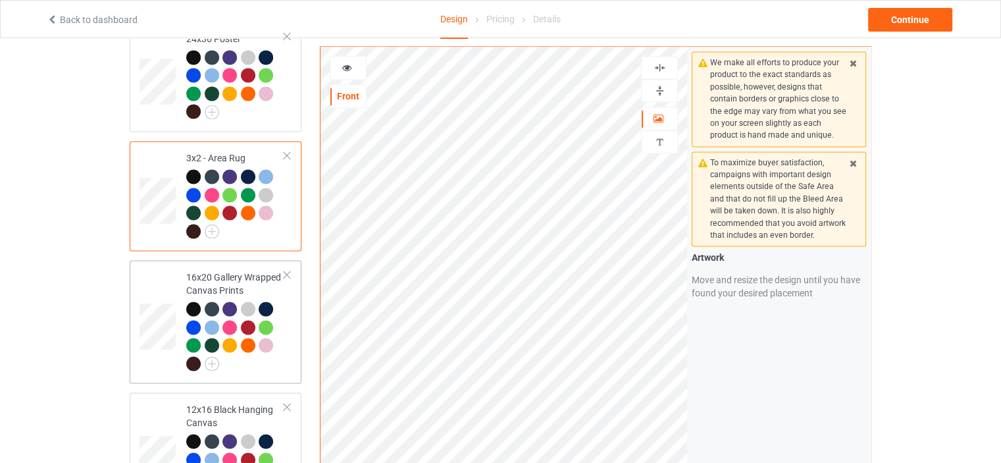
click at [237, 265] on td "16x20 Gallery Wrapped Canvas Prints" at bounding box center [235, 321] width 113 height 113
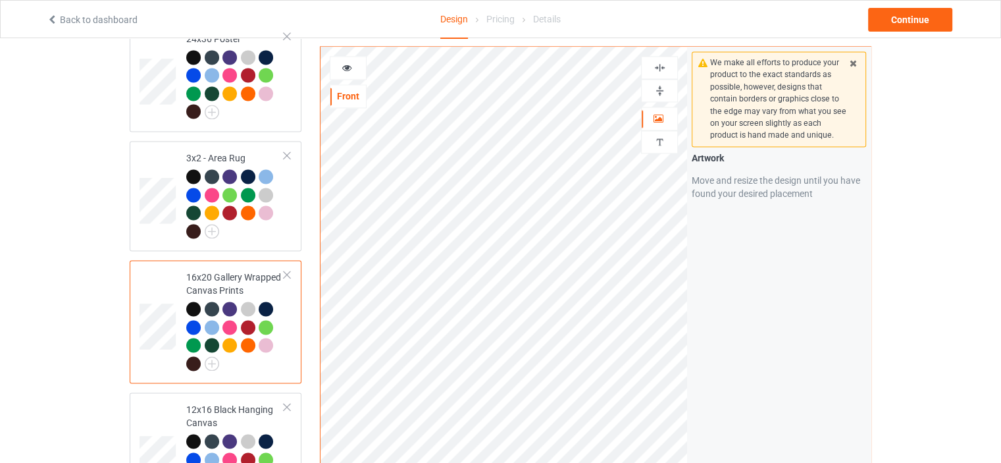
scroll to position [1974, 0]
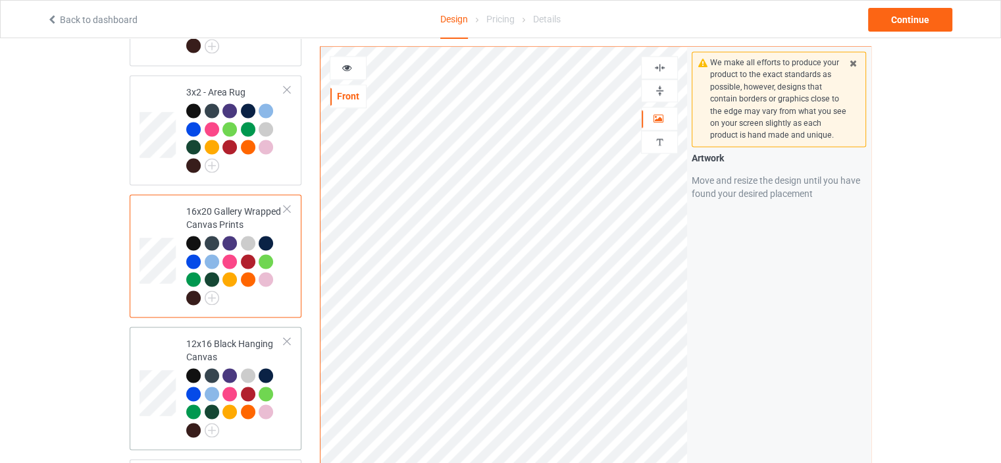
click at [204, 337] on div "12x16 Black Hanging Canvas" at bounding box center [235, 386] width 98 height 99
click at [660, 86] on img at bounding box center [659, 90] width 13 height 13
click at [661, 68] on img at bounding box center [659, 67] width 13 height 13
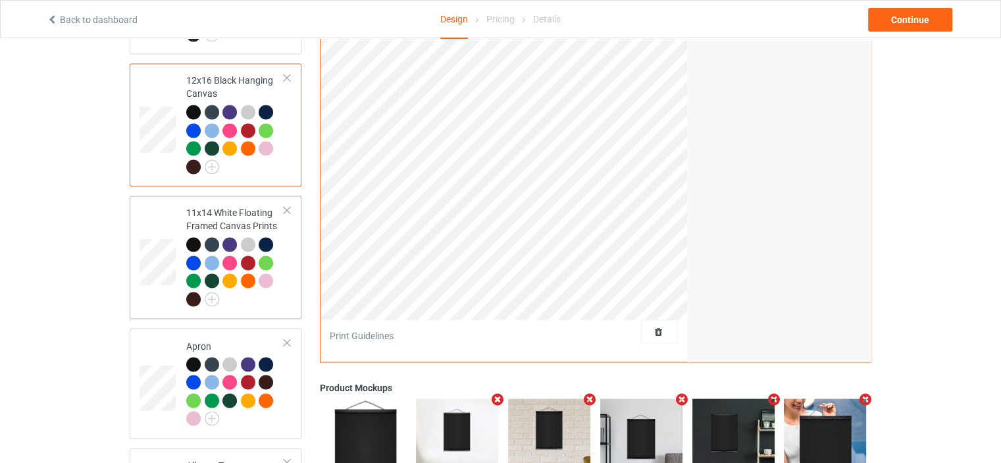
click at [233, 206] on div "11x14 White Floating Framed Canvas Prints" at bounding box center [235, 255] width 98 height 99
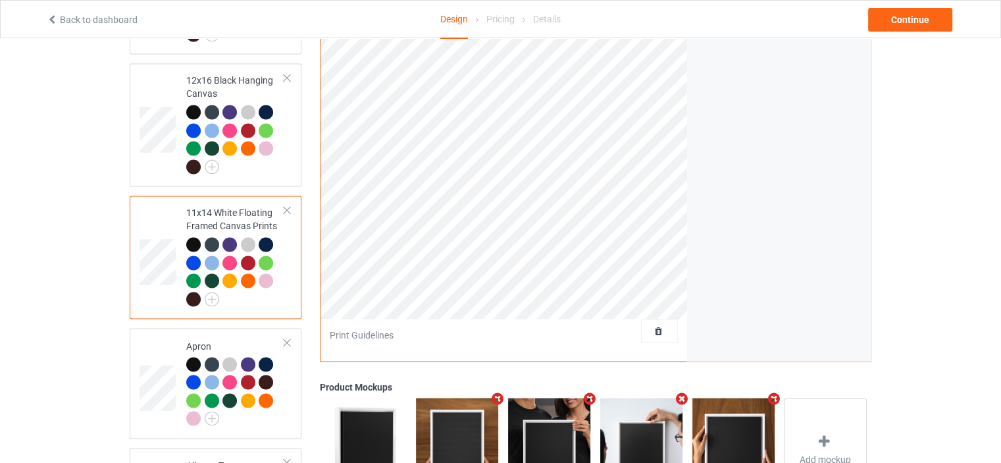
scroll to position [1974, 0]
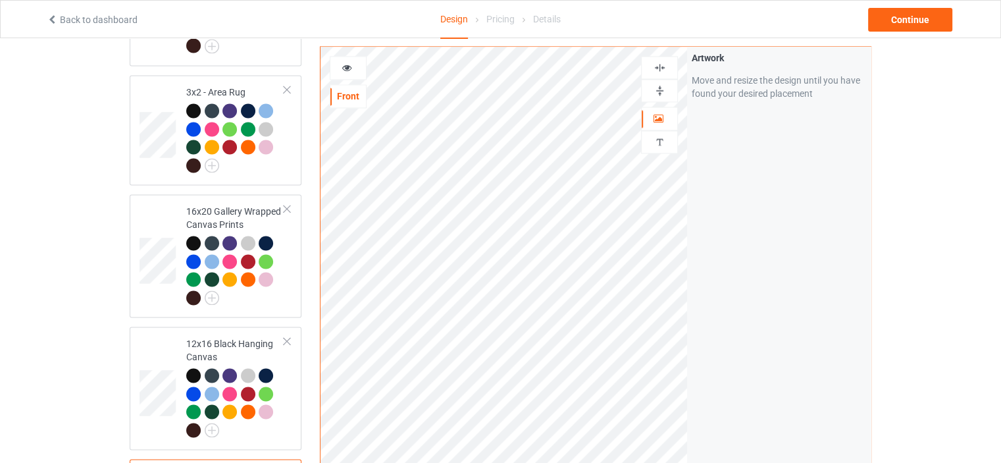
drag, startPoint x: 663, startPoint y: 66, endPoint x: 661, endPoint y: 87, distance: 21.2
click at [663, 66] on img at bounding box center [659, 67] width 13 height 13
click at [658, 90] on img at bounding box center [659, 90] width 13 height 13
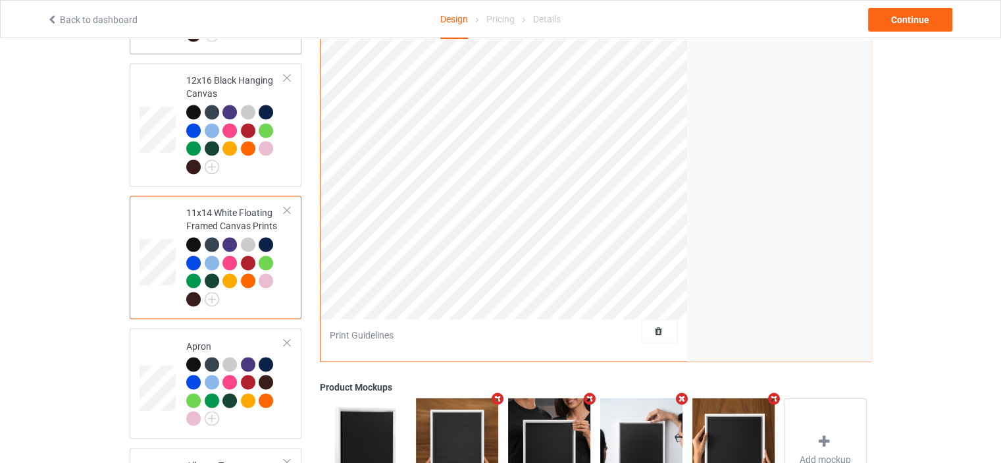
scroll to position [2303, 0]
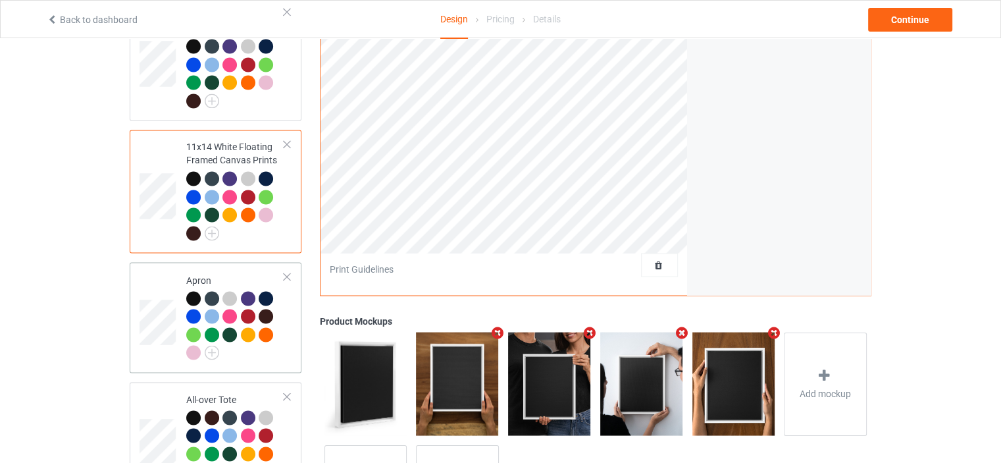
click at [236, 267] on td "Apron" at bounding box center [235, 316] width 113 height 99
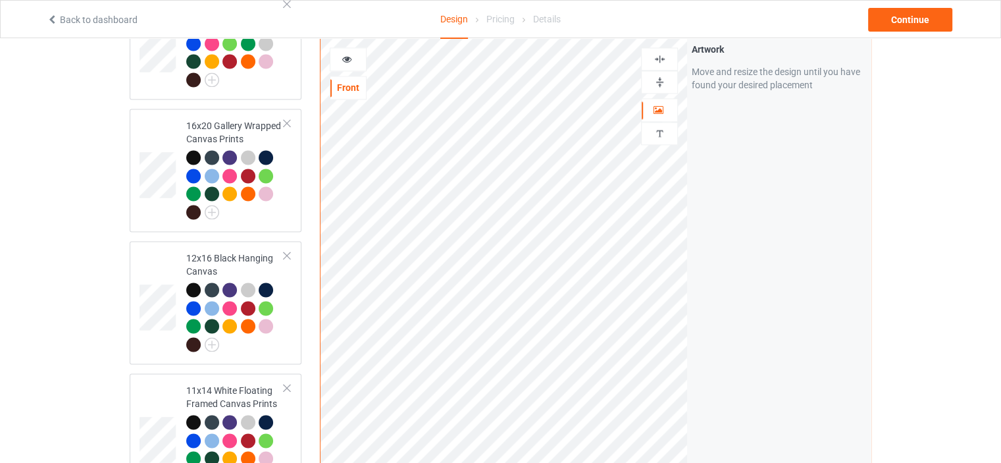
scroll to position [2040, 0]
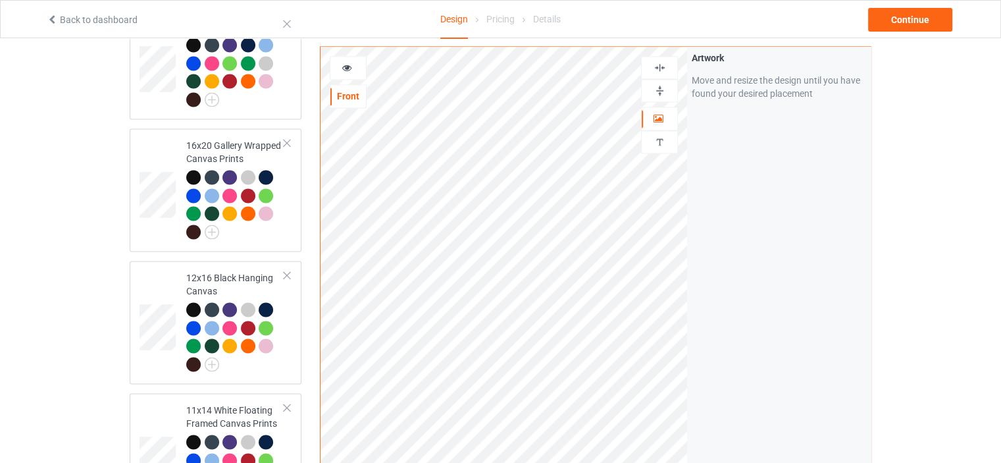
click at [665, 61] on img at bounding box center [659, 67] width 13 height 13
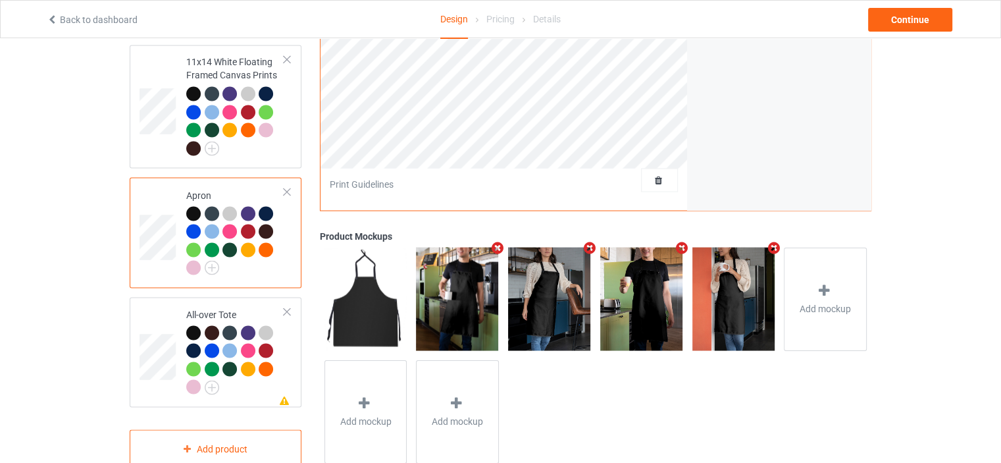
scroll to position [2398, 0]
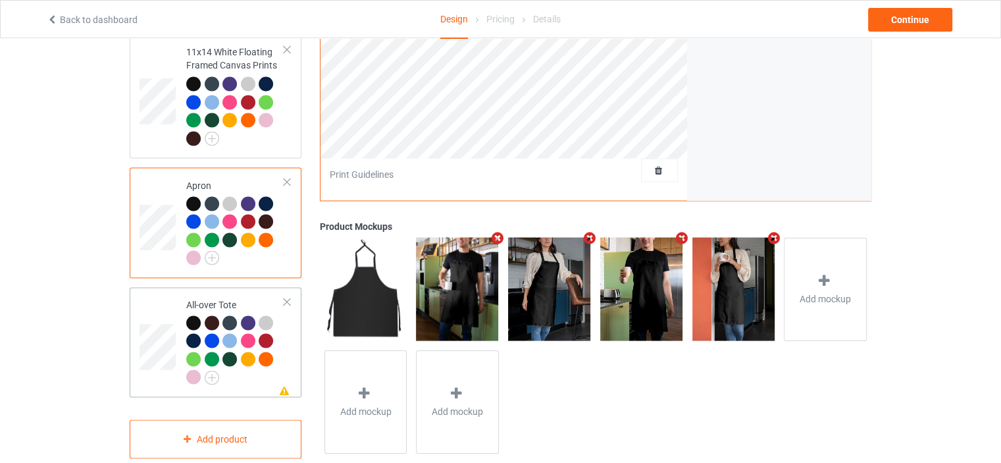
click at [226, 292] on td "Missing artwork on 1 side(s) All-over Tote" at bounding box center [235, 341] width 113 height 99
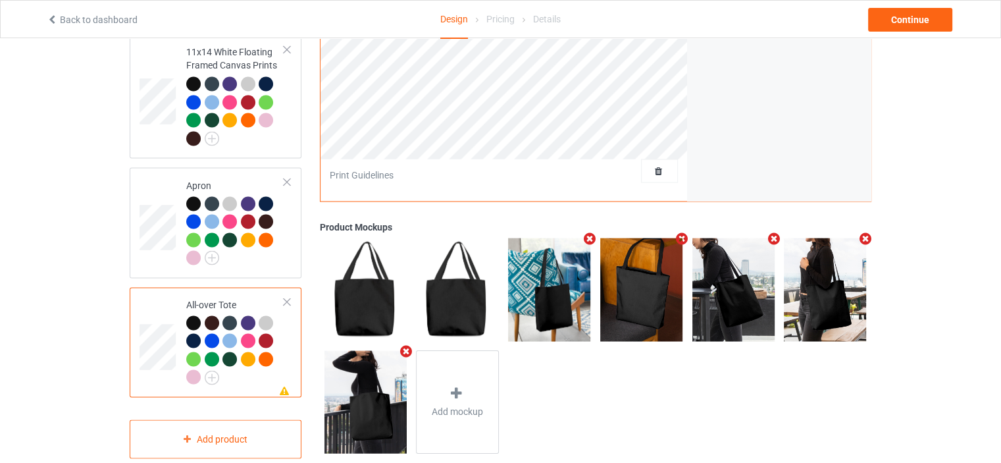
scroll to position [2069, 0]
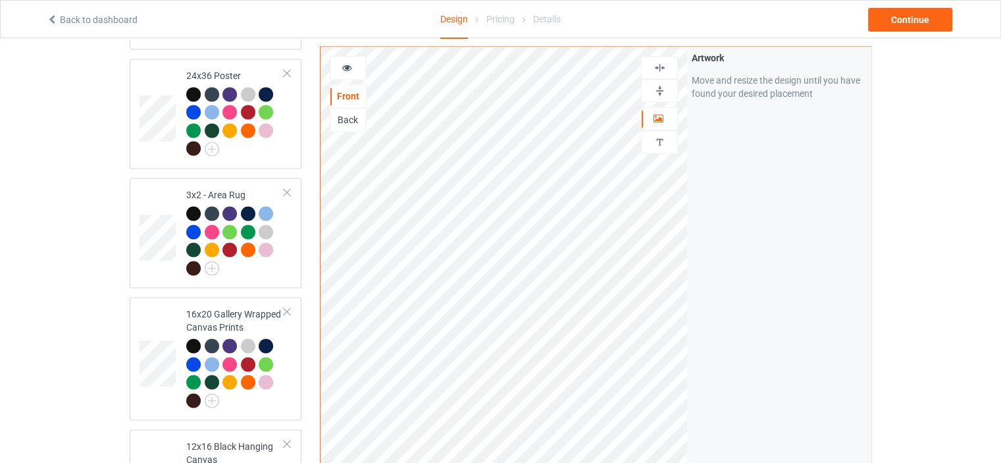
drag, startPoint x: 661, startPoint y: 68, endPoint x: 745, endPoint y: 113, distance: 95.1
click at [661, 68] on img at bounding box center [659, 67] width 13 height 13
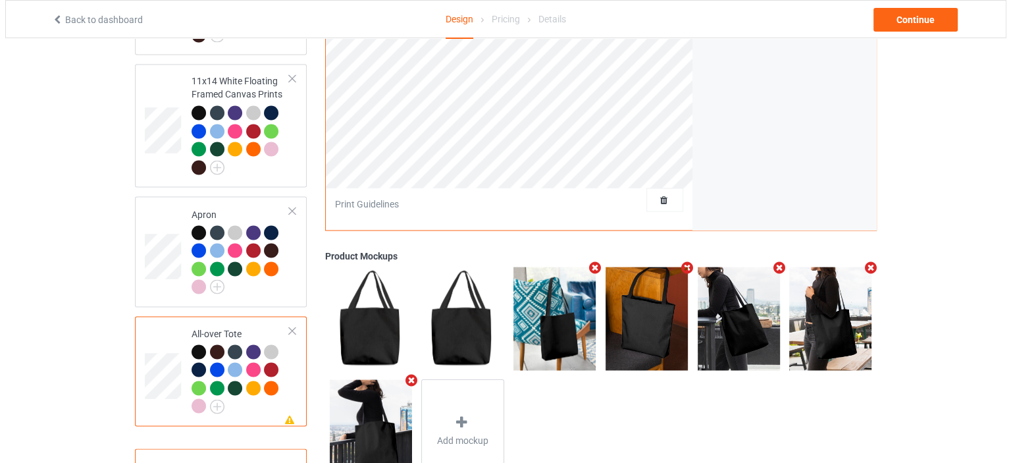
scroll to position [2398, 0]
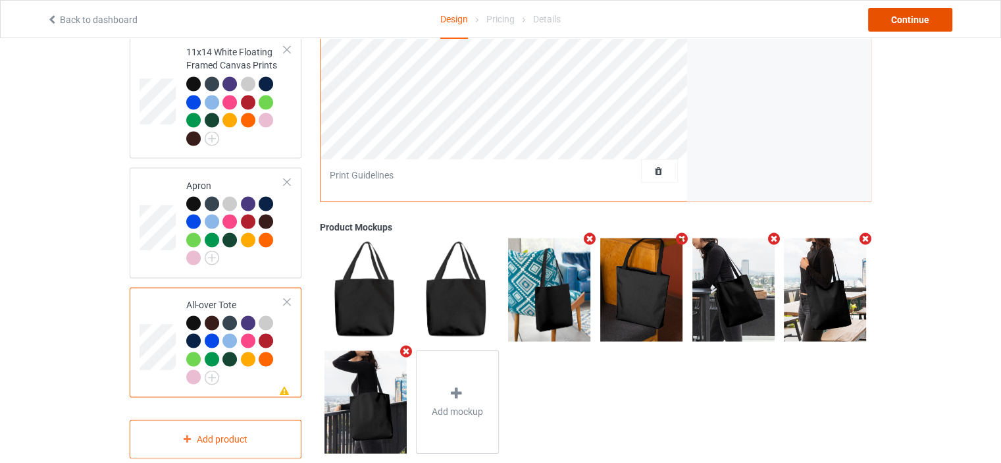
click at [921, 18] on div "Continue" at bounding box center [910, 20] width 84 height 24
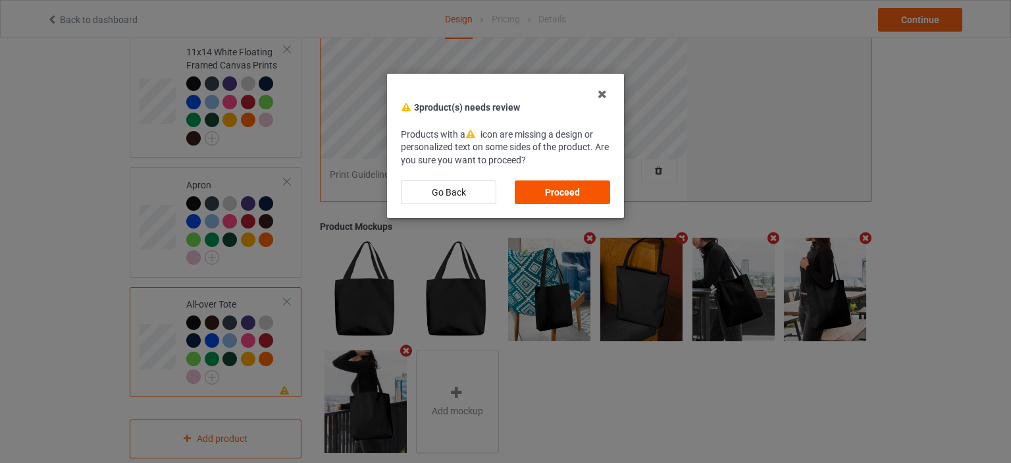
click at [560, 185] on div "Proceed" at bounding box center [562, 192] width 95 height 24
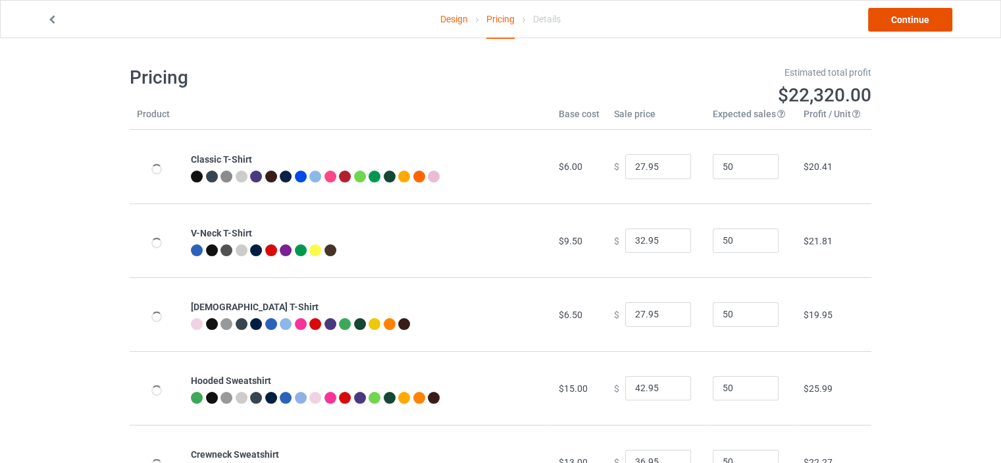
click at [921, 19] on link "Continue" at bounding box center [910, 20] width 84 height 24
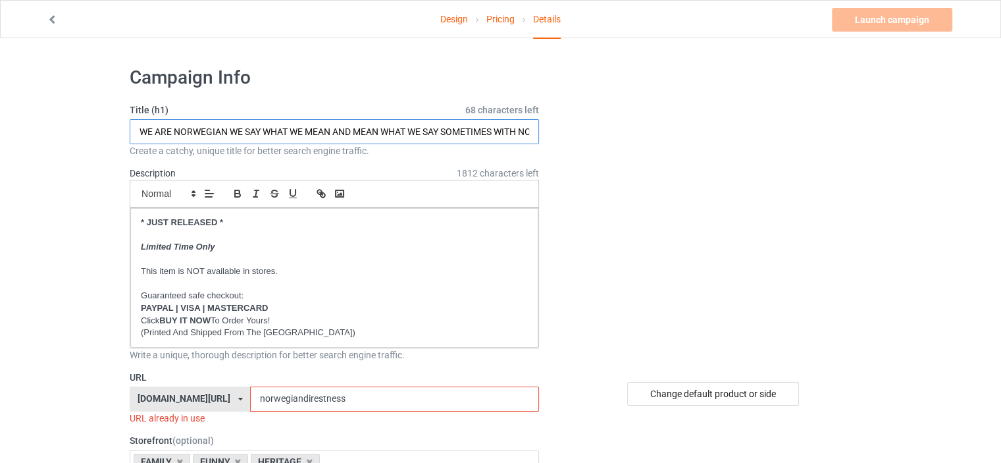
drag, startPoint x: 224, startPoint y: 131, endPoint x: 176, endPoint y: 132, distance: 48.0
click at [176, 132] on input "WE ARE NORWEGIAN WE SAY WHAT WE MEAN AND MEAN WHAT WE SAY SOMETIMES WITH NO FIL…" at bounding box center [334, 131] width 409 height 25
type input "WE ARE DANISH WE SAY WHAT WE MEAN AND MEAN WHAT WE SAY SOMETIMES WITH NO FILTER"
click at [219, 397] on div "[DOMAIN_NAME][URL]" at bounding box center [184, 398] width 93 height 9
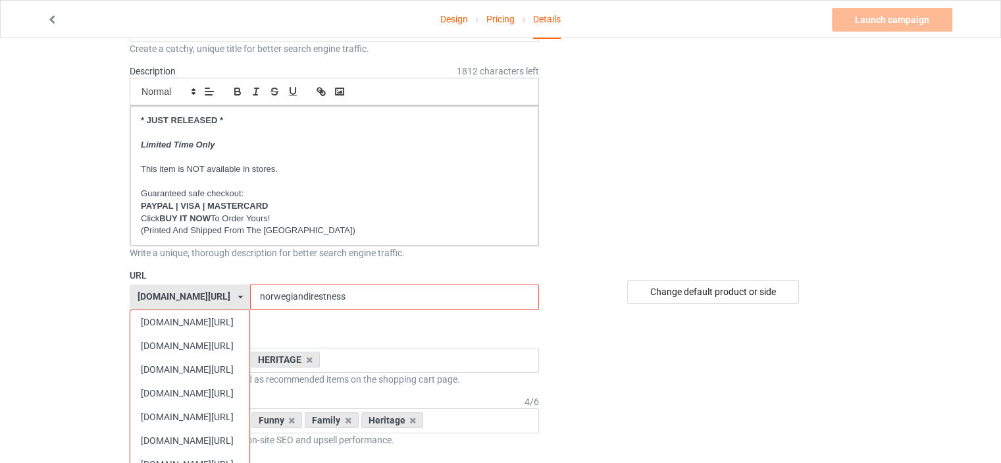
scroll to position [329, 0]
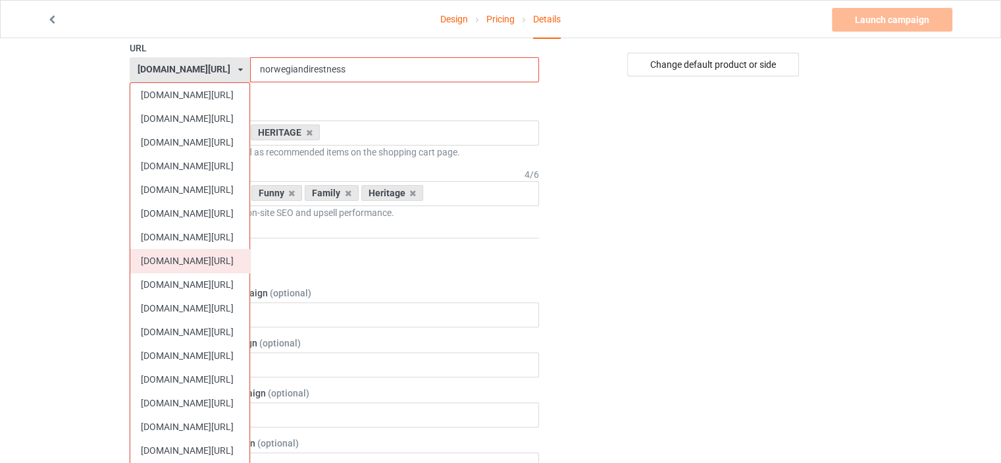
click at [205, 259] on div "[DOMAIN_NAME][URL]" at bounding box center [189, 261] width 119 height 24
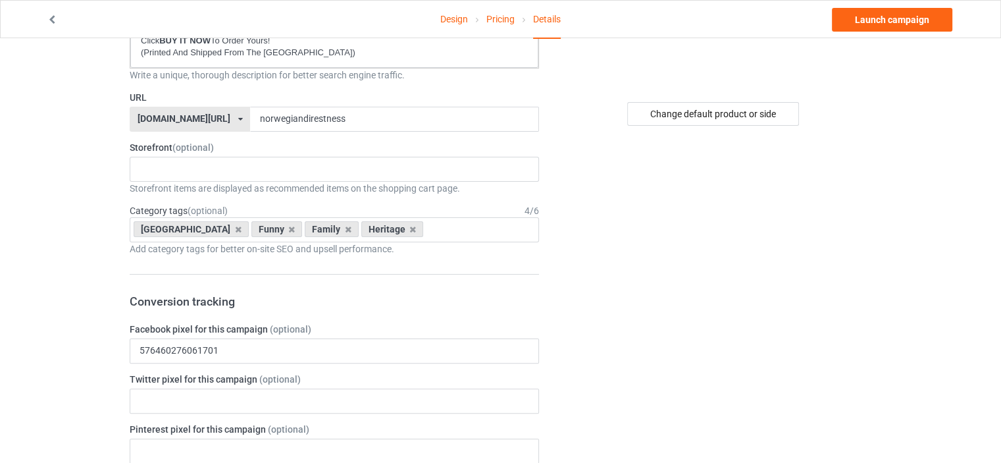
scroll to position [132, 0]
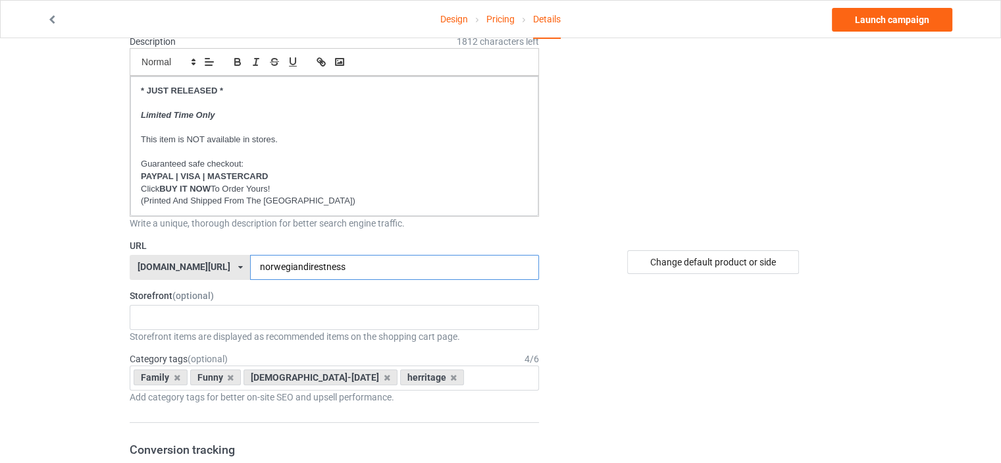
drag, startPoint x: 303, startPoint y: 266, endPoint x: 166, endPoint y: 263, distance: 137.6
click at [166, 263] on div "ilovemydenmark.com/ britishlook.net/ danishlegends.com/ familyworldgifts.com/ f…" at bounding box center [334, 267] width 409 height 25
click at [208, 313] on div "HERITAGE FUNNY FAMILY GLAEDELIG JUL 5dc3581dfd46227d59c33a57 5dc350229502f405c2…" at bounding box center [334, 317] width 409 height 25
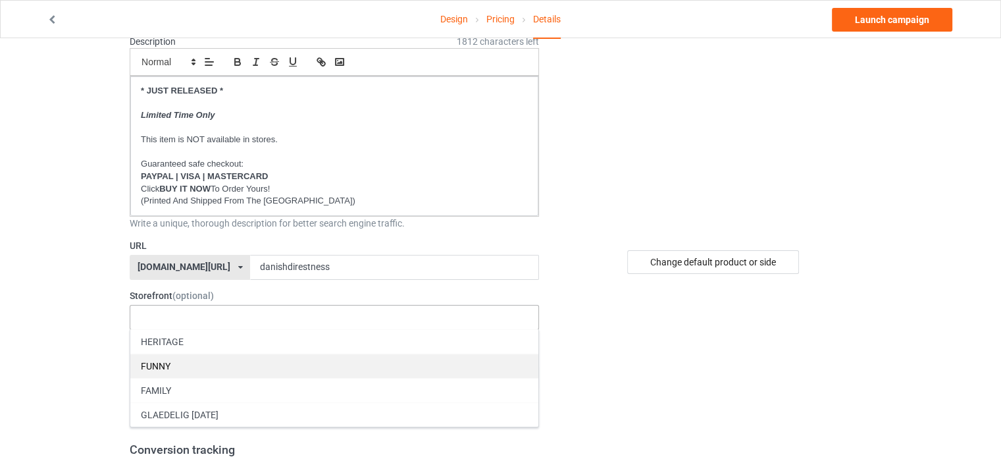
click at [190, 357] on div "FUNNY" at bounding box center [334, 365] width 408 height 24
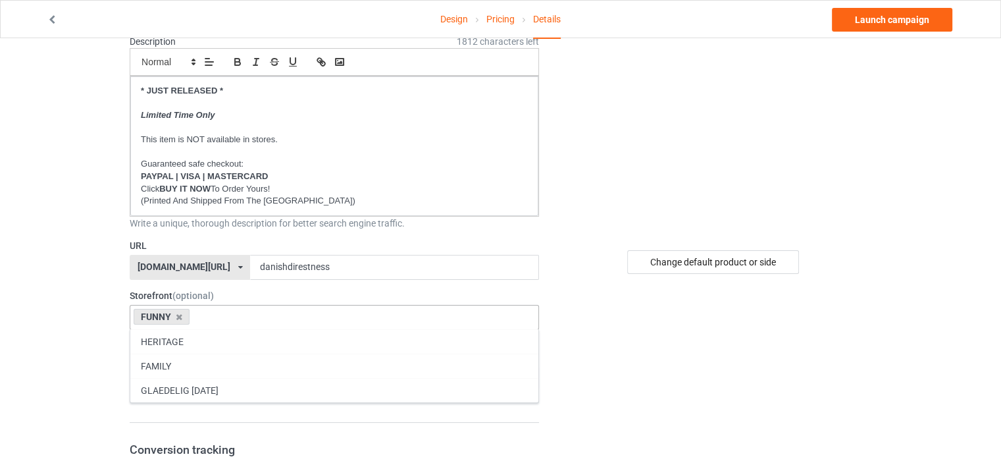
click at [190, 357] on div "FAMILY" at bounding box center [334, 365] width 408 height 24
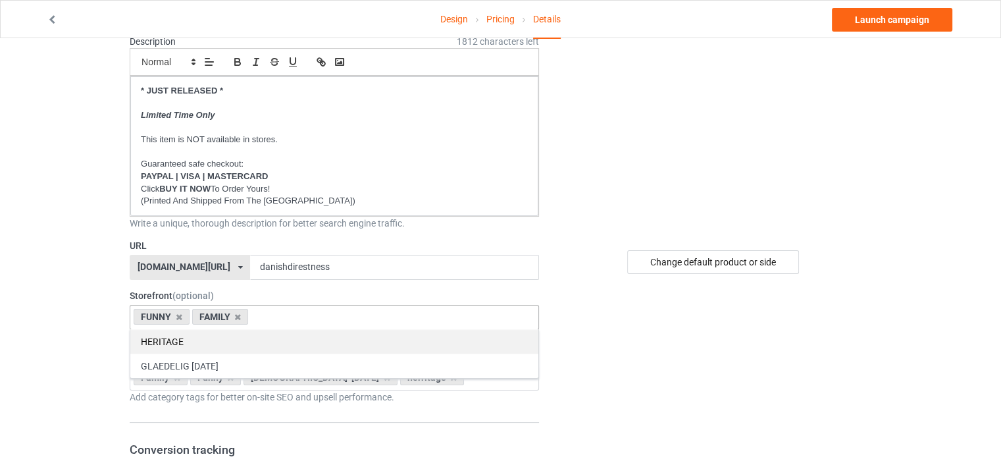
click at [179, 338] on div "HERITAGE" at bounding box center [334, 341] width 408 height 24
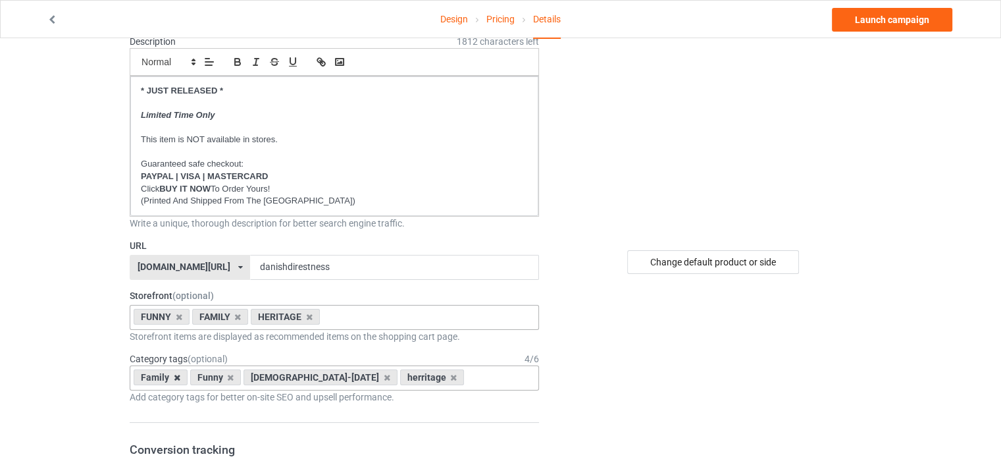
click at [178, 380] on icon at bounding box center [177, 377] width 7 height 9
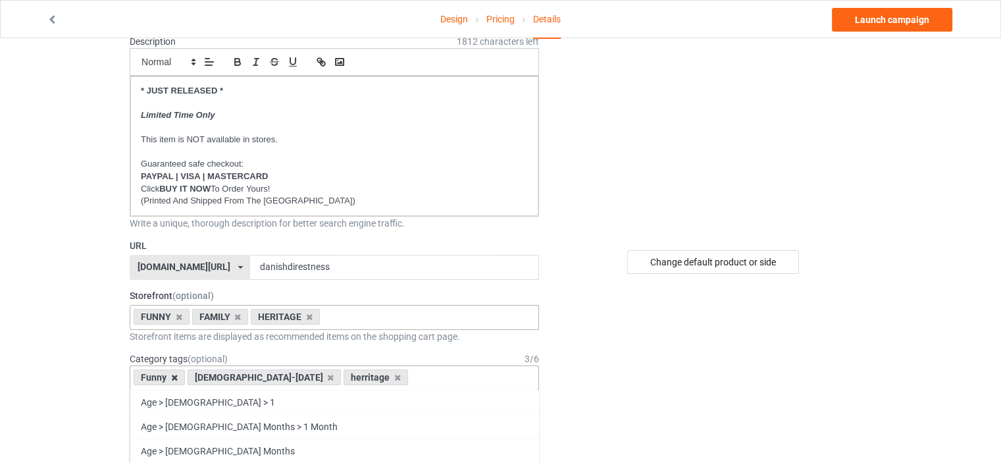
click at [174, 376] on icon at bounding box center [174, 377] width 7 height 9
click at [274, 375] on icon at bounding box center [277, 377] width 7 height 9
click at [184, 374] on icon at bounding box center [187, 377] width 7 height 9
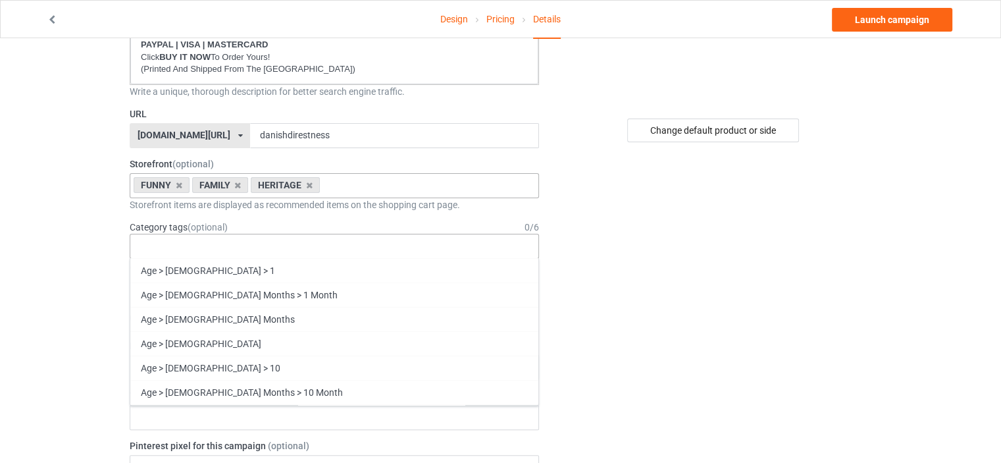
scroll to position [56401, 0]
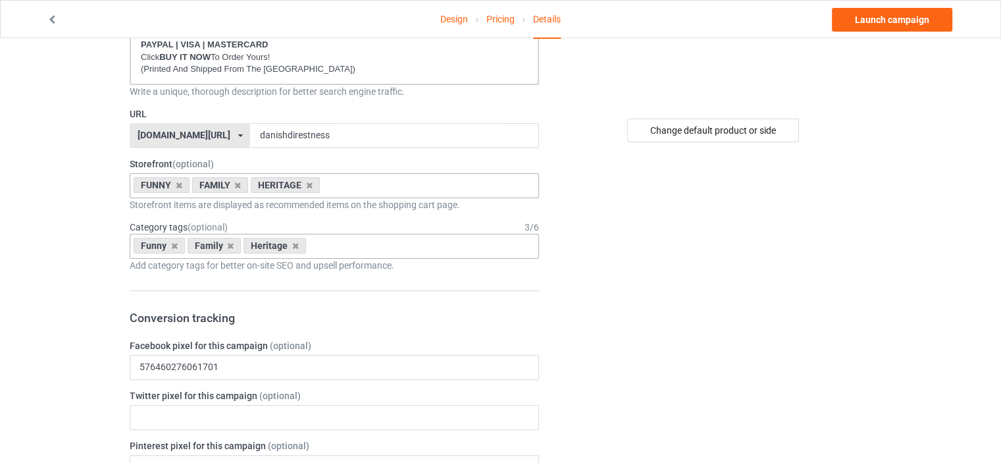
scroll to position [0, 0]
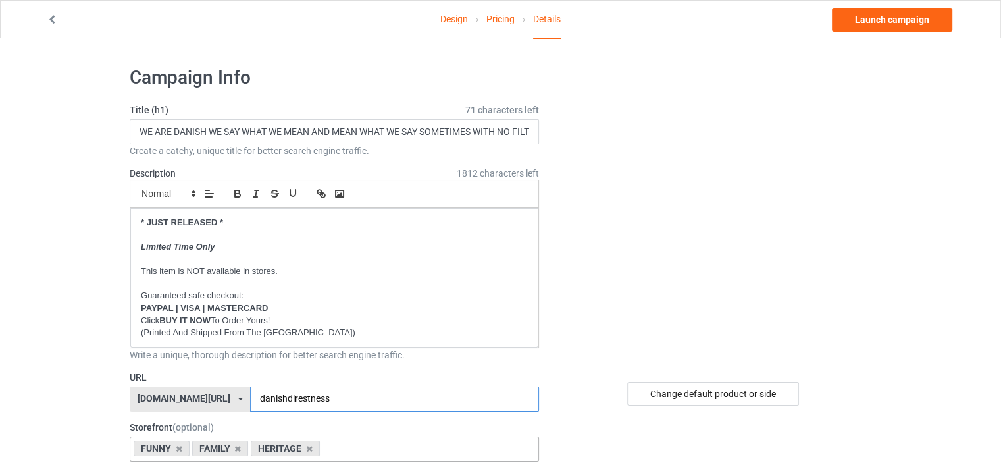
click at [303, 401] on input "danishdirestness" at bounding box center [394, 398] width 288 height 25
type input "danishdirectness"
click at [922, 18] on link "Launch campaign" at bounding box center [892, 20] width 120 height 24
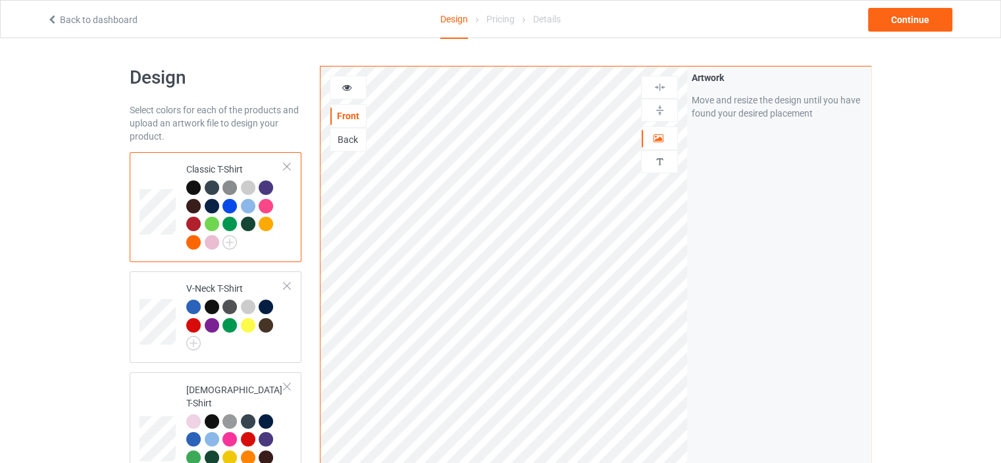
scroll to position [2398, 0]
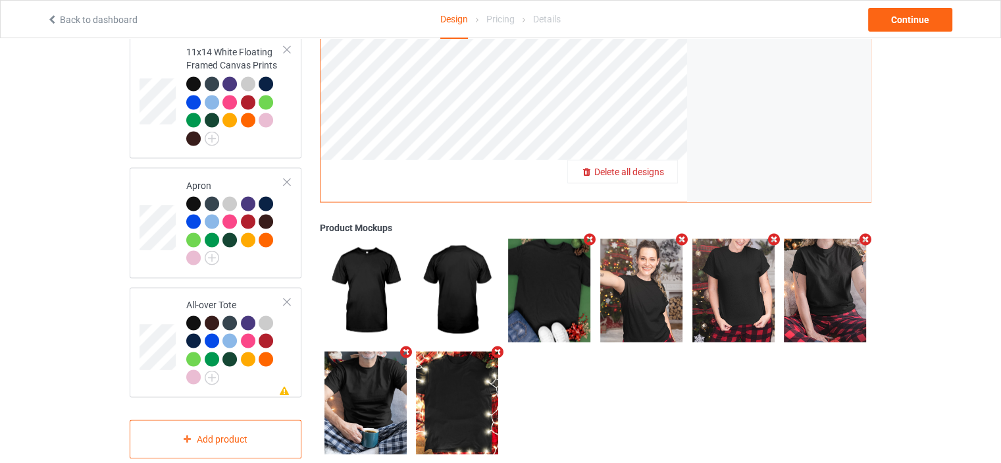
click at [652, 166] on span "Delete all designs" at bounding box center [629, 171] width 70 height 11
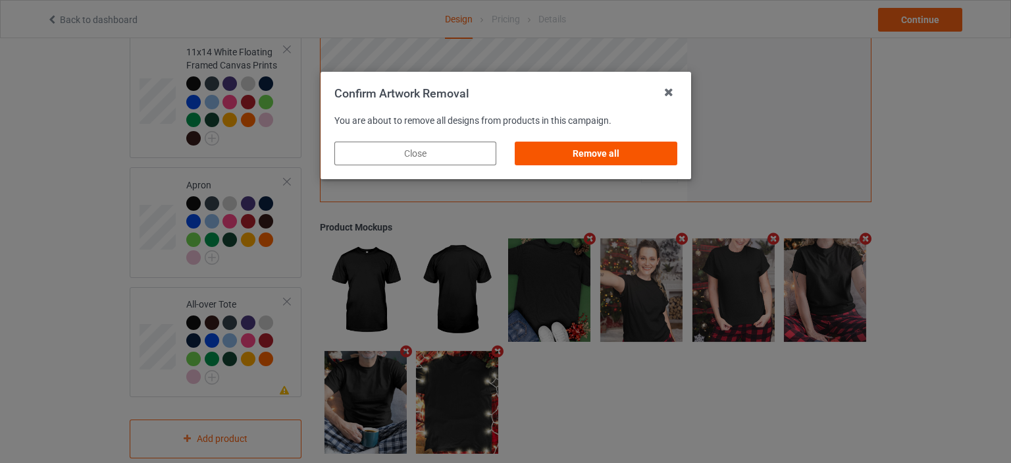
click at [623, 146] on div "Remove all" at bounding box center [596, 153] width 162 height 24
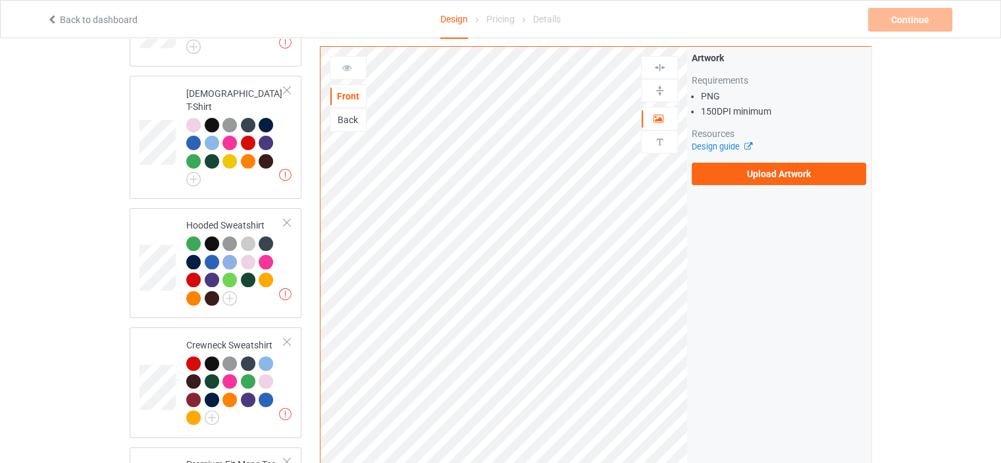
scroll to position [0, 0]
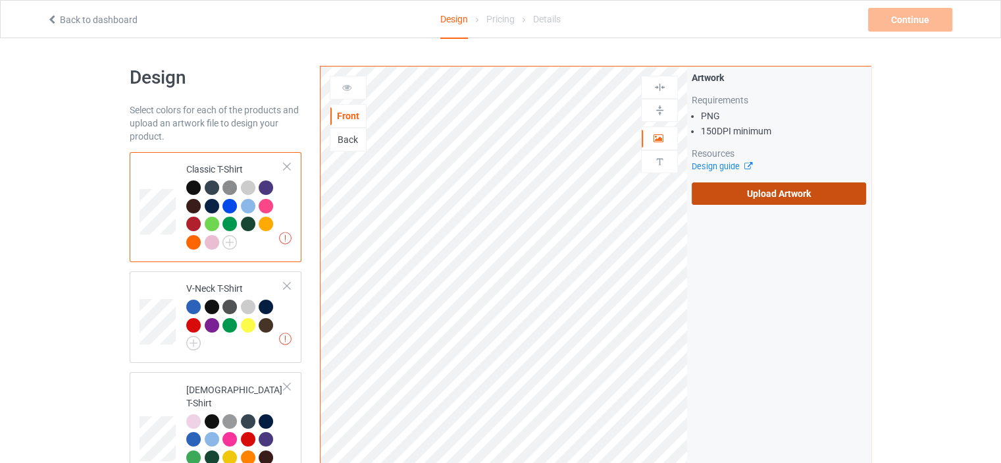
click at [786, 193] on label "Upload Artwork" at bounding box center [779, 193] width 174 height 22
click at [0, 0] on input "Upload Artwork" at bounding box center [0, 0] width 0 height 0
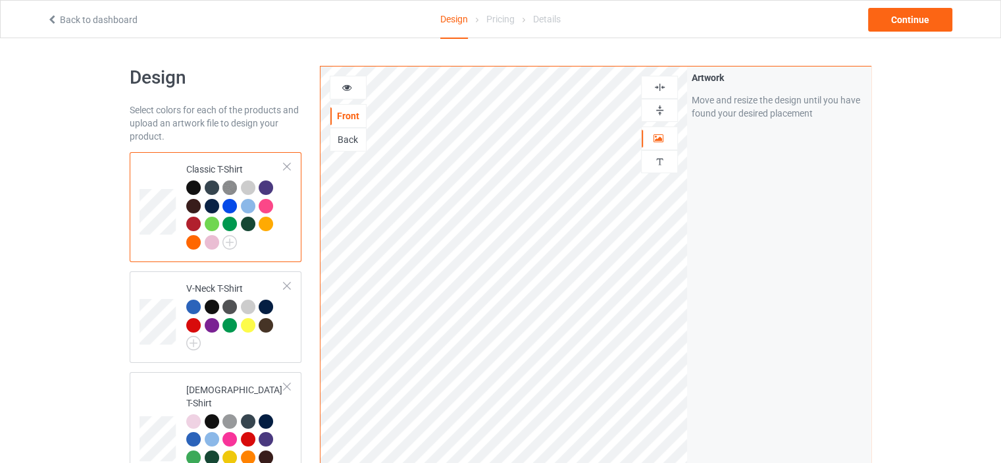
scroll to position [2398, 0]
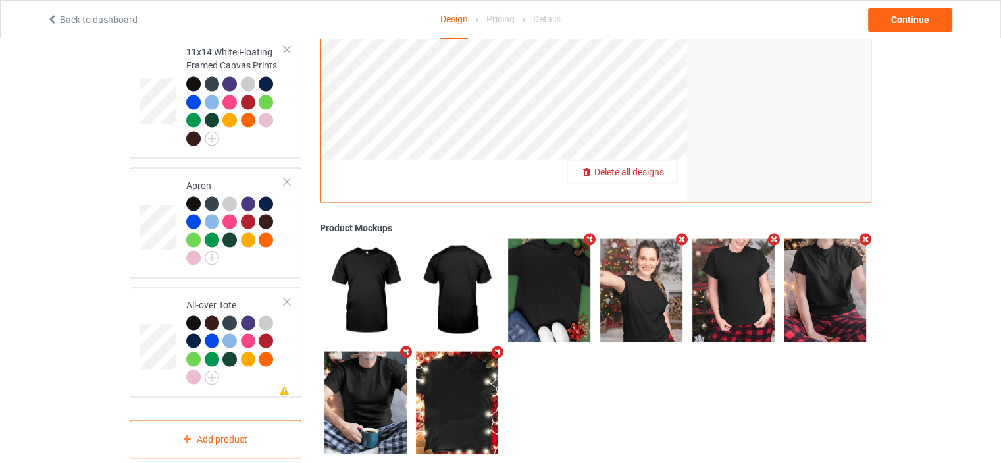
click at [653, 166] on span "Delete all designs" at bounding box center [629, 171] width 70 height 11
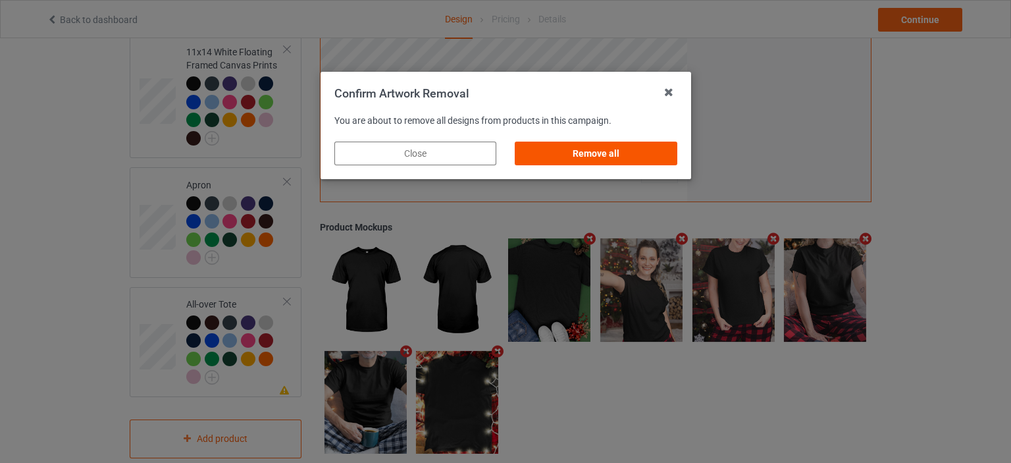
click at [568, 152] on div "Remove all" at bounding box center [596, 153] width 162 height 24
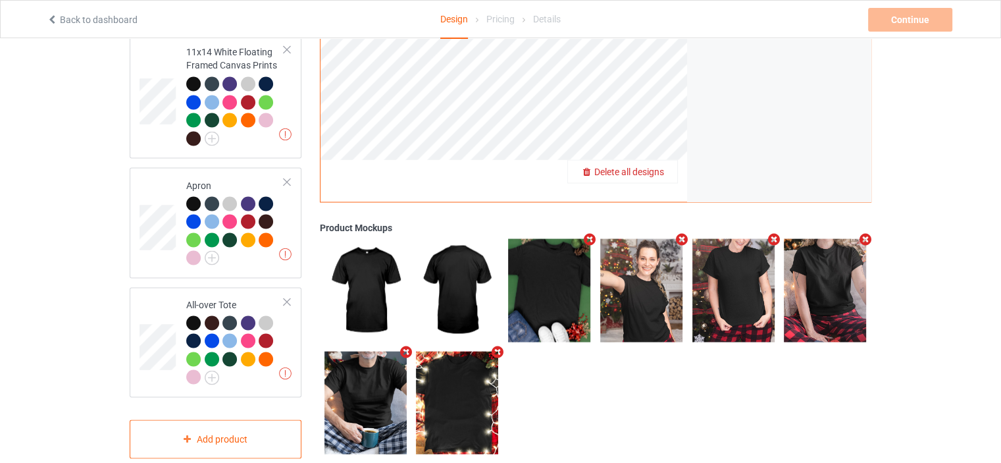
click at [650, 166] on span "Delete all designs" at bounding box center [629, 171] width 70 height 11
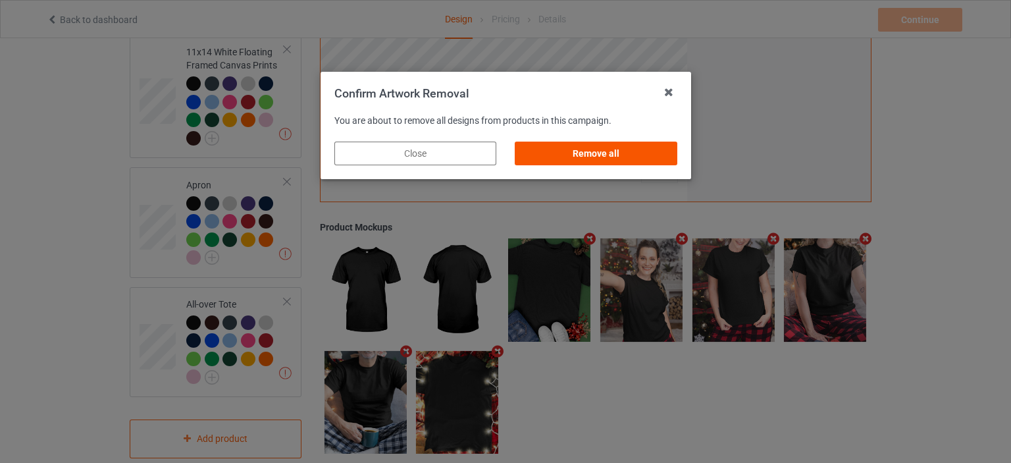
click at [624, 149] on div "Remove all" at bounding box center [596, 153] width 162 height 24
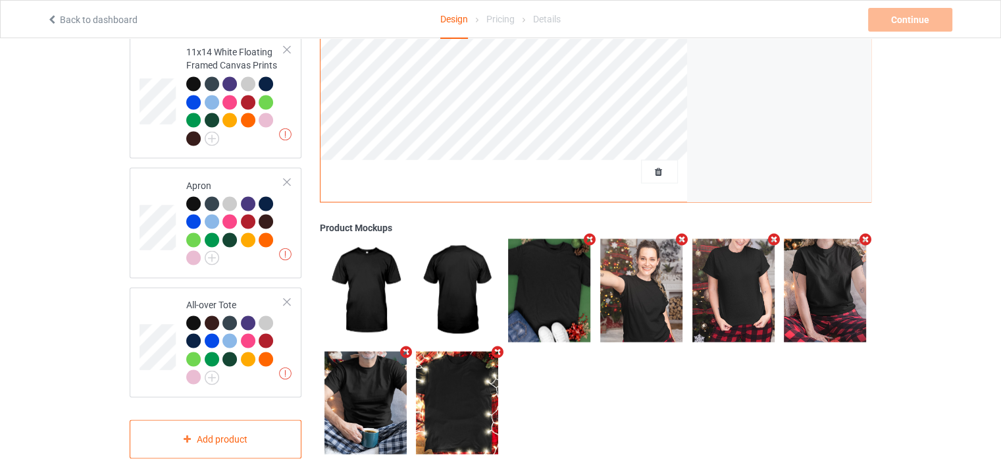
scroll to position [0, 0]
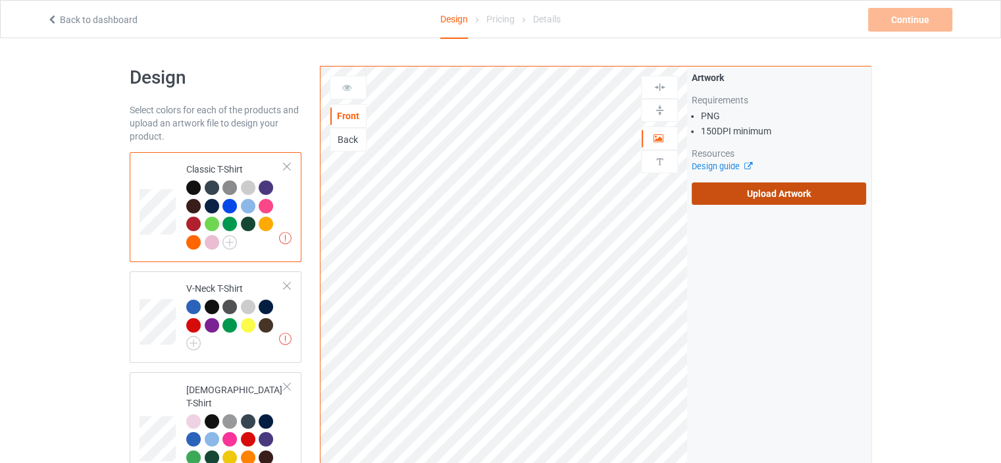
click at [779, 192] on label "Upload Artwork" at bounding box center [779, 193] width 174 height 22
click at [0, 0] on input "Upload Artwork" at bounding box center [0, 0] width 0 height 0
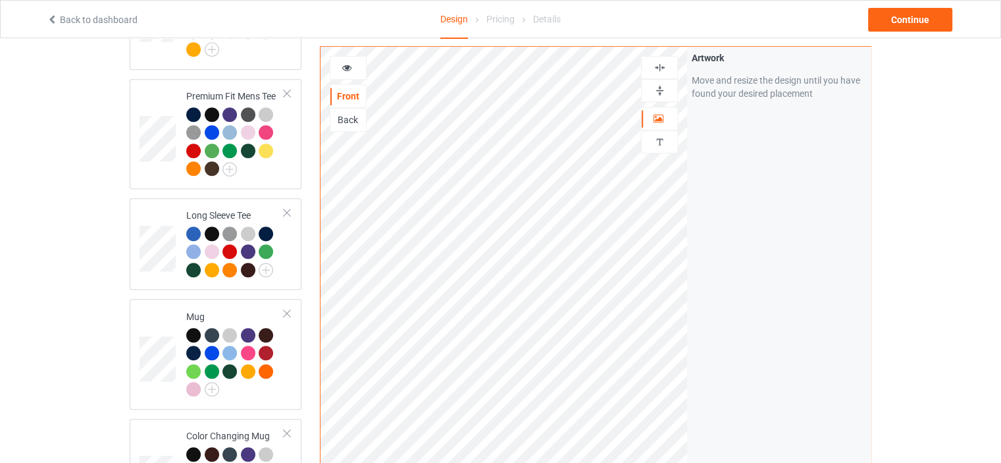
scroll to position [790, 0]
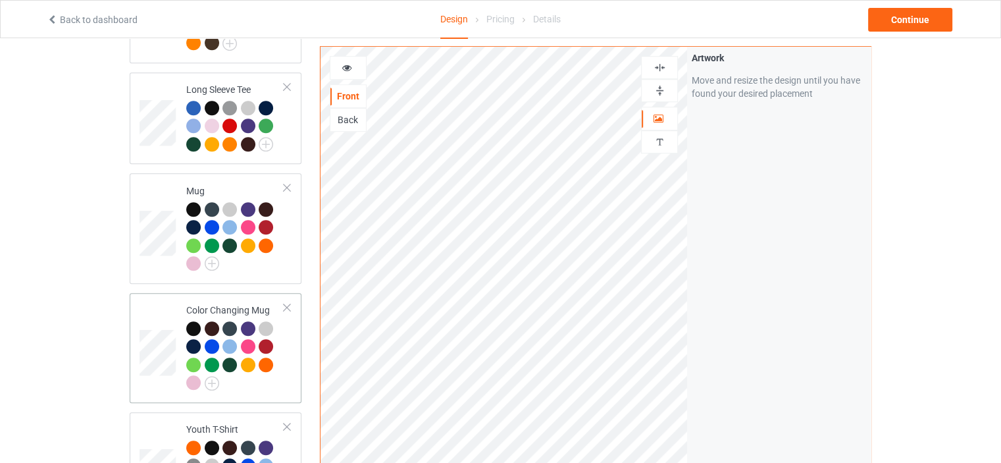
click at [234, 298] on td "Color Changing Mug" at bounding box center [235, 347] width 113 height 99
click at [666, 82] on div at bounding box center [659, 90] width 37 height 23
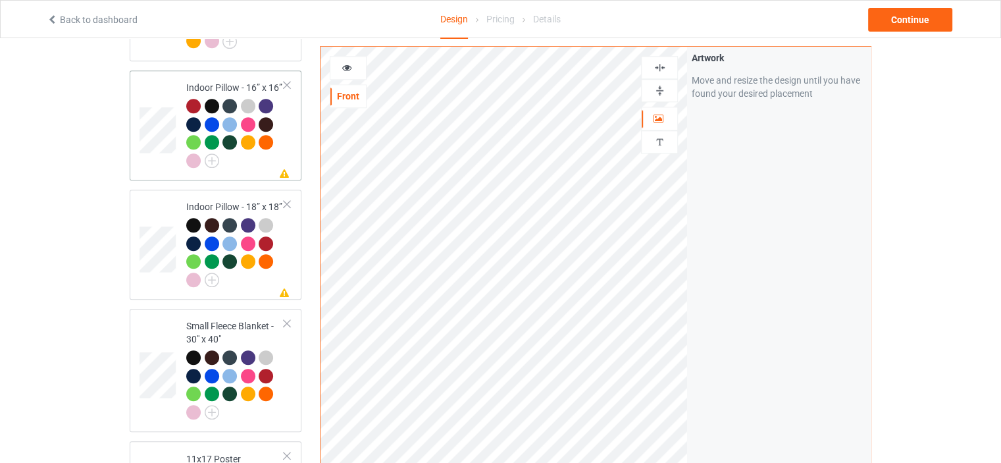
scroll to position [1119, 0]
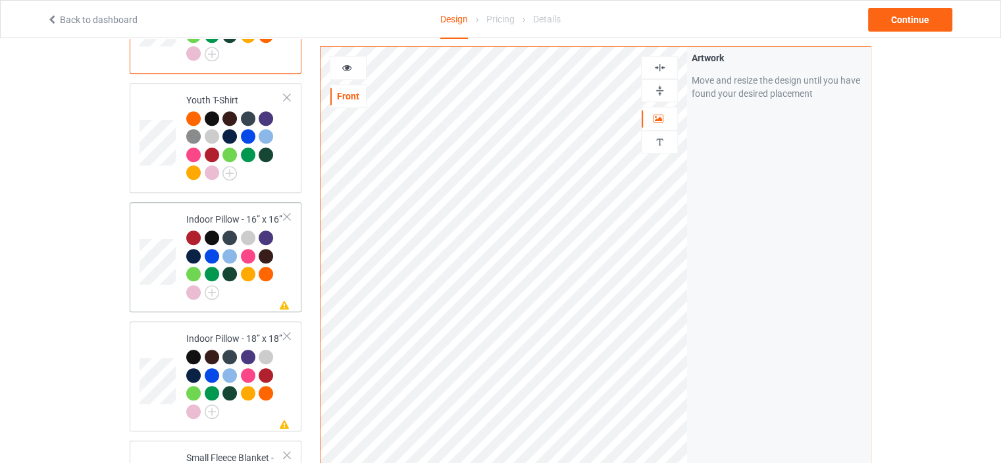
click at [240, 207] on td "Missing artwork on 1 side(s) Indoor Pillow - 16” x 16”" at bounding box center [235, 256] width 113 height 99
click at [666, 85] on div at bounding box center [660, 90] width 36 height 13
click at [665, 68] on img at bounding box center [659, 67] width 13 height 13
click at [229, 326] on td "Missing artwork on 1 side(s) Indoor Pillow - 18” x 18”" at bounding box center [235, 375] width 113 height 99
drag, startPoint x: 666, startPoint y: 90, endPoint x: 666, endPoint y: 83, distance: 7.2
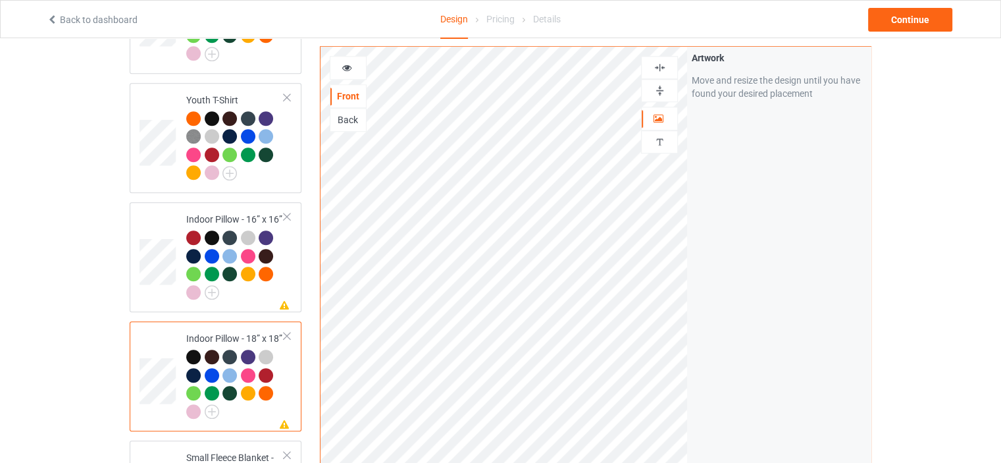
click at [666, 89] on div at bounding box center [660, 90] width 36 height 13
click at [661, 65] on img at bounding box center [659, 67] width 13 height 13
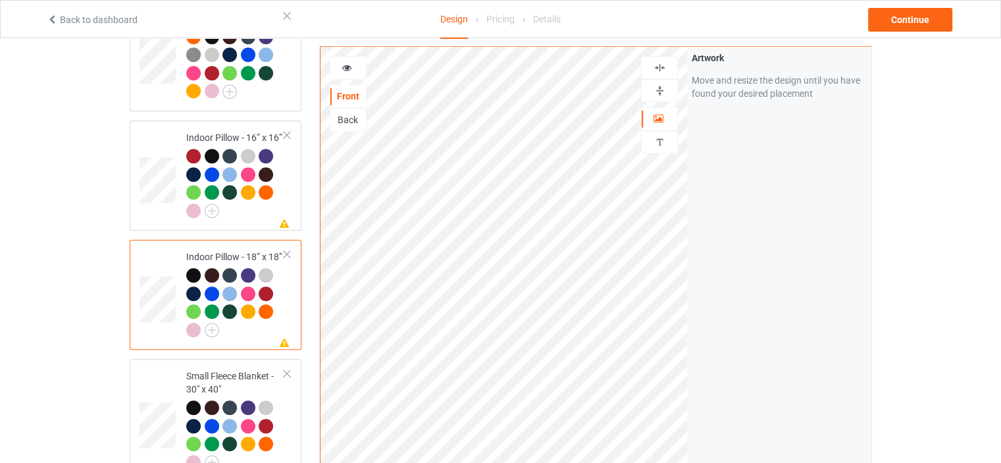
scroll to position [1250, 0]
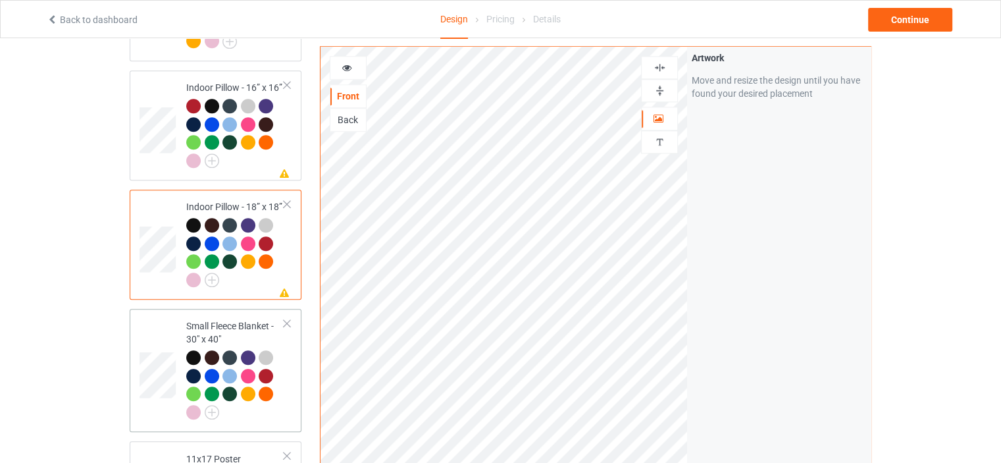
click at [234, 319] on div "Small Fleece Blanket - 30" x 40"" at bounding box center [235, 368] width 98 height 99
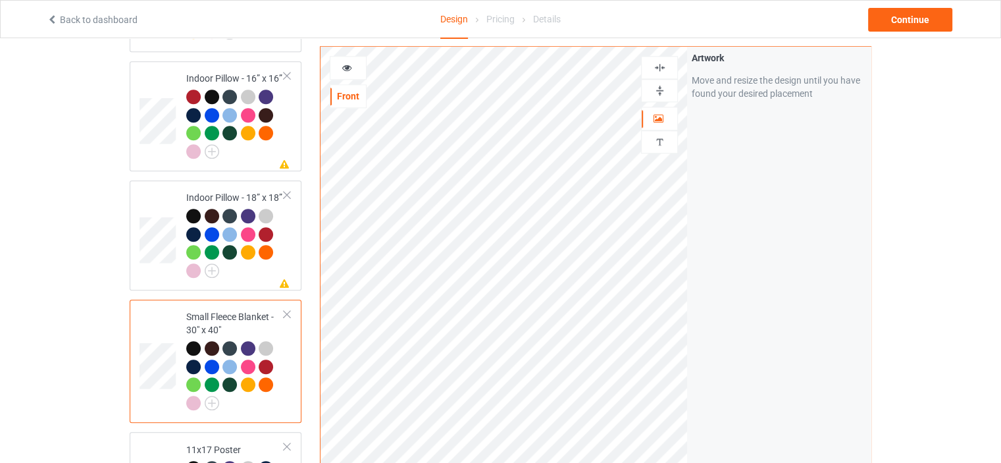
scroll to position [1316, 0]
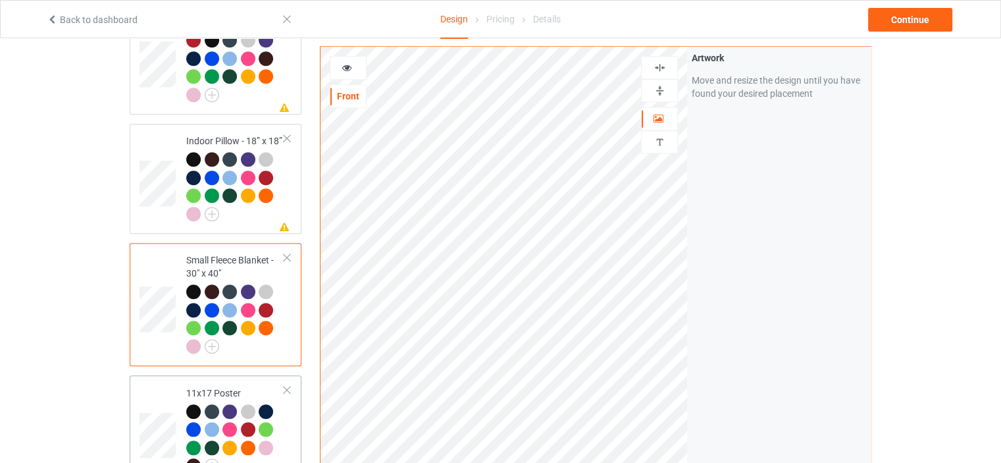
click at [226, 386] on div "11x17 Poster" at bounding box center [235, 429] width 98 height 86
drag, startPoint x: 658, startPoint y: 87, endPoint x: 663, endPoint y: 68, distance: 19.8
click at [658, 87] on img at bounding box center [659, 90] width 13 height 13
click at [663, 67] on img at bounding box center [659, 67] width 13 height 13
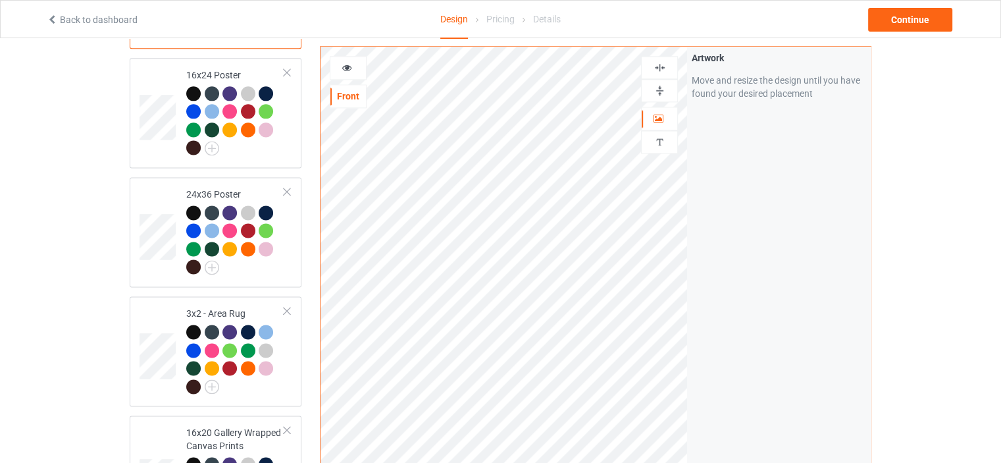
scroll to position [1777, 0]
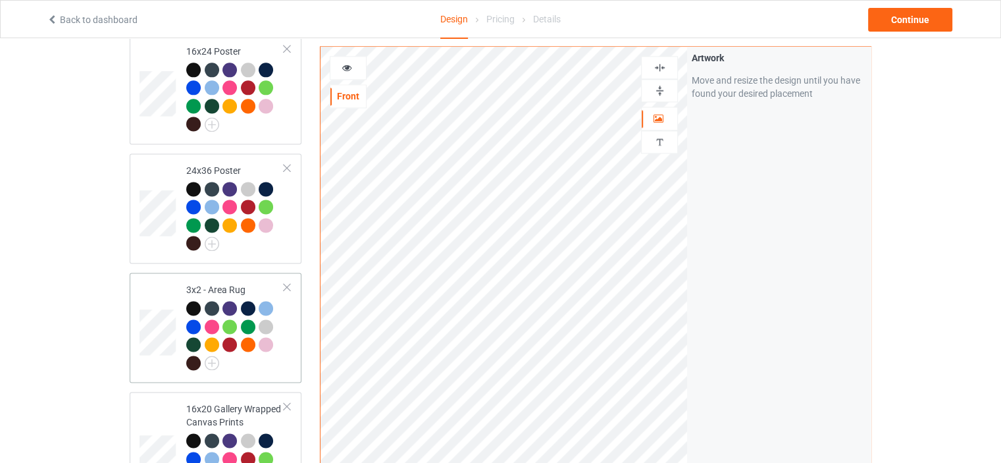
click at [232, 278] on td "3x2 - Area Rug" at bounding box center [235, 327] width 113 height 99
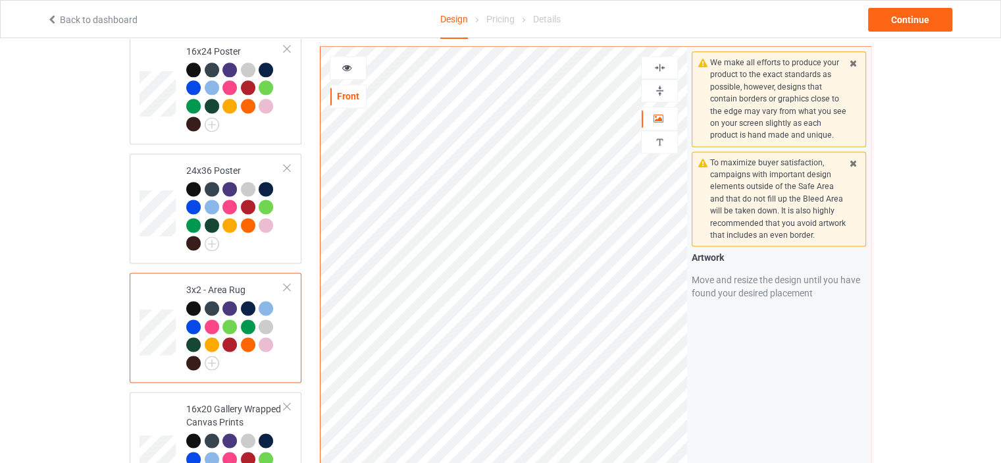
scroll to position [1908, 0]
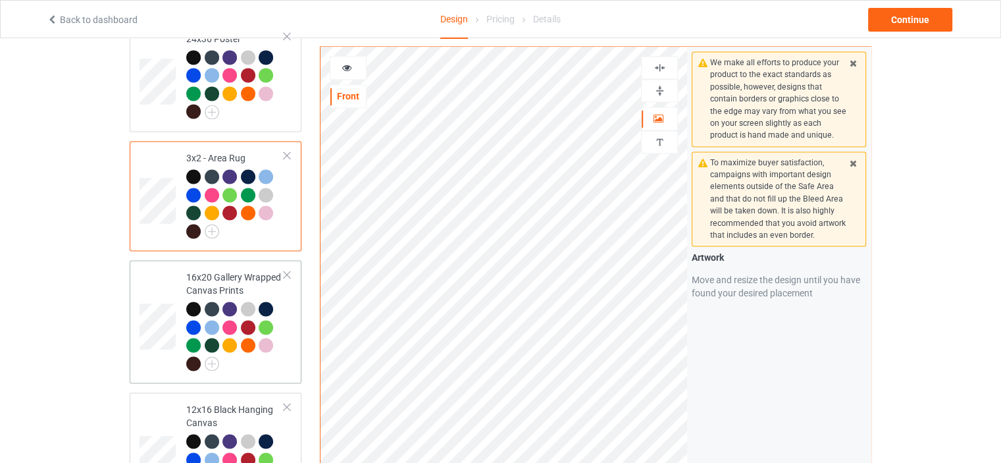
click at [216, 270] on div "16x20 Gallery Wrapped Canvas Prints" at bounding box center [235, 319] width 98 height 99
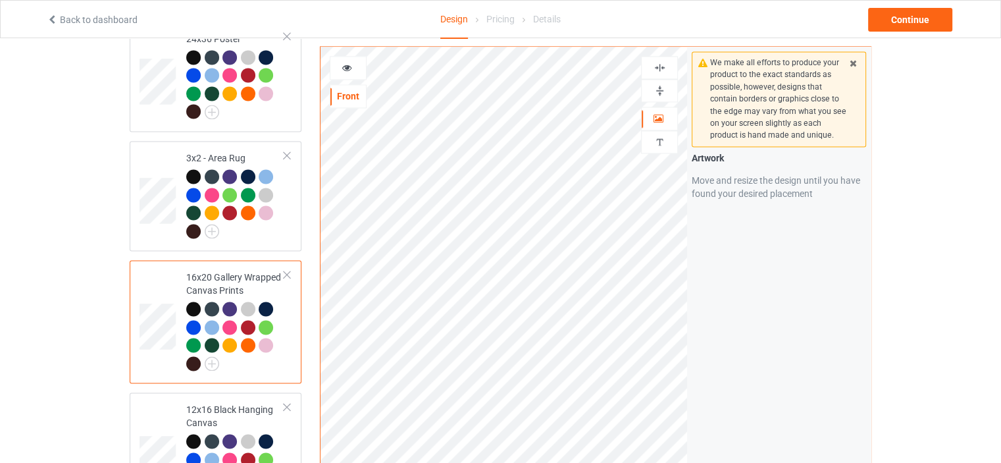
scroll to position [2040, 0]
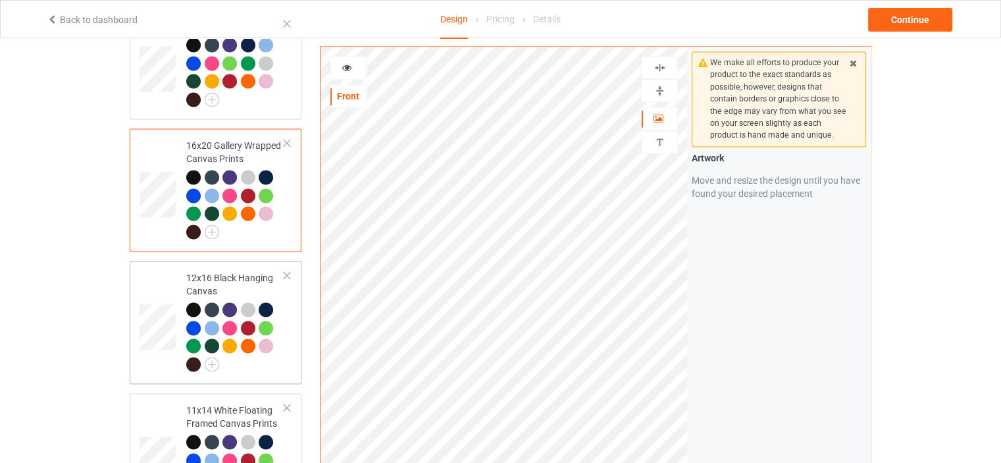
click at [219, 266] on td "12x16 Black Hanging Canvas" at bounding box center [235, 322] width 113 height 113
drag, startPoint x: 657, startPoint y: 82, endPoint x: 657, endPoint y: 75, distance: 7.2
click at [657, 84] on img at bounding box center [659, 90] width 13 height 13
click at [661, 61] on img at bounding box center [659, 67] width 13 height 13
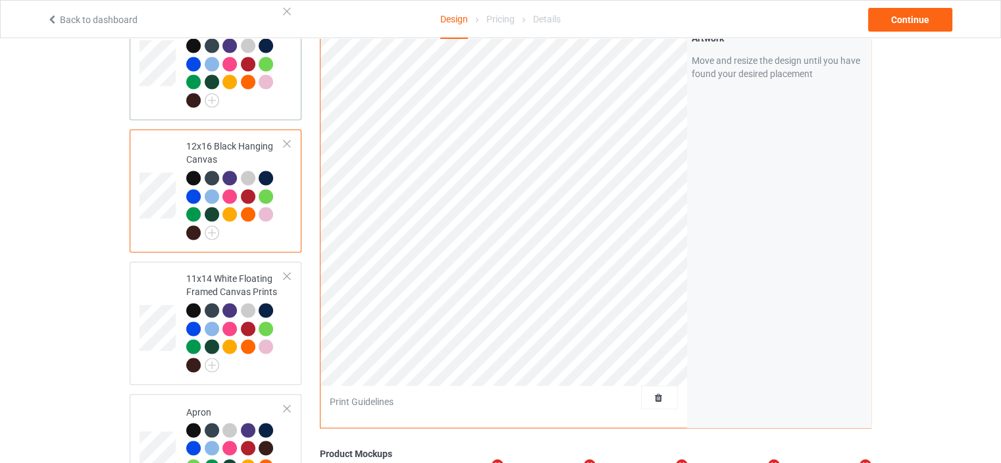
scroll to position [2237, 0]
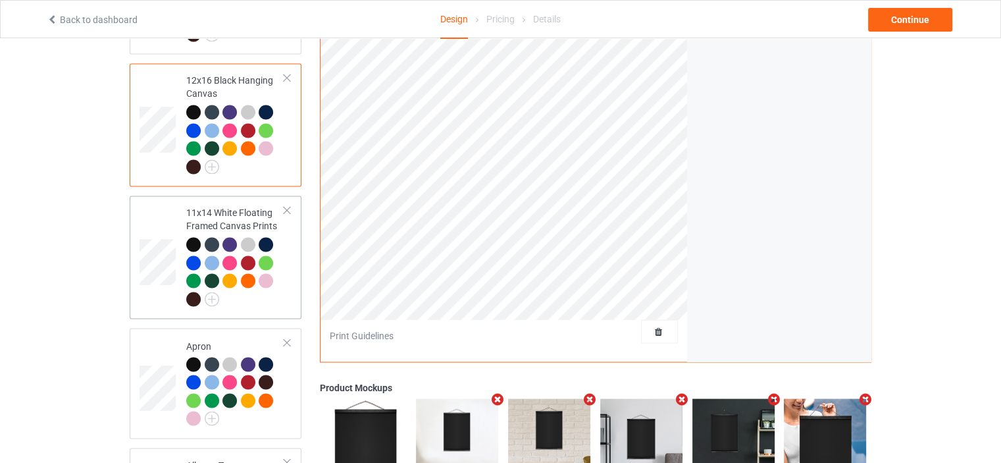
click at [218, 206] on div "11x14 White Floating Framed Canvas Prints" at bounding box center [235, 255] width 98 height 99
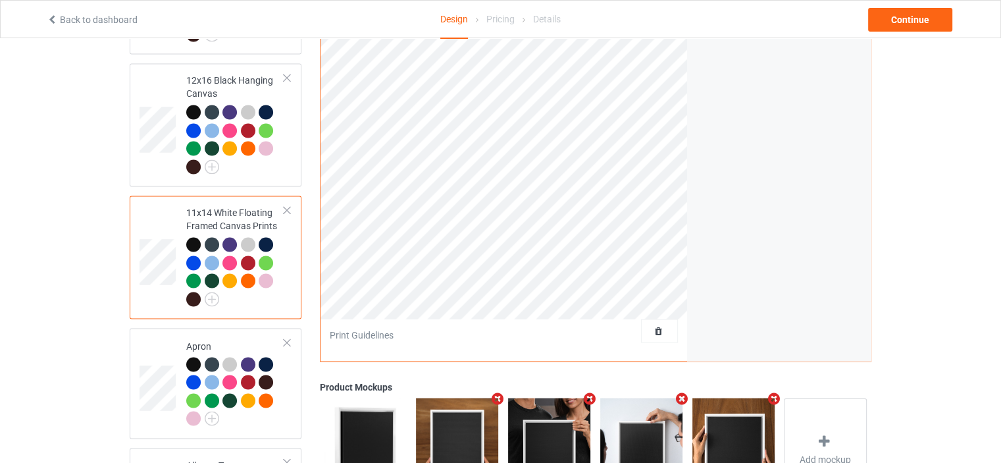
scroll to position [1974, 0]
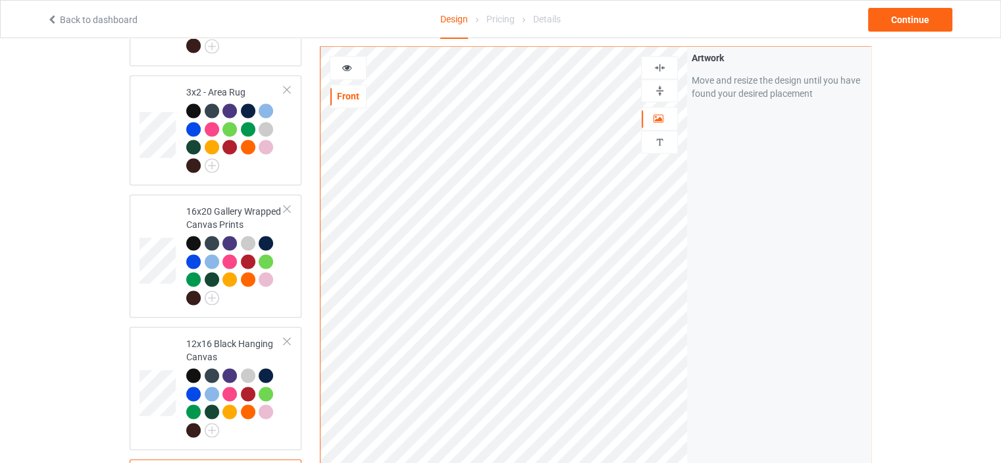
click at [669, 86] on div at bounding box center [660, 90] width 36 height 13
click at [664, 67] on img at bounding box center [659, 67] width 13 height 13
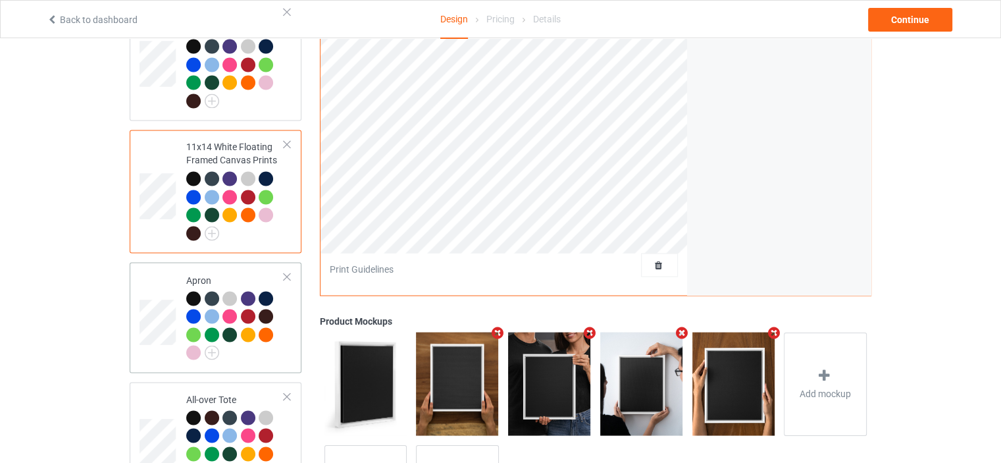
click at [227, 267] on td "Apron" at bounding box center [235, 316] width 113 height 99
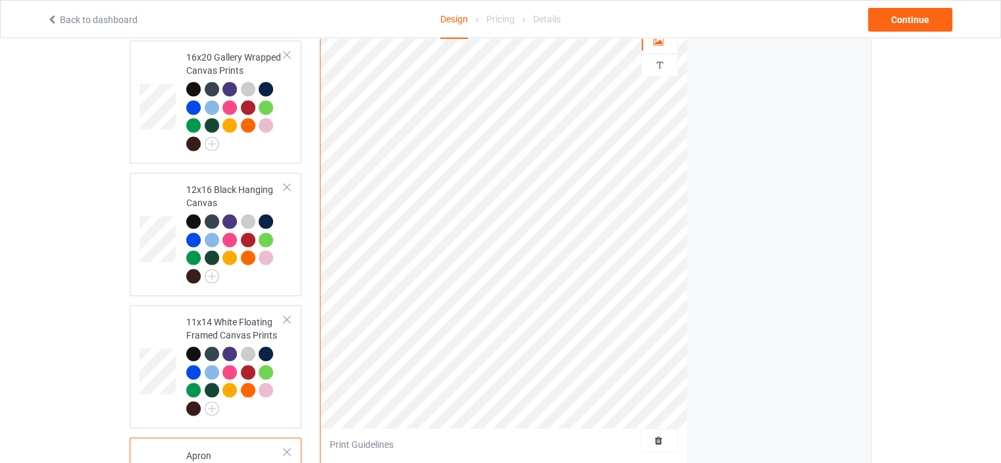
scroll to position [1974, 0]
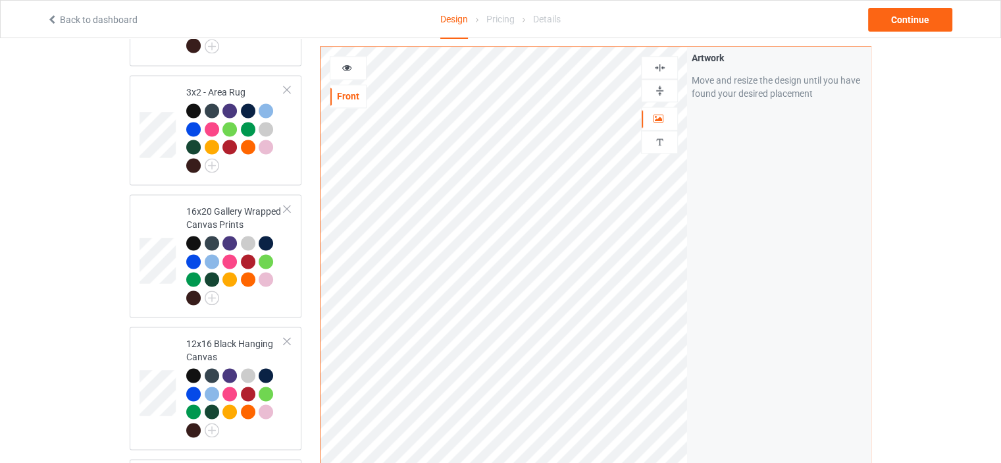
click at [661, 63] on img at bounding box center [659, 67] width 13 height 13
click at [663, 63] on img at bounding box center [659, 67] width 13 height 13
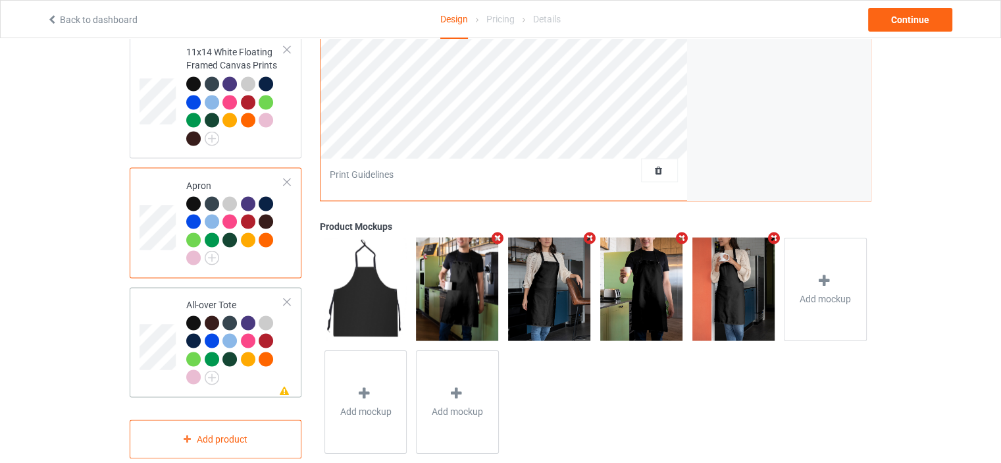
click at [236, 287] on div "Missing artwork on 1 side(s) All-over Tote" at bounding box center [216, 342] width 172 height 110
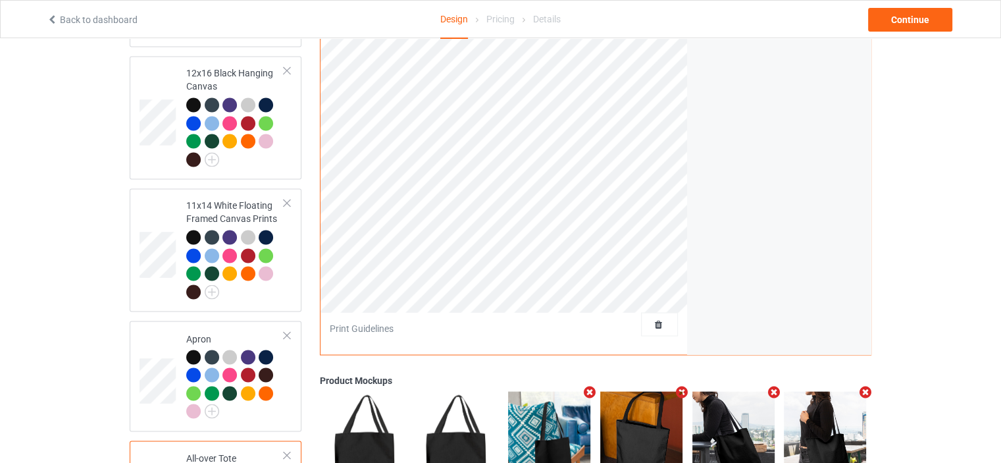
scroll to position [2003, 0]
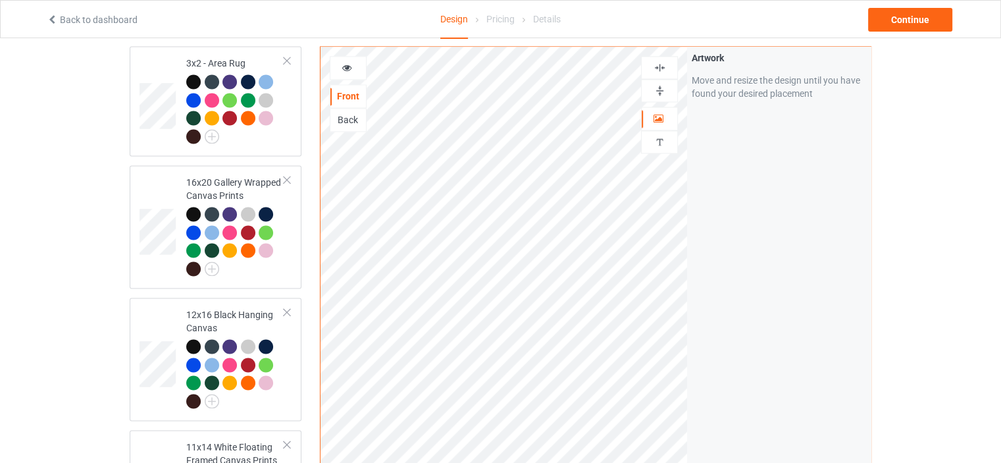
click at [655, 64] on img at bounding box center [659, 67] width 13 height 13
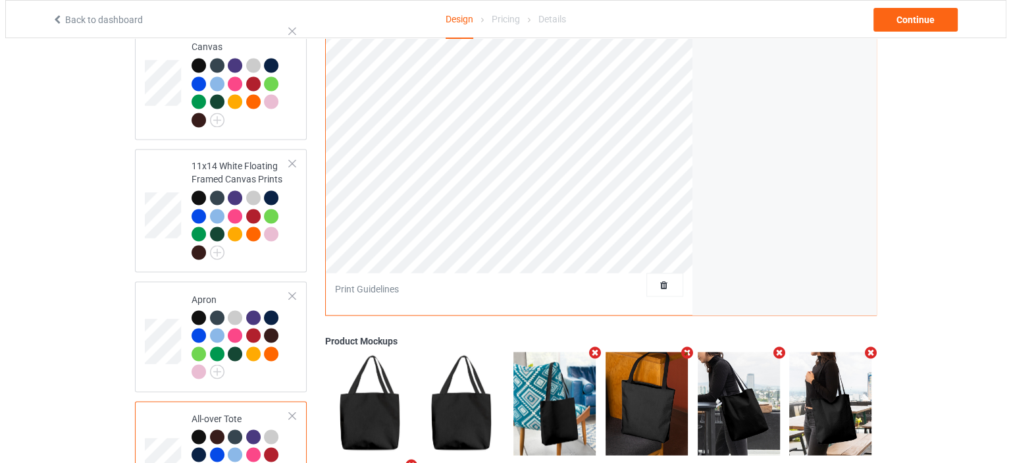
scroll to position [2398, 0]
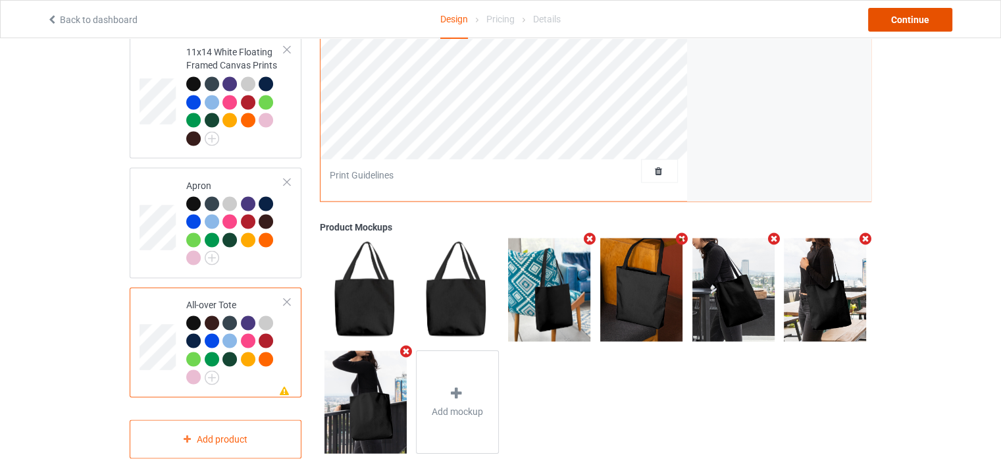
click at [923, 26] on div "Continue" at bounding box center [910, 20] width 84 height 24
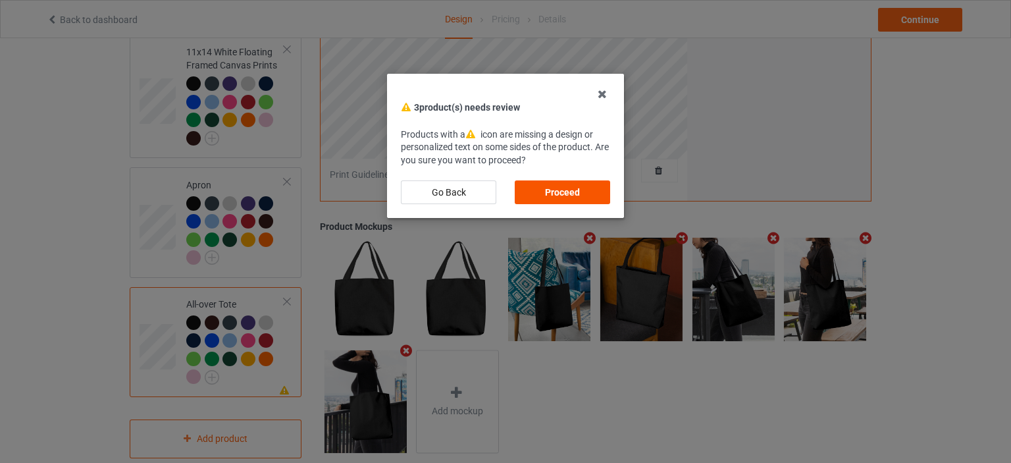
click at [578, 186] on div "Proceed" at bounding box center [562, 192] width 95 height 24
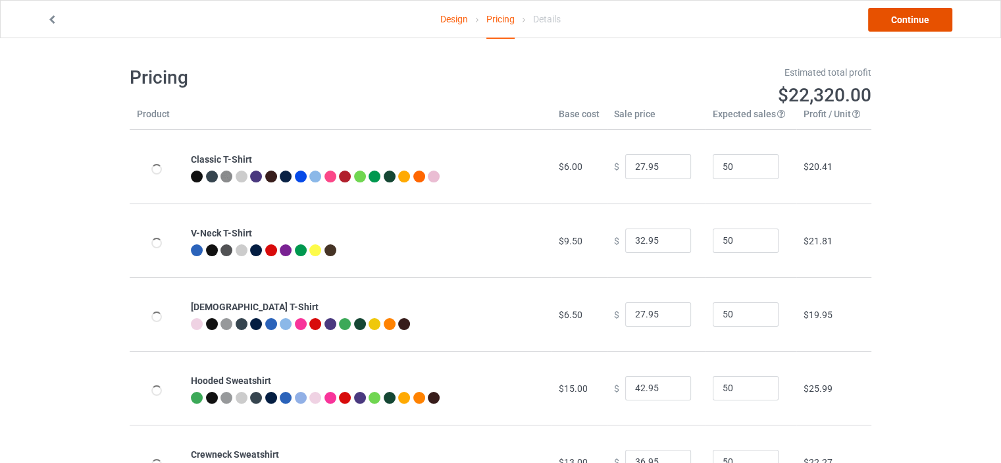
click at [924, 18] on link "Continue" at bounding box center [910, 20] width 84 height 24
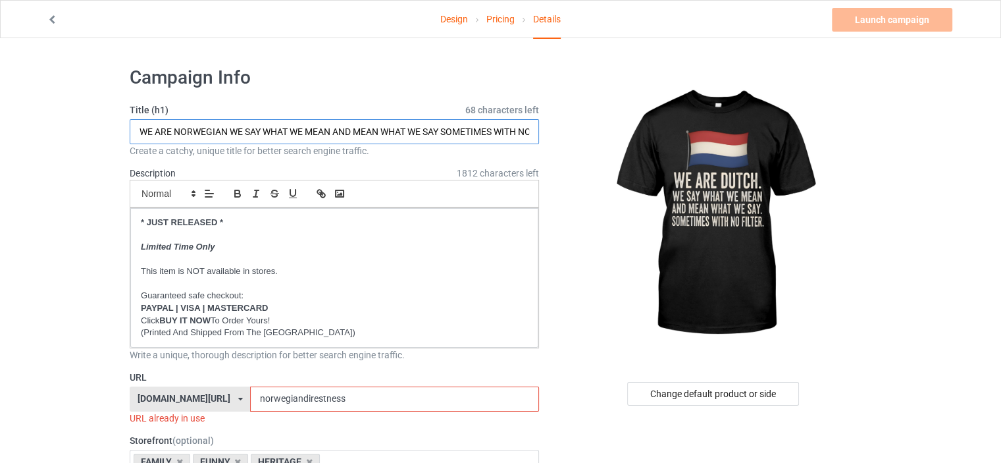
drag, startPoint x: 226, startPoint y: 132, endPoint x: 175, endPoint y: 132, distance: 50.7
click at [175, 132] on input "WE ARE NORWEGIAN WE SAY WHAT WE MEAN AND MEAN WHAT WE SAY SOMETIMES WITH NO FIL…" at bounding box center [334, 131] width 409 height 25
type input "WE ARE DUTCH WE SAY WHAT WE MEAN AND MEAN WHAT WE SAY SOMETIMES WITH NO FILTER"
drag, startPoint x: 295, startPoint y: 397, endPoint x: 103, endPoint y: 385, distance: 192.5
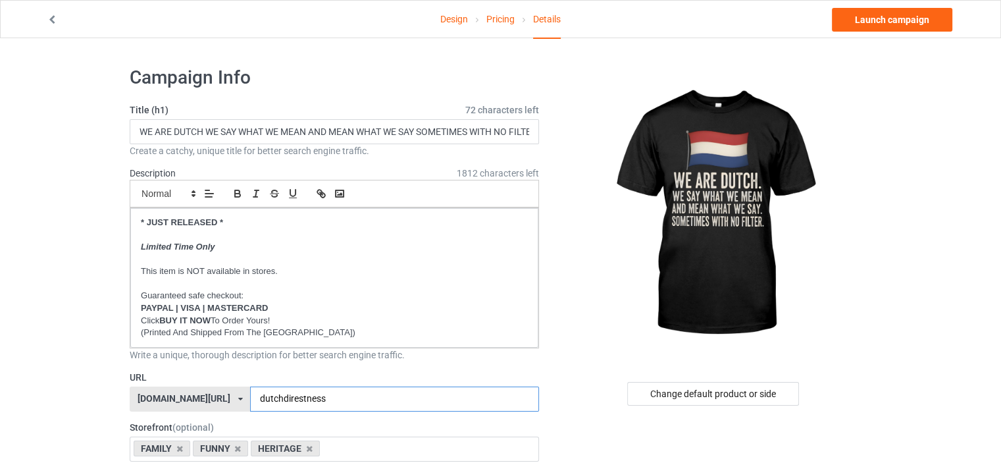
type input "dutchdirestness"
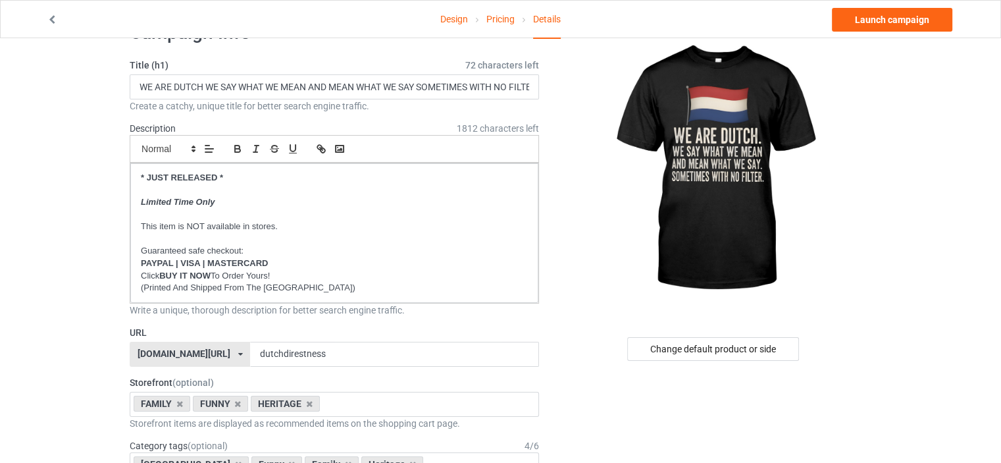
scroll to position [132, 0]
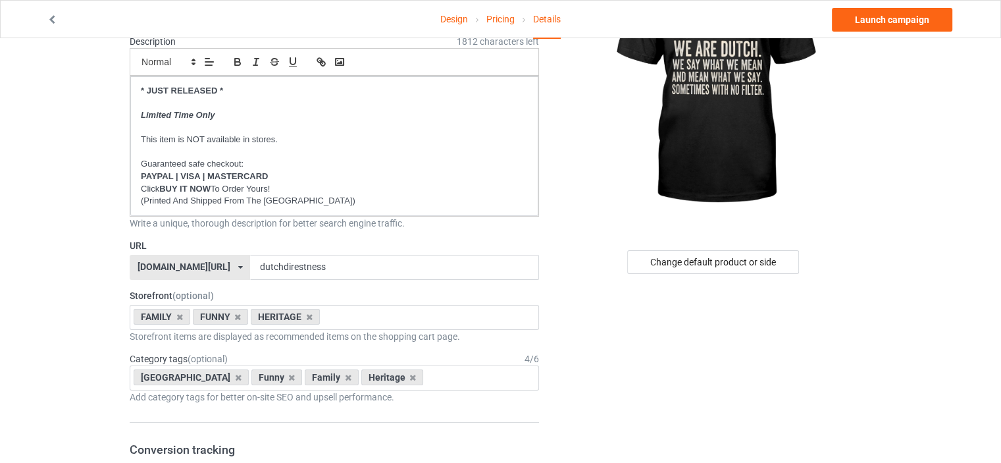
click at [180, 264] on div "[DOMAIN_NAME][URL]" at bounding box center [184, 266] width 93 height 9
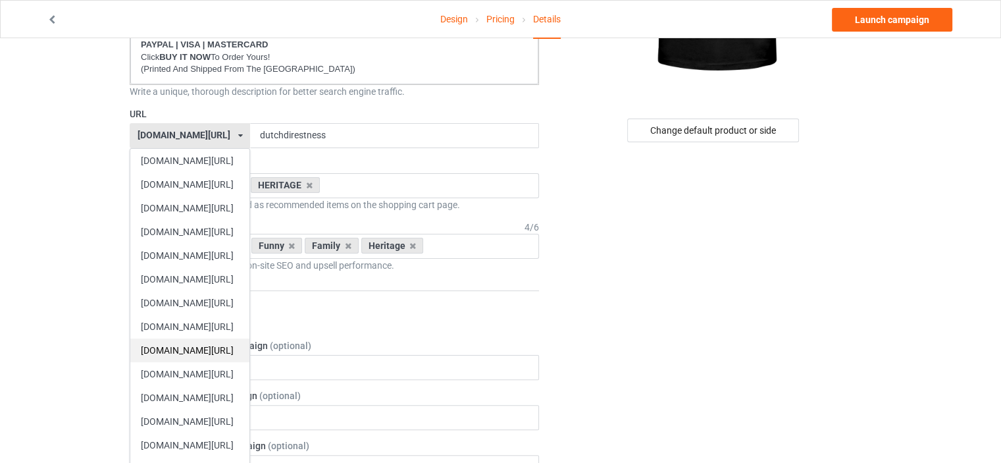
scroll to position [395, 0]
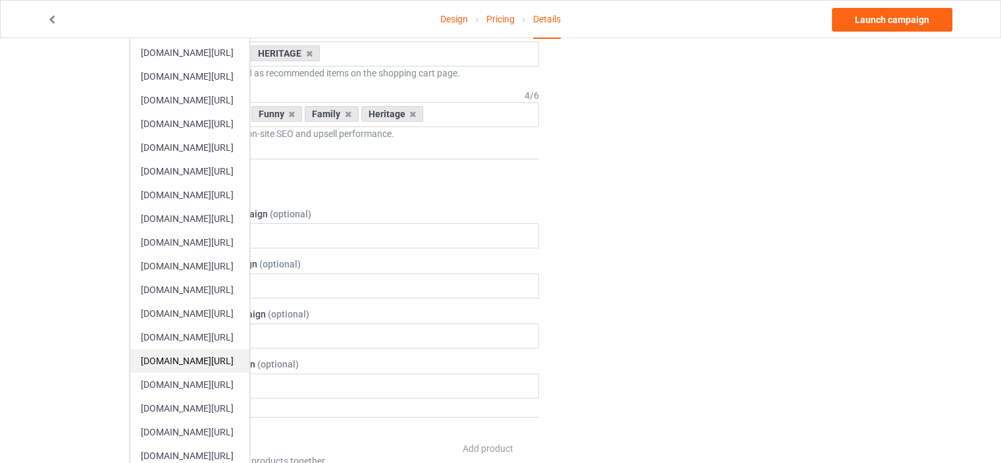
click at [224, 361] on div "[DOMAIN_NAME][URL]" at bounding box center [189, 361] width 119 height 24
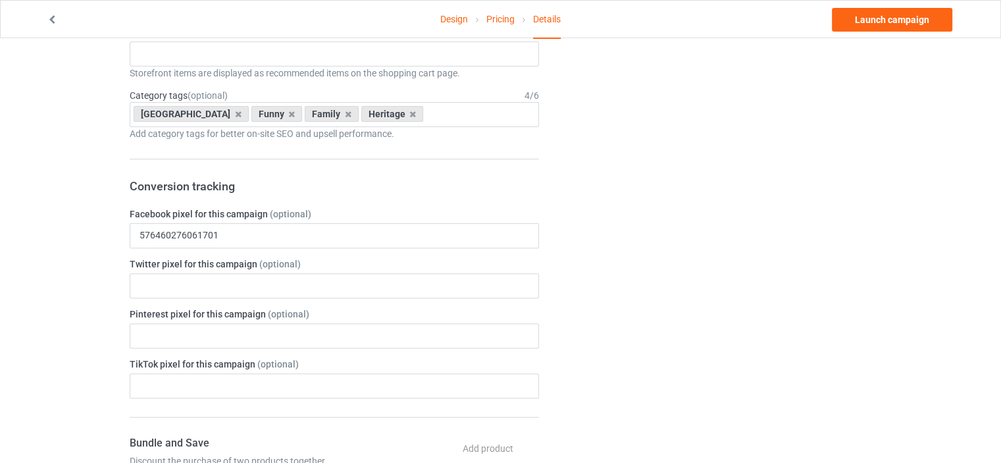
scroll to position [197, 0]
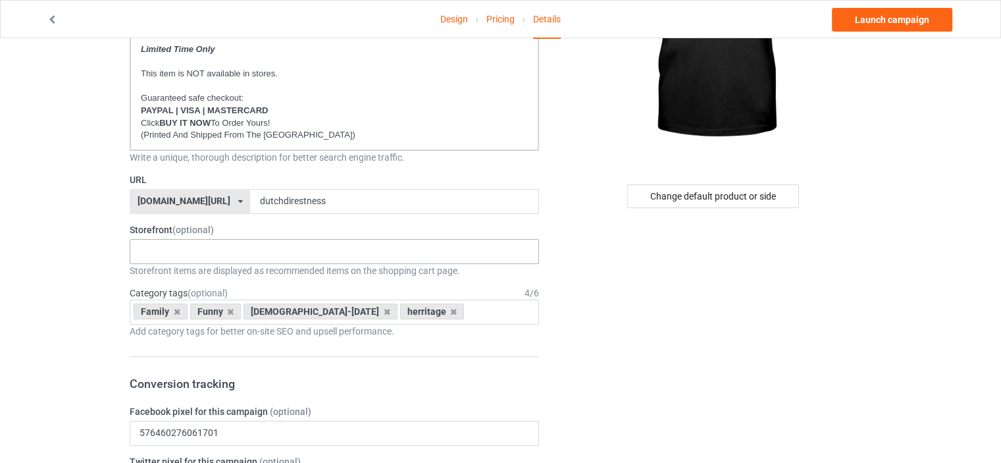
click at [195, 240] on div "HERITAGE FUNNY FAMILY CHRISTMAS 5d8e70d9c01d500ba91f820e 5d8e4dce7f03040bb241a8…" at bounding box center [334, 251] width 409 height 25
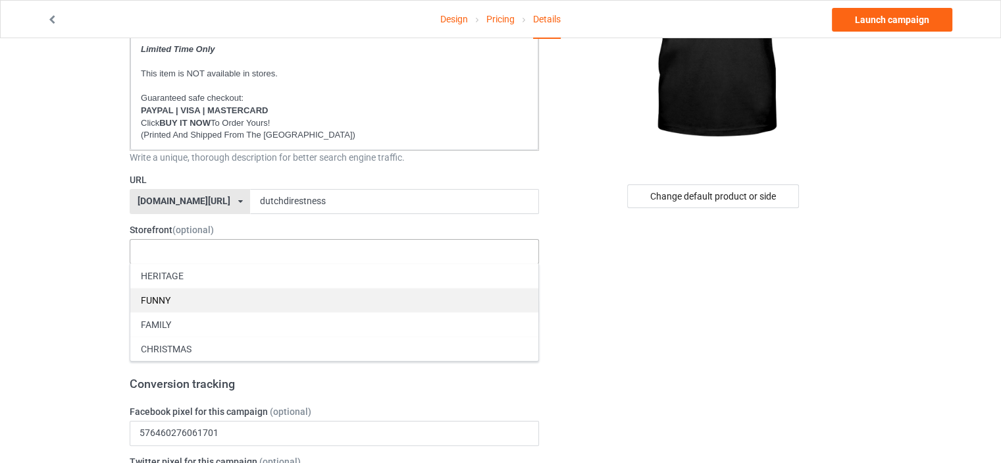
click at [178, 296] on div "FUNNY" at bounding box center [334, 300] width 408 height 24
click at [177, 290] on div "FAMILY" at bounding box center [334, 300] width 408 height 24
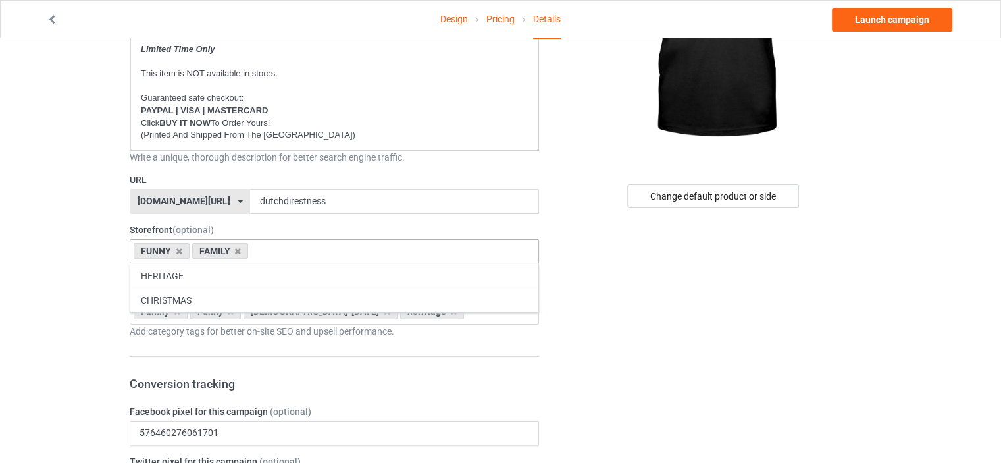
click at [172, 270] on div "HERITAGE" at bounding box center [334, 275] width 408 height 24
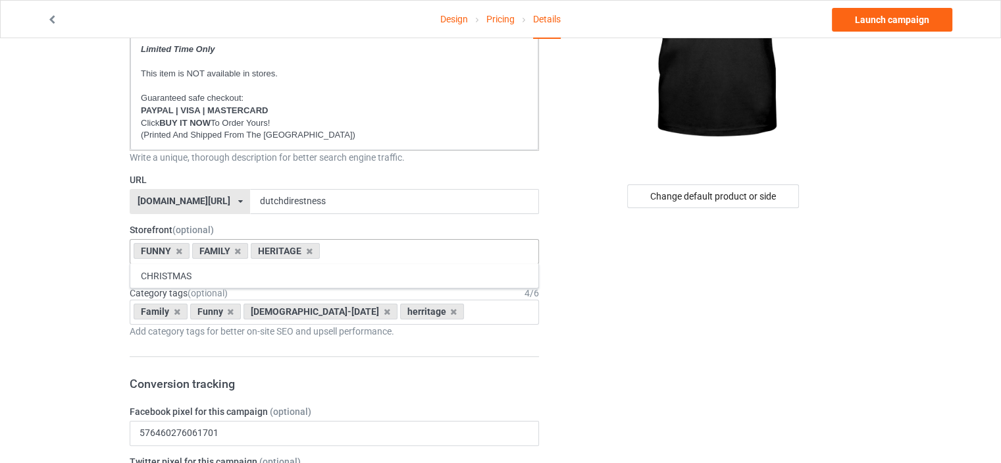
click at [176, 309] on icon at bounding box center [177, 311] width 7 height 9
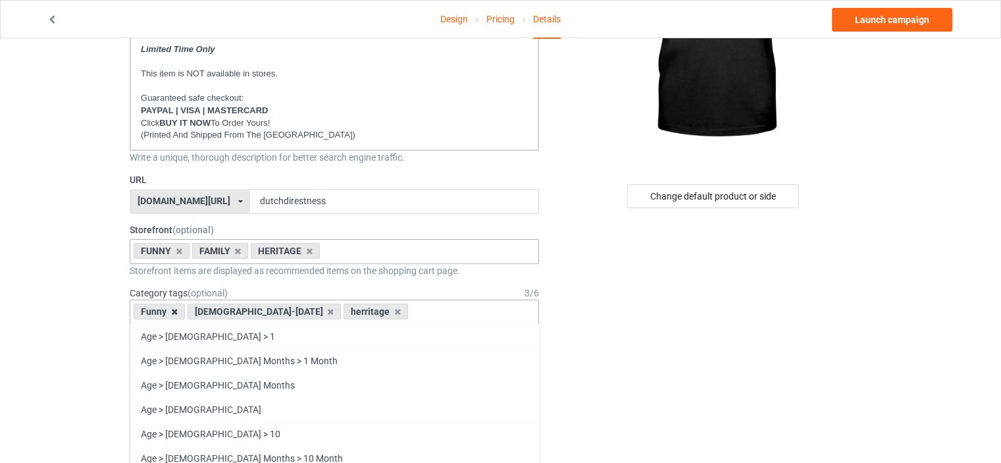
click at [176, 309] on icon at bounding box center [174, 311] width 7 height 9
click at [182, 309] on div "[DEMOGRAPHIC_DATA]-[DATE]" at bounding box center [211, 311] width 154 height 16
click at [274, 310] on icon at bounding box center [277, 311] width 7 height 9
click at [184, 310] on icon at bounding box center [187, 311] width 7 height 9
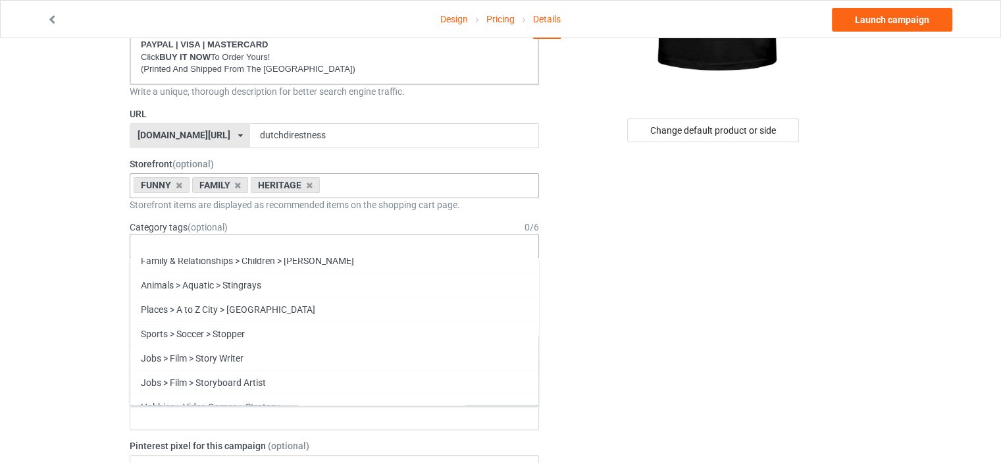
scroll to position [56376, 0]
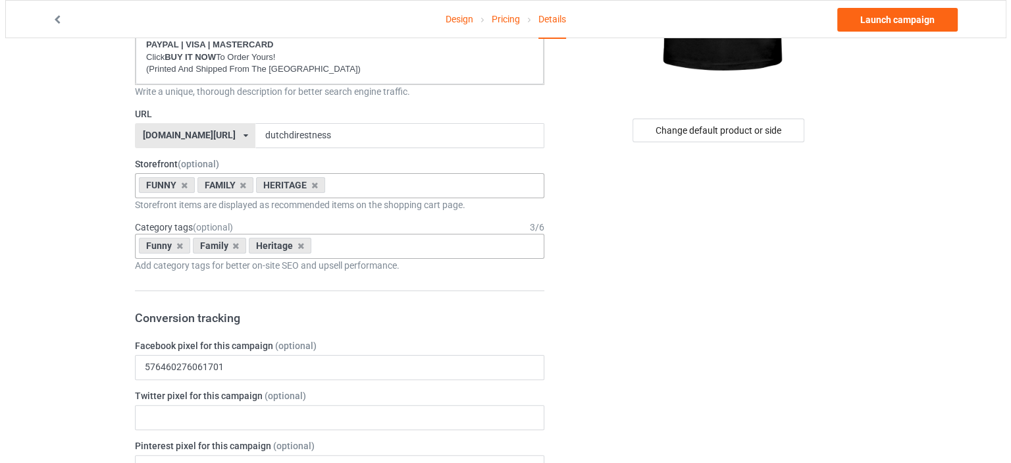
scroll to position [0, 0]
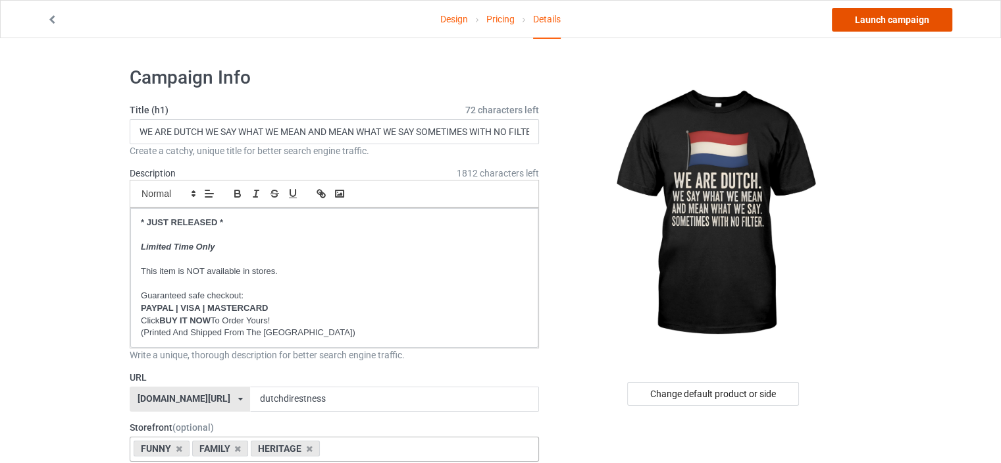
click at [900, 24] on link "Launch campaign" at bounding box center [892, 20] width 120 height 24
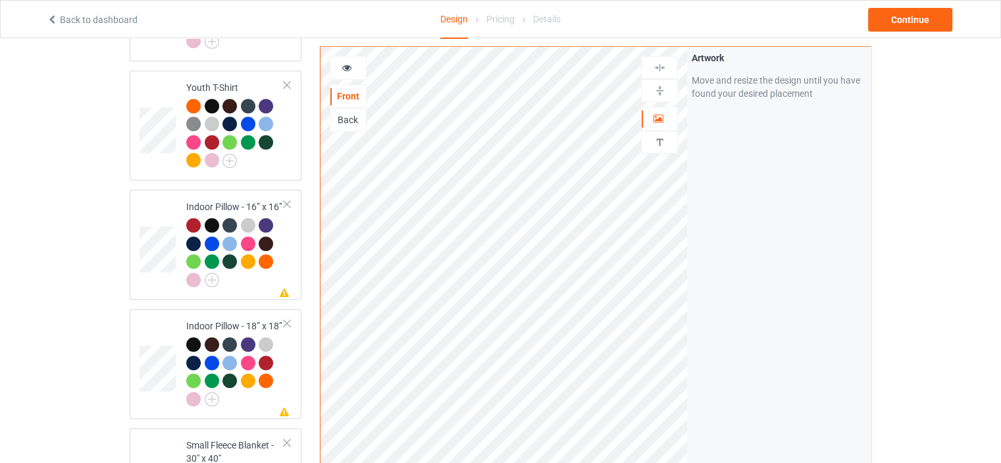
scroll to position [2398, 0]
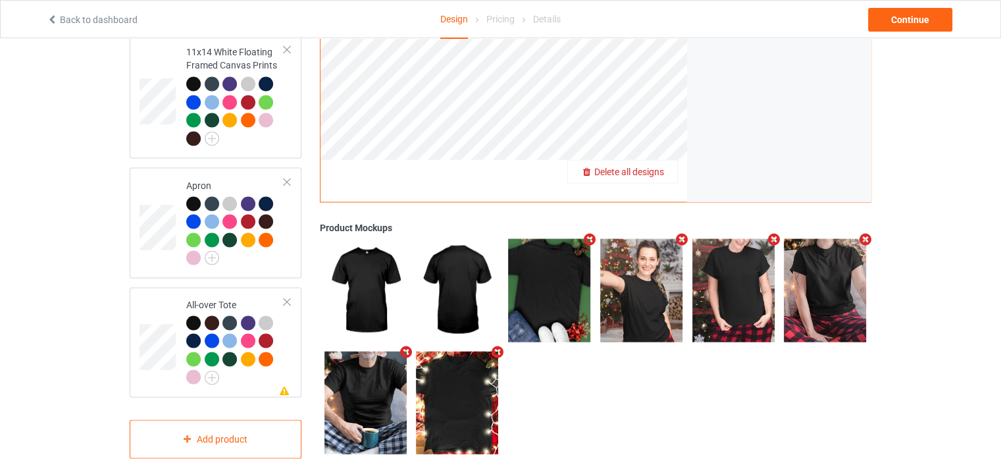
click at [658, 166] on span "Delete all designs" at bounding box center [629, 171] width 70 height 11
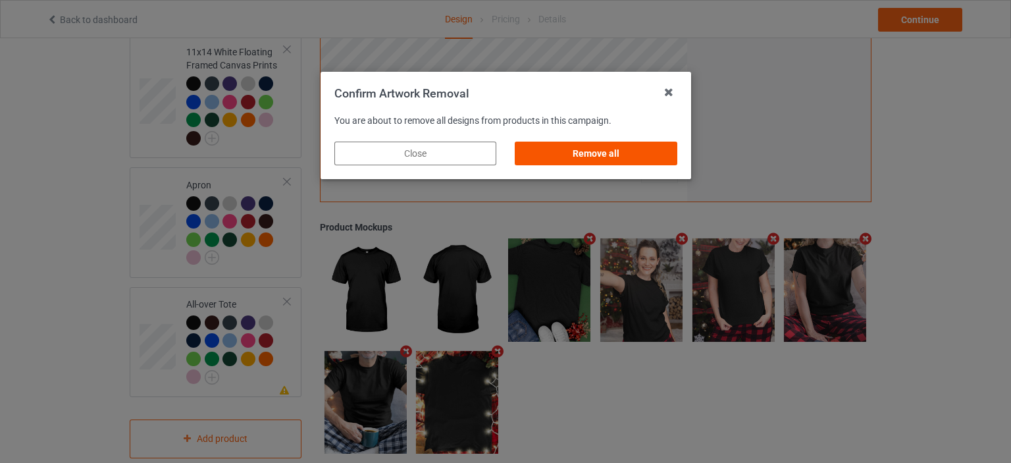
click at [640, 147] on div "Remove all" at bounding box center [596, 153] width 162 height 24
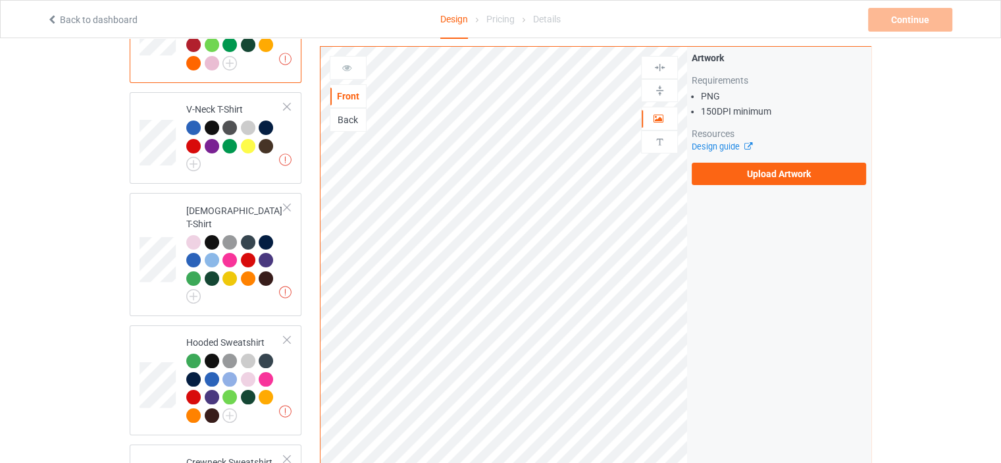
scroll to position [0, 0]
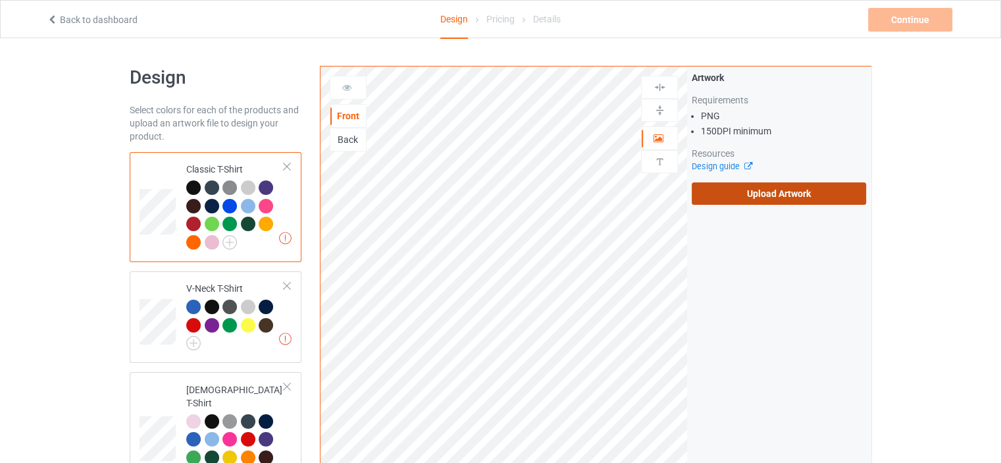
click at [801, 200] on label "Upload Artwork" at bounding box center [779, 193] width 174 height 22
click at [0, 0] on input "Upload Artwork" at bounding box center [0, 0] width 0 height 0
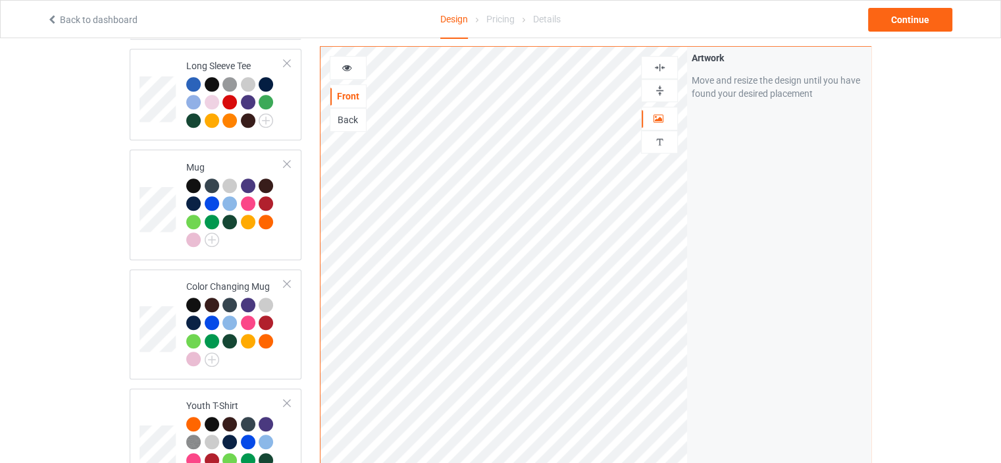
scroll to position [921, 0]
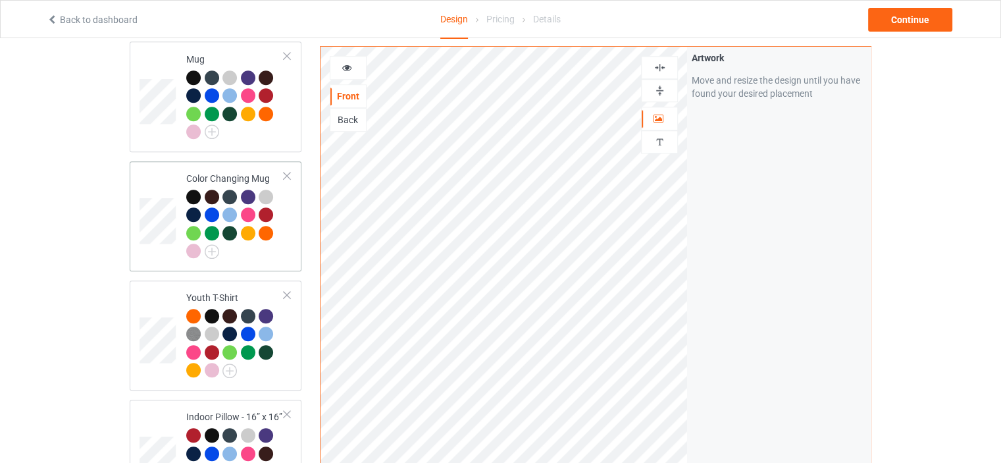
click at [222, 172] on div "Color Changing Mug" at bounding box center [235, 215] width 98 height 86
click at [660, 92] on img at bounding box center [659, 90] width 13 height 13
click at [349, 68] on icon at bounding box center [347, 65] width 11 height 9
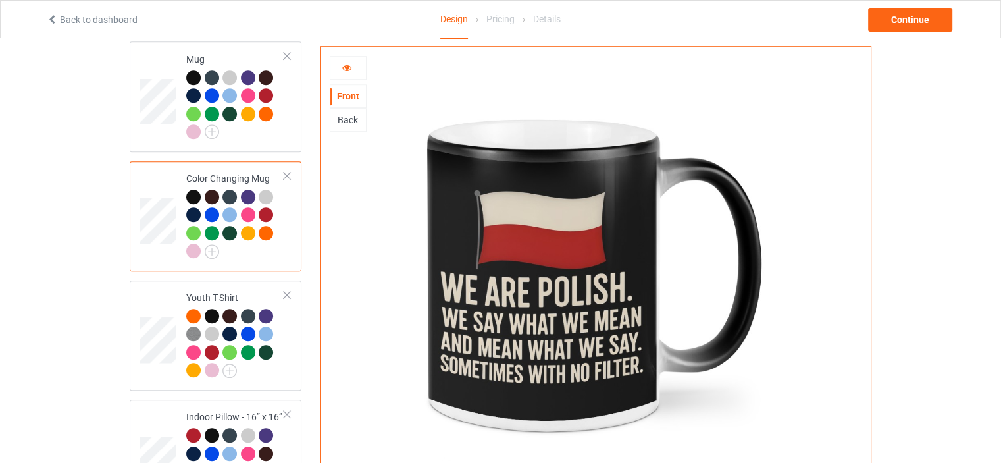
click at [352, 63] on div at bounding box center [348, 67] width 36 height 13
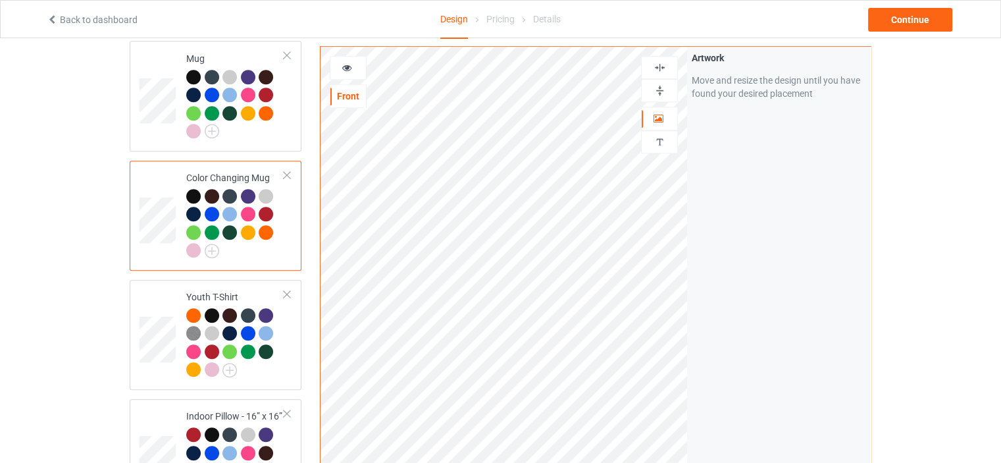
scroll to position [1119, 0]
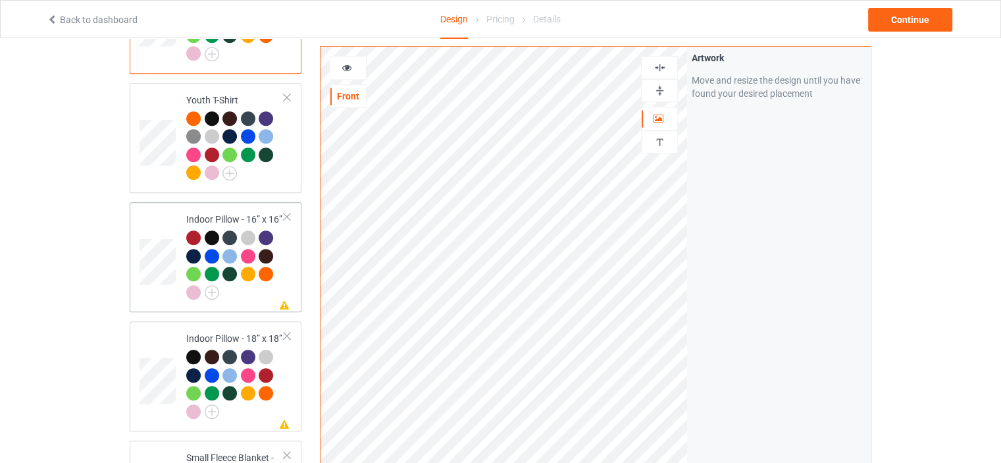
click at [243, 213] on div "Indoor Pillow - 16” x 16”" at bounding box center [235, 256] width 98 height 86
click at [665, 89] on img at bounding box center [659, 90] width 13 height 13
click at [661, 65] on img at bounding box center [659, 67] width 13 height 13
click at [247, 326] on td "Missing artwork on 1 side(s) Indoor Pillow - 18” x 18”" at bounding box center [235, 375] width 113 height 99
drag, startPoint x: 663, startPoint y: 93, endPoint x: 663, endPoint y: 69, distance: 23.7
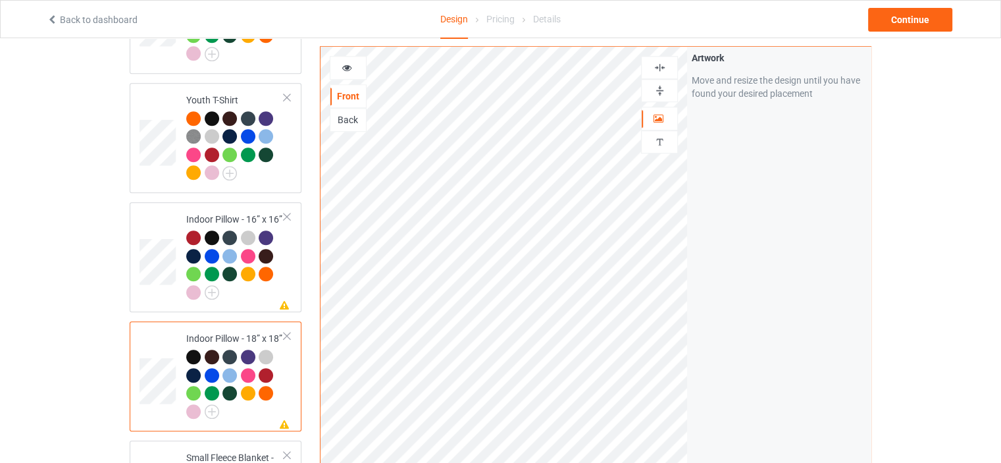
click at [663, 91] on img at bounding box center [659, 90] width 13 height 13
click at [663, 68] on img at bounding box center [659, 67] width 13 height 13
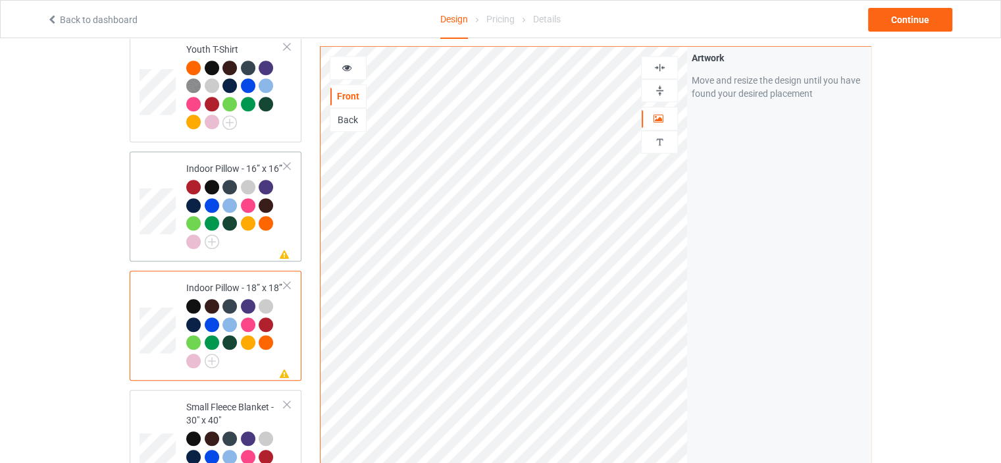
scroll to position [1250, 0]
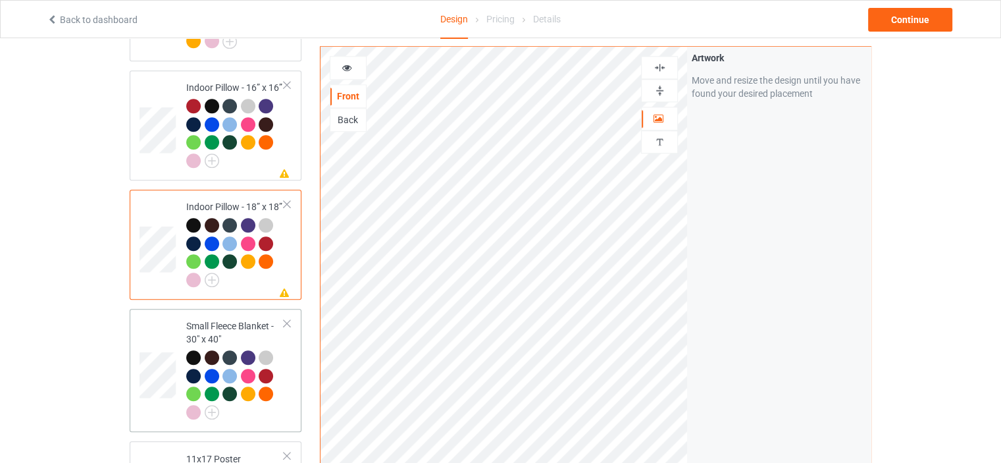
click at [222, 319] on div "Small Fleece Blanket - 30" x 40"" at bounding box center [235, 368] width 98 height 99
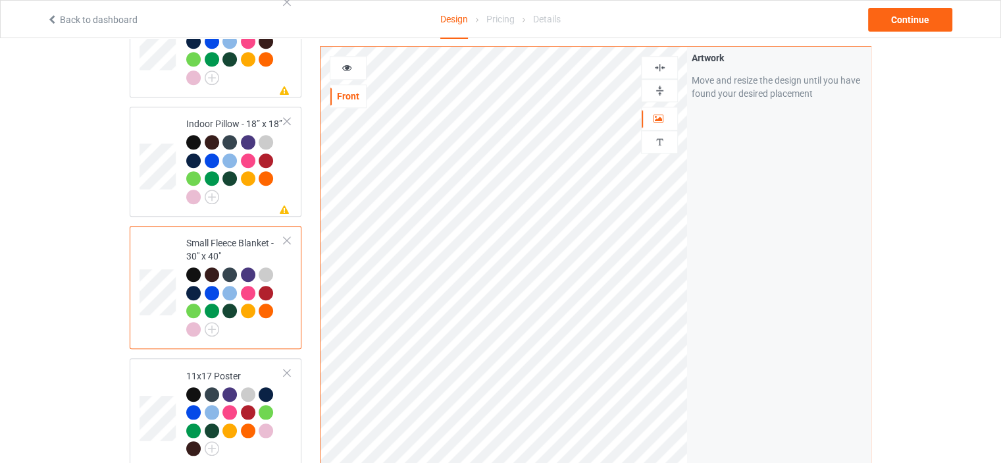
scroll to position [1448, 0]
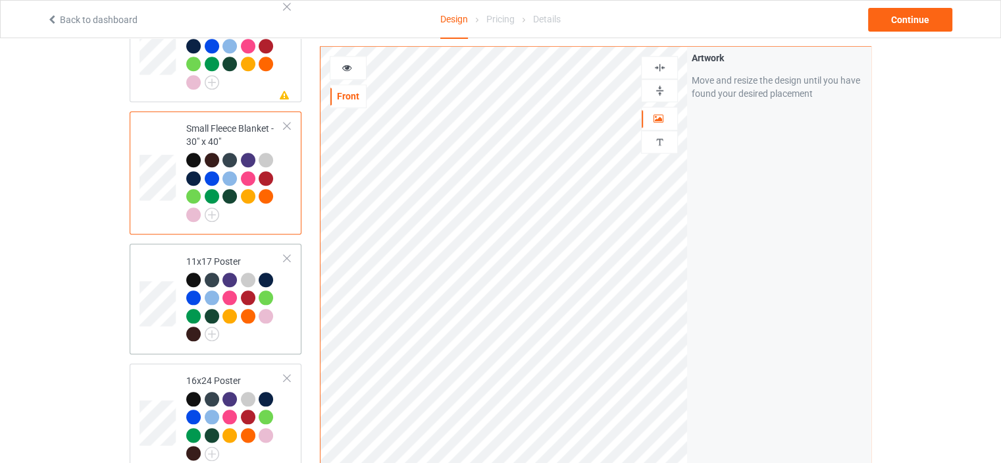
click at [224, 255] on div "11x17 Poster" at bounding box center [235, 298] width 98 height 86
click at [664, 88] on img at bounding box center [659, 90] width 13 height 13
click at [663, 62] on img at bounding box center [659, 67] width 13 height 13
click at [661, 89] on img at bounding box center [659, 90] width 13 height 13
click at [661, 62] on img at bounding box center [659, 67] width 13 height 13
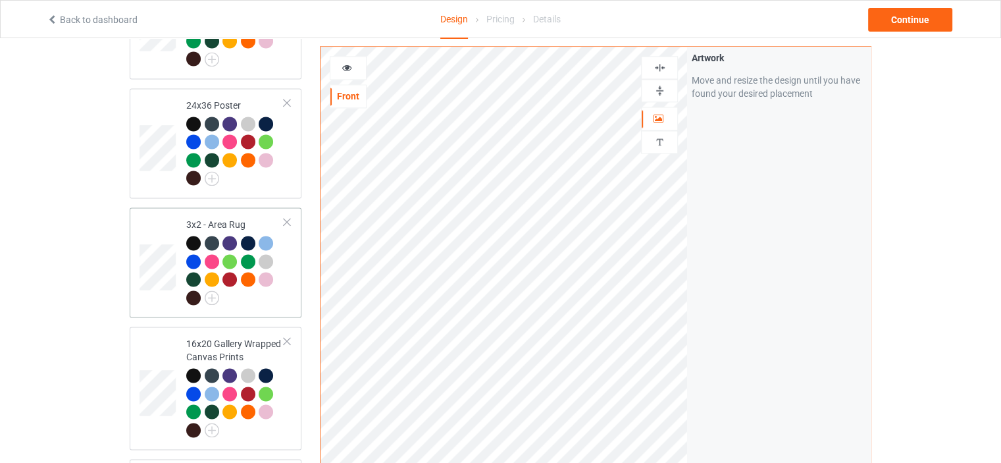
scroll to position [1843, 0]
click at [232, 217] on div "3x2 - Area Rug" at bounding box center [235, 260] width 98 height 86
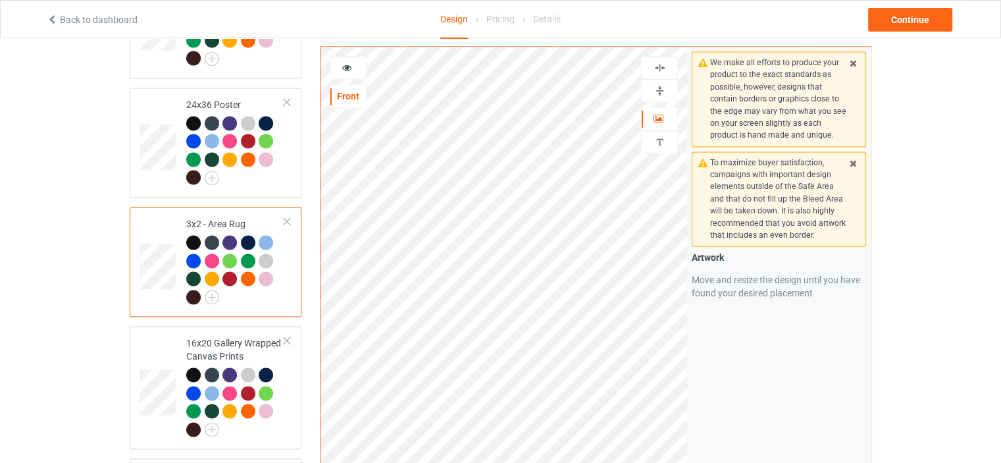
click at [658, 84] on img at bounding box center [659, 90] width 13 height 13
click at [663, 70] on img at bounding box center [659, 67] width 13 height 13
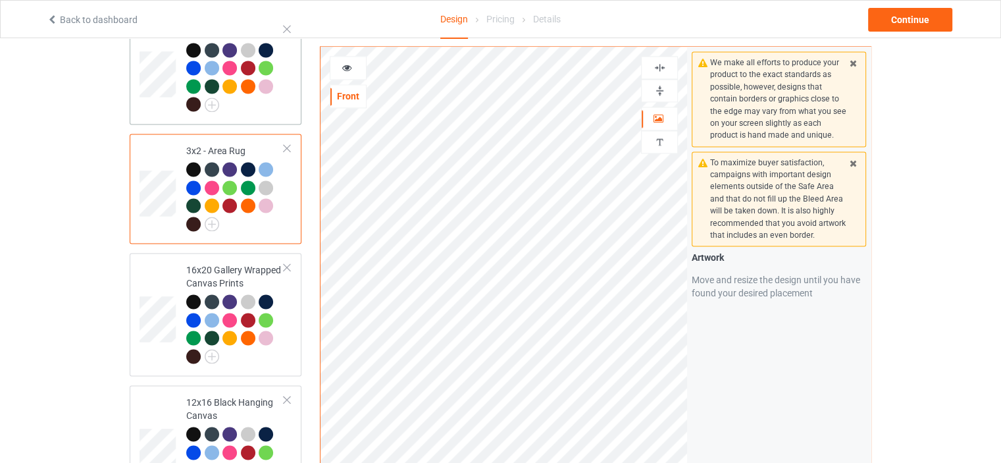
scroll to position [1974, 0]
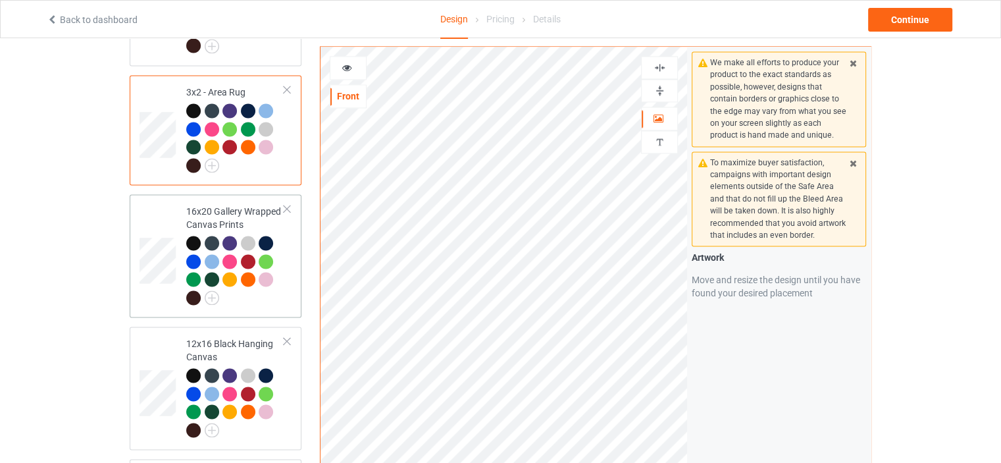
click at [202, 205] on div "16x20 Gallery Wrapped Canvas Prints" at bounding box center [235, 254] width 98 height 99
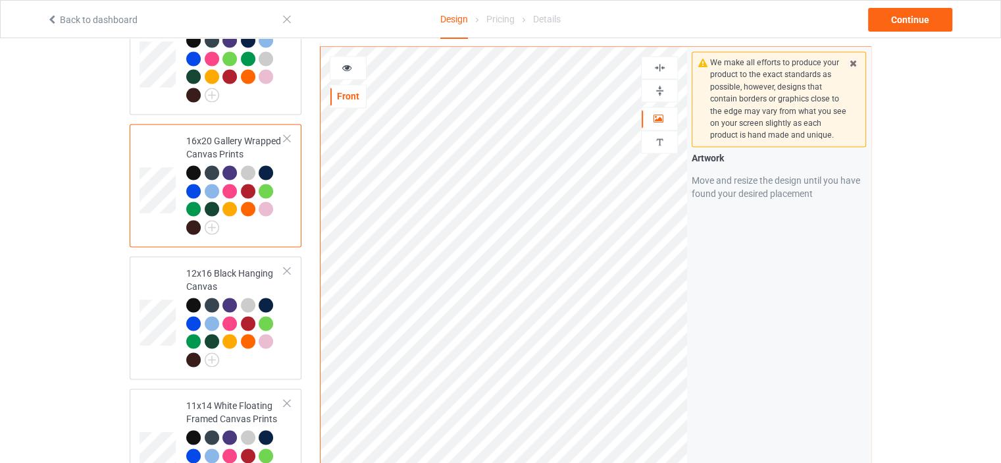
scroll to position [2106, 0]
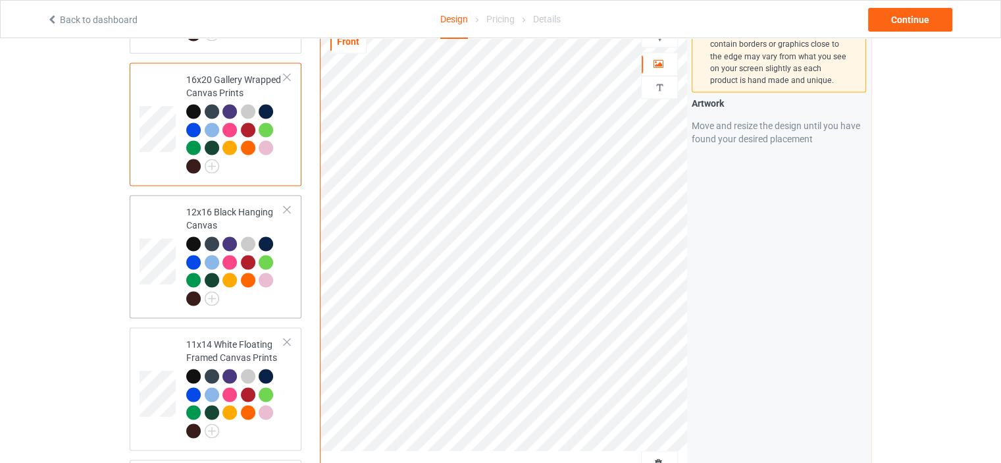
click at [223, 205] on div "12x16 Black Hanging Canvas" at bounding box center [235, 254] width 98 height 99
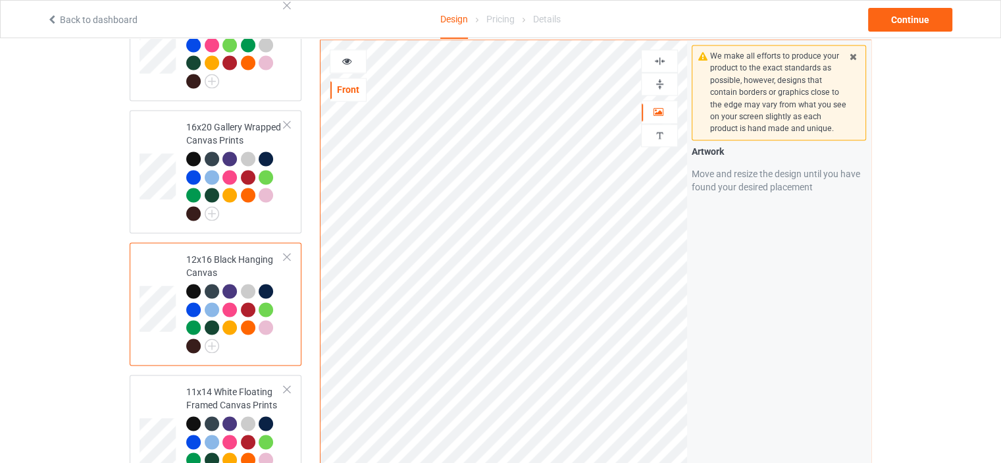
scroll to position [2040, 0]
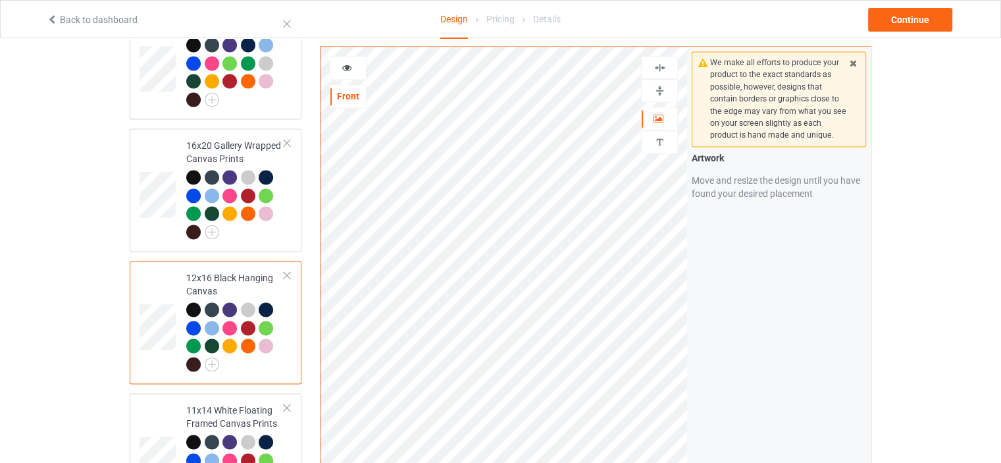
click at [660, 84] on img at bounding box center [659, 90] width 13 height 13
click at [663, 61] on img at bounding box center [659, 67] width 13 height 13
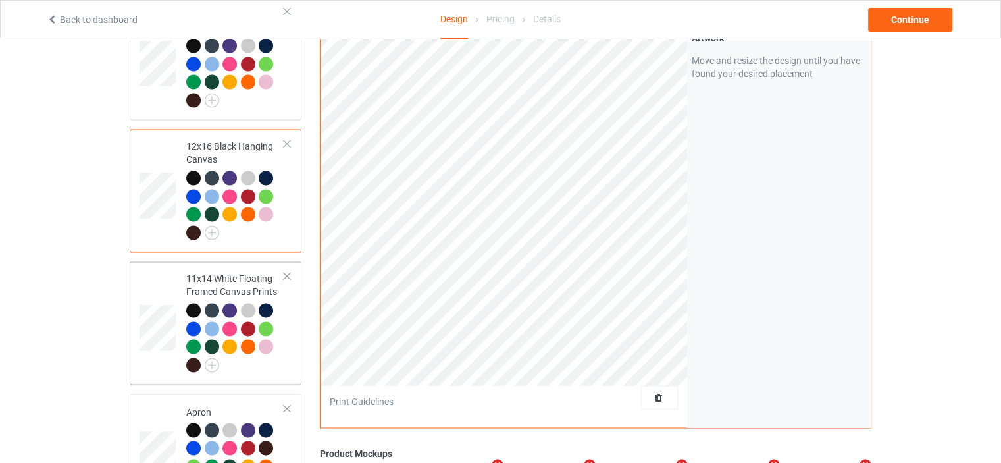
click at [220, 267] on td "11x14 White Floating Framed Canvas Prints" at bounding box center [235, 323] width 113 height 113
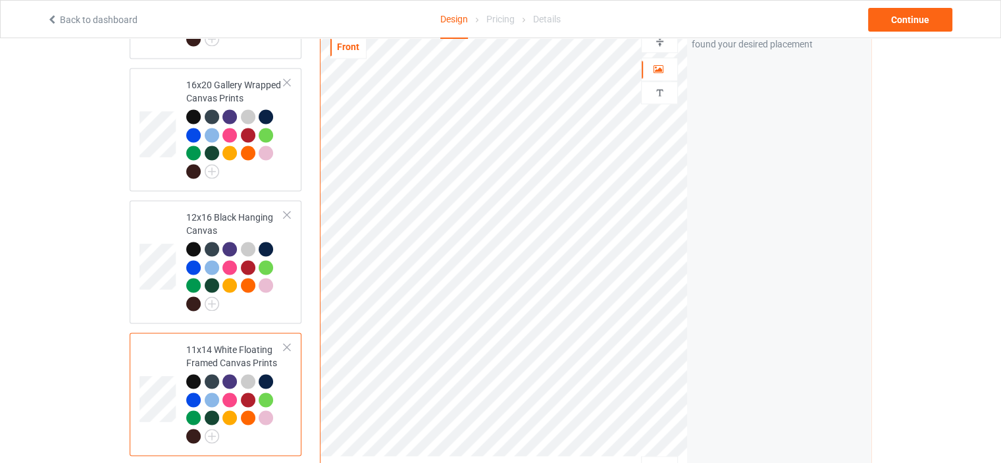
scroll to position [1974, 0]
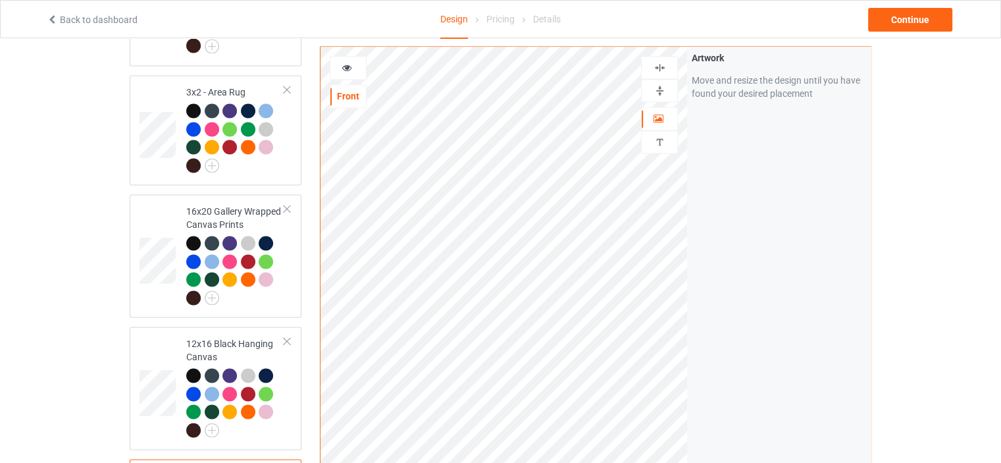
drag, startPoint x: 665, startPoint y: 93, endPoint x: 665, endPoint y: 73, distance: 19.7
click at [665, 92] on img at bounding box center [659, 90] width 13 height 13
click at [663, 70] on img at bounding box center [659, 67] width 13 height 13
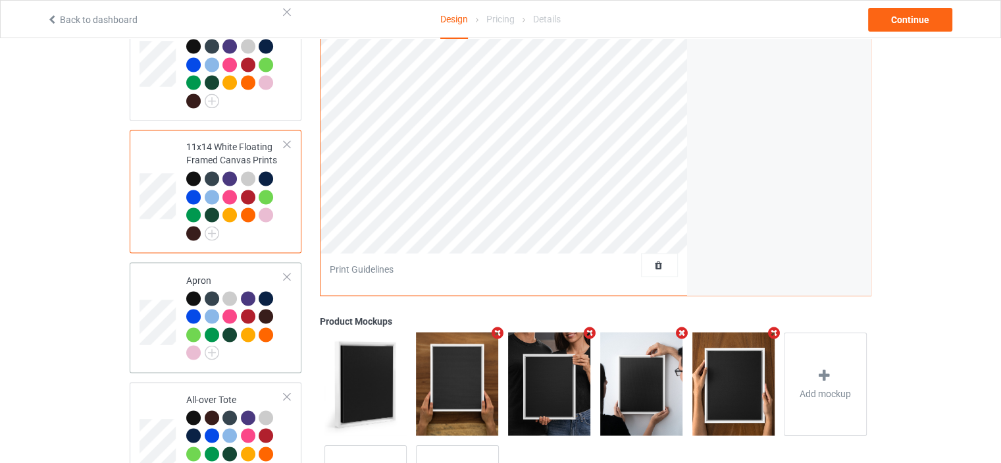
click at [225, 267] on td "Apron" at bounding box center [235, 316] width 113 height 99
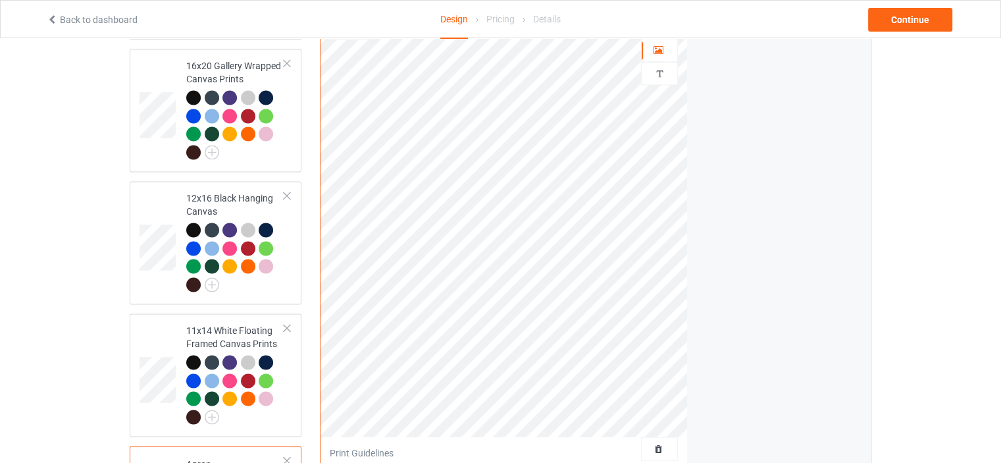
scroll to position [1908, 0]
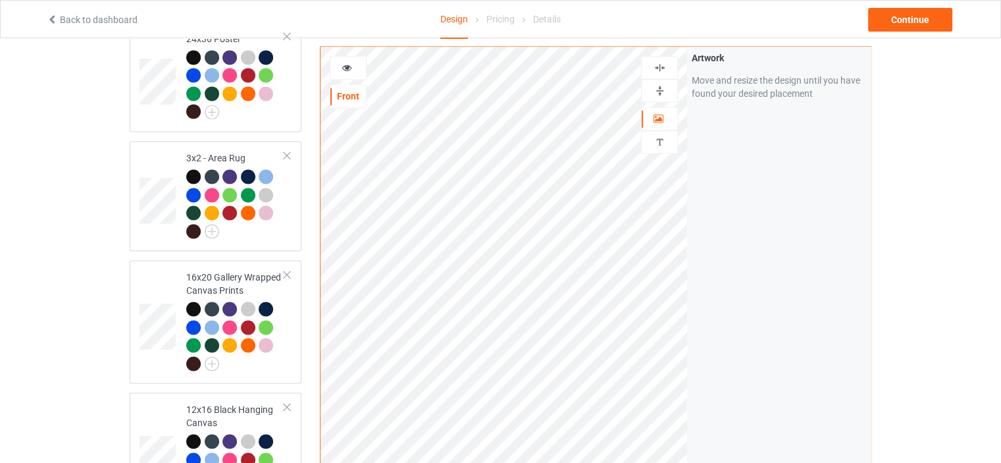
click at [657, 68] on img at bounding box center [659, 67] width 13 height 13
click at [660, 64] on img at bounding box center [659, 67] width 13 height 13
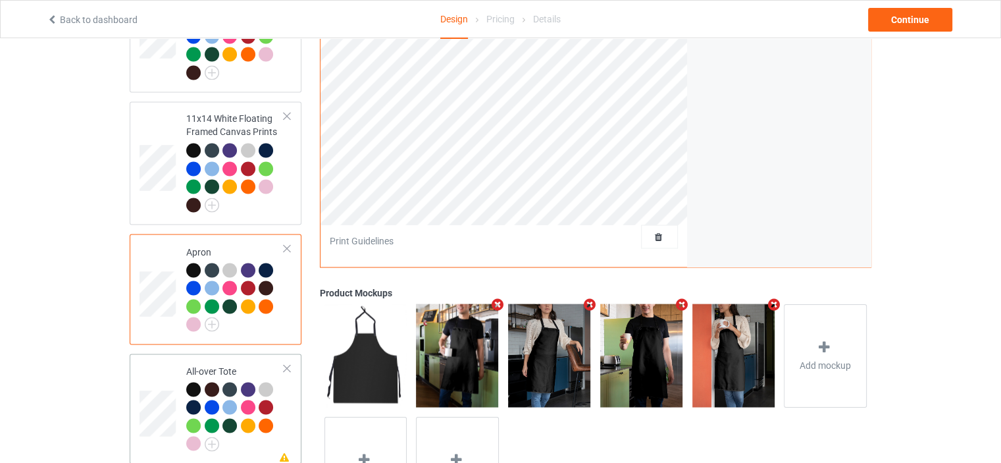
scroll to position [2398, 0]
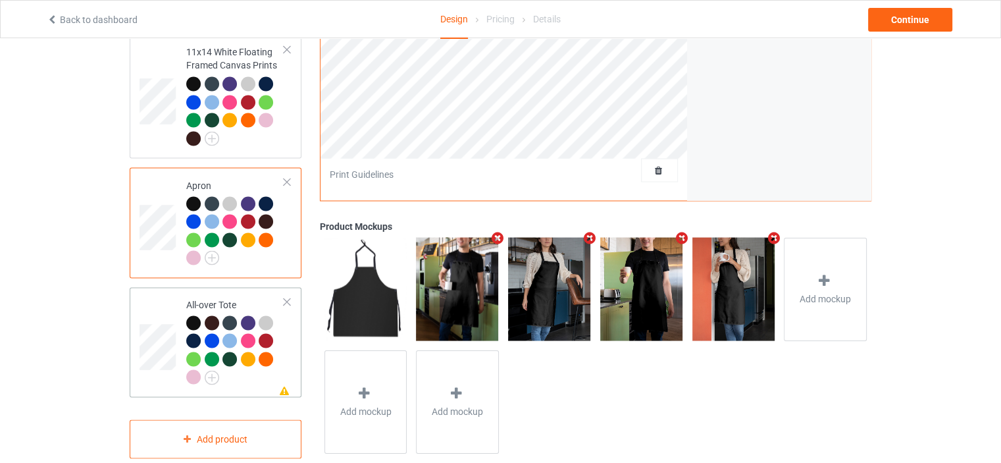
click at [214, 297] on div "All-over Tote" at bounding box center [235, 340] width 98 height 86
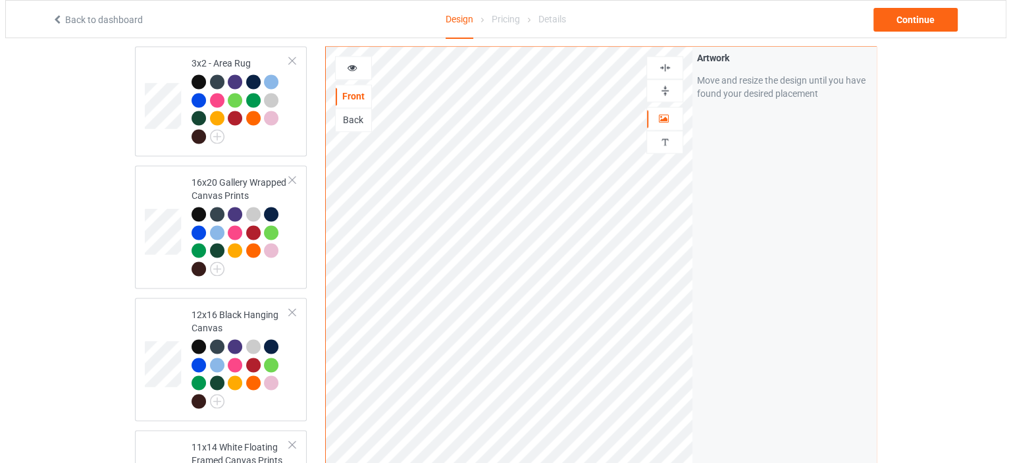
scroll to position [1937, 0]
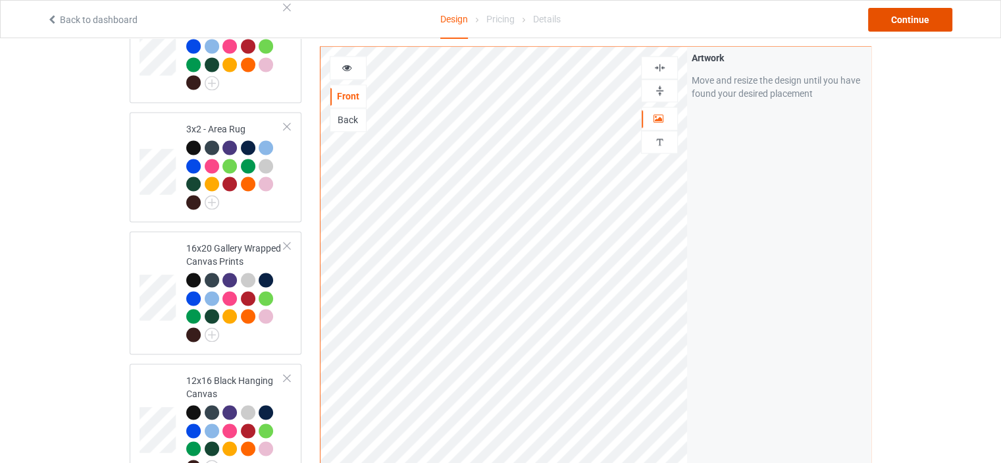
click at [930, 16] on div "Continue" at bounding box center [910, 20] width 84 height 24
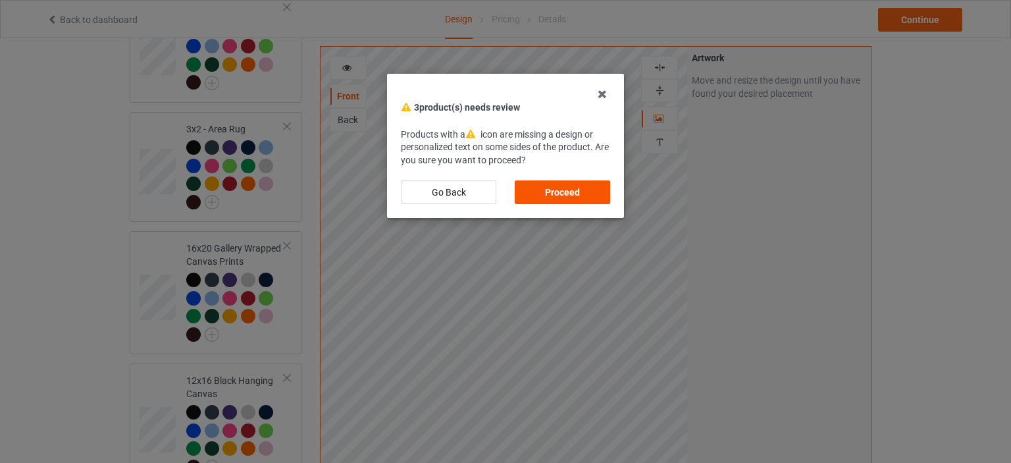
click at [559, 192] on div "Proceed" at bounding box center [562, 192] width 95 height 24
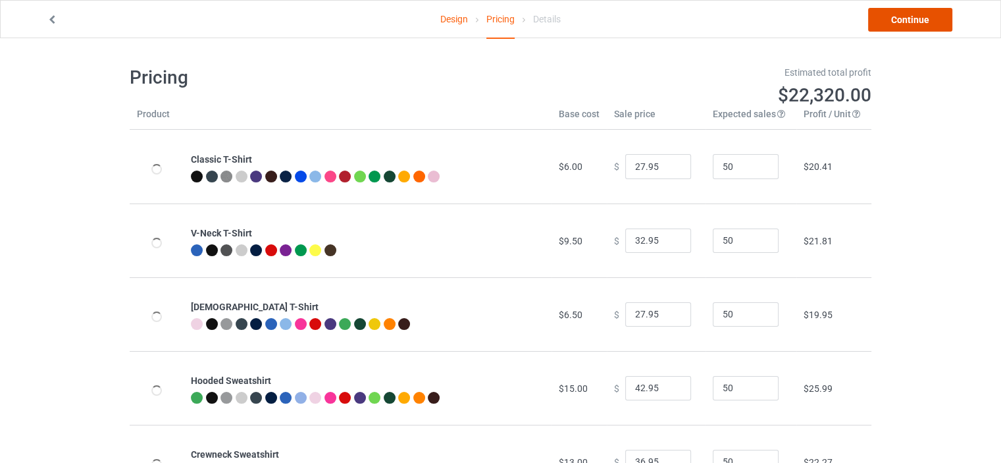
click at [927, 21] on link "Continue" at bounding box center [910, 20] width 84 height 24
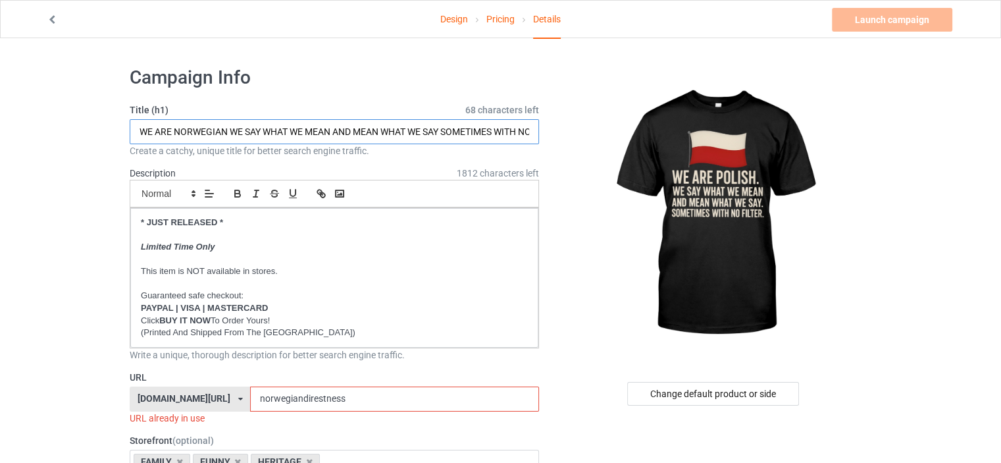
drag, startPoint x: 226, startPoint y: 132, endPoint x: 175, endPoint y: 131, distance: 51.3
click at [175, 131] on input "WE ARE NORWEGIAN WE SAY WHAT WE MEAN AND MEAN WHAT WE SAY SOMETIMES WITH NO FIL…" at bounding box center [334, 131] width 409 height 25
type input "WE ARE POLISH WE SAY WHAT WE MEAN AND MEAN WHAT WE SAY SOMETIMES WITH NO FILTER"
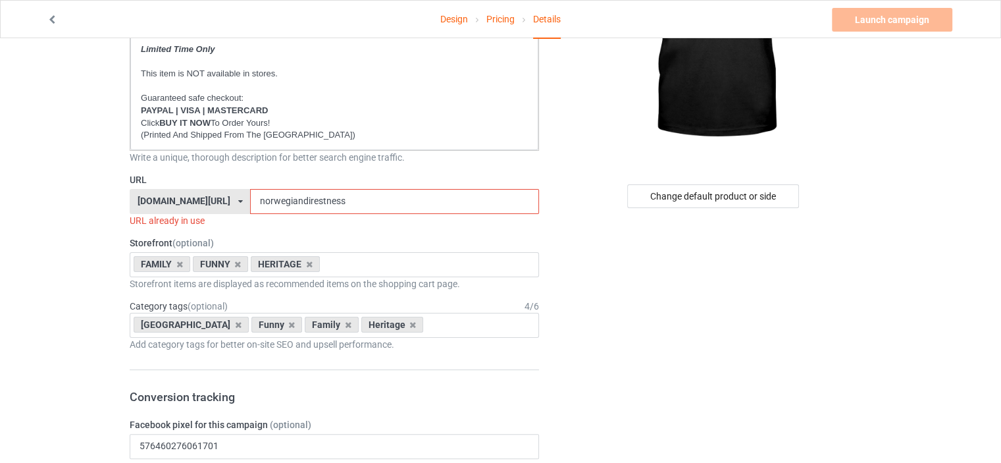
click at [204, 202] on div "[DOMAIN_NAME][URL]" at bounding box center [184, 200] width 93 height 9
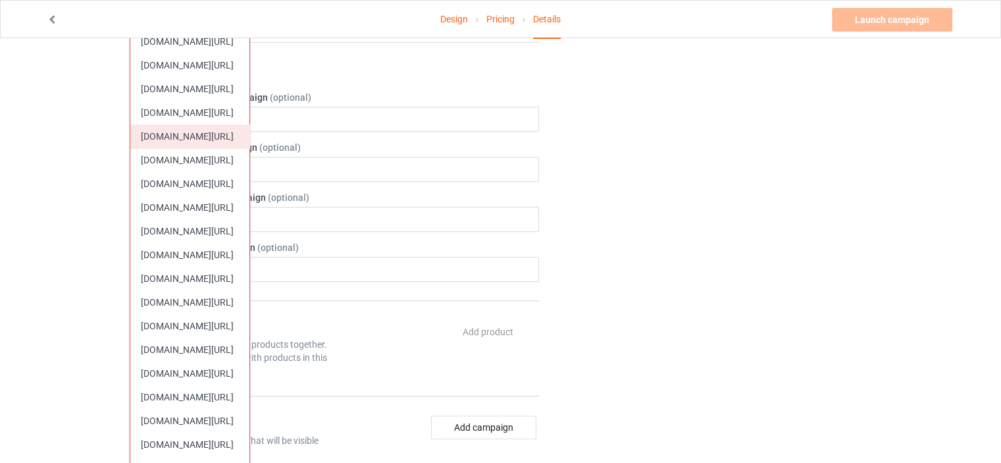
scroll to position [526, 0]
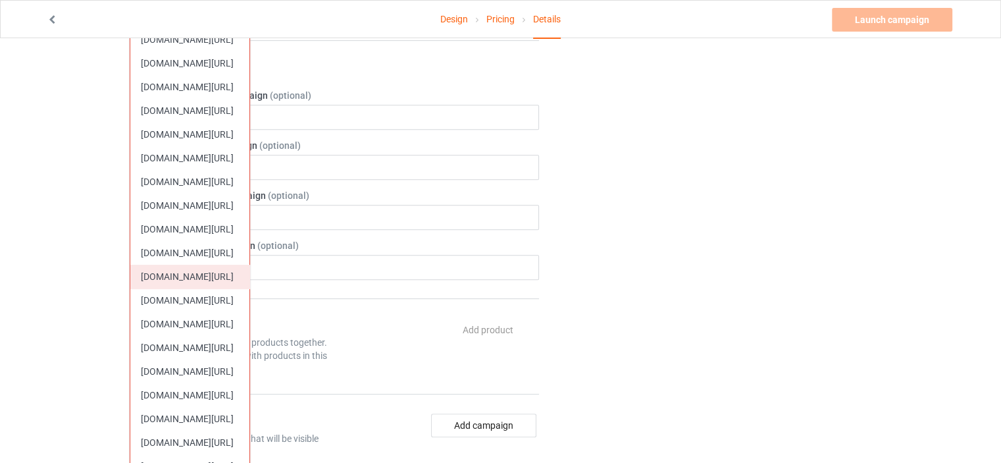
click at [218, 272] on div "[DOMAIN_NAME][URL]" at bounding box center [189, 277] width 119 height 24
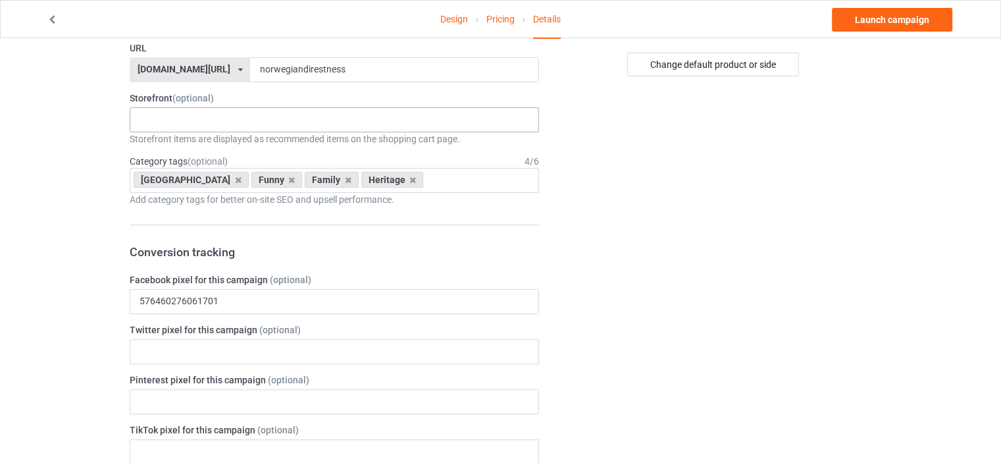
scroll to position [132, 0]
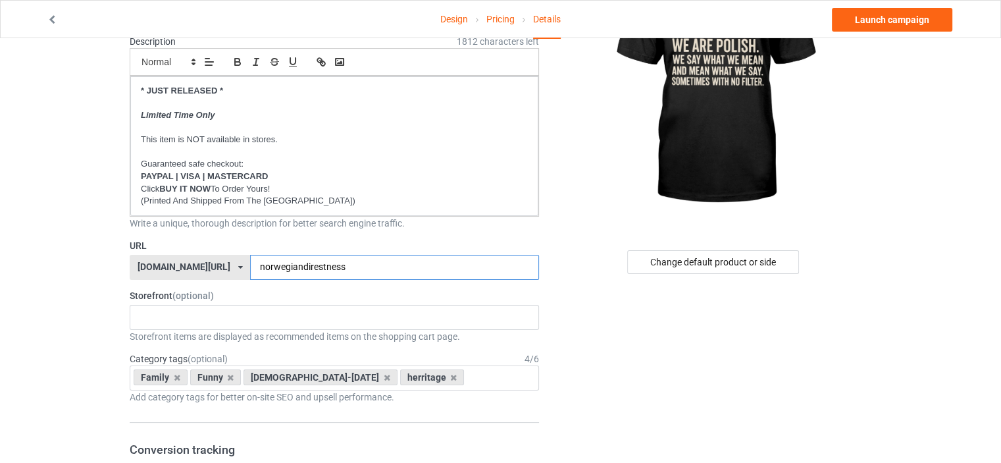
drag, startPoint x: 294, startPoint y: 263, endPoint x: 127, endPoint y: 257, distance: 166.6
click at [291, 266] on input "polishdirestness" at bounding box center [394, 267] width 288 height 25
type input "polishdirectness"
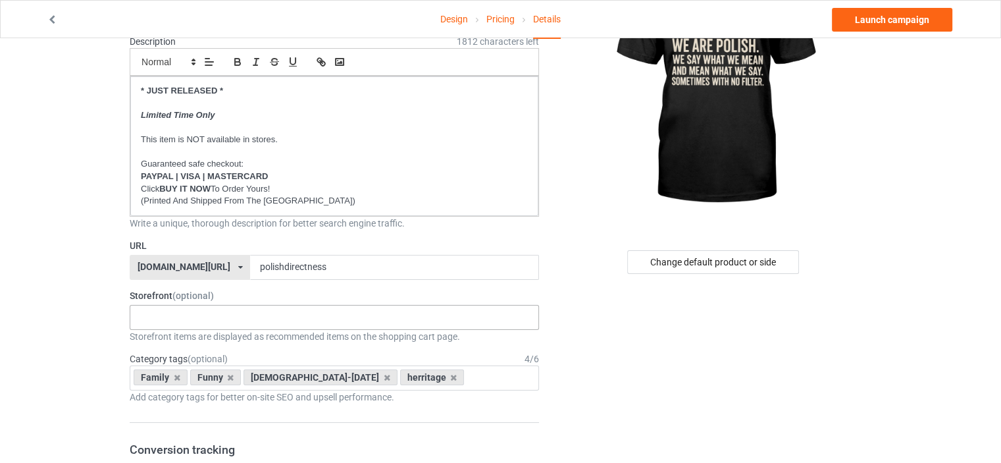
click at [165, 313] on div "No result found" at bounding box center [334, 317] width 409 height 25
click at [174, 376] on icon at bounding box center [177, 377] width 7 height 9
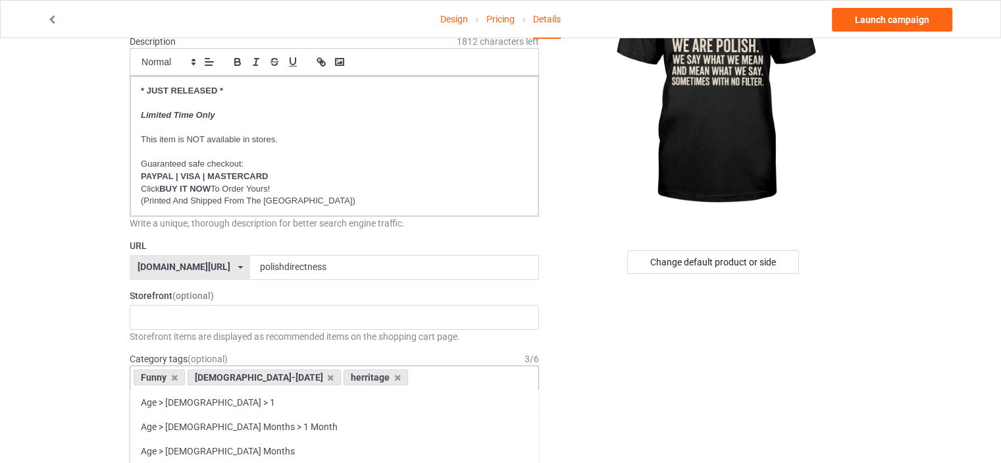
click at [174, 376] on icon at bounding box center [174, 377] width 7 height 9
click at [274, 376] on icon at bounding box center [277, 377] width 7 height 9
click at [187, 378] on icon at bounding box center [187, 377] width 7 height 9
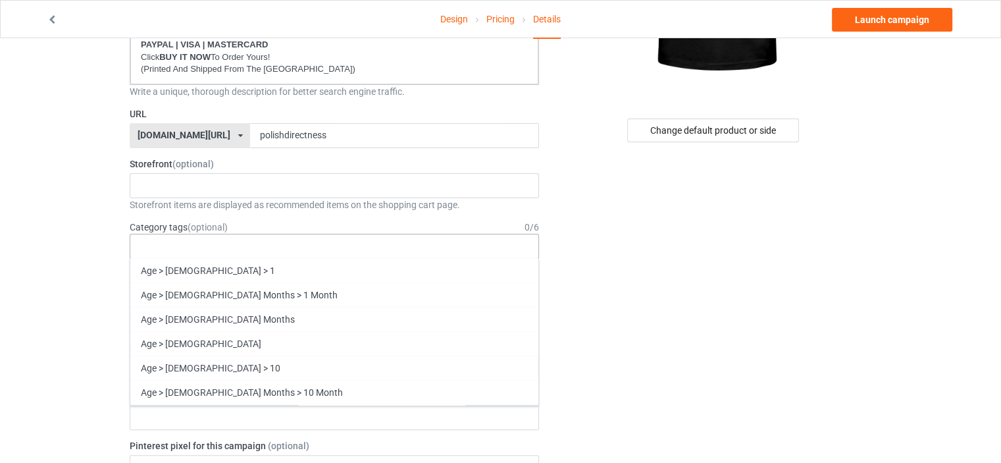
scroll to position [56376, 0]
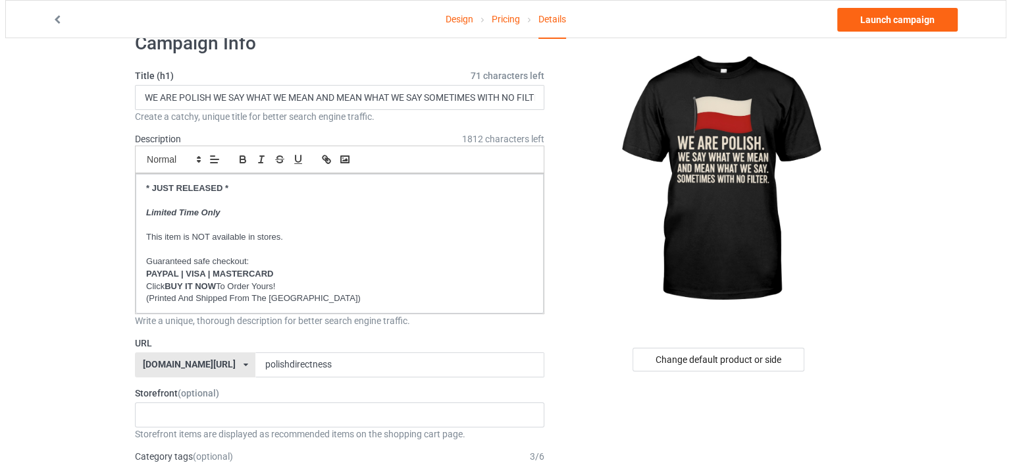
scroll to position [0, 0]
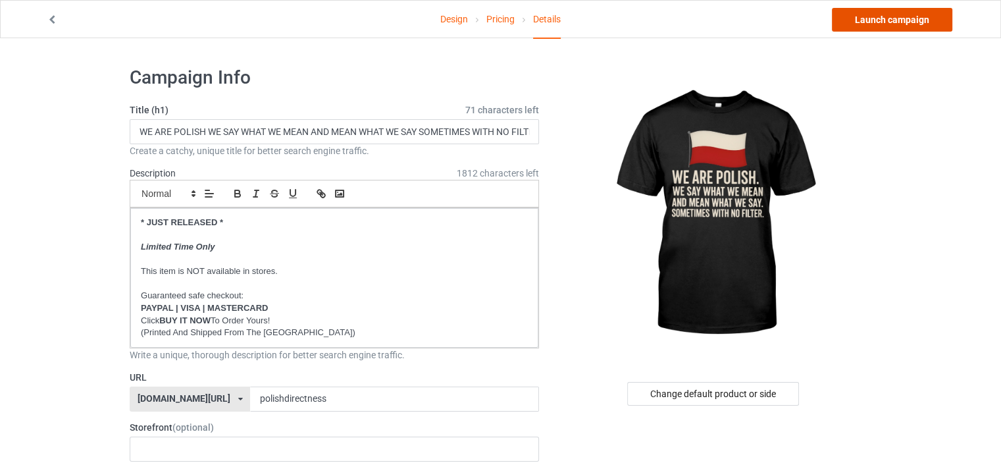
click at [898, 20] on link "Launch campaign" at bounding box center [892, 20] width 120 height 24
